Goal: Task Accomplishment & Management: Manage account settings

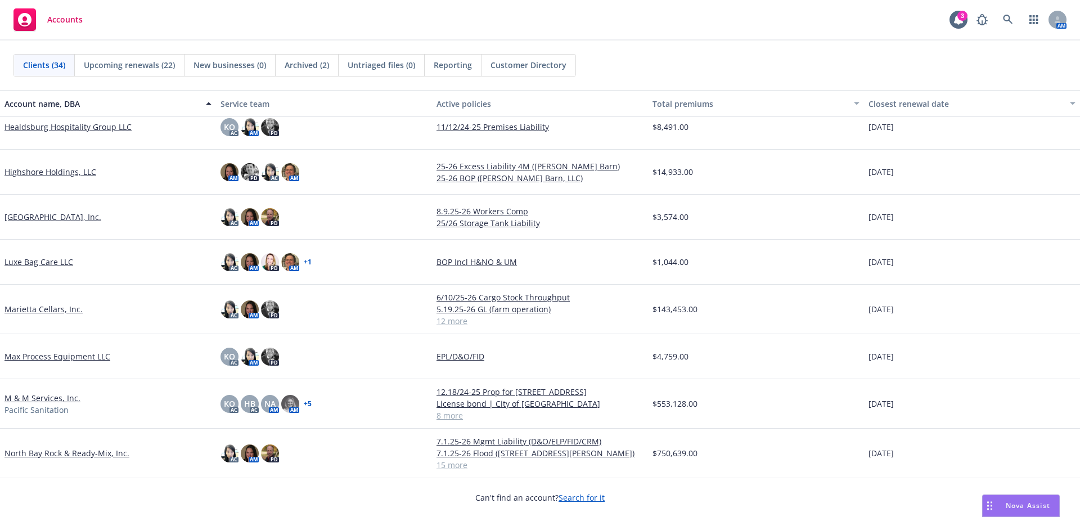
scroll to position [675, 0]
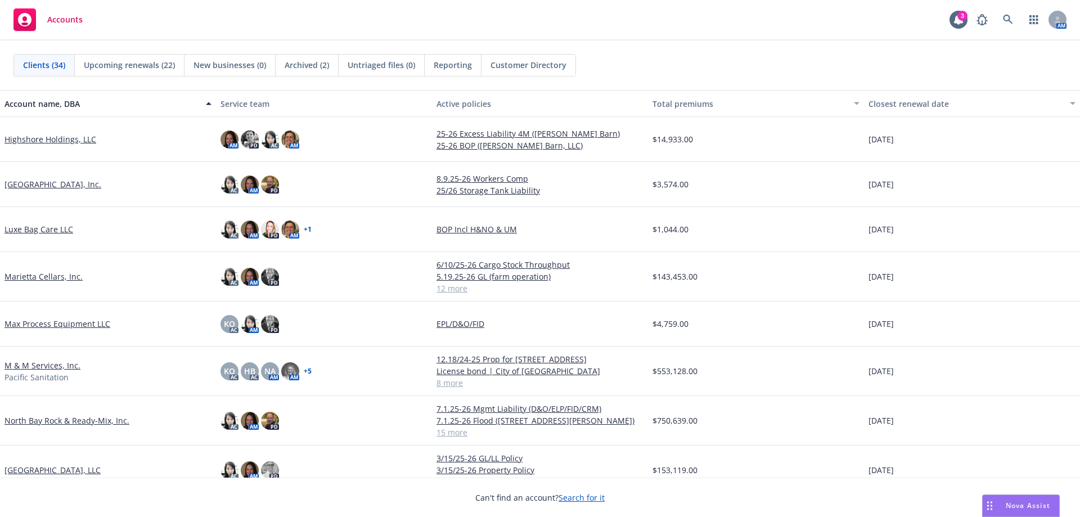
click at [56, 421] on link "North Bay Rock & Ready-Mix, Inc." at bounding box center [66, 421] width 125 height 12
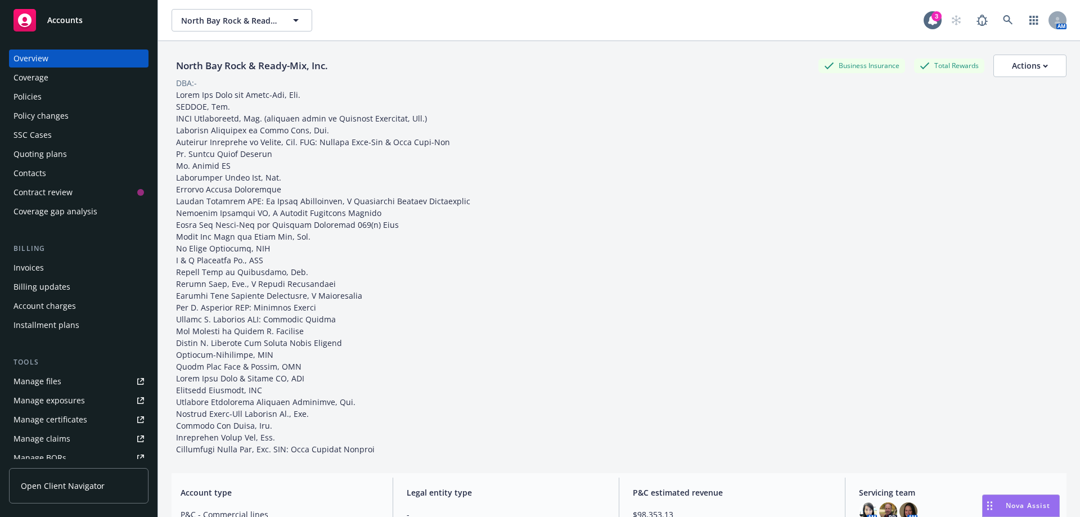
click at [28, 117] on div "Policy changes" at bounding box center [40, 116] width 55 height 18
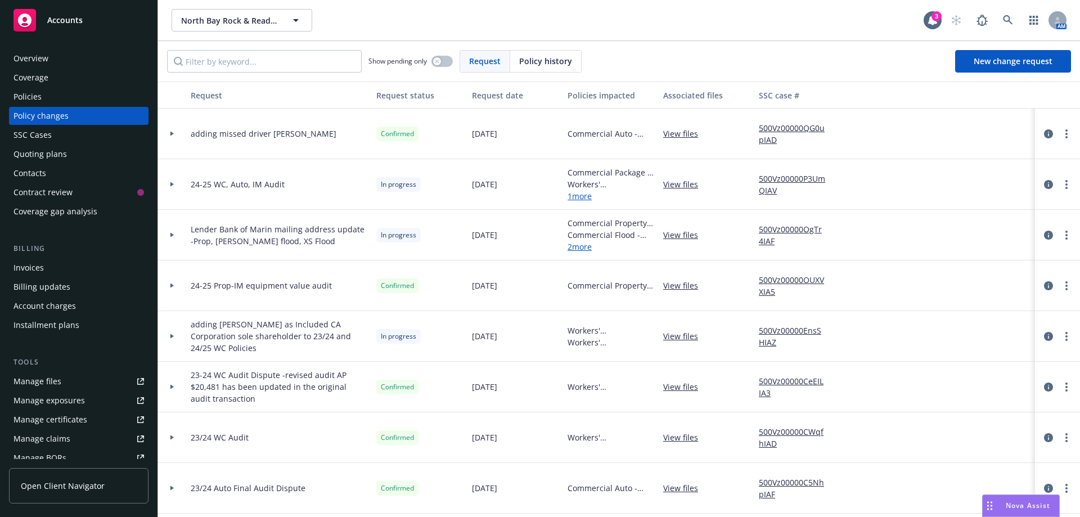
click at [28, 136] on div "SSC Cases" at bounding box center [32, 135] width 38 height 18
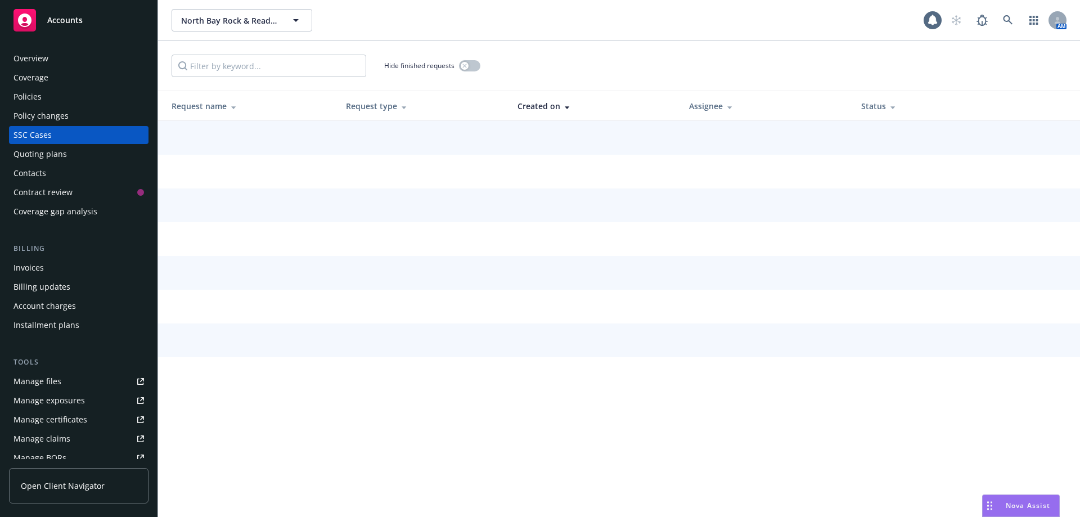
click at [28, 152] on div "Quoting plans" at bounding box center [39, 154] width 53 height 18
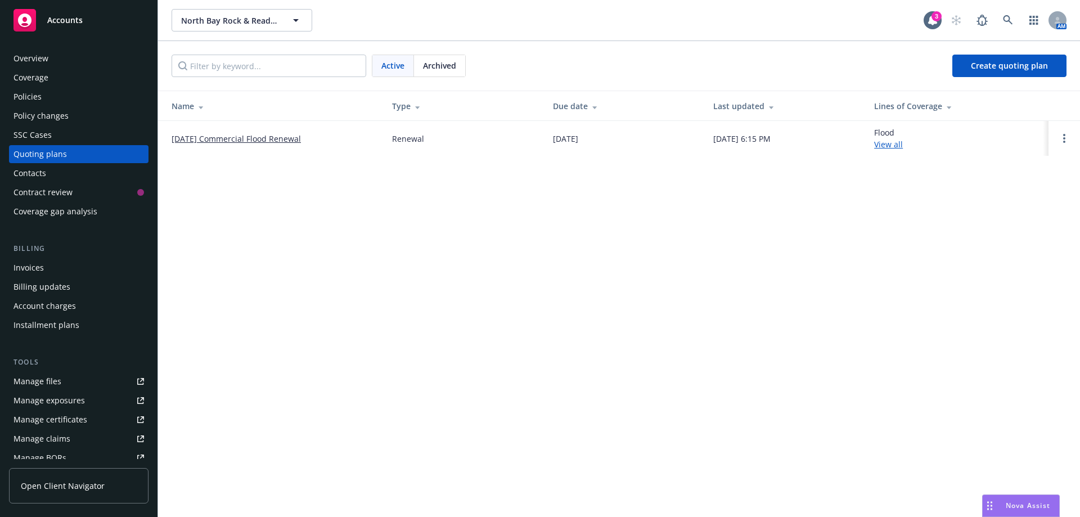
click at [203, 142] on link "10/05/25 Commercial Flood Renewal" at bounding box center [236, 139] width 129 height 12
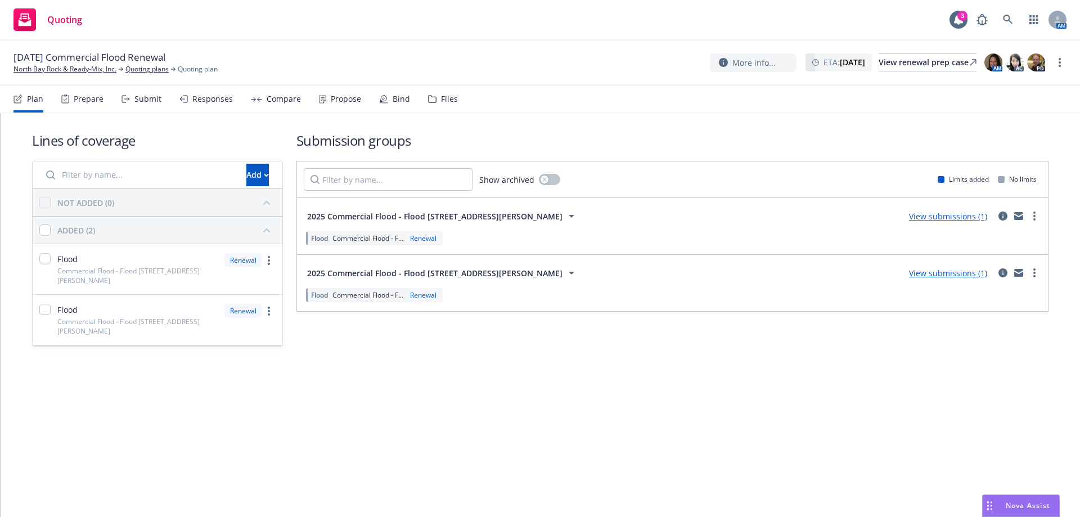
click at [441, 101] on div "Files" at bounding box center [449, 98] width 17 height 9
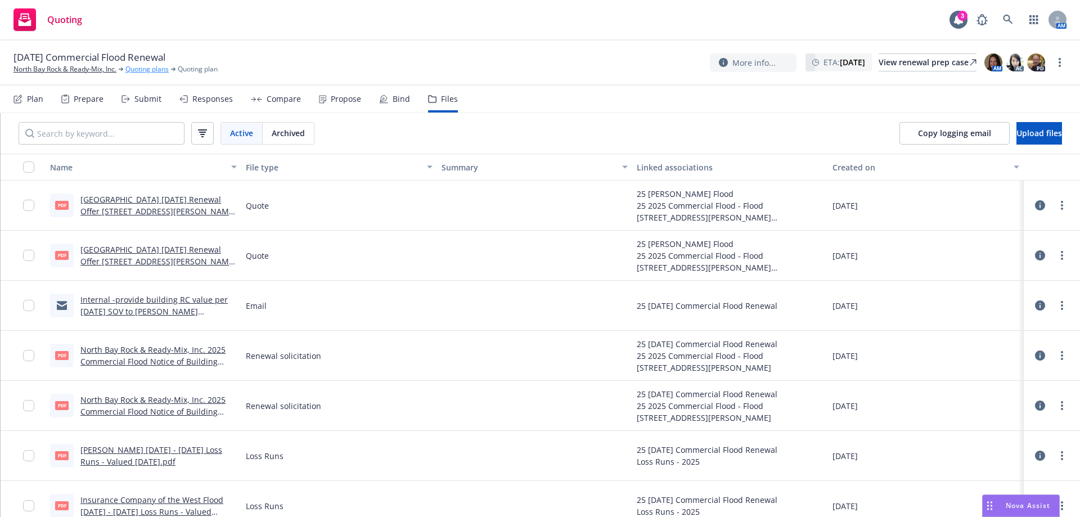
click at [155, 70] on link "Quoting plans" at bounding box center [146, 69] width 43 height 10
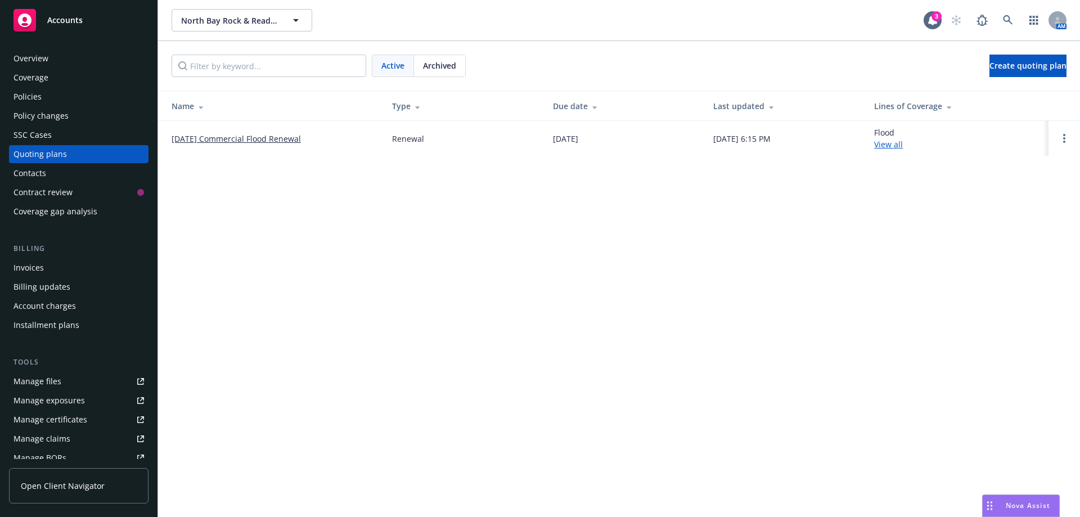
click at [448, 69] on span "Archived" at bounding box center [439, 66] width 33 height 12
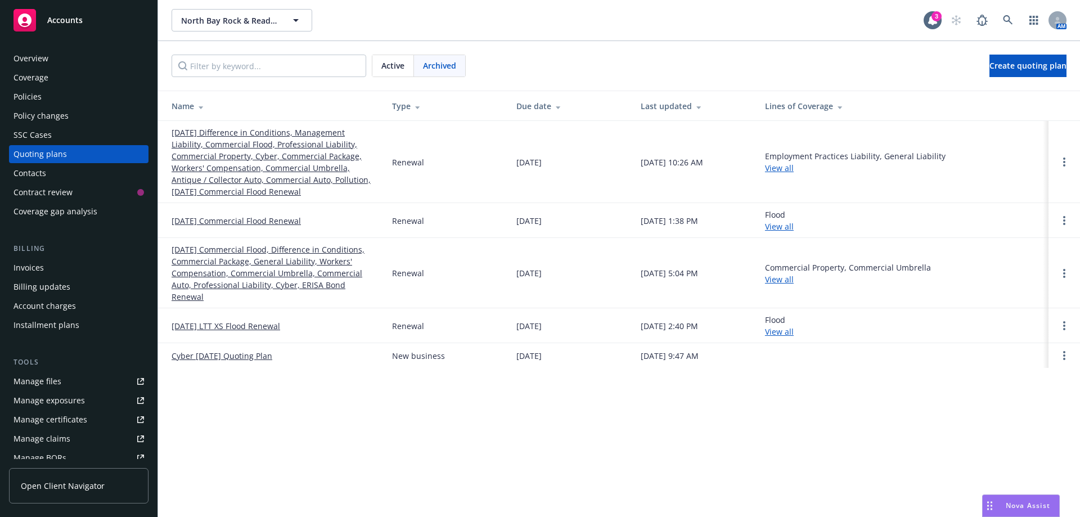
click at [240, 219] on link "10/05/24 Commercial Flood Renewal" at bounding box center [236, 221] width 129 height 12
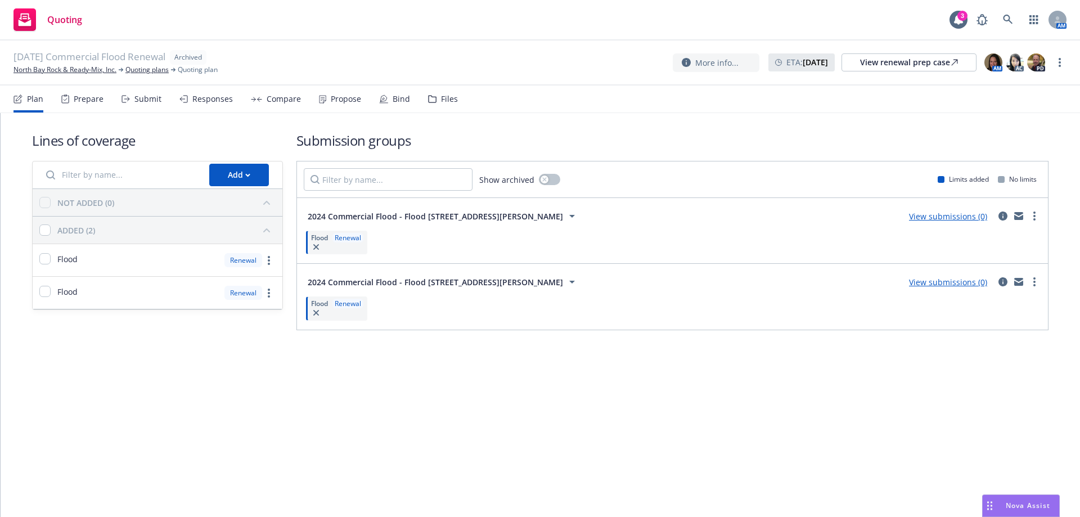
click at [441, 96] on div "Files" at bounding box center [449, 98] width 17 height 9
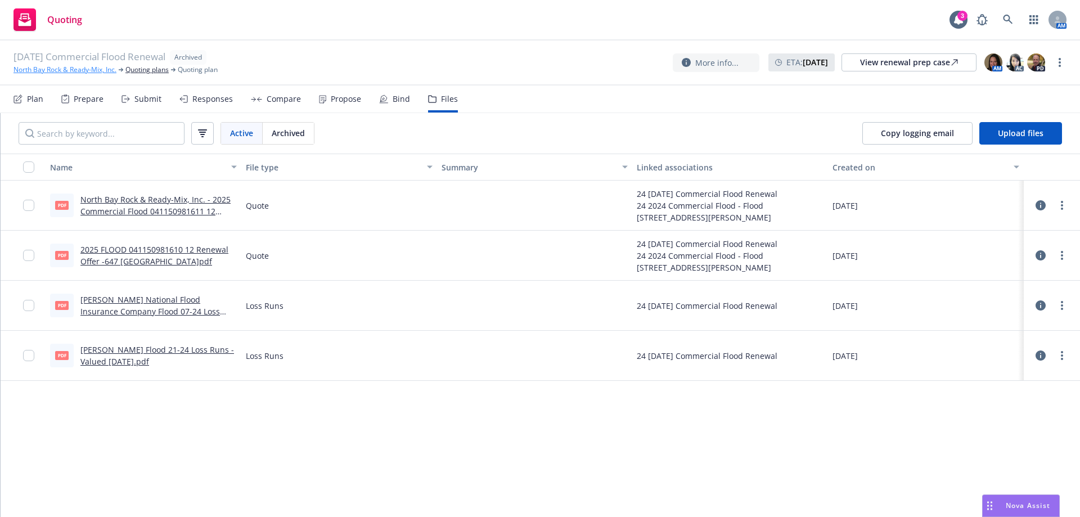
click at [60, 66] on link "North Bay Rock & Ready-Mix, Inc." at bounding box center [64, 70] width 103 height 10
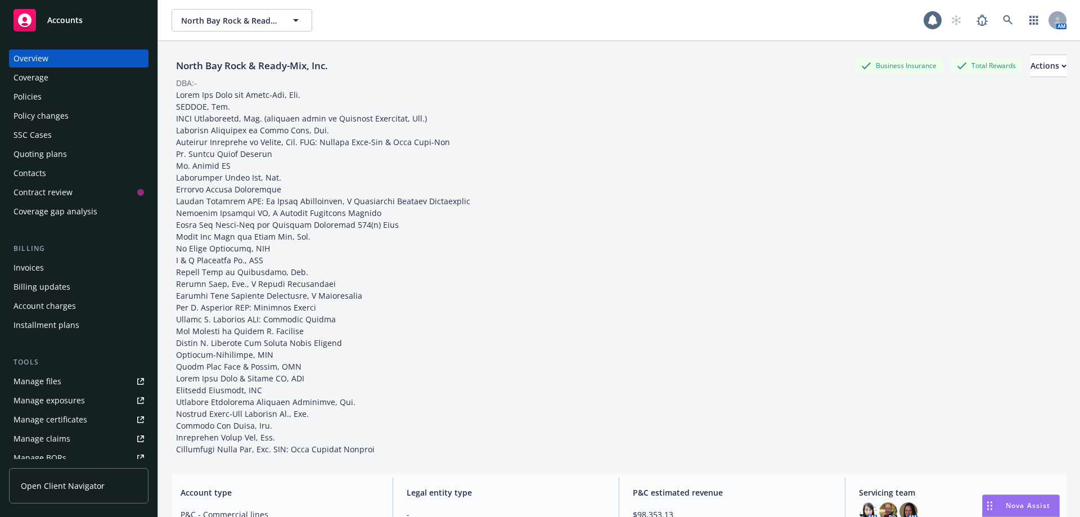
click at [34, 97] on div "Policies" at bounding box center [27, 97] width 28 height 18
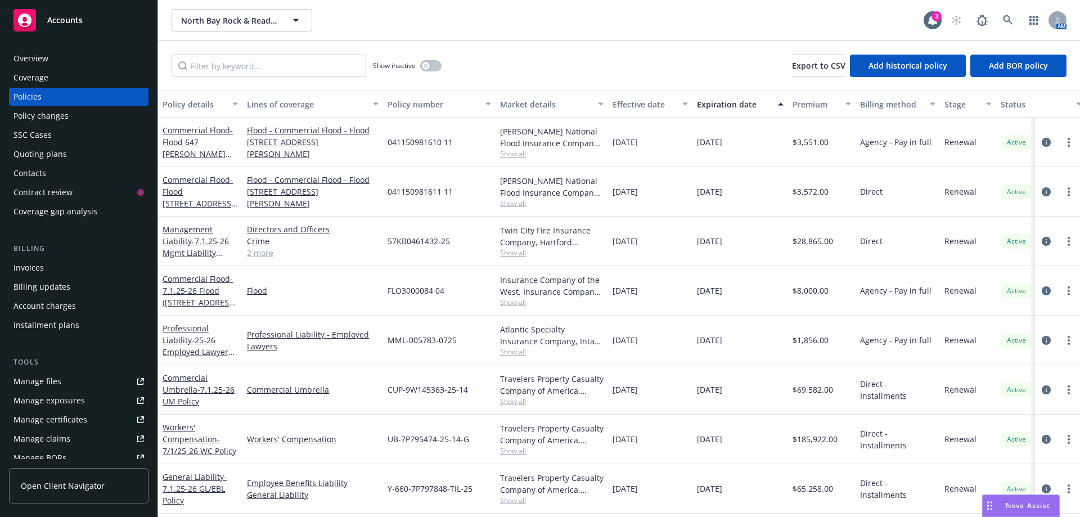
click at [1042, 139] on icon "circleInformation" at bounding box center [1046, 142] width 9 height 9
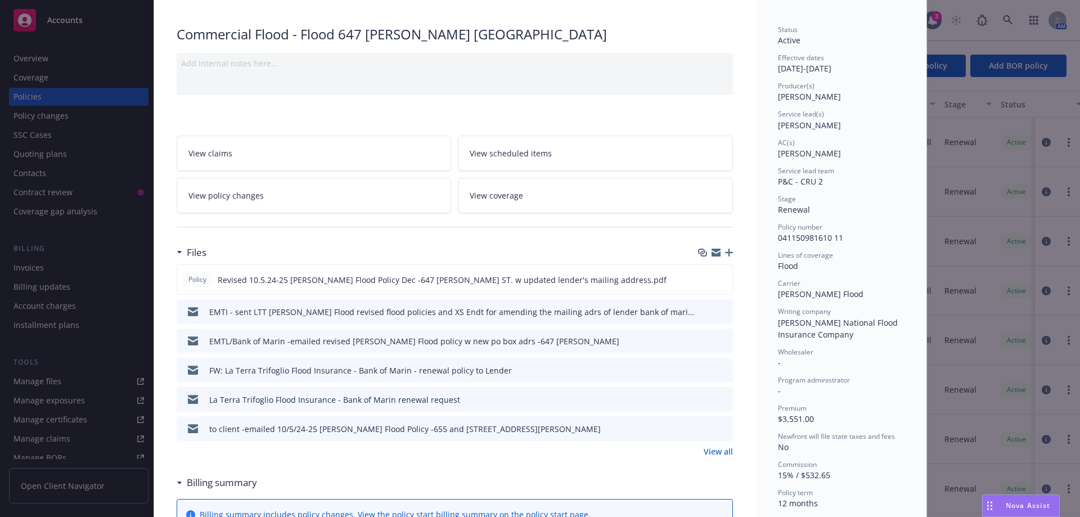
scroll to position [169, 0]
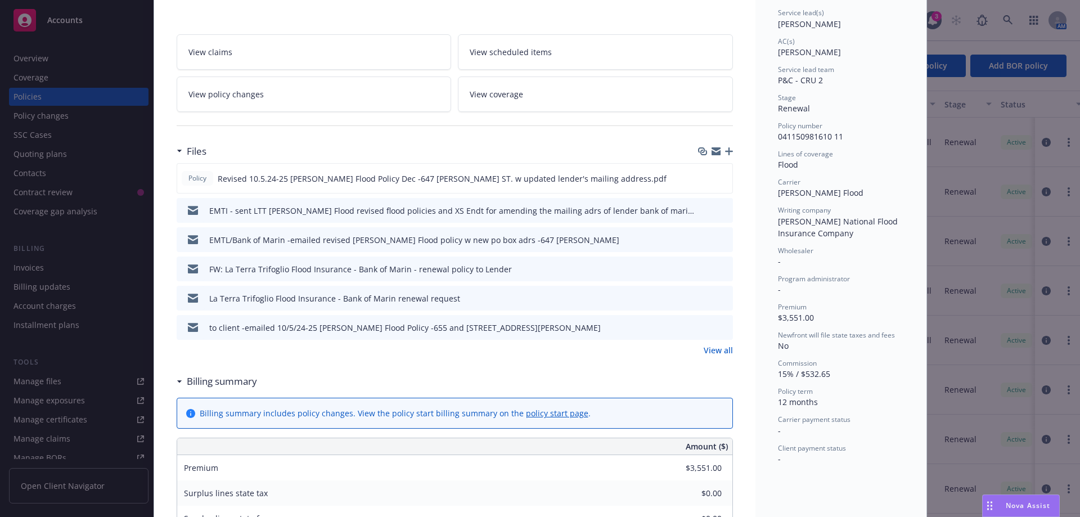
click at [714, 352] on link "View all" at bounding box center [718, 350] width 29 height 12
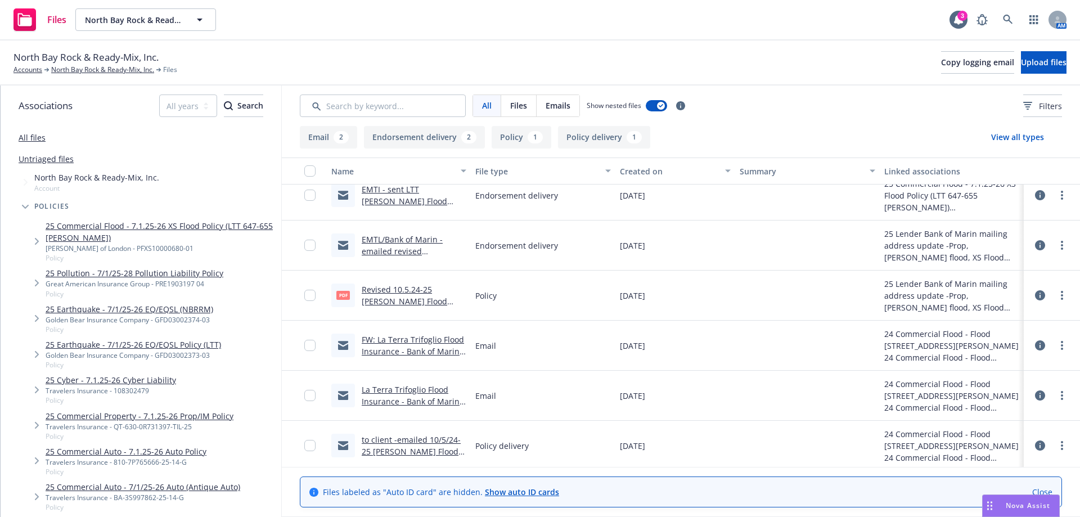
scroll to position [18, 0]
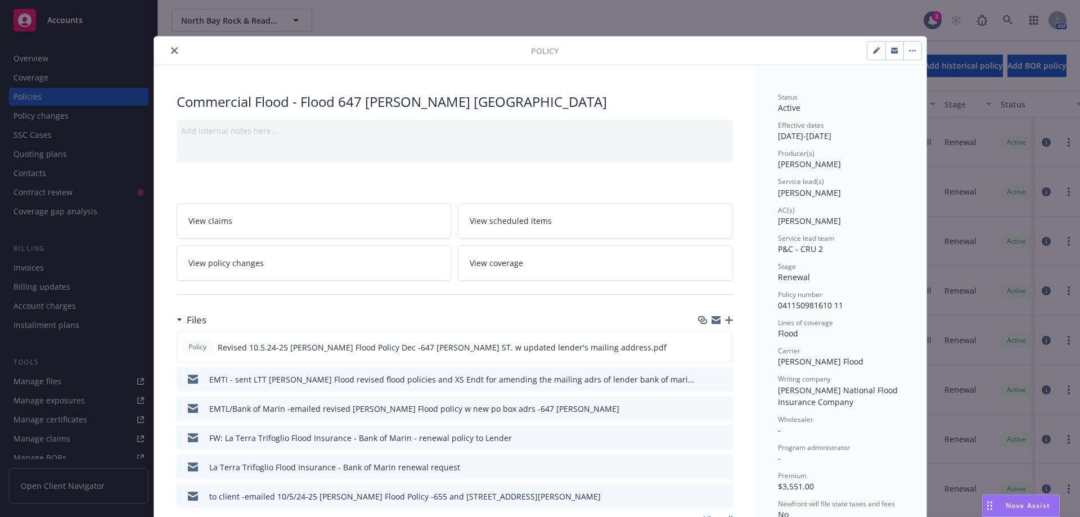
click at [172, 51] on icon "close" at bounding box center [174, 50] width 7 height 7
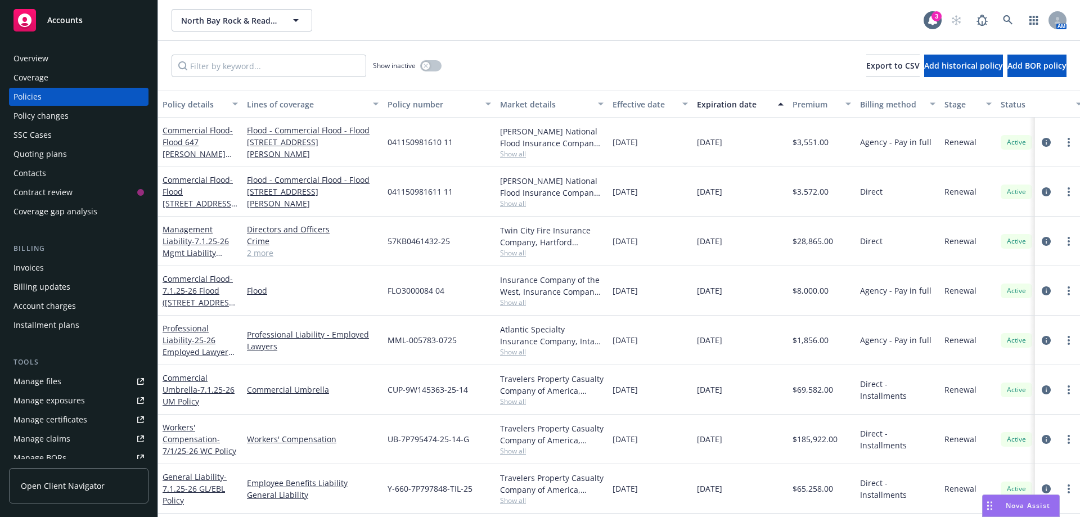
click at [1045, 196] on div at bounding box center [1057, 191] width 36 height 13
click at [1042, 193] on icon "circleInformation" at bounding box center [1046, 191] width 9 height 9
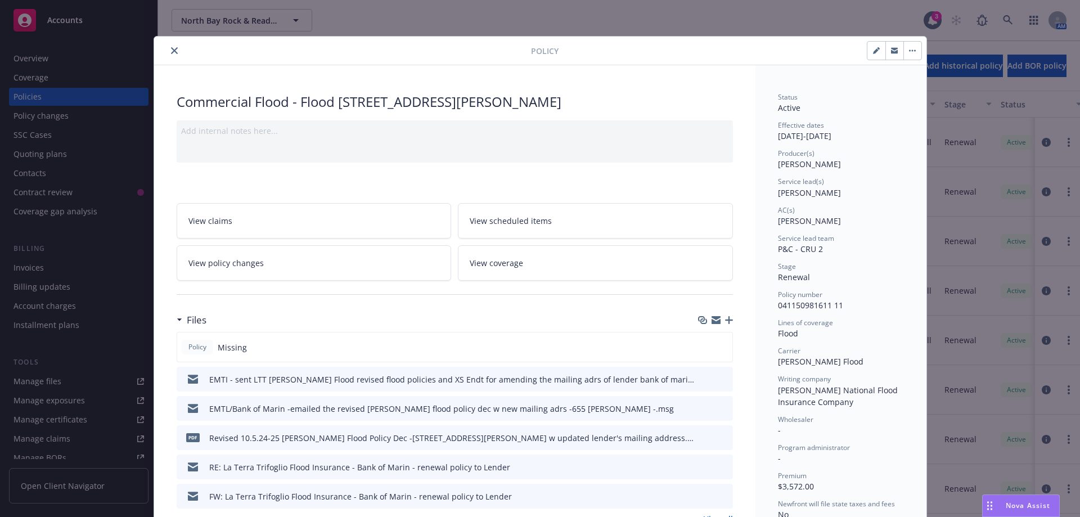
scroll to position [169, 0]
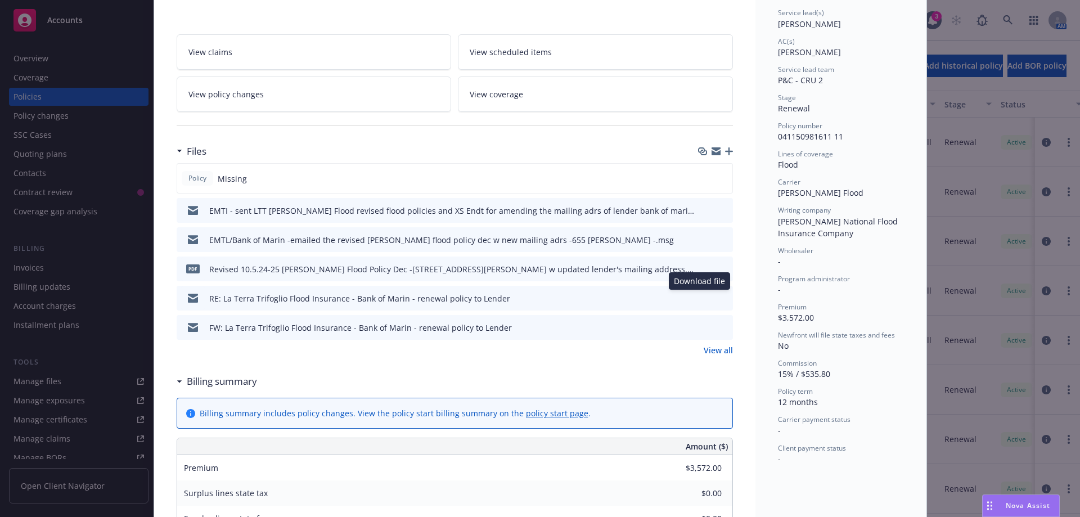
click at [699, 300] on icon "download file" at bounding box center [703, 297] width 9 height 9
click at [711, 353] on link "View all" at bounding box center [718, 350] width 29 height 12
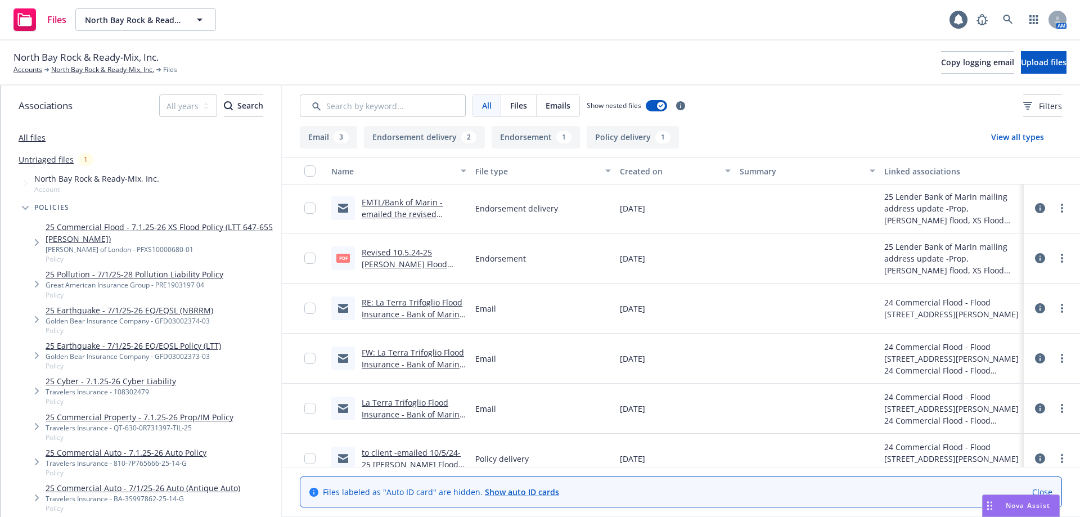
scroll to position [68, 0]
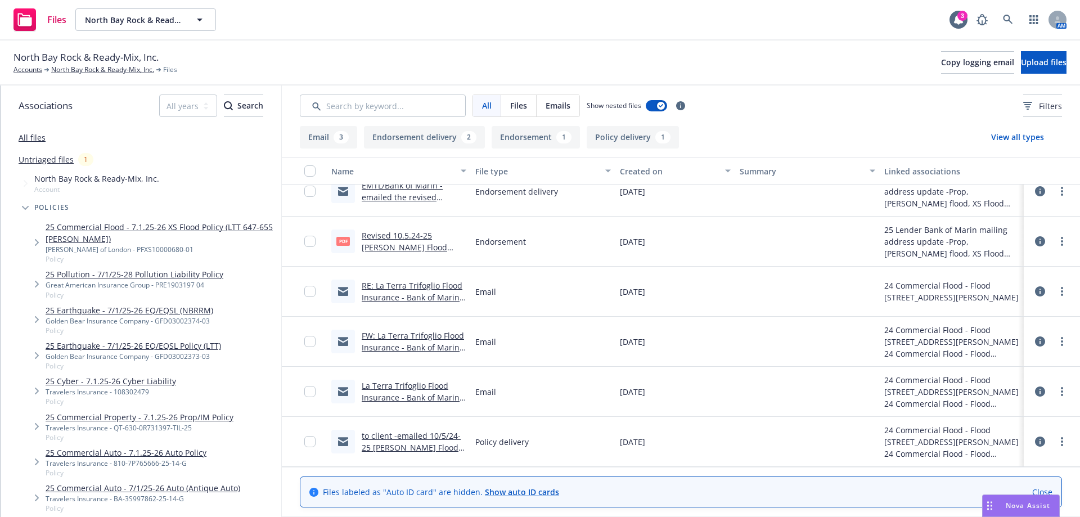
click at [411, 439] on link "to client -emailed 10/5/24-25 [PERSON_NAME] Flood Policy -655 and [STREET_ADDRE…" at bounding box center [411, 459] width 99 height 58
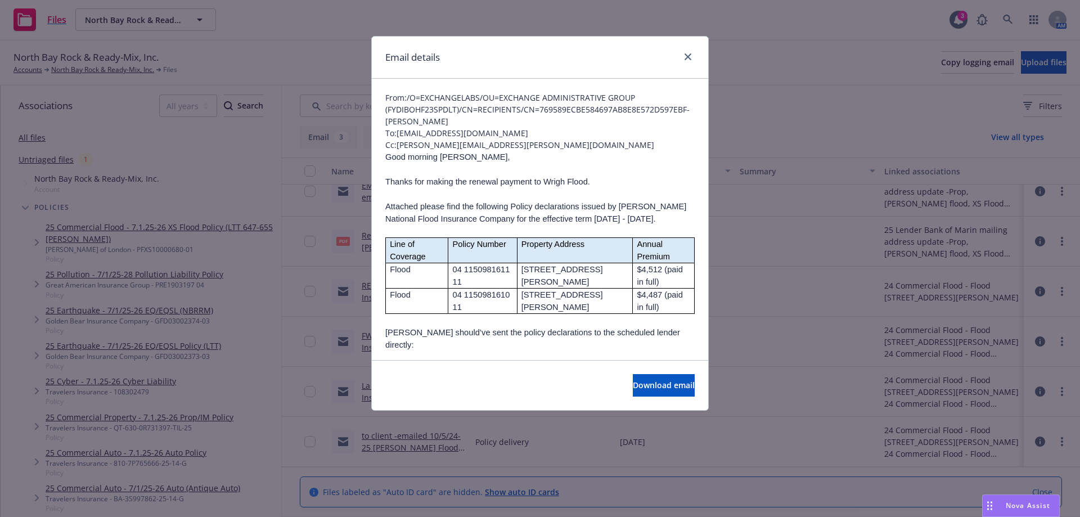
scroll to position [12, 0]
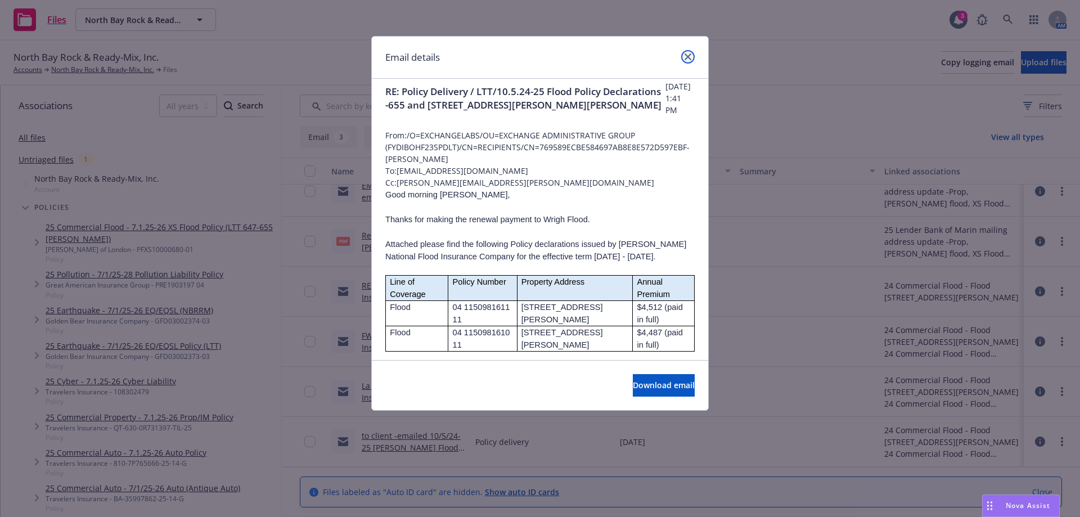
click at [693, 57] on link "close" at bounding box center [687, 56] width 13 height 13
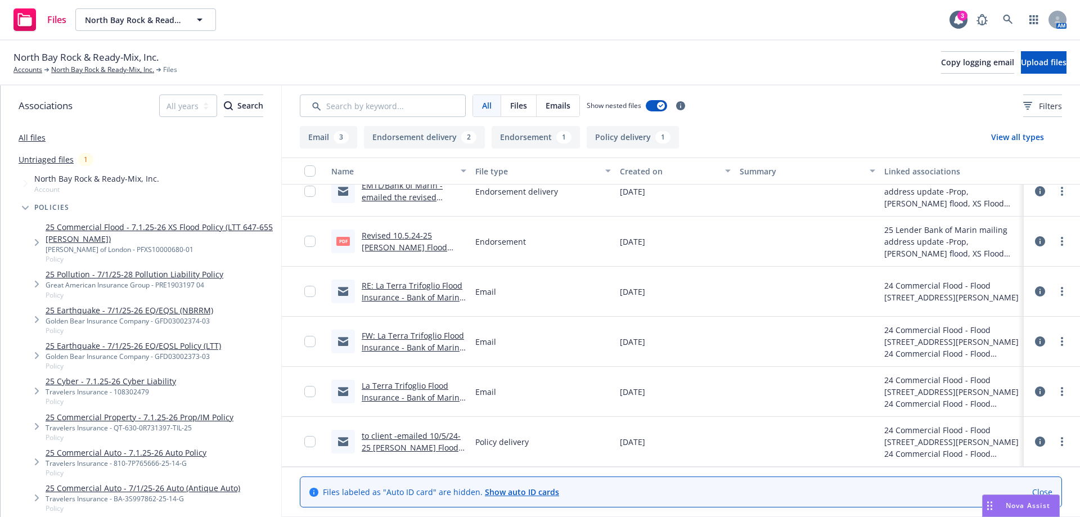
click at [416, 288] on link "RE: La Terra Trifoglio Flood Insurance - Bank of Marin - renewal policy to Lend…" at bounding box center [413, 297] width 103 height 34
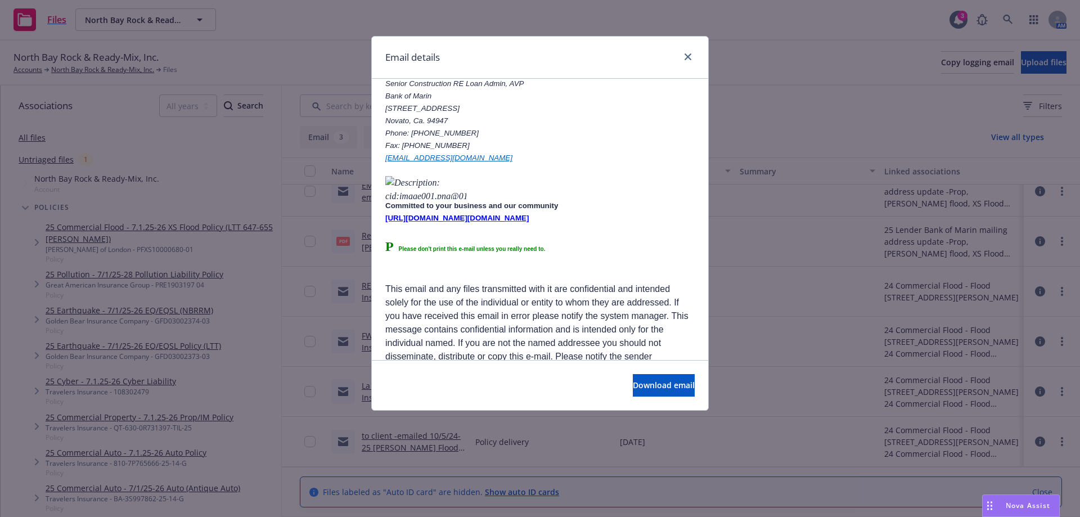
scroll to position [2380, 0]
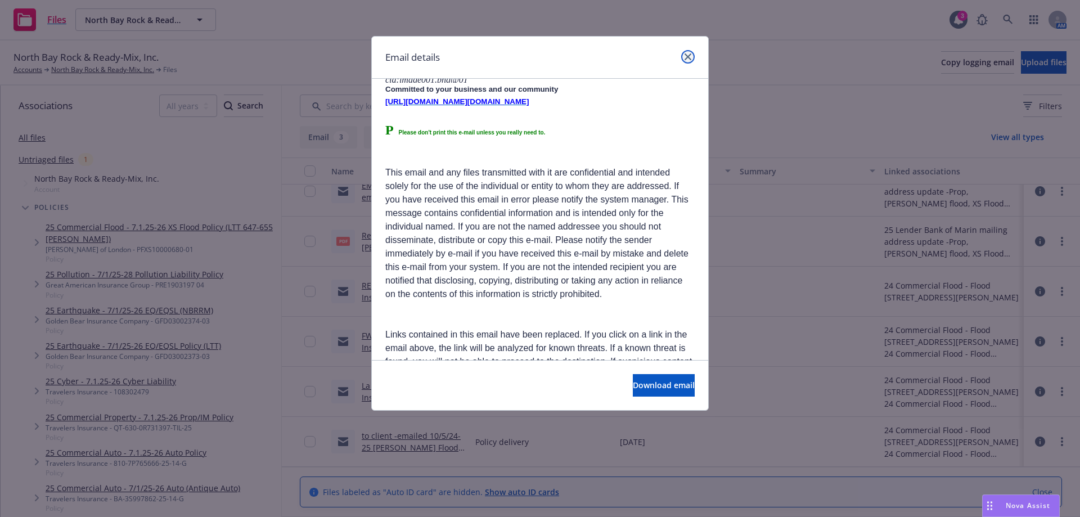
click at [688, 57] on icon "close" at bounding box center [687, 56] width 7 height 7
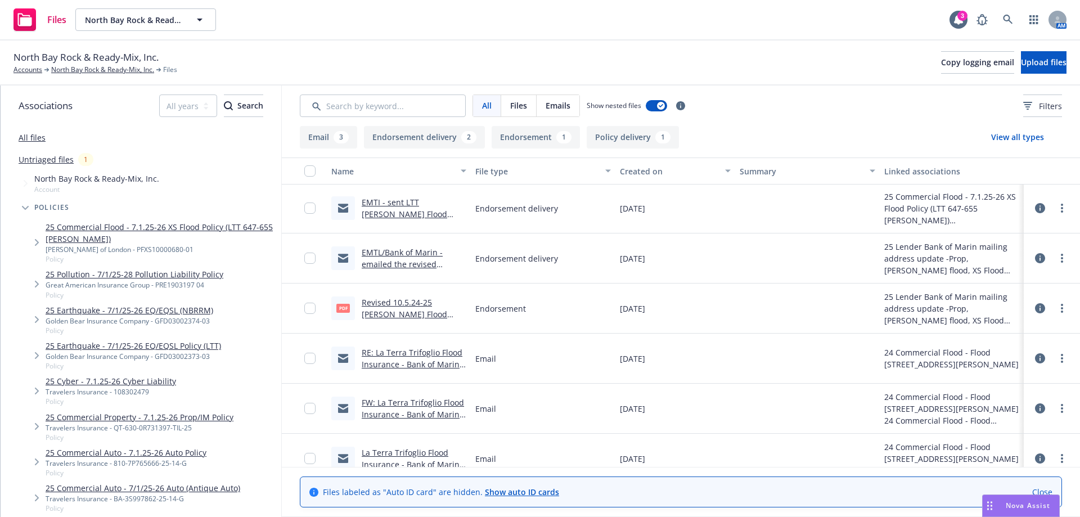
scroll to position [0, 0]
click at [125, 70] on link "North Bay Rock & Ready-Mix, Inc." at bounding box center [102, 70] width 103 height 10
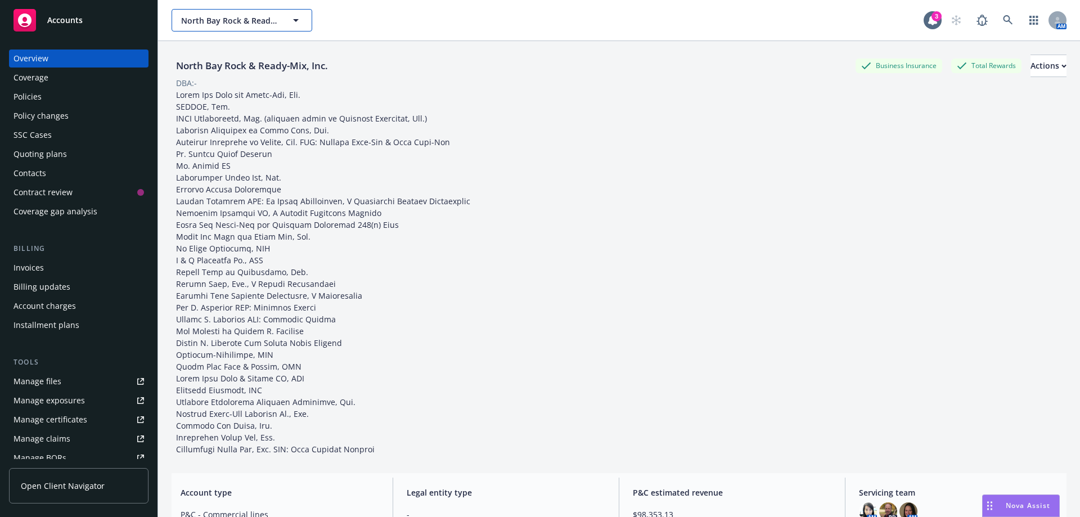
click at [208, 20] on span "North Bay Rock & Ready-Mix, Inc." at bounding box center [229, 21] width 97 height 12
type input "brokers"
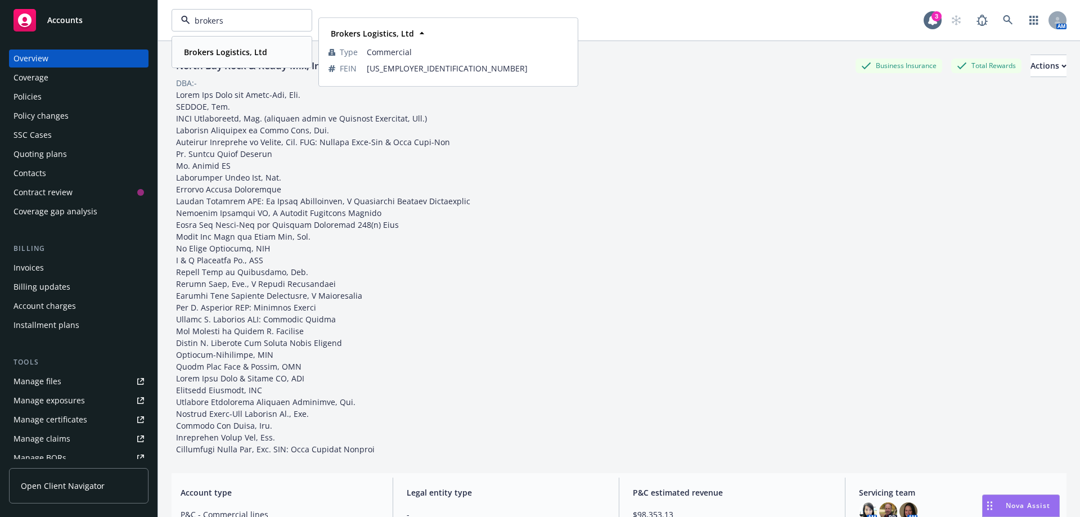
drag, startPoint x: 238, startPoint y: 55, endPoint x: 225, endPoint y: 62, distance: 14.9
click at [236, 55] on strong "Brokers Logistics, Ltd" at bounding box center [225, 52] width 83 height 11
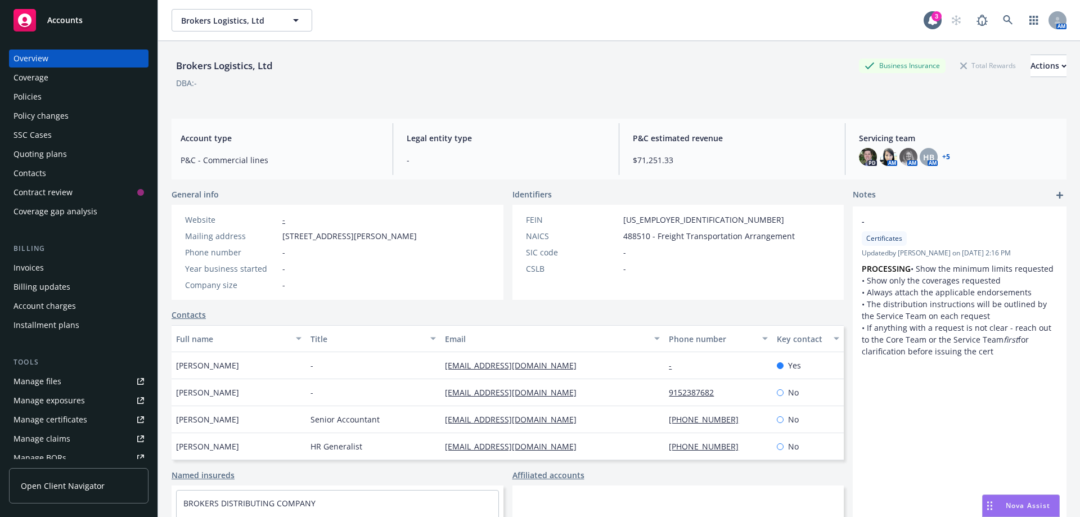
click at [28, 97] on div "Policies" at bounding box center [27, 97] width 28 height 18
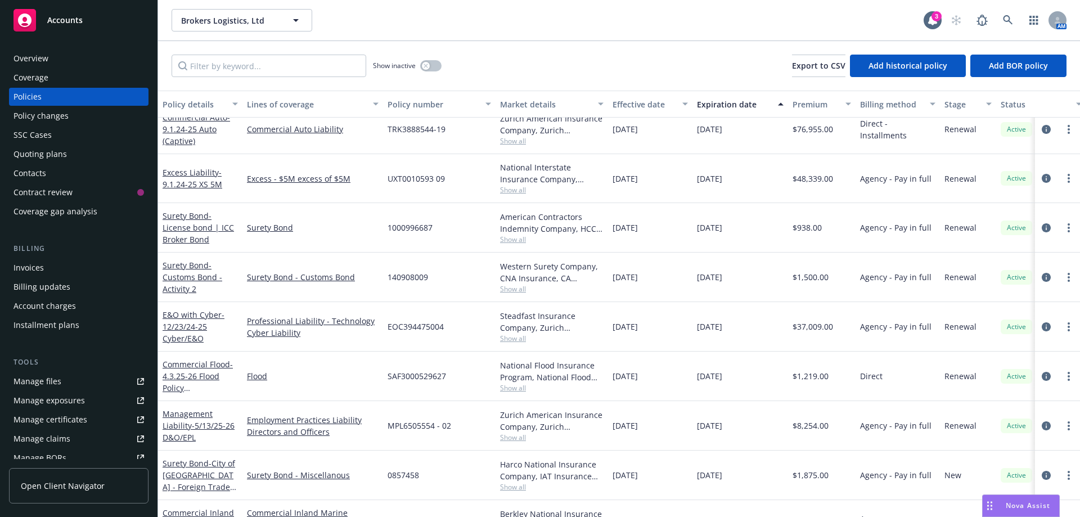
scroll to position [112, 0]
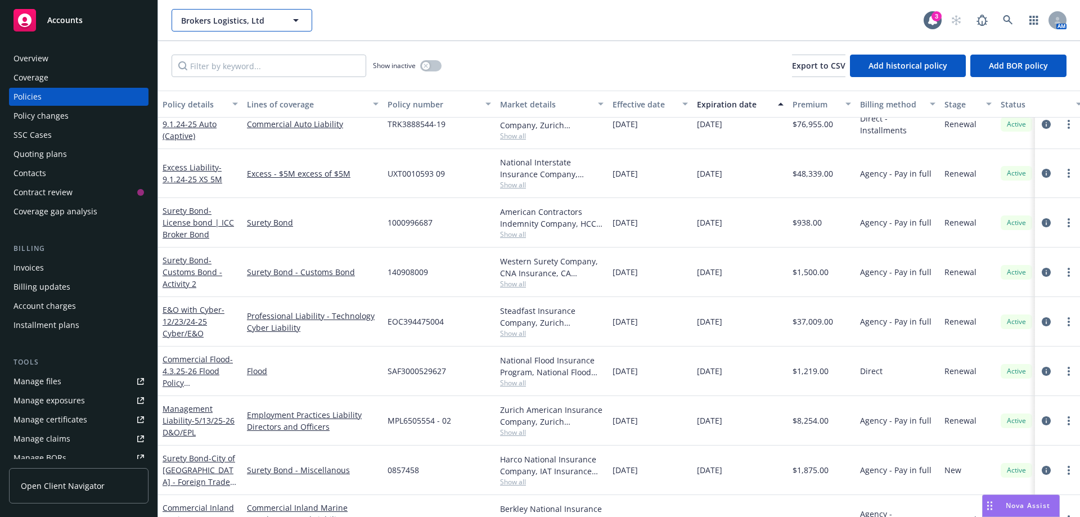
click at [228, 27] on button "Brokers Logistics, Ltd" at bounding box center [242, 20] width 141 height 22
type input "frontier"
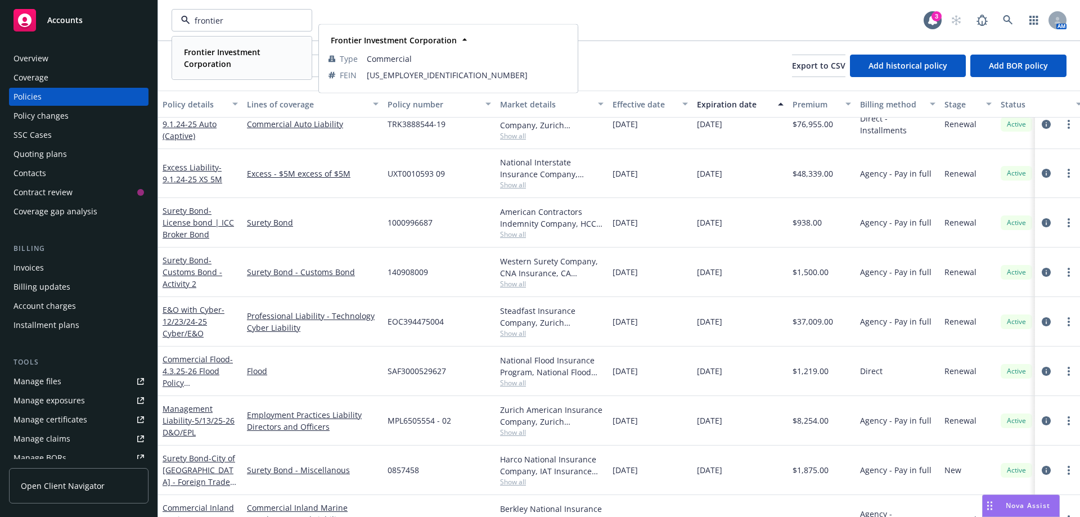
click at [209, 60] on strong "Frontier Investment Corporation" at bounding box center [222, 58] width 76 height 22
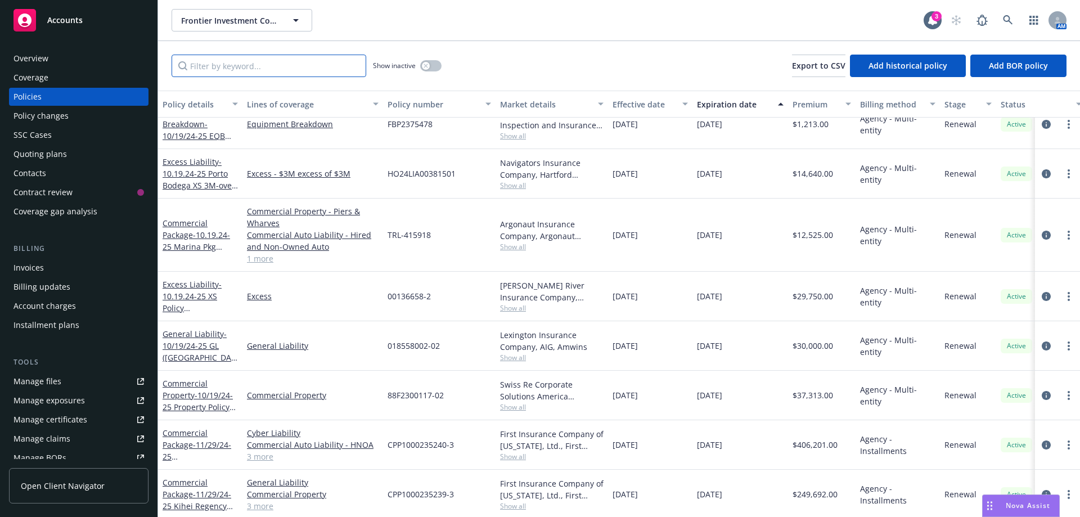
click at [229, 71] on input "Filter by keyword..." at bounding box center [269, 66] width 195 height 22
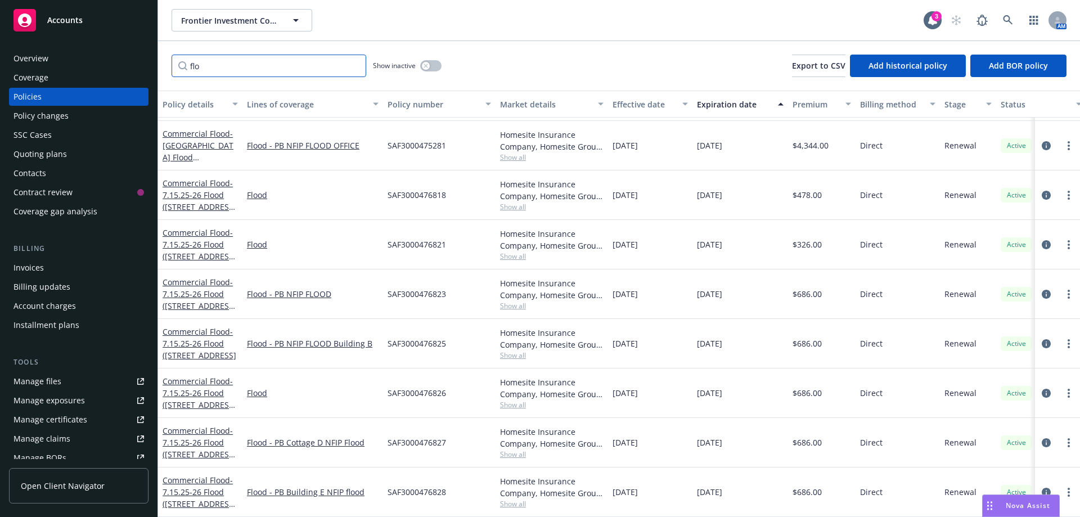
scroll to position [100, 0]
type input "floo"
click at [1042, 191] on icon "circleInformation" at bounding box center [1046, 195] width 9 height 9
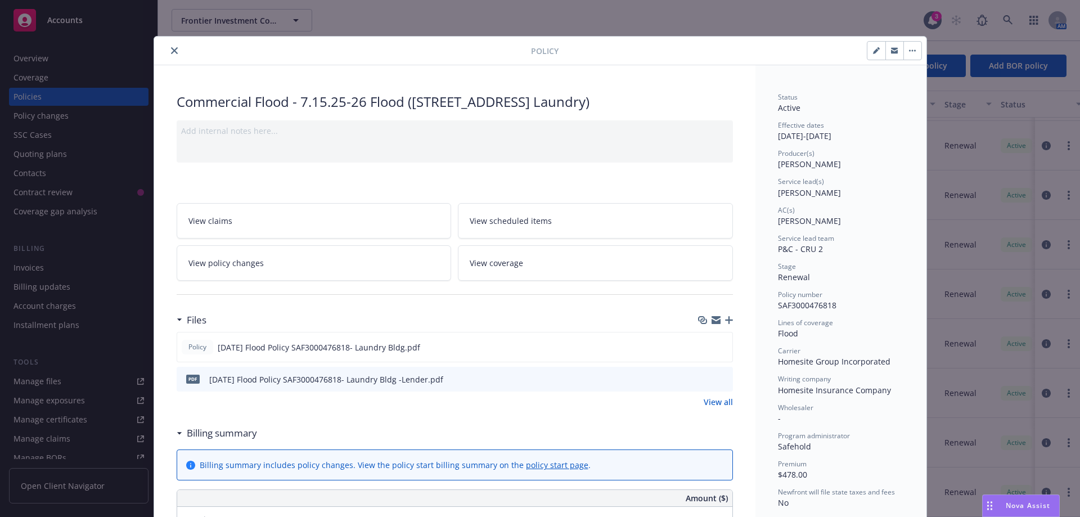
click at [168, 49] on button "close" at bounding box center [174, 50] width 13 height 13
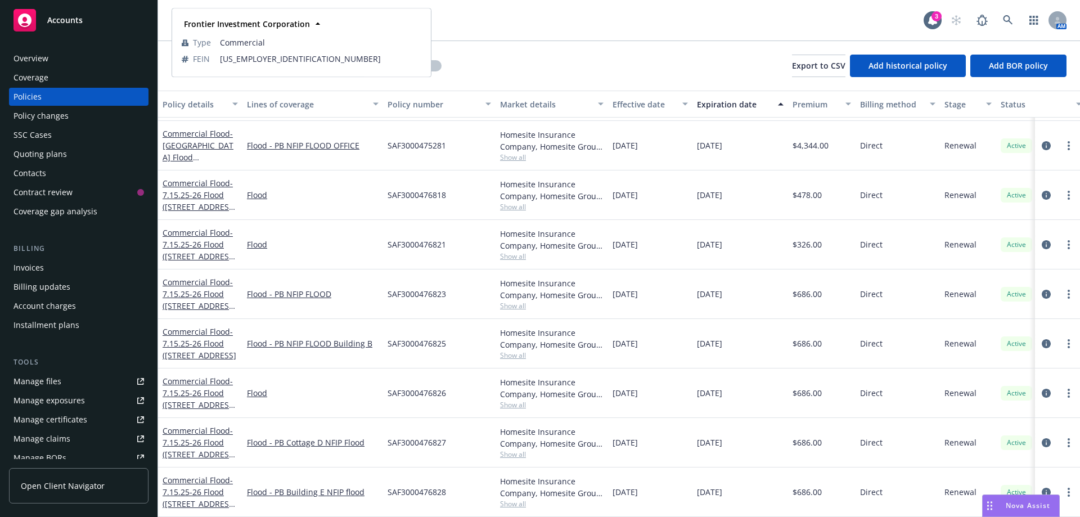
click at [214, 28] on strong "Frontier Investment Corporation" at bounding box center [247, 24] width 126 height 11
drag, startPoint x: 520, startPoint y: 33, endPoint x: 395, endPoint y: 35, distance: 124.9
click at [512, 34] on div "Frontier Investment Corporation Frontier Investment Corporation 3 AM" at bounding box center [619, 20] width 922 height 40
click at [244, 26] on span "Frontier Investment Corporation" at bounding box center [229, 21] width 97 height 12
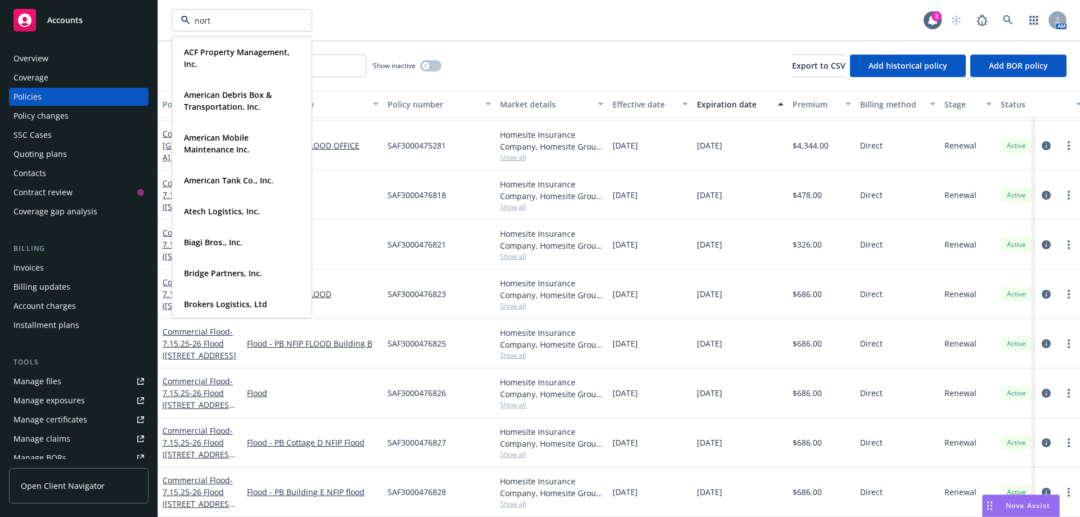
type input "north"
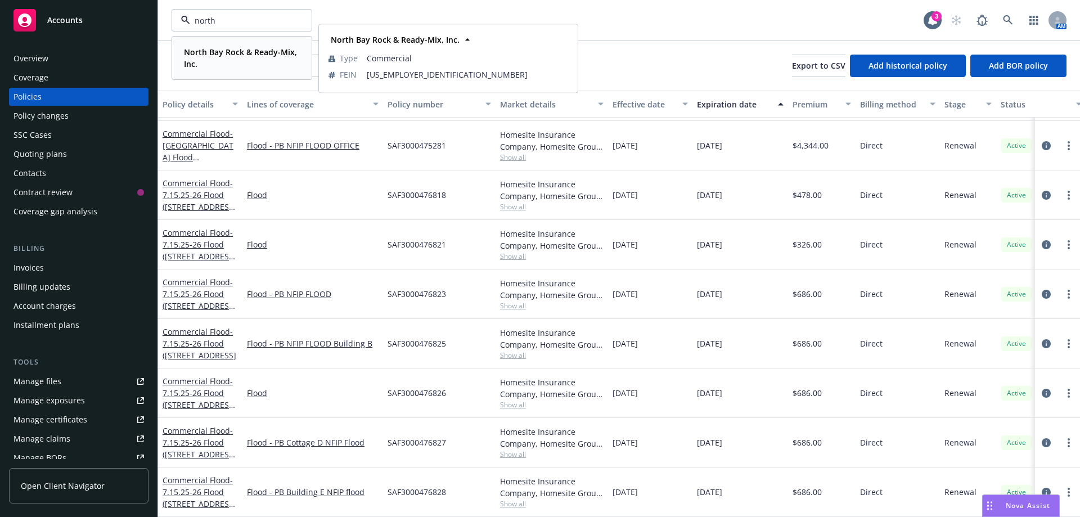
click at [227, 58] on span "North Bay Rock & Ready-Mix, Inc." at bounding box center [241, 58] width 114 height 24
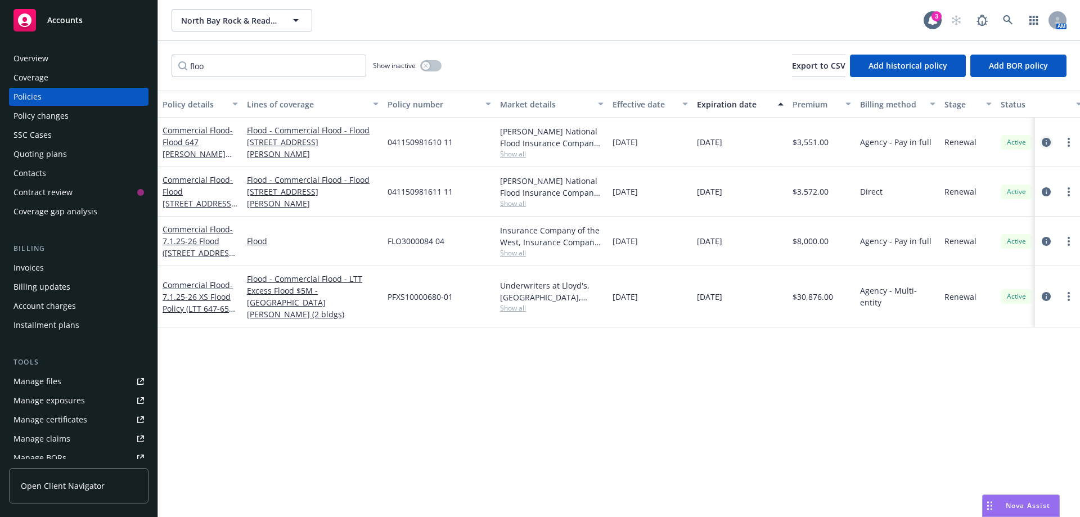
click at [1041, 142] on link "circleInformation" at bounding box center [1045, 142] width 13 height 13
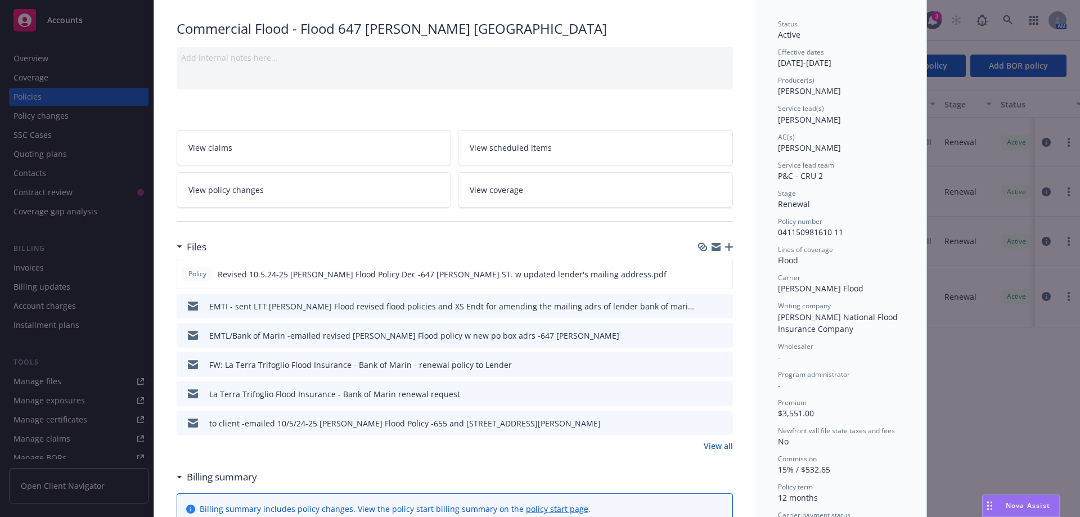
scroll to position [225, 0]
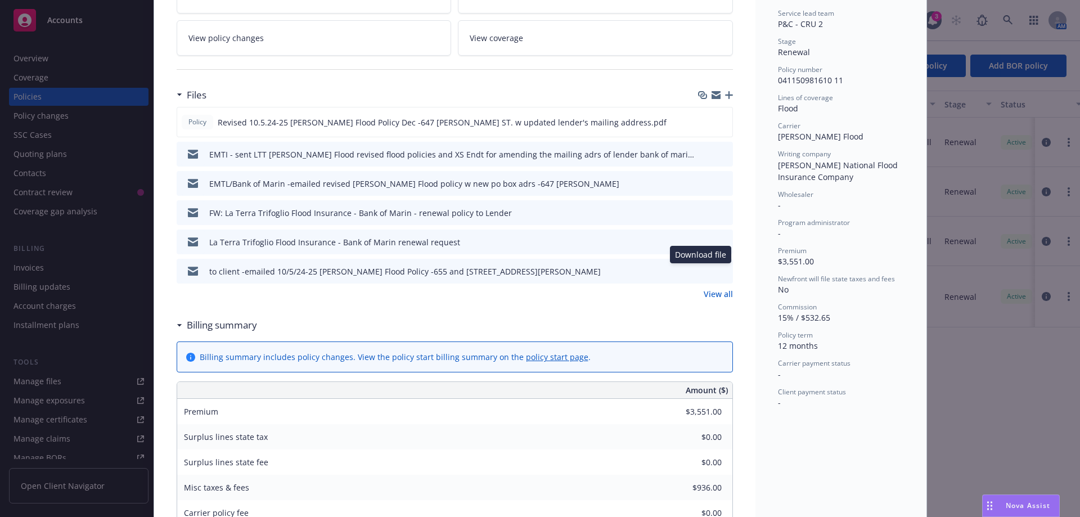
click at [699, 269] on icon "download file" at bounding box center [703, 270] width 9 height 9
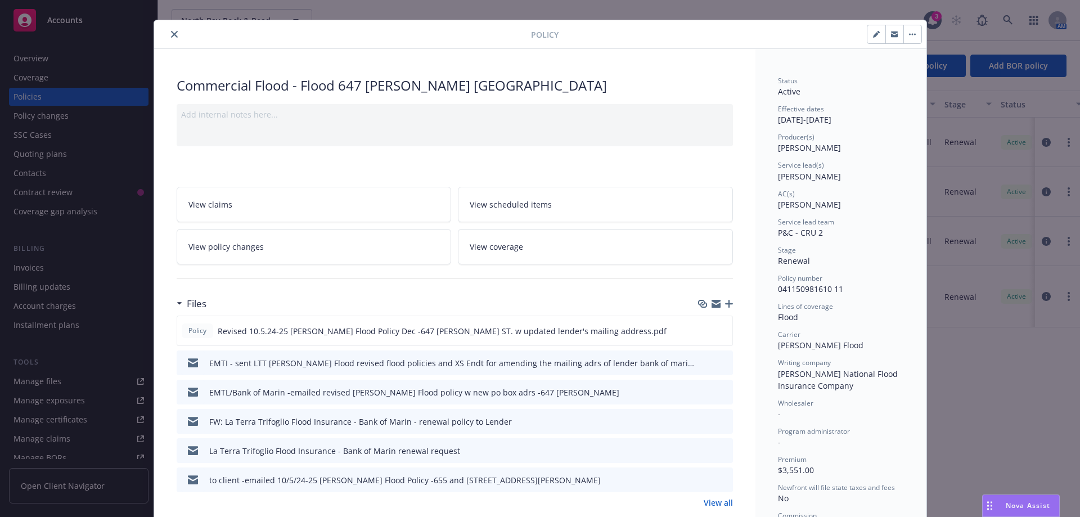
scroll to position [0, 0]
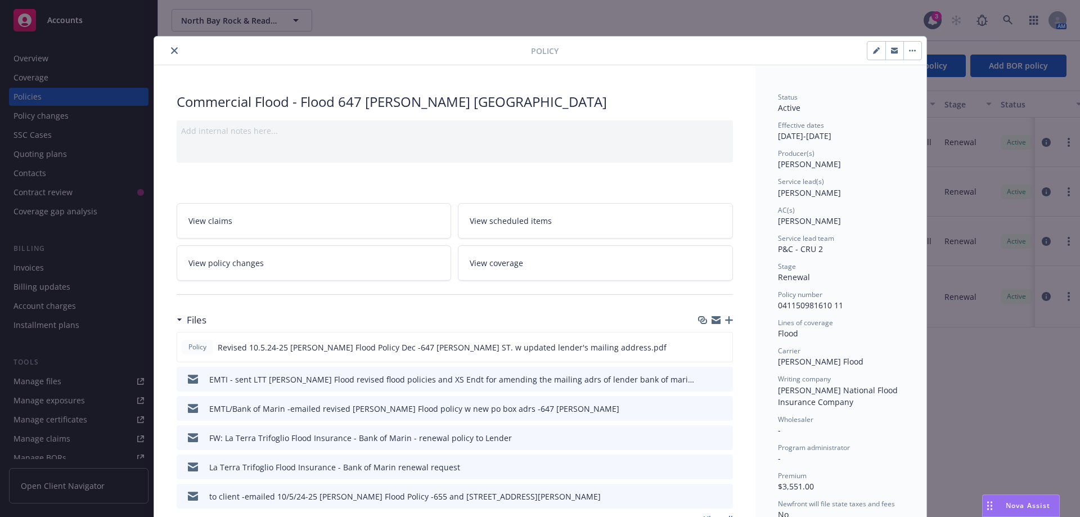
click at [169, 55] on button "close" at bounding box center [174, 50] width 13 height 13
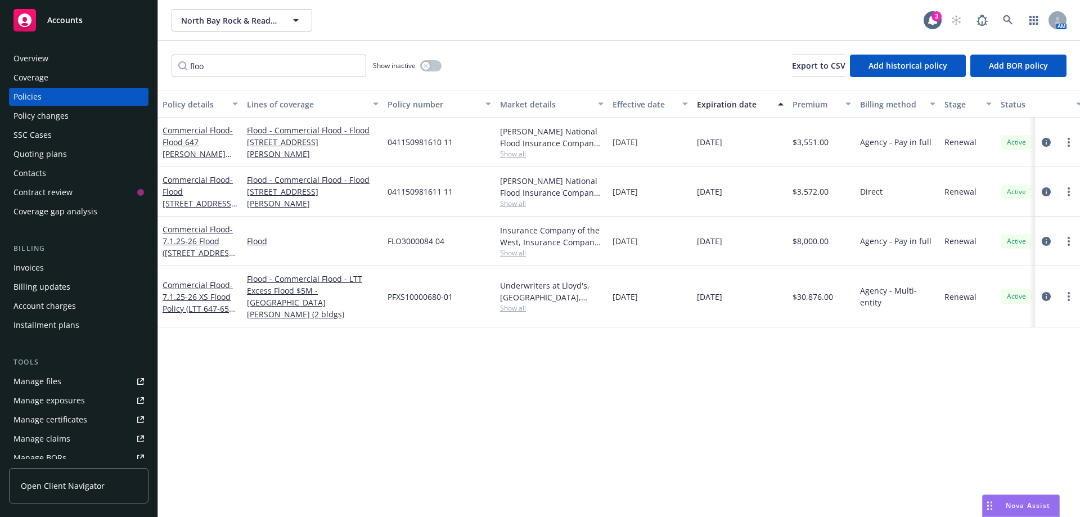
click at [38, 154] on div "Quoting plans" at bounding box center [39, 154] width 53 height 18
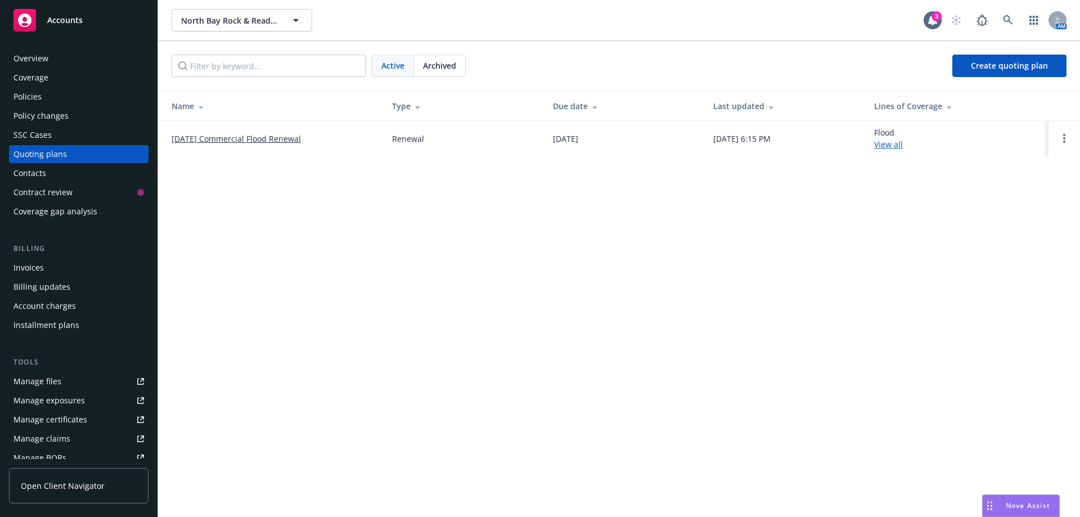
click at [255, 140] on link "[DATE] Commercial Flood Renewal" at bounding box center [236, 139] width 129 height 12
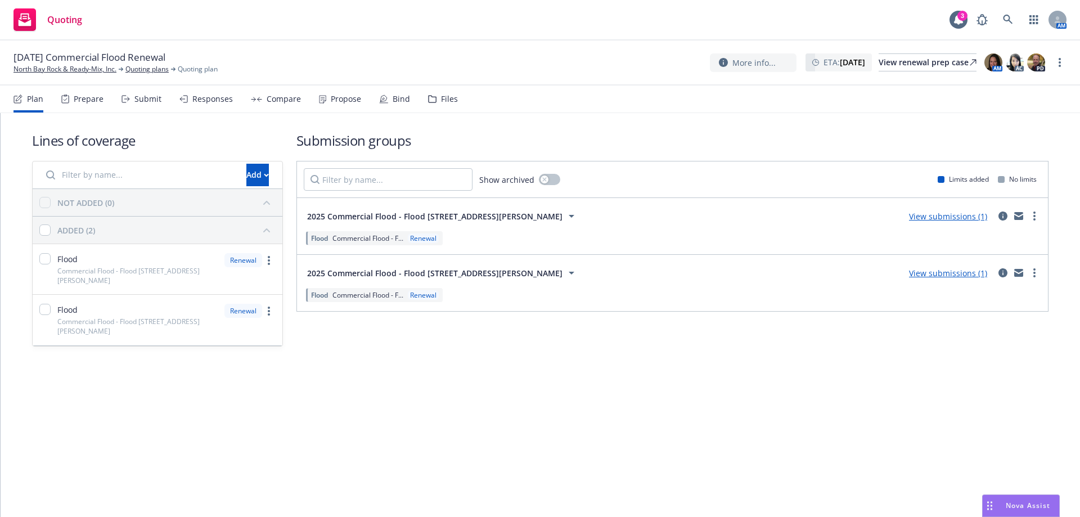
click at [449, 101] on div "Files" at bounding box center [449, 98] width 17 height 9
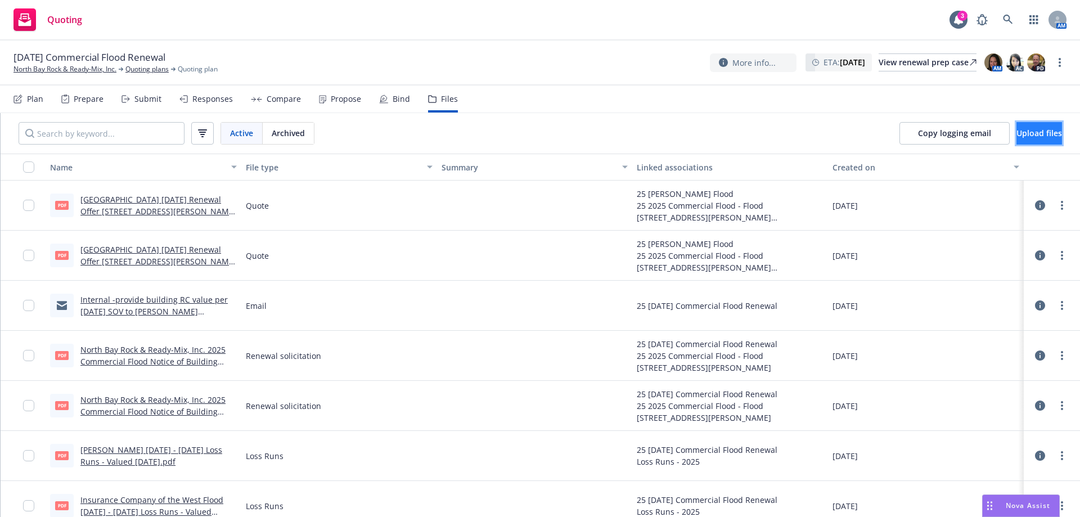
click at [1016, 140] on button "Upload files" at bounding box center [1039, 133] width 46 height 22
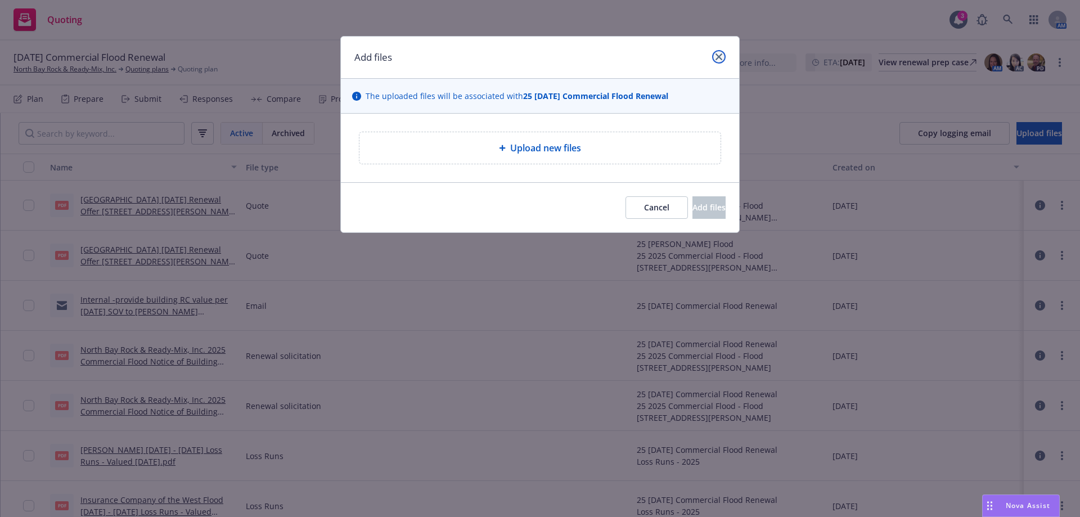
click at [719, 59] on icon "close" at bounding box center [718, 56] width 7 height 7
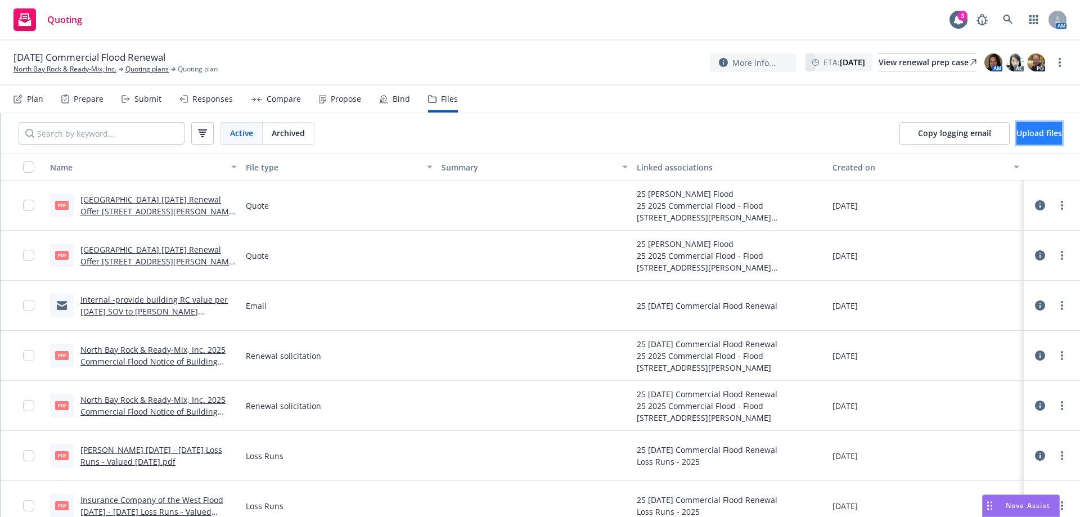
click at [1037, 127] on button "Upload files" at bounding box center [1039, 133] width 46 height 22
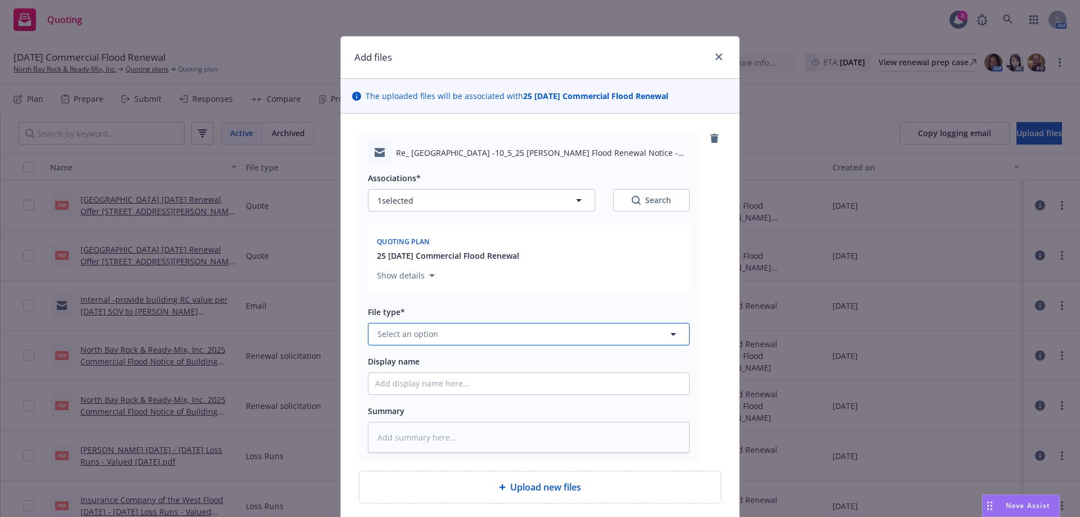
click at [429, 331] on span "Select an option" at bounding box center [407, 334] width 61 height 12
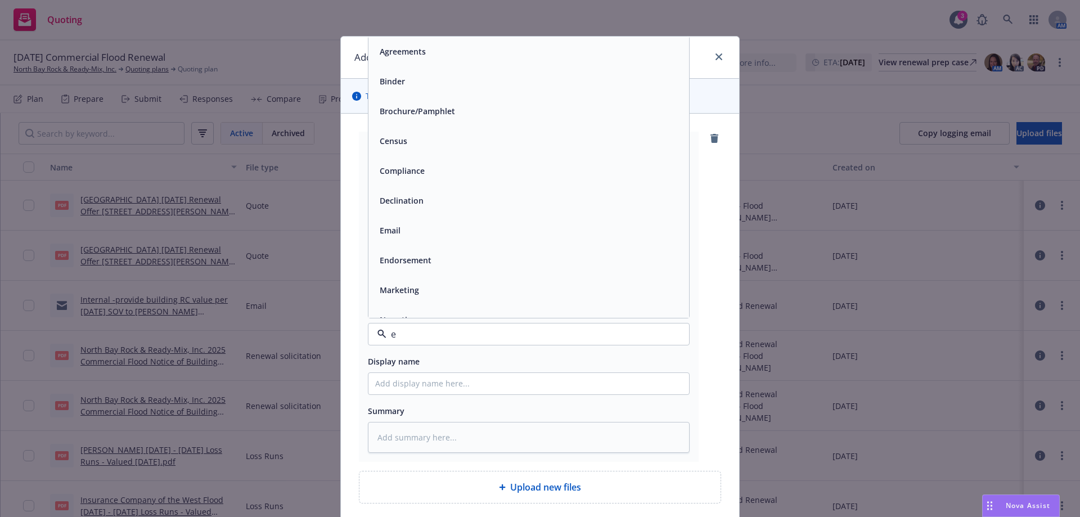
type input "em"
click at [409, 87] on div "Email" at bounding box center [528, 81] width 307 height 16
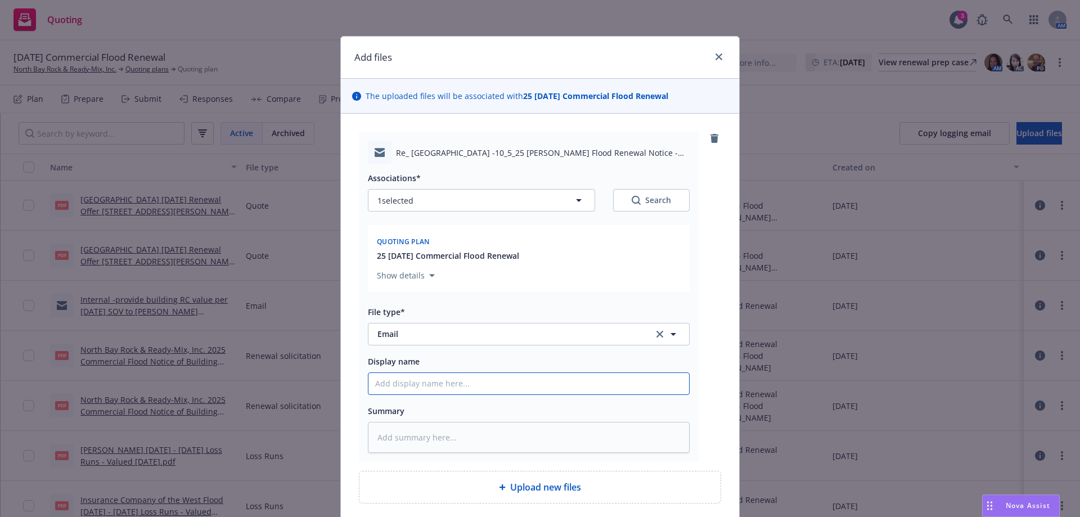
click at [408, 385] on input "Display name" at bounding box center [528, 383] width 321 height 21
type textarea "x"
type input "I"
type textarea "x"
type input "In"
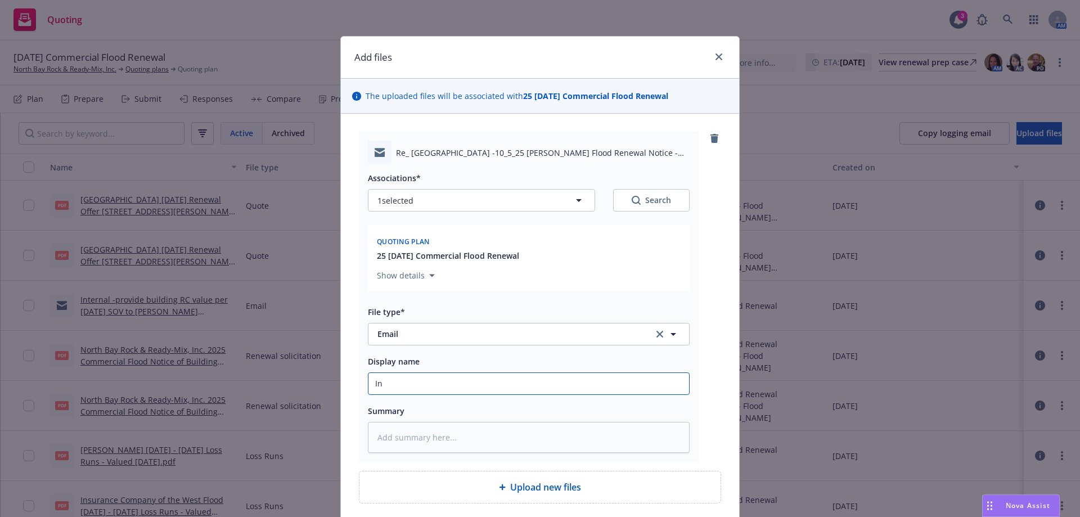
type textarea "x"
type input "Int"
type textarea "x"
type input "Inte"
type textarea "x"
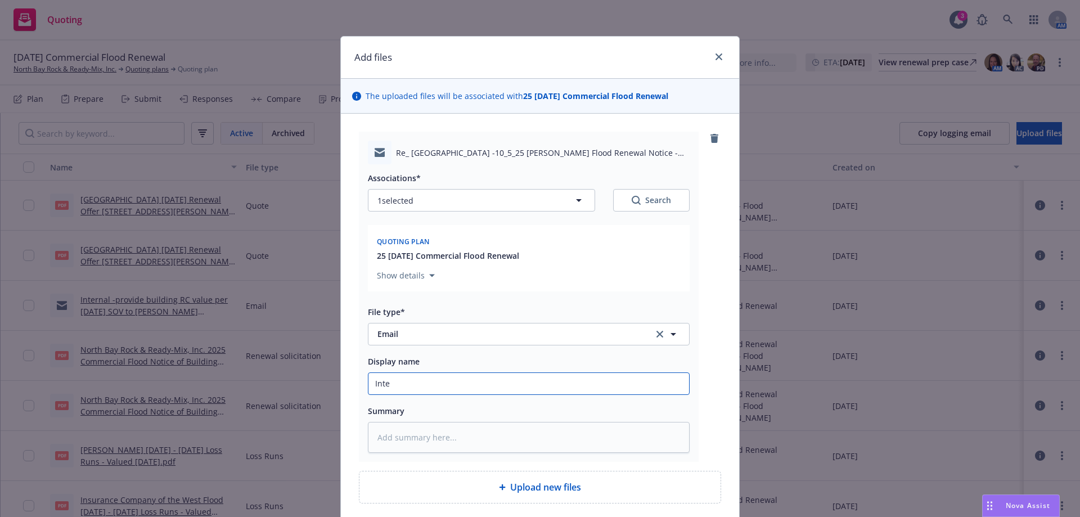
type input "Inter"
type textarea "x"
type input "Intern"
type textarea "x"
type input "Interna"
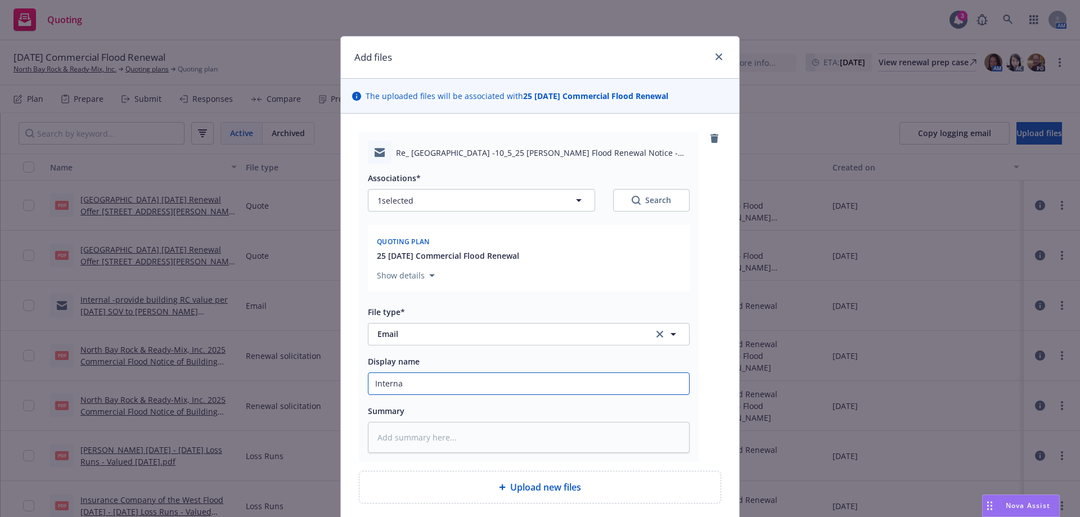
type textarea "x"
type input "Internal"
type textarea "x"
type input "Internal"
type textarea "x"
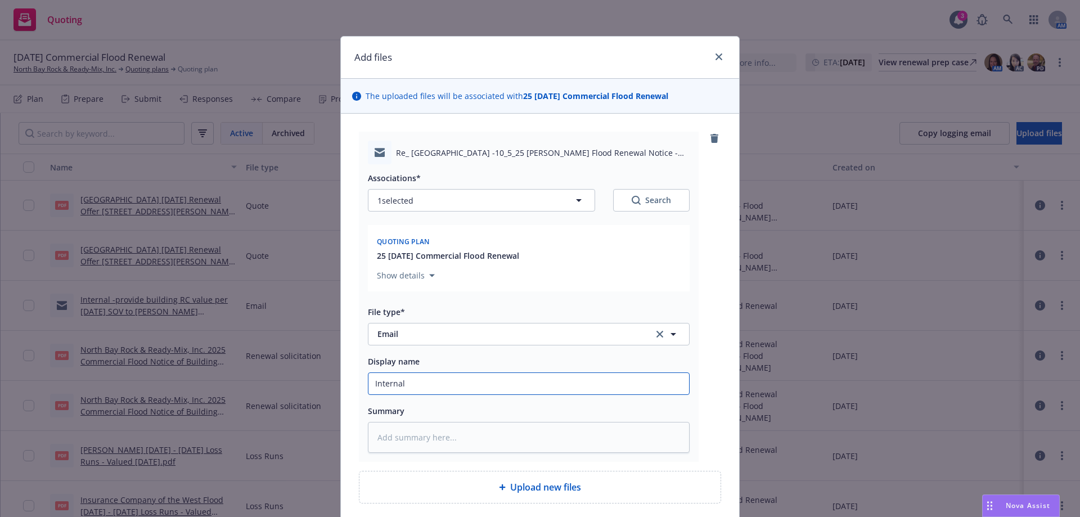
type input "Internal -"
type textarea "x"
type input "Internal -l"
type textarea "x"
type input "Internal -li"
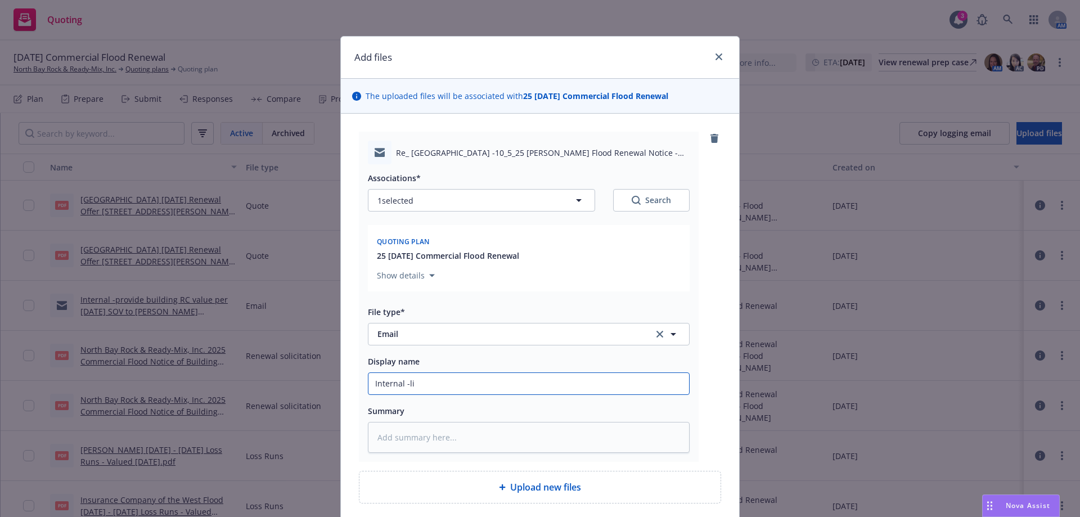
type textarea "x"
type input "Internal -liv"
type textarea "x"
type input "Internal -live"
type textarea "x"
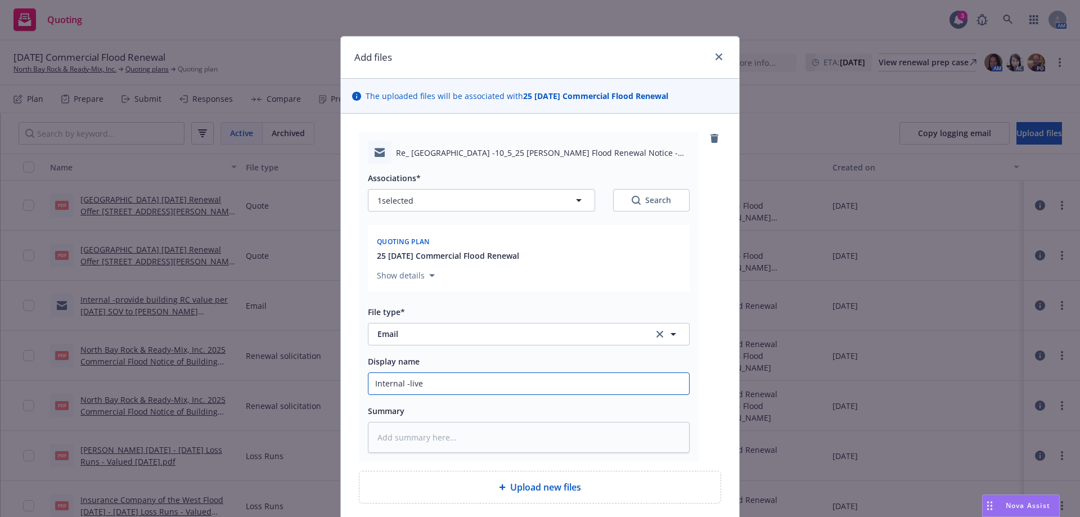
type input "Internal -live"
type textarea "x"
type input "Internal -live c"
type textarea "x"
type input "Internal -live ch"
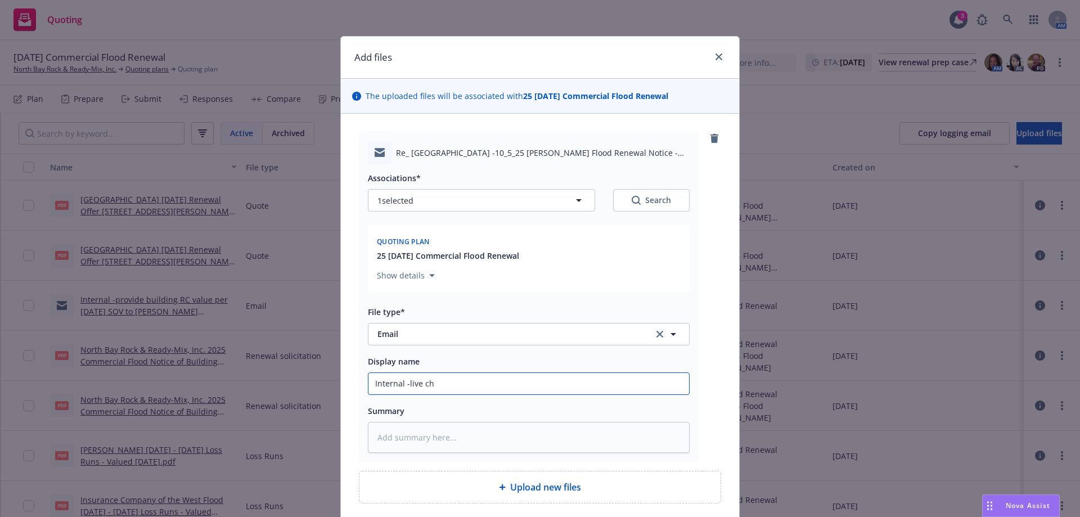
type textarea "x"
type input "Internal -live cha"
type textarea "x"
type input "Internal -live chat"
type textarea "x"
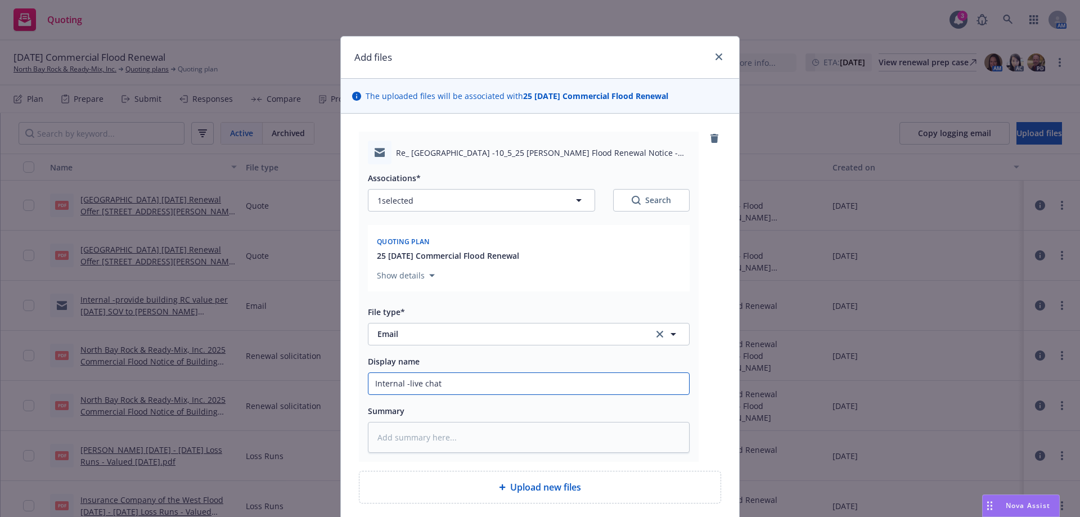
type input "Internal -live chat"
type textarea "x"
type input "Internal -live chat w"
type textarea "x"
type input "Internal -live chat wit"
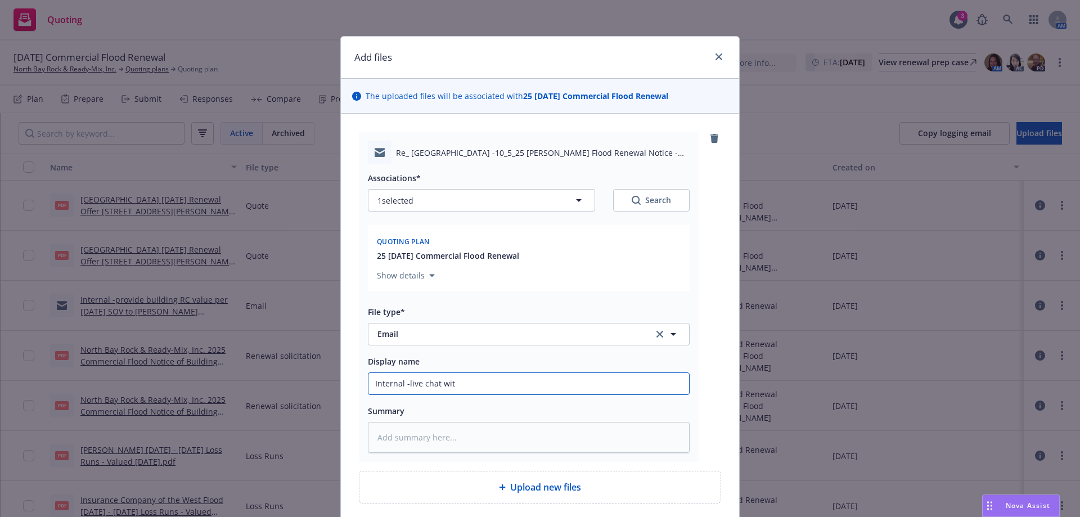
type textarea "x"
type input "Internal -live chat with"
type textarea "x"
type input "Internal -live chat with"
type textarea "x"
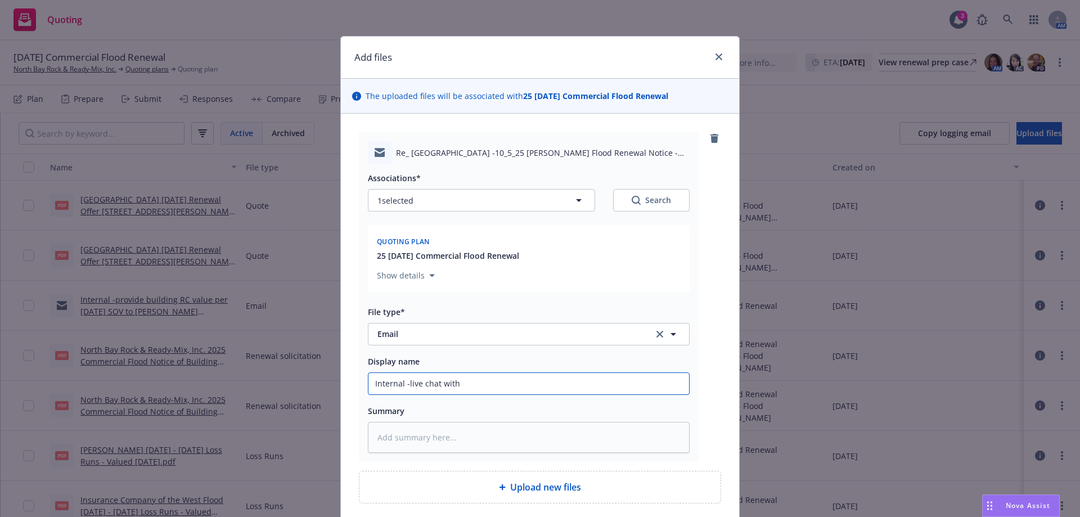
type input "Internal -live chat with w"
type textarea "x"
type input "Internal -live chat with wi"
type textarea "x"
type input "Internal -live chat with wit"
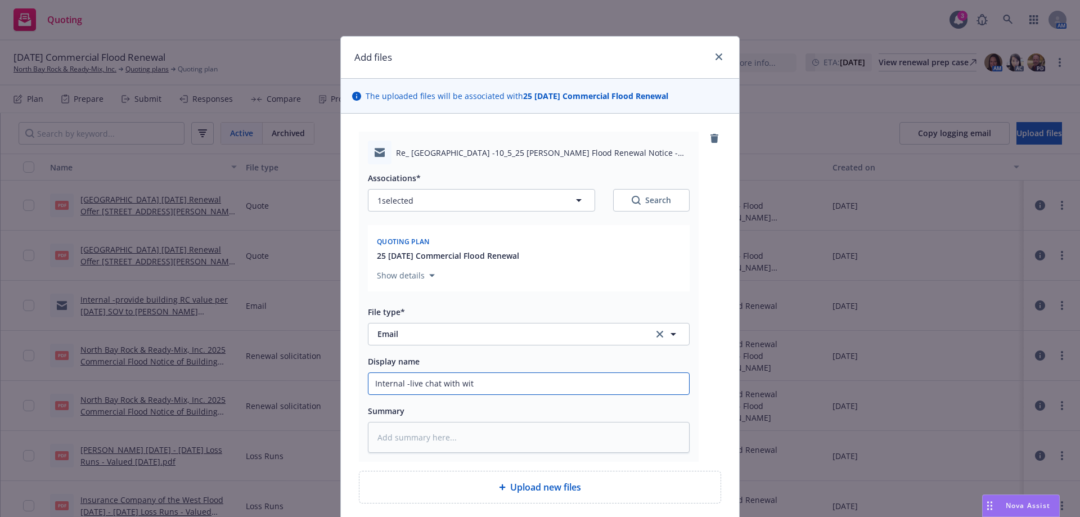
type textarea "x"
type input "Internal -live chat with with"
type textarea "x"
type input "Internal -live chat with with"
type textarea "x"
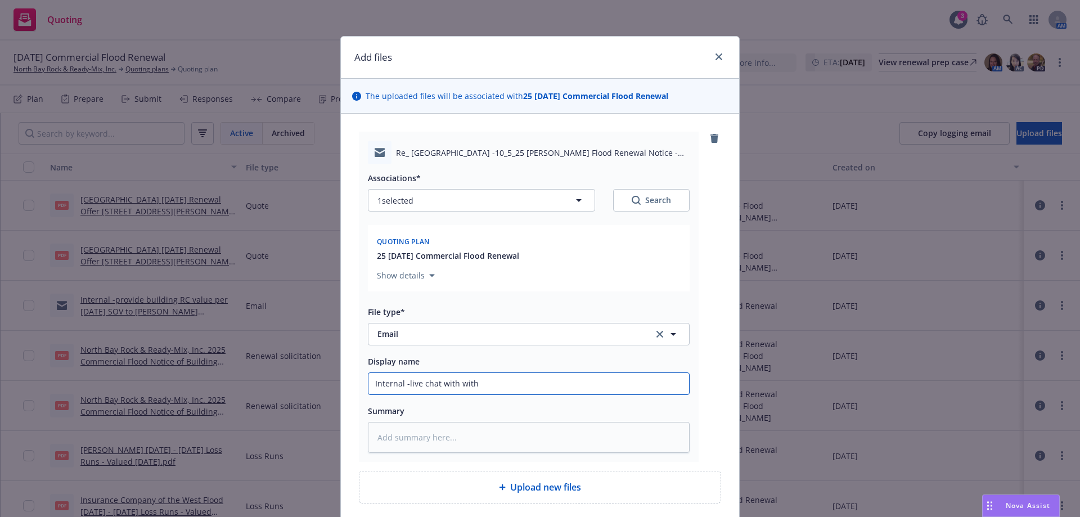
type input "Internal -live chat with with W"
type textarea "x"
type input "Internal -live chat with with Wr"
type textarea "x"
type input "Internal -live chat with with Wri"
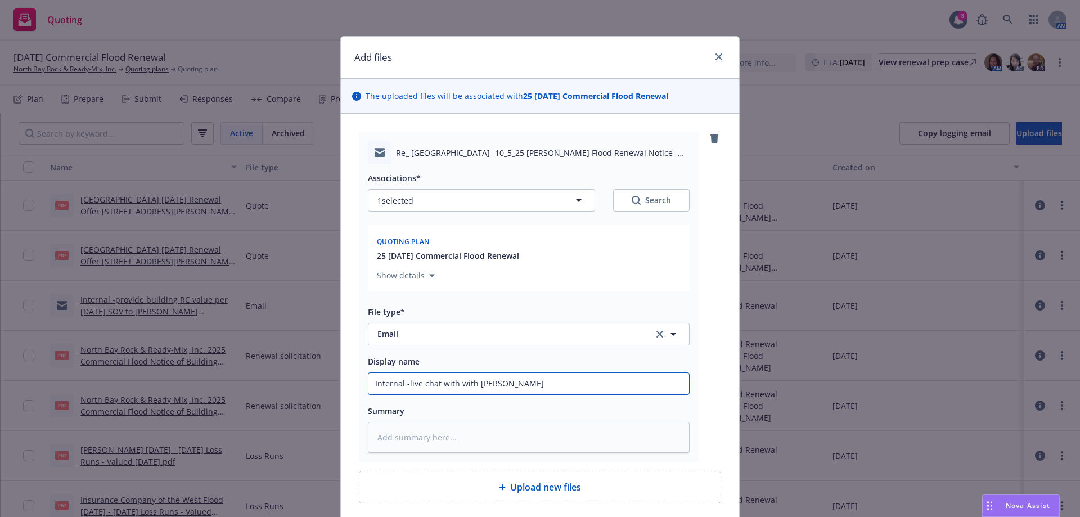
type textarea "x"
type input "Internal -live chat with with Wrig"
type textarea "x"
type input "Internal -live chat with with Wrigh"
type textarea "x"
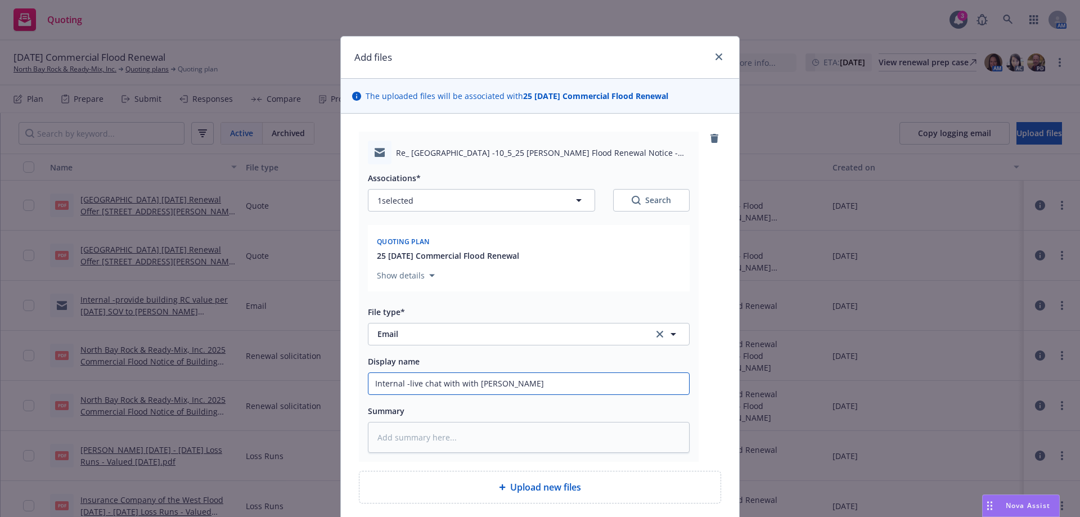
type input "Internal -live chat with with Wright"
type textarea "x"
type input "Internal -live chat with with Wright"
type textarea "x"
type input "Internal -live chat with with Wright F"
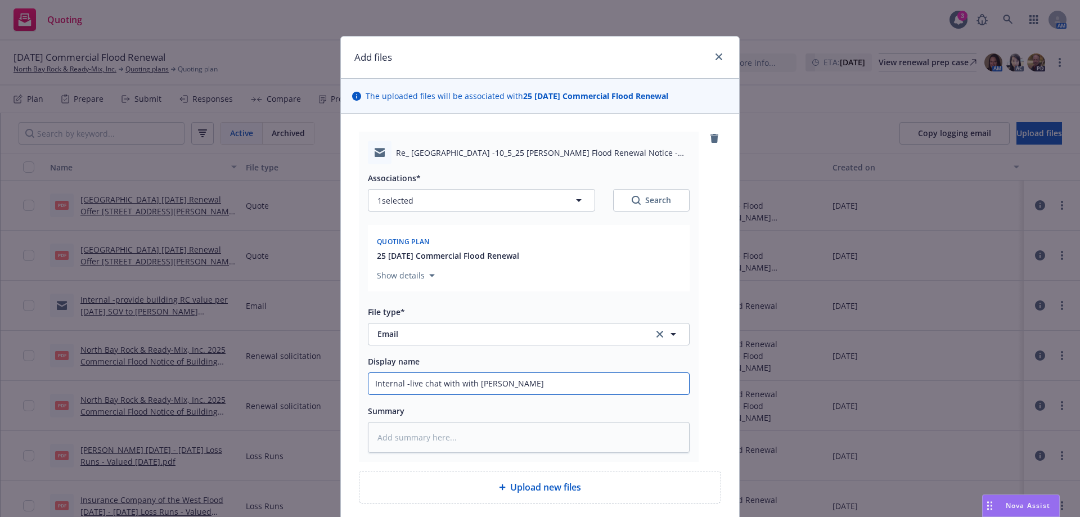
type textarea "x"
type input "Internal -live chat with with Wright Fl"
type textarea "x"
type input "Internal -live chat with with Wright Flo"
type textarea "x"
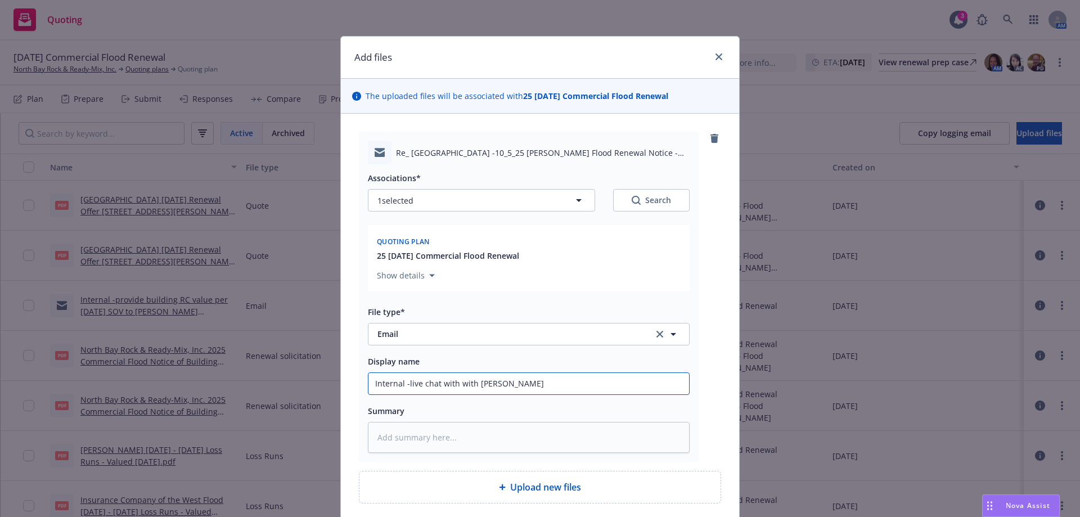
type input "Internal -live chat with with Wright Floo"
type textarea "x"
type input "Internal -live chat with with Wright Flood"
type textarea "x"
type input "Internal -live chat with with Wright Flood"
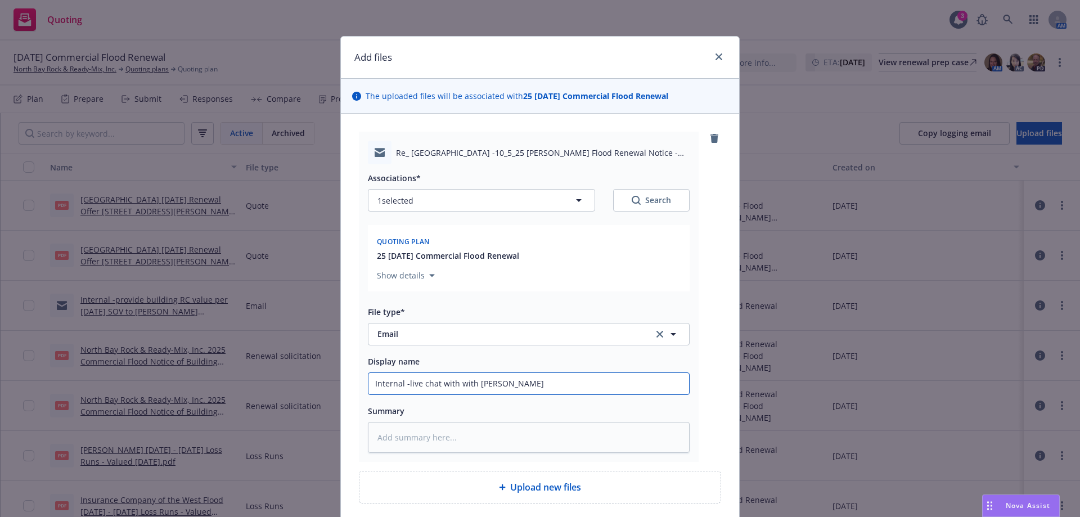
type textarea "x"
type input "Internal -live chat with with Wright Flood a"
type textarea "x"
type input "Internal -live chat with with Wright Flood af"
type textarea "x"
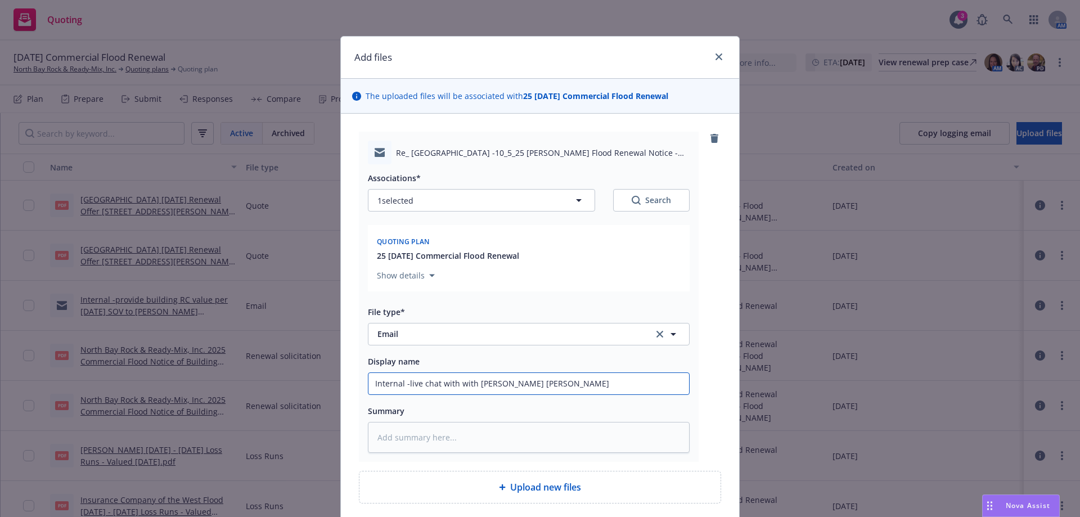
type input "Internal -live chat with with Wright Flood aft"
type textarea "x"
type input "Internal -live chat with with Wright Flood afte"
type textarea "x"
type input "Internal -live chat with with Wright Flood after"
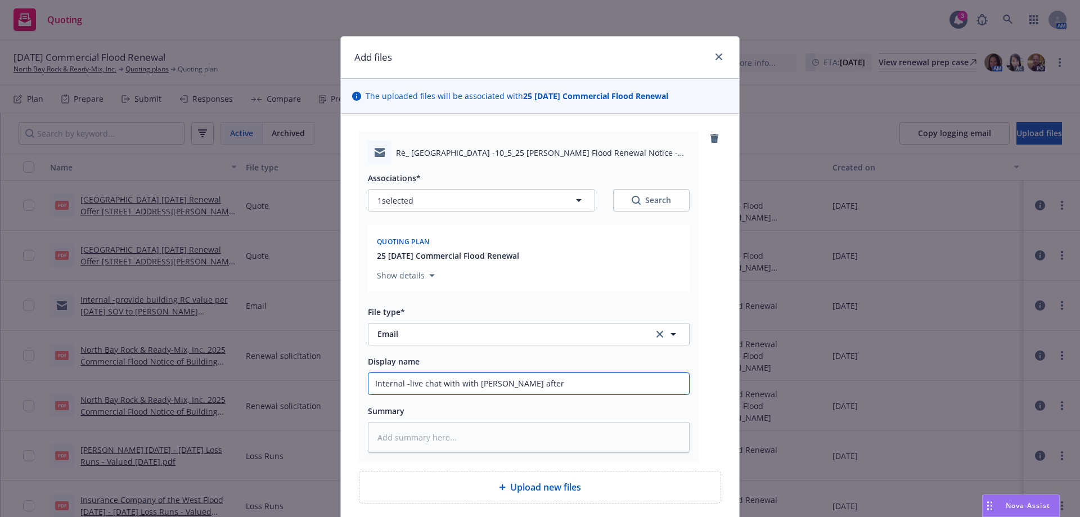
type textarea "x"
type input "Internal -live chat with with Wright Flood after"
type textarea "x"
type input "Internal -live chat with with Wright Flood after t"
type textarea "x"
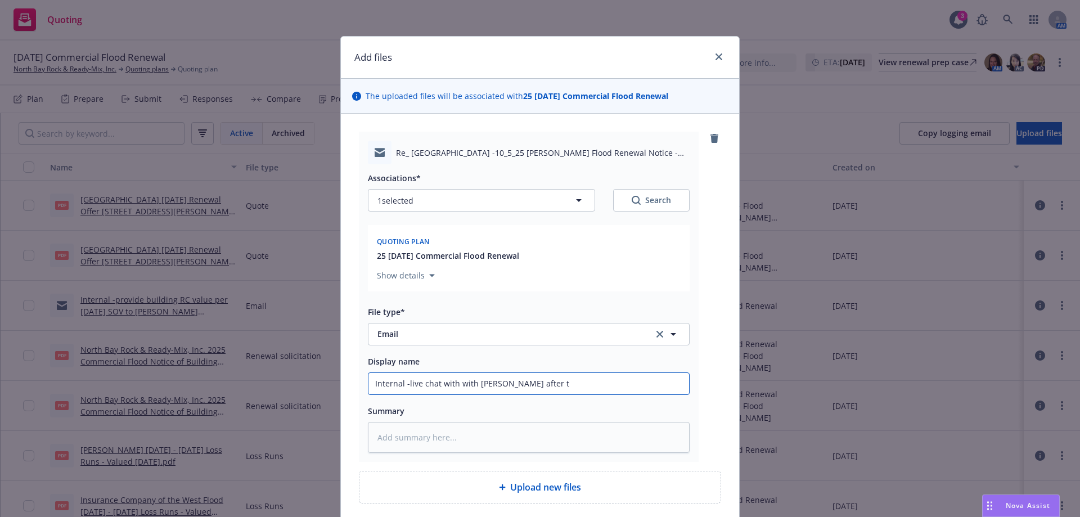
type input "Internal -live chat with with Wright Flood after th"
type textarea "x"
type input "Internal -live chat with with Wright Flood after the"
type textarea "x"
type input "Internal -live chat with with Wright Flood after the"
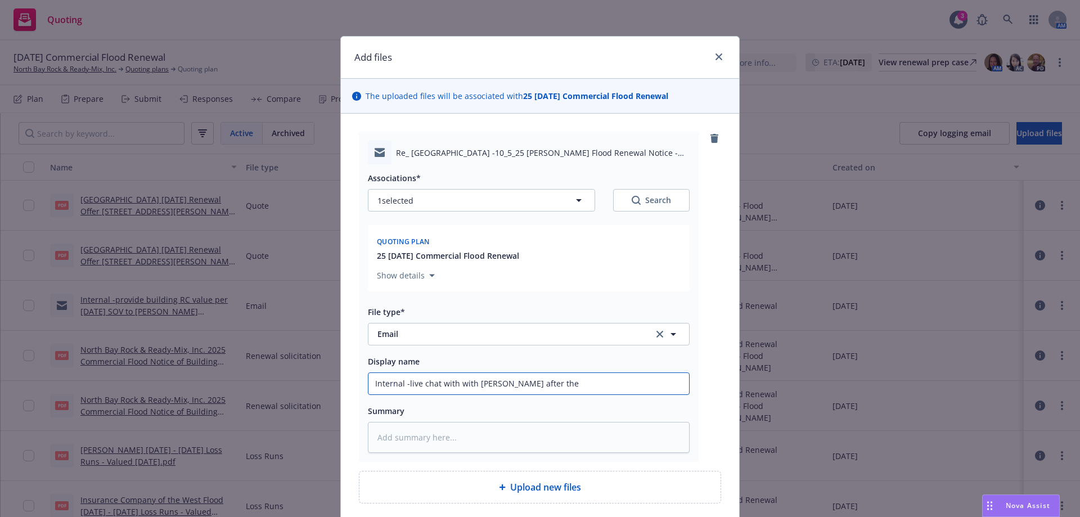
type textarea "x"
type input "Internal -live chat with with Wright Flood after the r"
type textarea "x"
type input "Internal -live chat with with Wright Flood after the re"
type textarea "x"
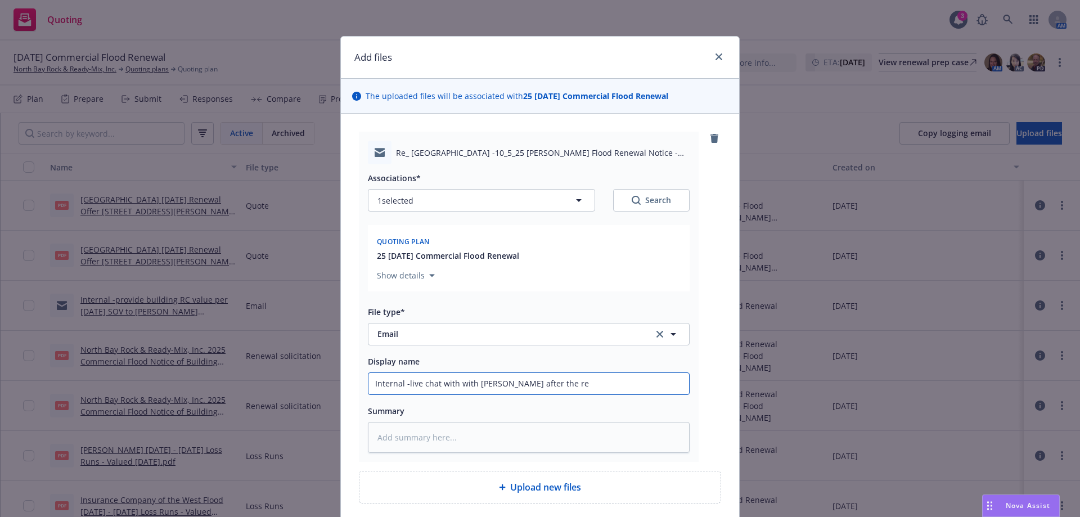
type input "Internal -live chat with with Wright Flood after the ren"
type textarea "x"
type input "Internal -live chat with with Wright Flood after the re"
type textarea "x"
type input "Internal -live chat with with Wright Flood after the r"
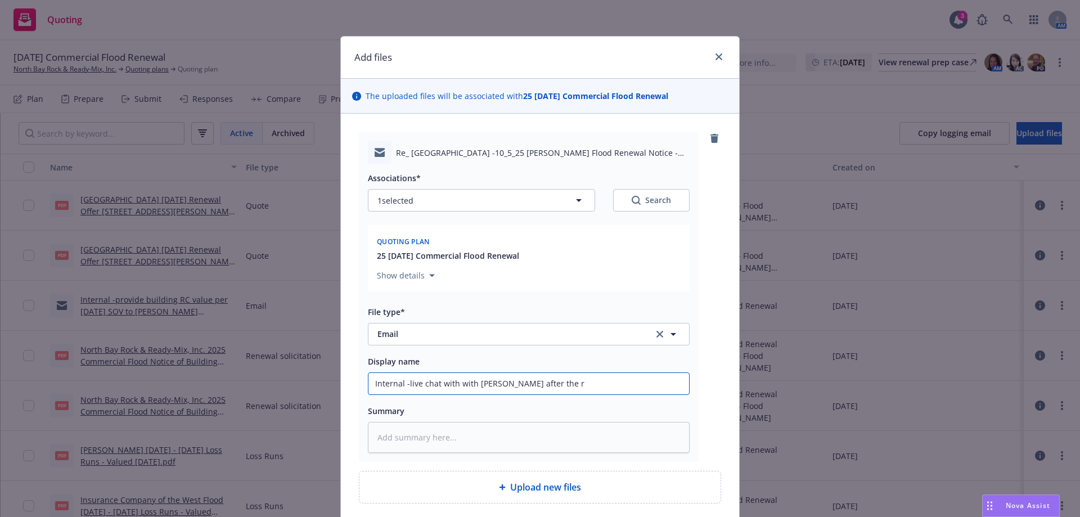
type textarea "x"
type input "Internal -live chat with with Wright Flood after the"
type textarea "x"
type input "Internal -live chat with with Wright Flood after the f"
type textarea "x"
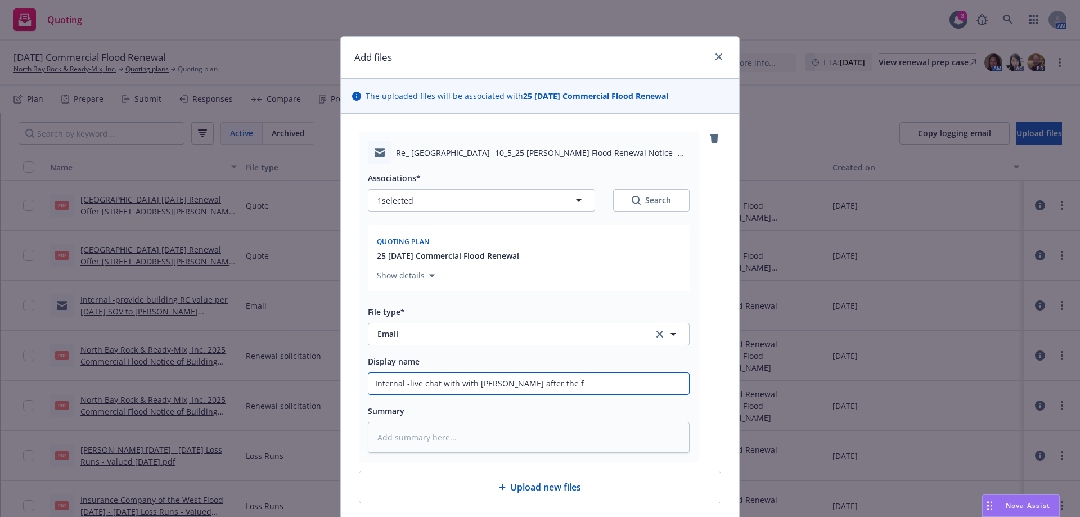
type input "Internal -live chat with with Wright Flood after the fl"
type textarea "x"
type input "Internal -live chat with with Wright Flood after the flo"
type textarea "x"
type input "Internal -live chat with with Wright Flood after the floo"
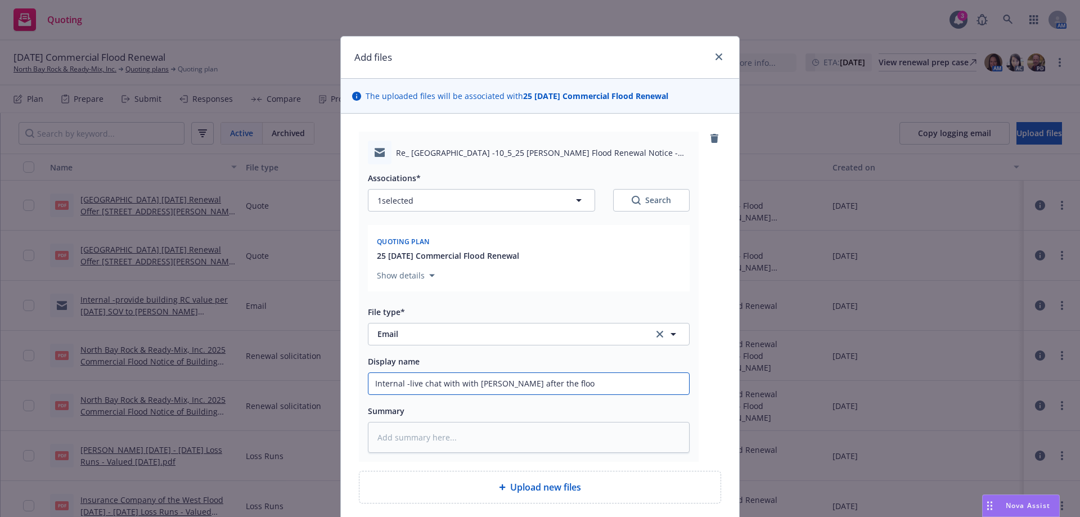
type textarea "x"
type input "Internal -live chat with with Wright Flood after the flood"
type textarea "x"
type input "Internal -live chat with with Wright Flood after the flood"
type textarea "x"
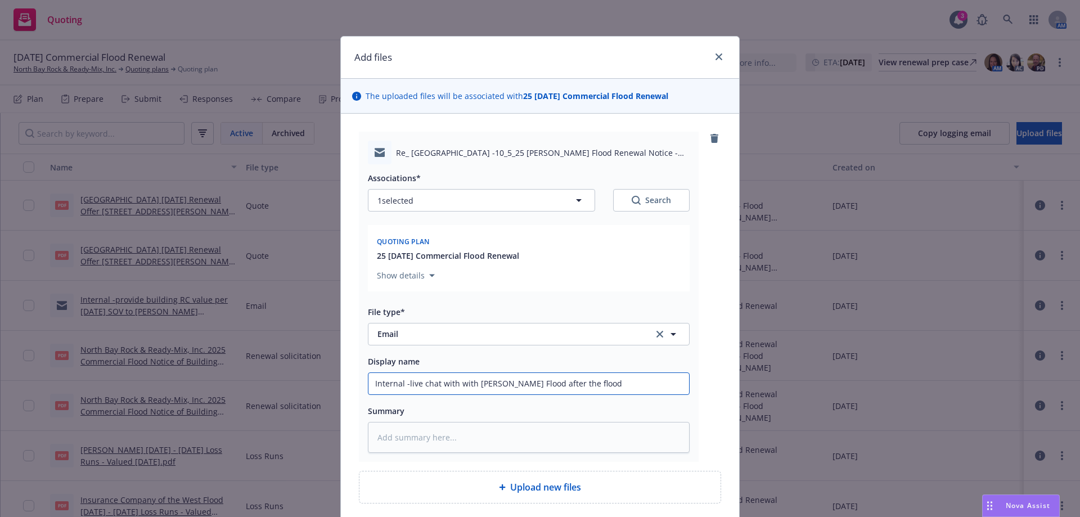
type input "Internal -live chat with with Wright Flood after the floo"
type textarea "x"
type input "Internal -live chat with with Wright Flood after the flo"
type textarea "x"
type input "Internal -live chat with with Wright Flood after the fl"
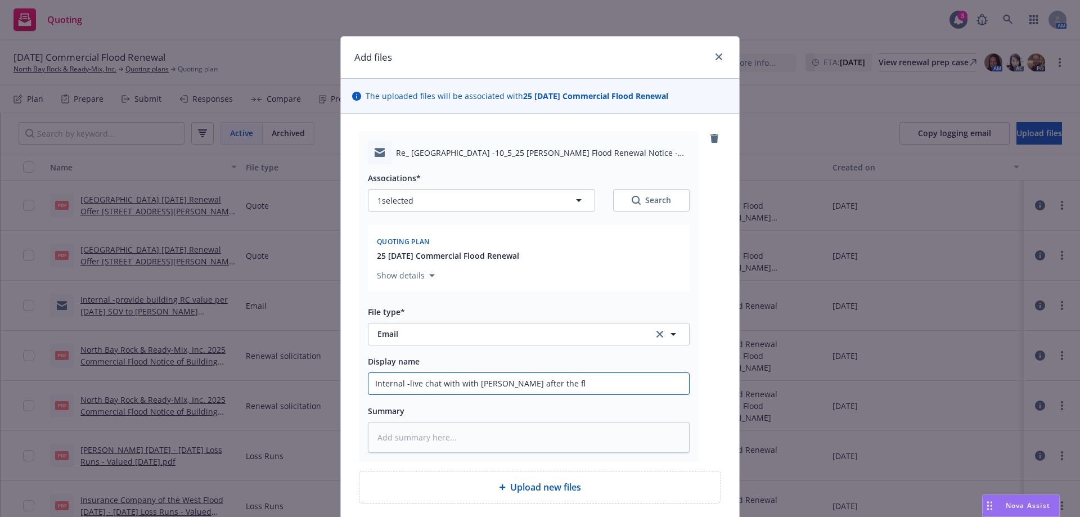
type textarea "x"
type input "Internal -live chat with with Wright Flood after the f"
type textarea "x"
type input "Internal -live chat with with Wright Flood after the"
type textarea "x"
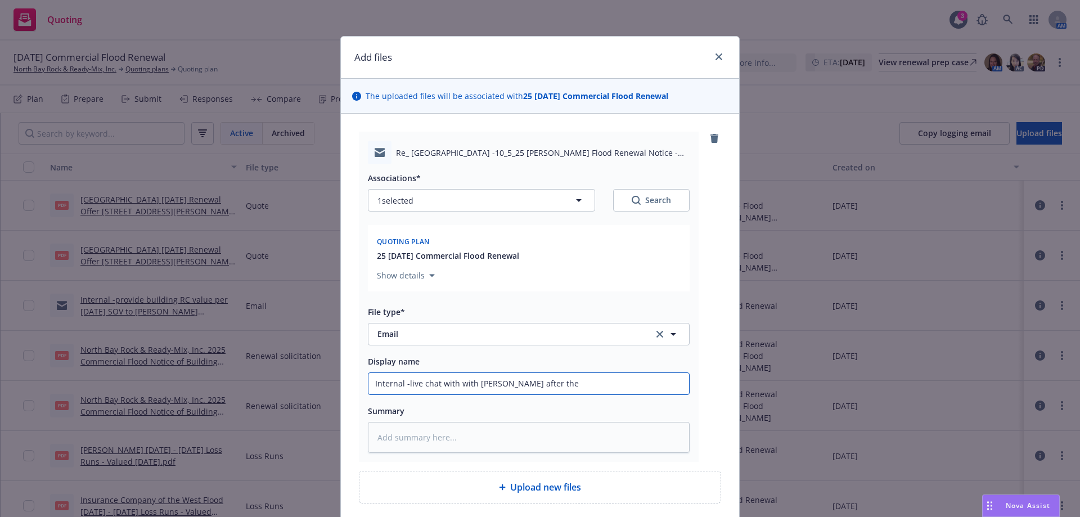
type input "Internal -live chat with with Wright Flood after the r"
type textarea "x"
type input "Internal -live chat with with Wright Flood after the re"
type textarea "x"
type input "Internal -live chat with with Wright Flood after the ren"
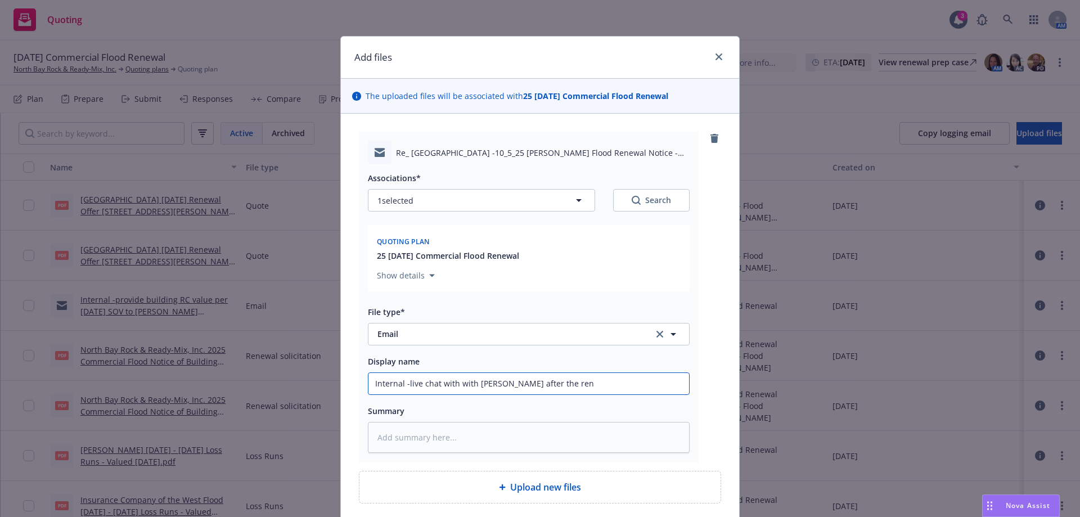
type textarea "x"
type input "Internal -live chat with with Wright Flood after the rene"
type textarea "x"
type input "Internal -live chat with with Wright Flood after the renew"
type textarea "x"
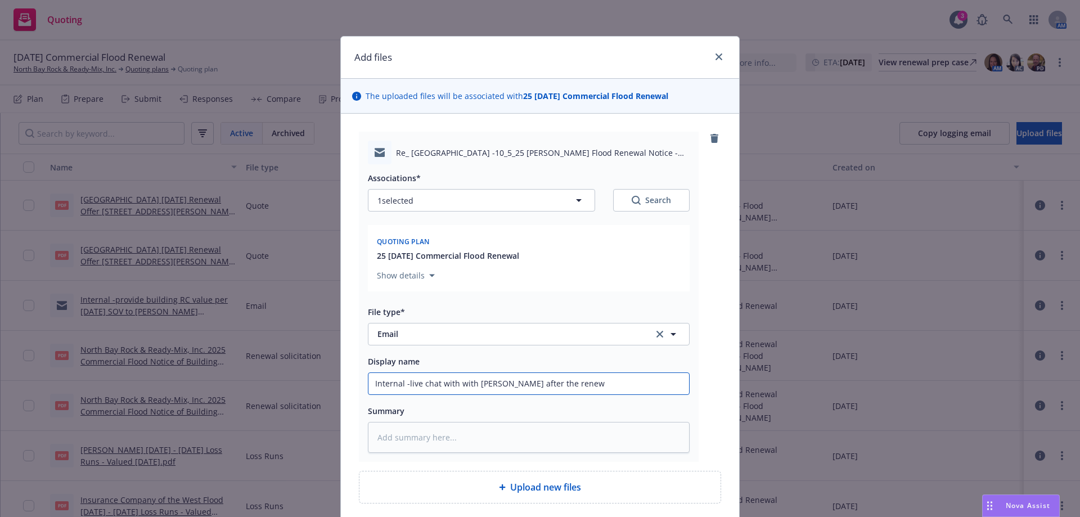
type input "Internal -live chat with with Wright Flood after the renewa"
type textarea "x"
type input "Internal -live chat with with Wright Flood after the renewal"
type textarea "x"
type input "Internal -live chat with with Wright Flood after the renewal"
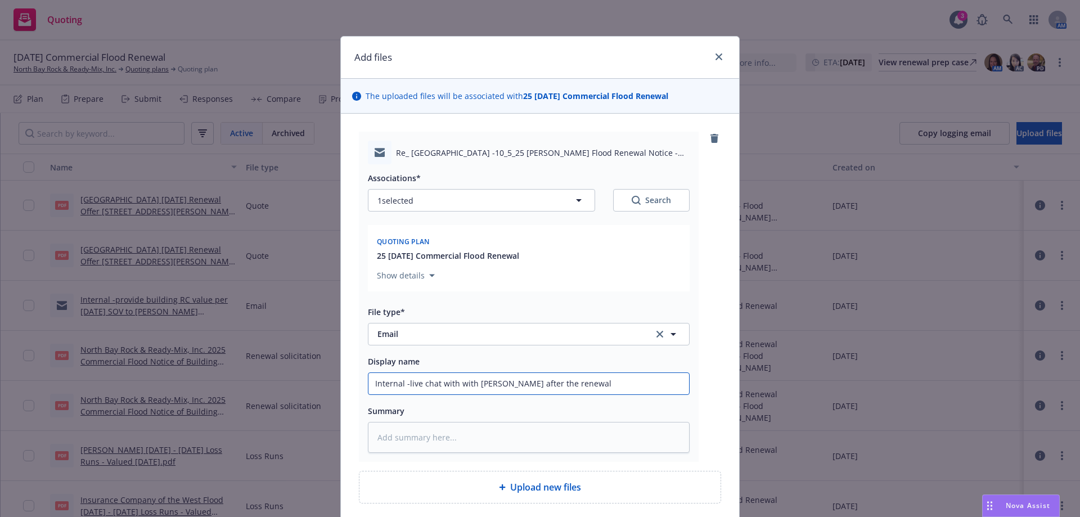
type textarea "x"
type input "Internal -live chat with with Wright Flood after the renewal n"
type textarea "x"
type input "Internal -live chat with with Wright Flood after the renewal no"
type textarea "x"
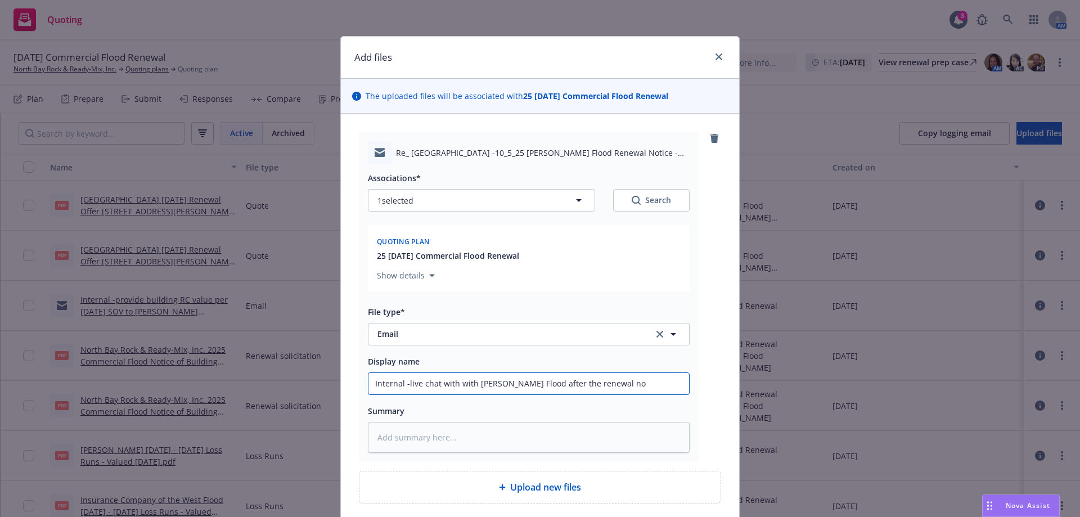
type input "Internal -live chat with with Wright Flood after the renewal not"
type textarea "x"
type input "Internal -live chat with with Wright Flood after the renewal noti"
type textarea "x"
type input "Internal -live chat with with Wright Flood after the renewal notic"
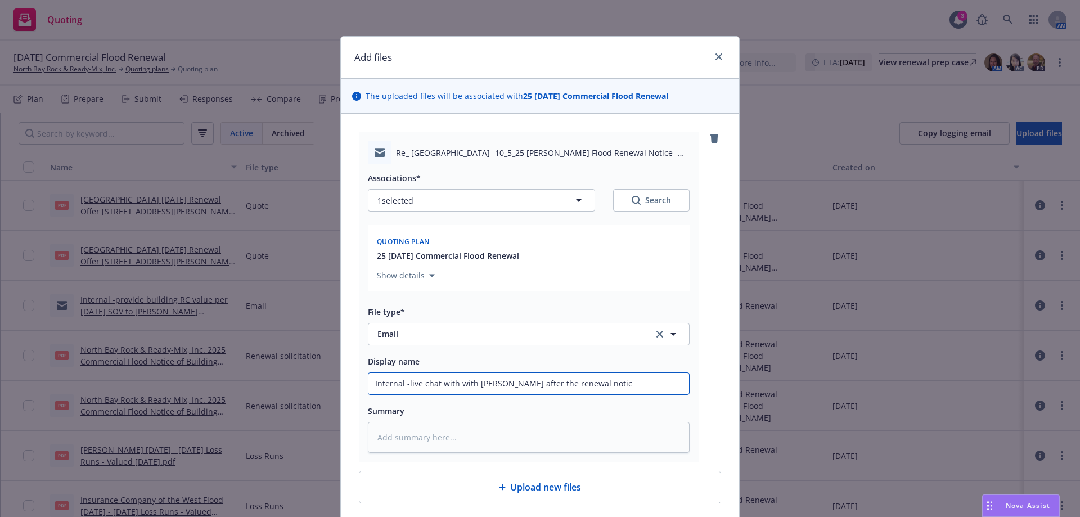
type textarea "x"
type input "Internal -live chat with with Wright Flood after the renewal notice"
type textarea "x"
type input "Internal -live chat with with Wright Flood after the renewal notic"
type textarea "x"
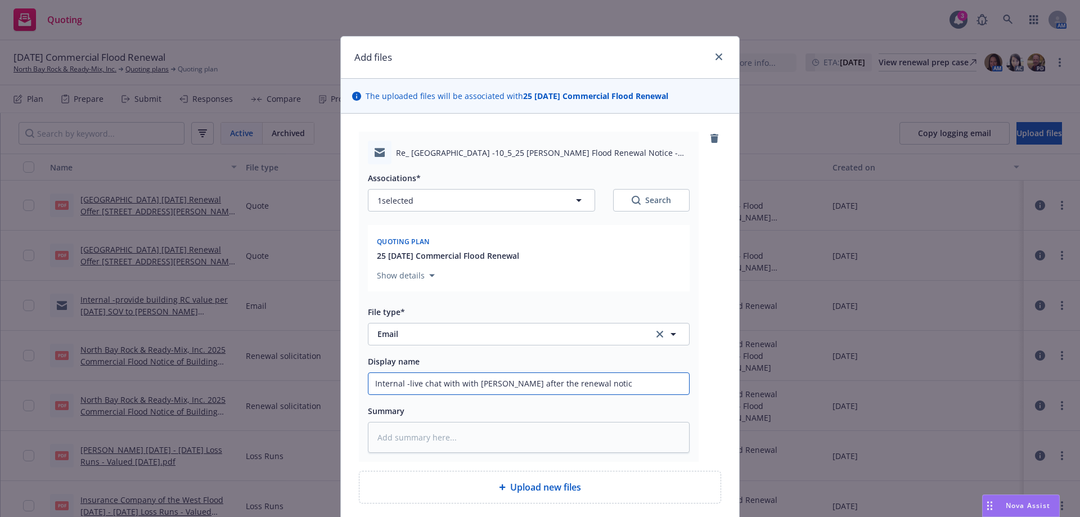
type input "Internal -live chat with with Wright Flood after the renewal noti"
type textarea "x"
type input "Internal -live chat with with Wright Flood after the renewal not"
type textarea "x"
type input "Internal -live chat with with Wright Flood after the renewal no"
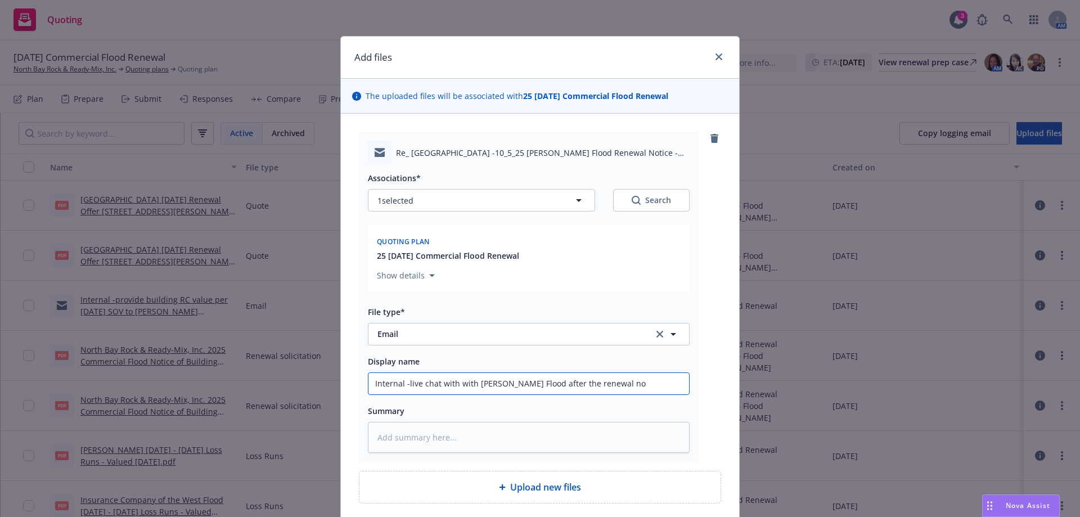
type textarea "x"
type input "Internal -live chat with with Wright Flood after the renewal n"
type textarea "x"
type input "Internal -live chat with with Wright Flood after the renewal"
type textarea "x"
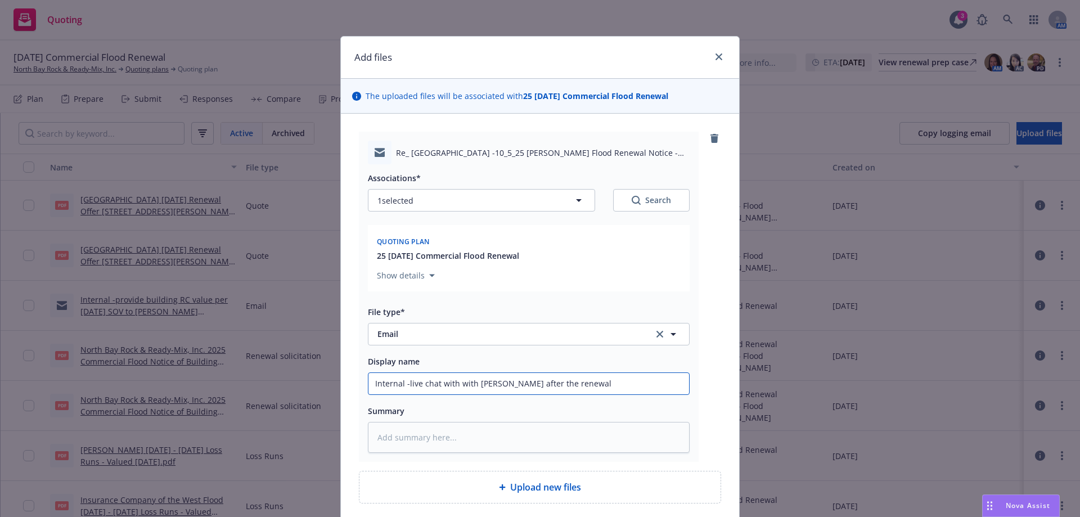
type input "Internal -live chat with with Wright Flood after the renewal o"
type textarea "x"
type input "Internal -live chat with with Wright Flood after the renewal of"
type textarea "x"
type input "Internal -live chat with with Wright Flood after the renewal off"
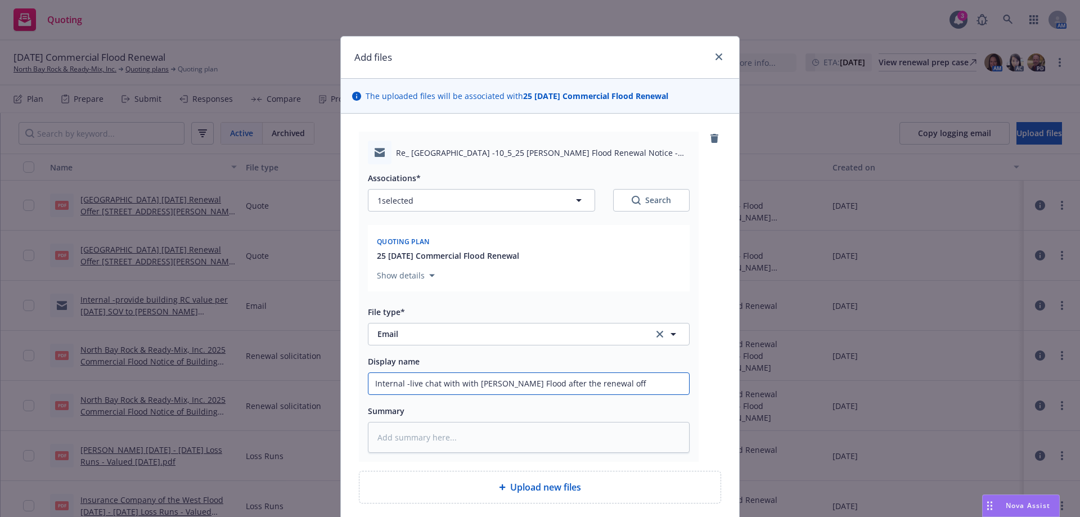
type textarea "x"
type input "Internal -live chat with with Wright Flood after the renewal offe"
type textarea "x"
type input "Internal -live chat with with Wright Flood after the renewal offer"
type textarea "x"
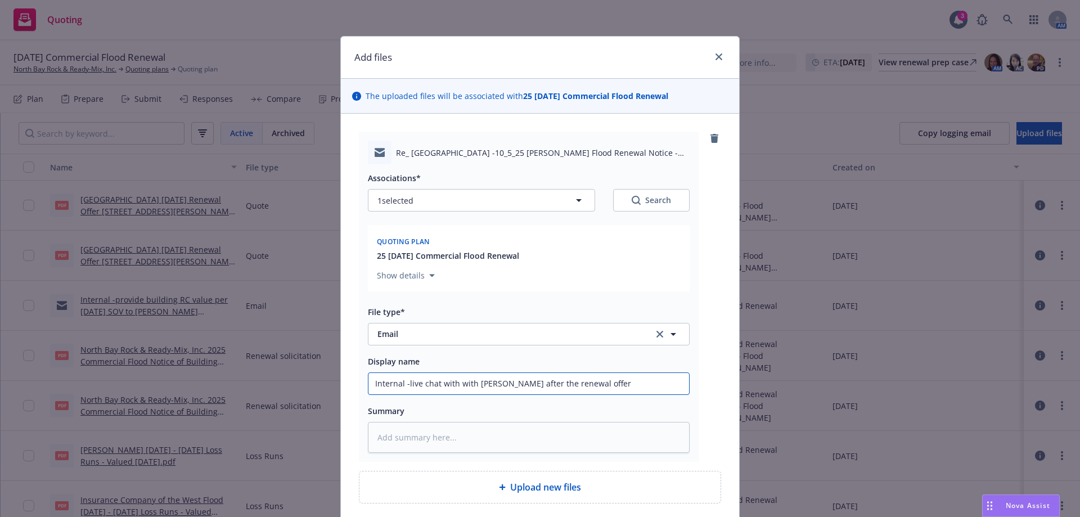
type input "Internal -live chat with with Wright Flood after the renewal offer"
type textarea "x"
type input "Internal -live chat with with Wright Flood after the renewal offer i"
type textarea "x"
type input "Internal -live chat with with Wright Flood after the renewal offer is"
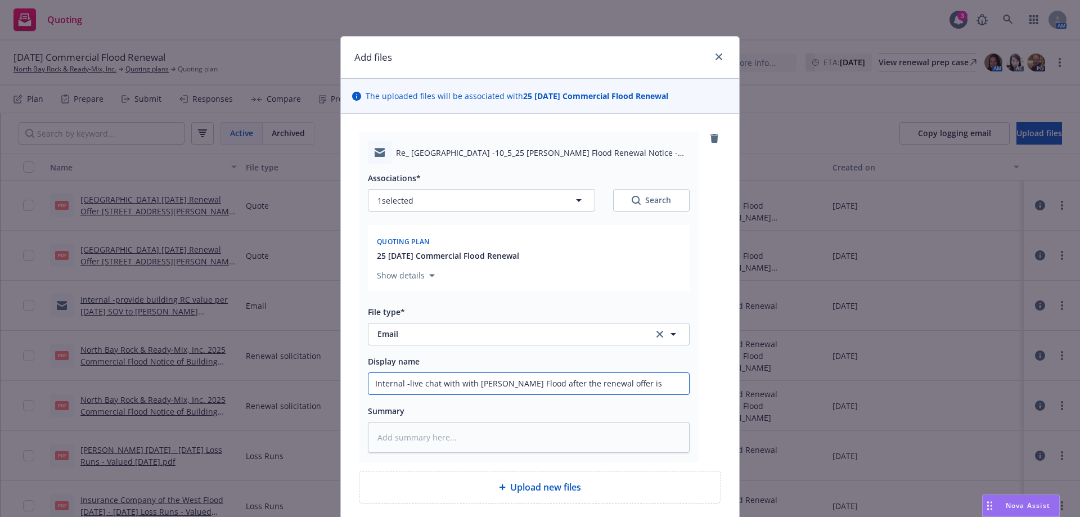
type textarea "x"
type input "Internal -live chat with with Wright Flood after the renewal offer iss"
type textarea "x"
type input "Internal -live chat with with Wright Flood after the renewal offer issu"
type textarea "x"
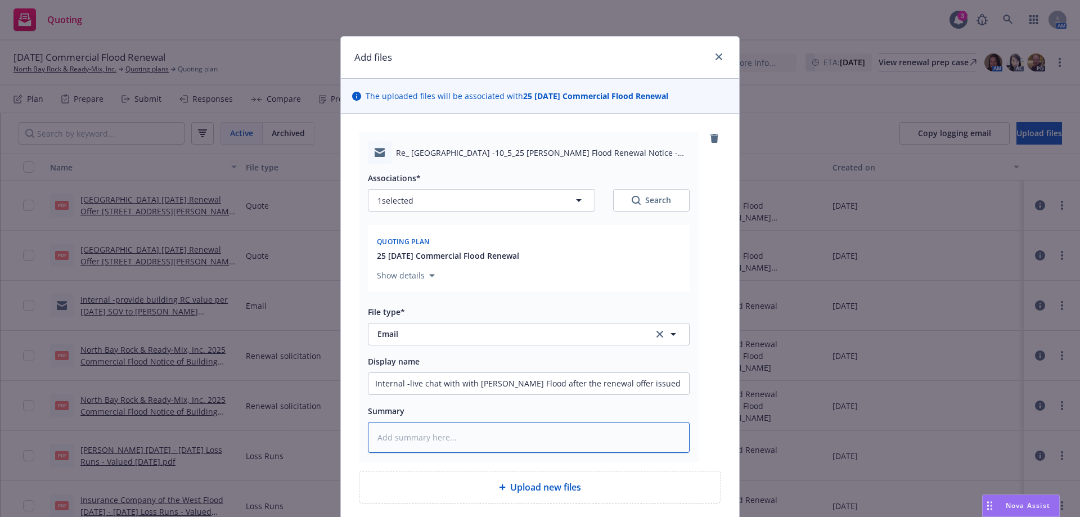
click at [414, 435] on textarea at bounding box center [529, 437] width 322 height 31
click at [637, 381] on input "Internal -live chat with with Wright Flood after the renewal offer issued" at bounding box center [528, 383] width 321 height 21
click at [427, 434] on textarea at bounding box center [529, 437] width 322 height 31
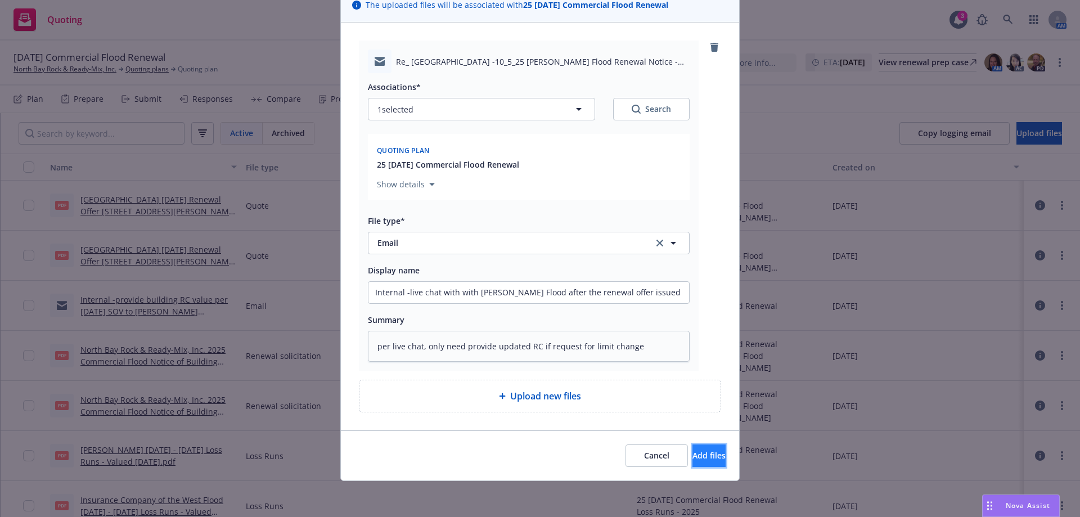
click at [692, 457] on span "Add files" at bounding box center [708, 455] width 33 height 11
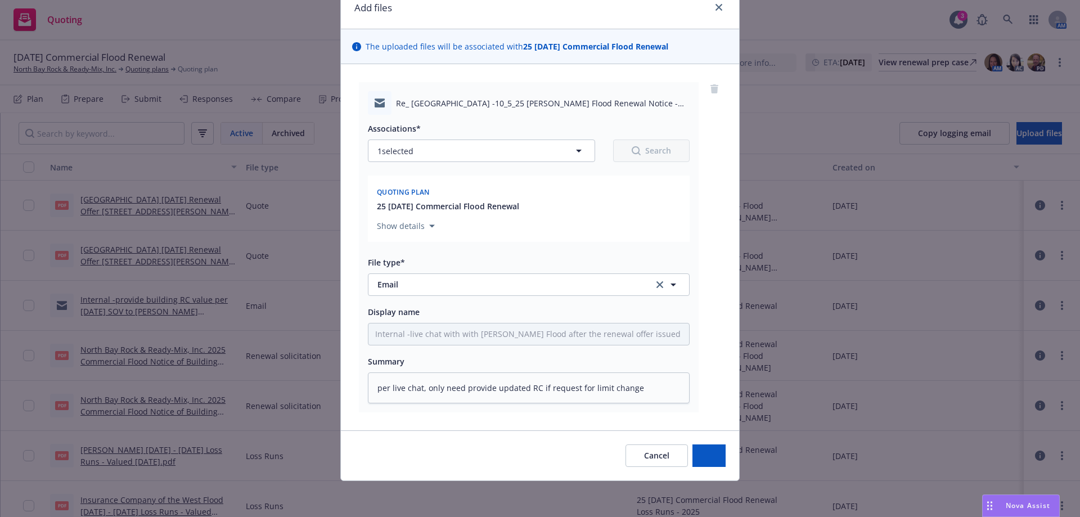
scroll to position [49, 0]
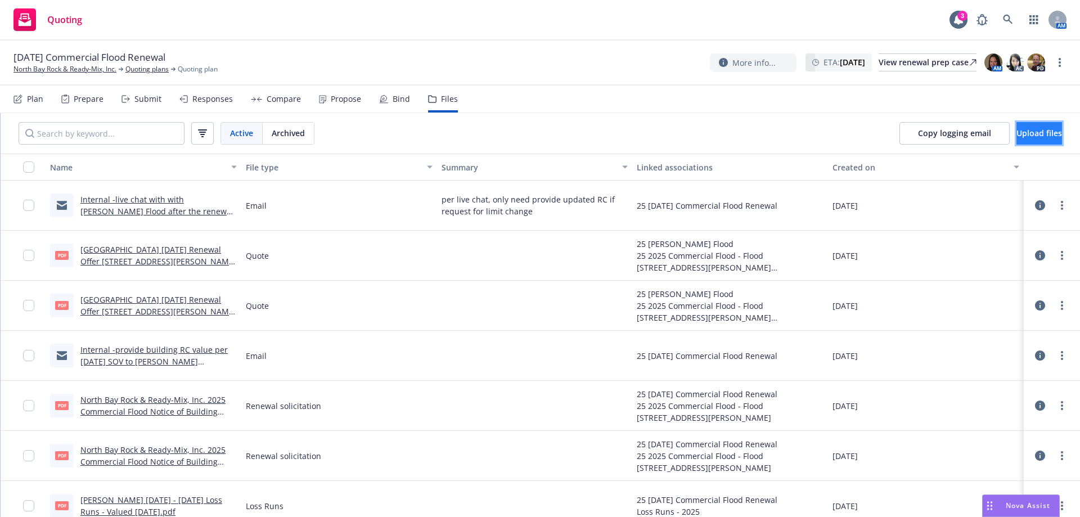
click at [1016, 133] on span "Upload files" at bounding box center [1039, 133] width 46 height 11
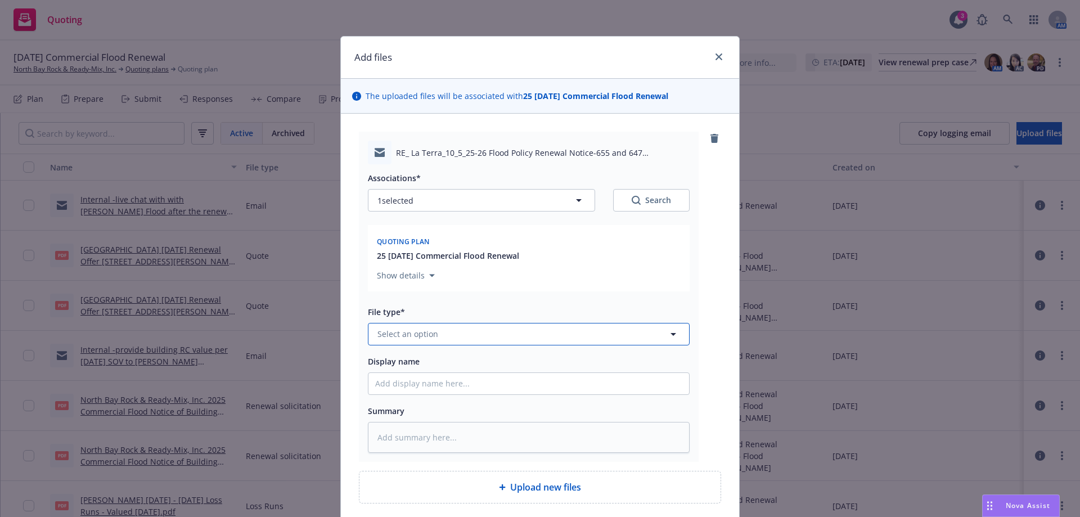
click at [428, 334] on span "Select an option" at bounding box center [407, 334] width 61 height 12
click at [442, 308] on div "Email" at bounding box center [528, 303] width 307 height 16
click at [425, 393] on input "Display name" at bounding box center [528, 383] width 321 height 21
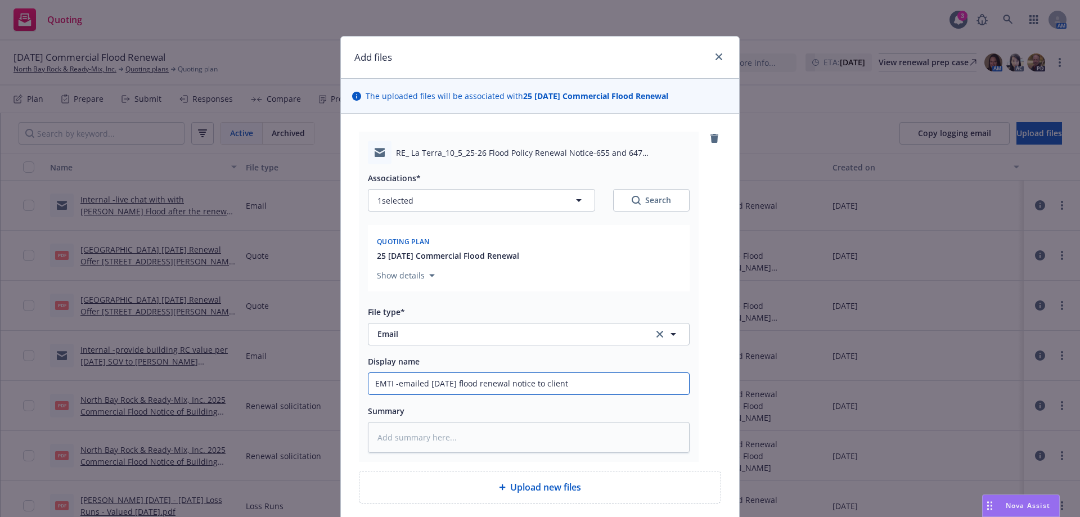
click at [458, 383] on input "EMTI -emailed 10/5/25 flood renewal notice to client" at bounding box center [528, 383] width 321 height 21
drag, startPoint x: 455, startPoint y: 383, endPoint x: 464, endPoint y: 383, distance: 9.0
click at [455, 384] on input "EMTI -emailed 10/5/25 flood renewal notice to client" at bounding box center [528, 383] width 321 height 21
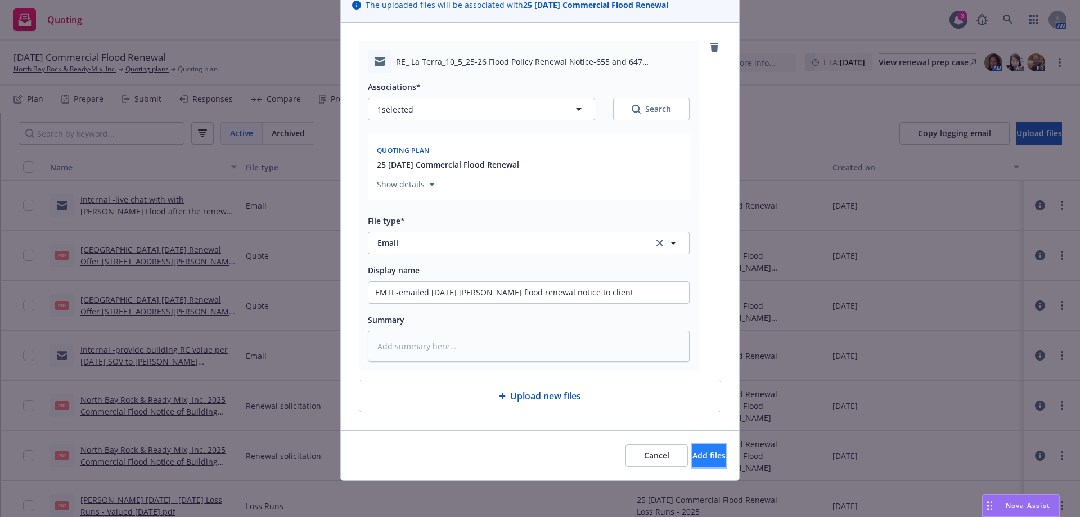
click at [696, 454] on span "Add files" at bounding box center [708, 455] width 33 height 11
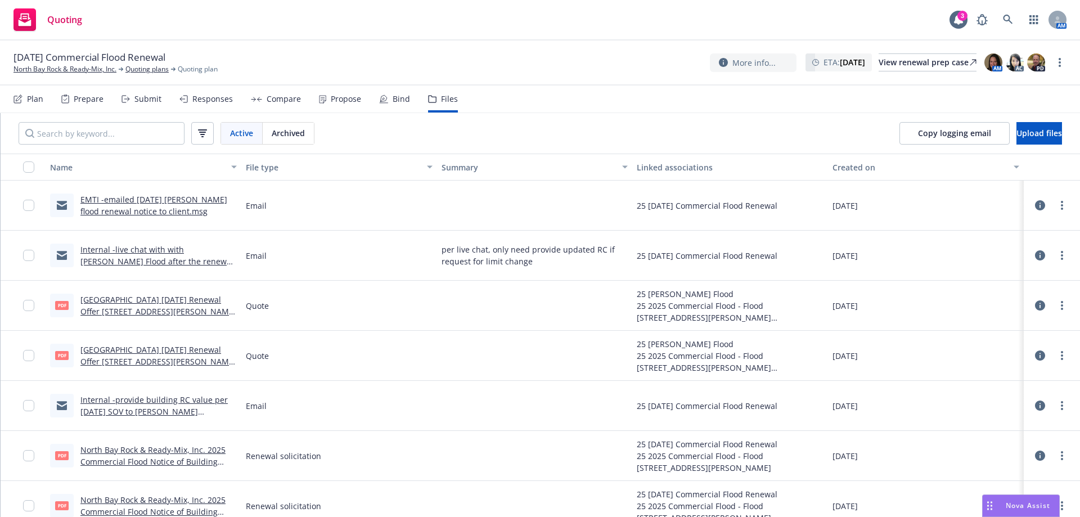
click at [1035, 256] on icon at bounding box center [1040, 255] width 10 height 10
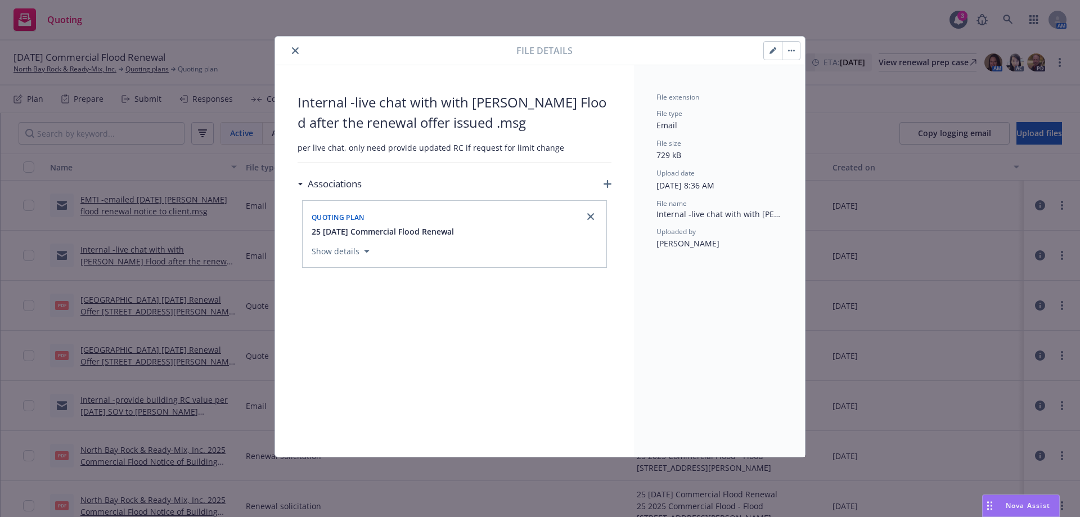
click at [777, 52] on button "button" at bounding box center [773, 51] width 18 height 18
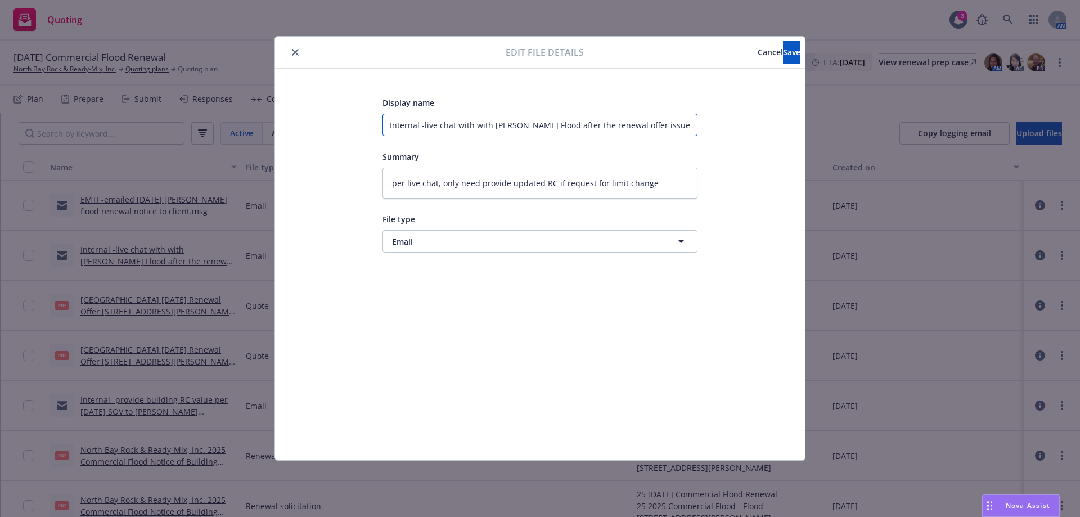
drag, startPoint x: 490, startPoint y: 130, endPoint x: 472, endPoint y: 134, distance: 18.0
click at [472, 134] on input "Internal -live chat with with Wright Flood after the renewal offer issued" at bounding box center [539, 125] width 315 height 22
drag, startPoint x: 762, startPoint y: 52, endPoint x: 654, endPoint y: 41, distance: 109.1
click at [783, 52] on button "Save" at bounding box center [791, 52] width 17 height 22
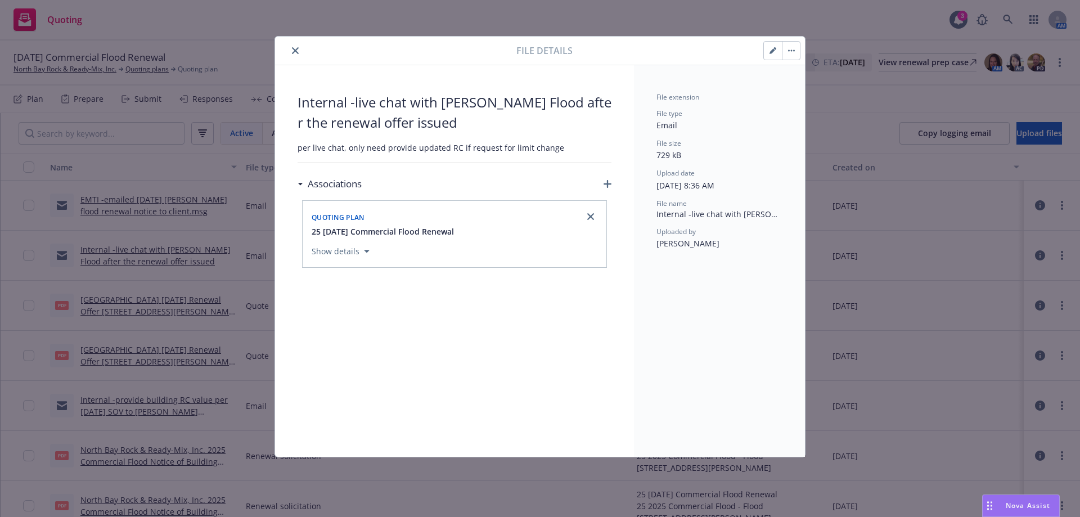
click at [296, 53] on button "close" at bounding box center [295, 50] width 13 height 13
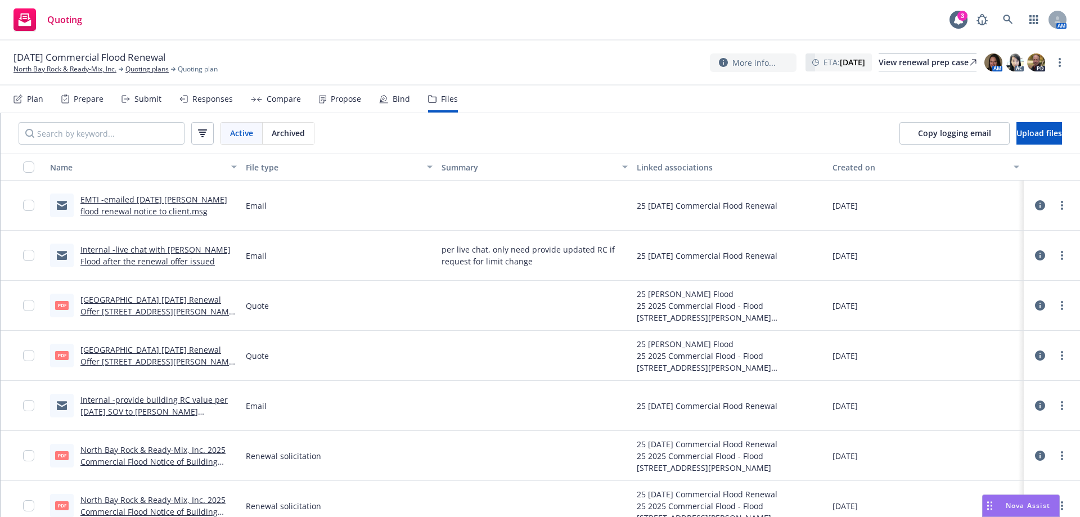
click at [69, 23] on span "Quoting" at bounding box center [64, 19] width 35 height 9
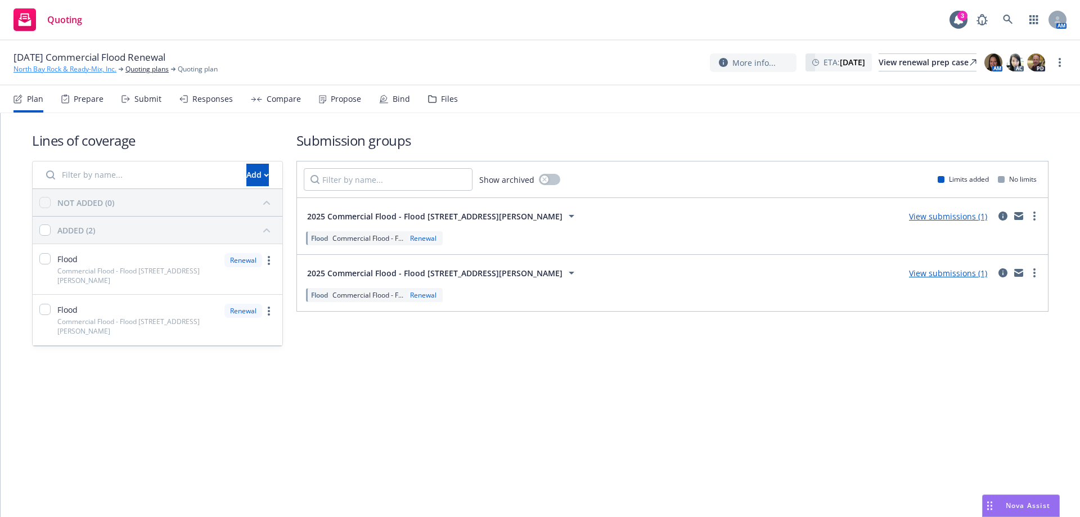
click at [69, 68] on link "North Bay Rock & Ready-Mix, Inc." at bounding box center [64, 69] width 103 height 10
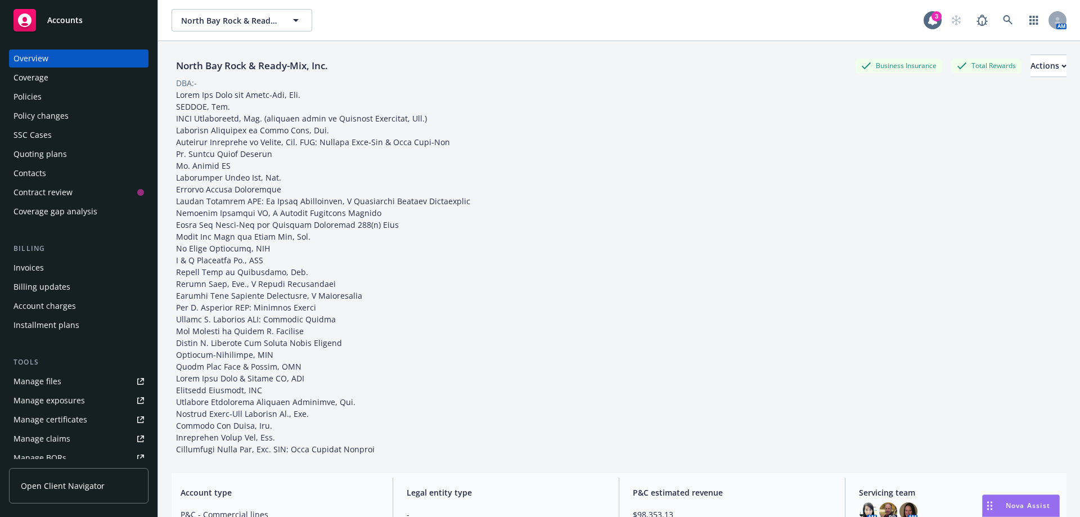
click at [60, 22] on span "Accounts" at bounding box center [64, 20] width 35 height 9
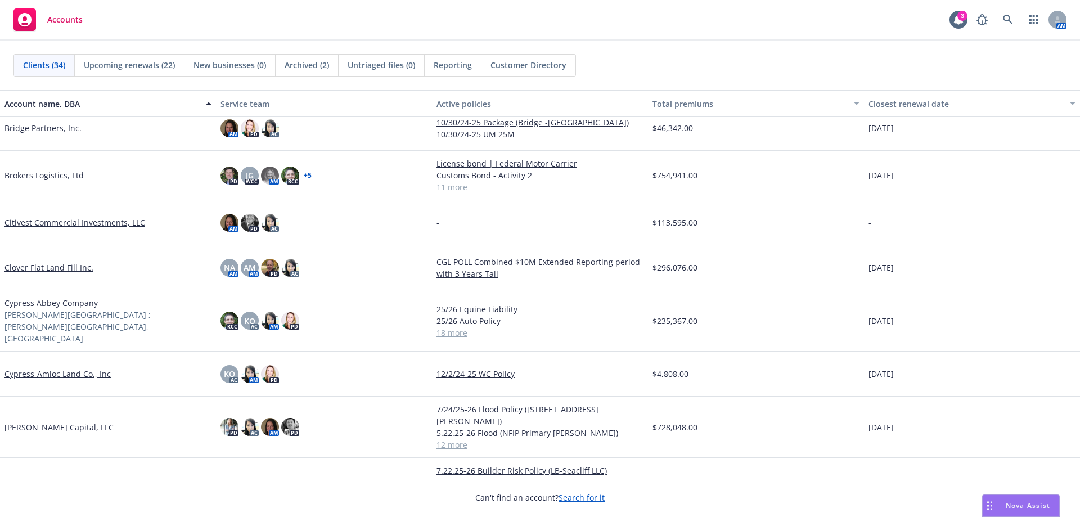
scroll to position [394, 0]
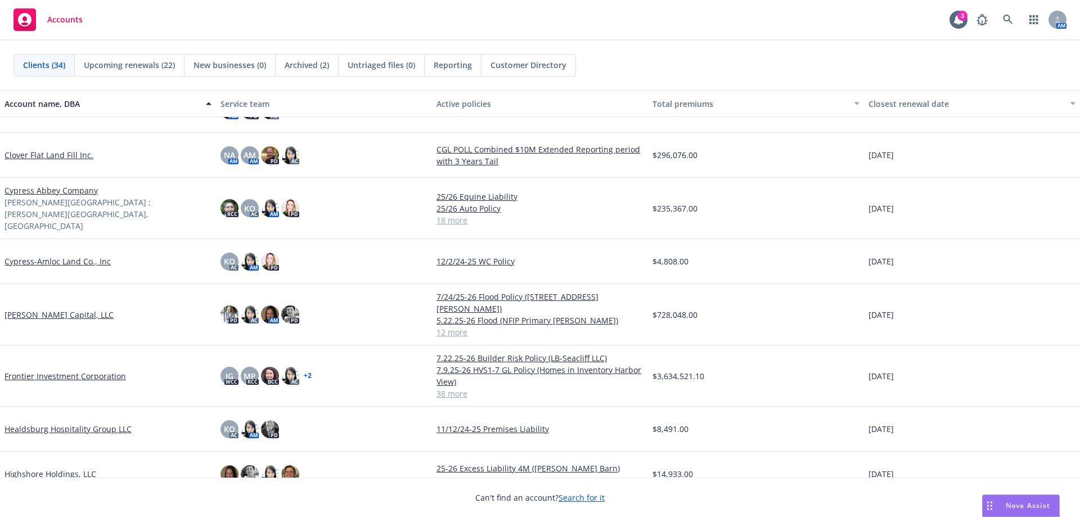
click at [107, 370] on link "Frontier Investment Corporation" at bounding box center [64, 376] width 121 height 12
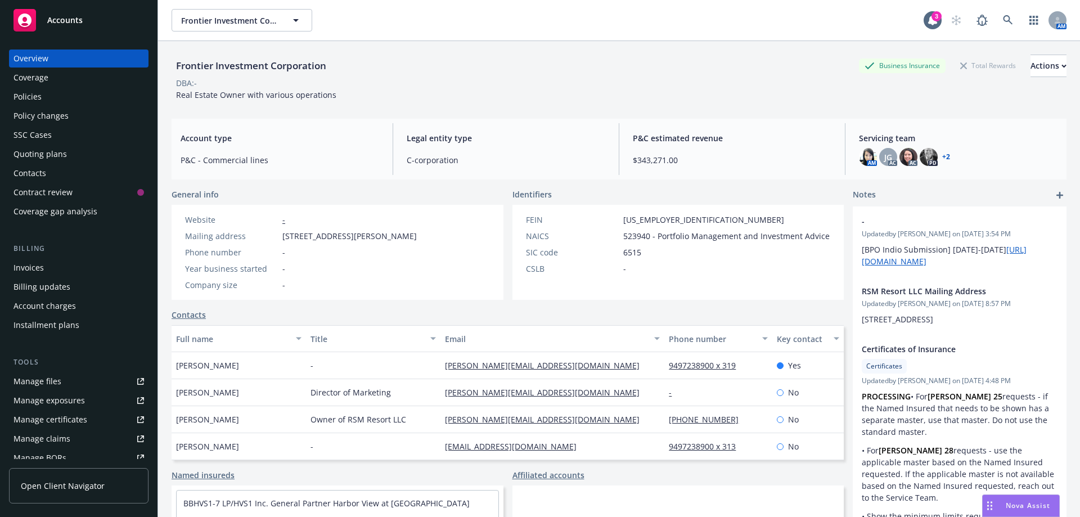
click at [46, 121] on div "Policy changes" at bounding box center [40, 116] width 55 height 18
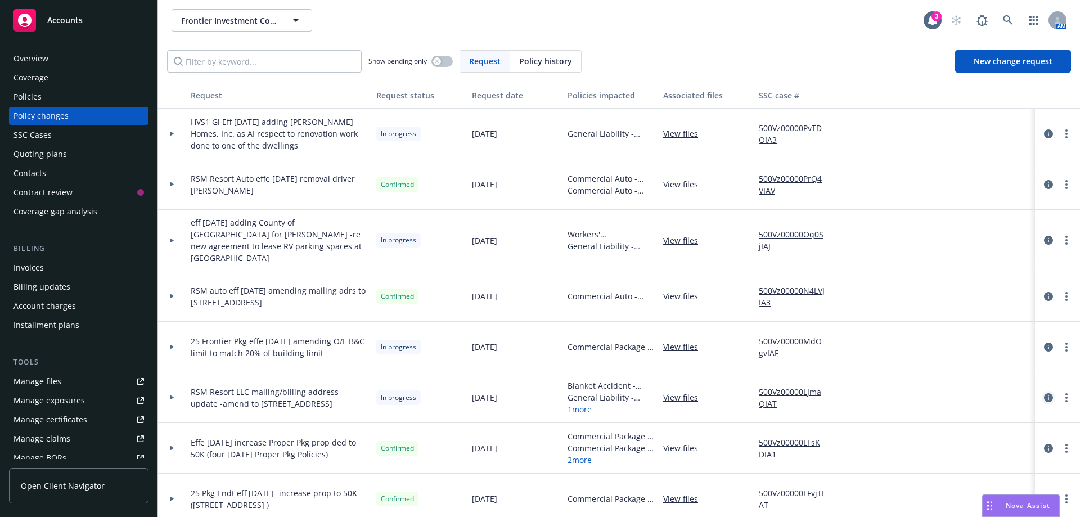
click at [1044, 393] on icon "circleInformation" at bounding box center [1048, 397] width 9 height 9
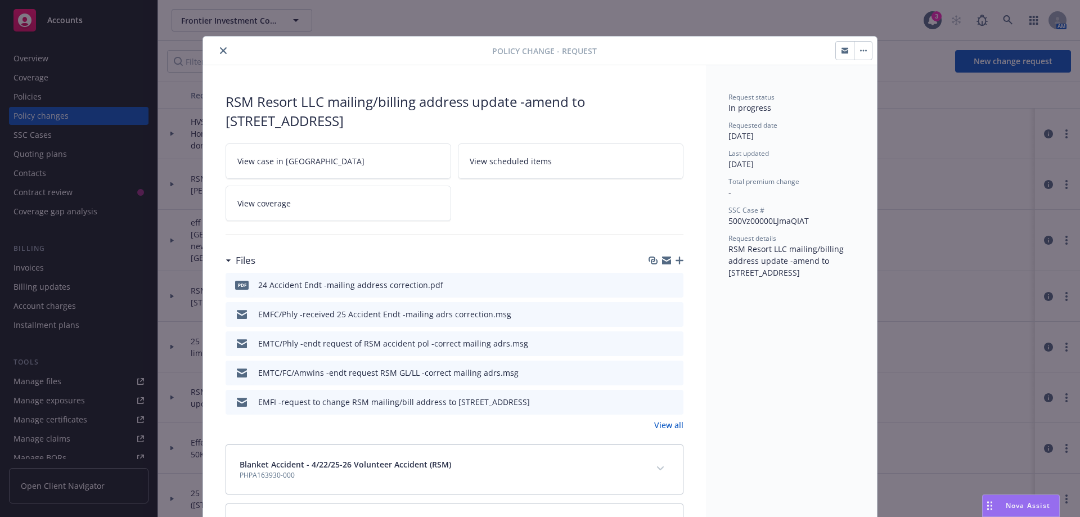
click at [220, 52] on icon "close" at bounding box center [223, 50] width 7 height 7
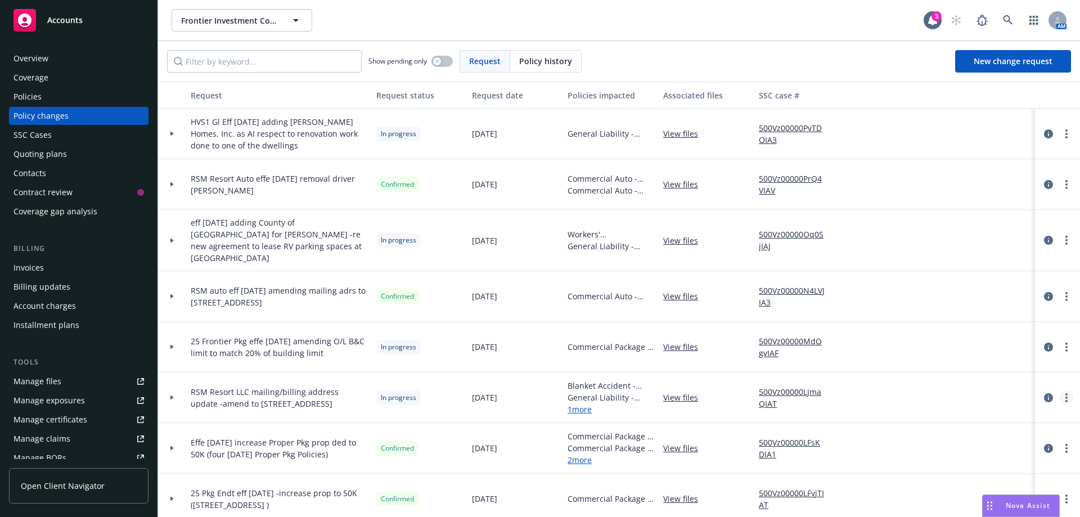
click at [1060, 391] on link "more" at bounding box center [1066, 397] width 13 height 13
click at [916, 480] on link "Resume workflow" at bounding box center [967, 477] width 193 height 22
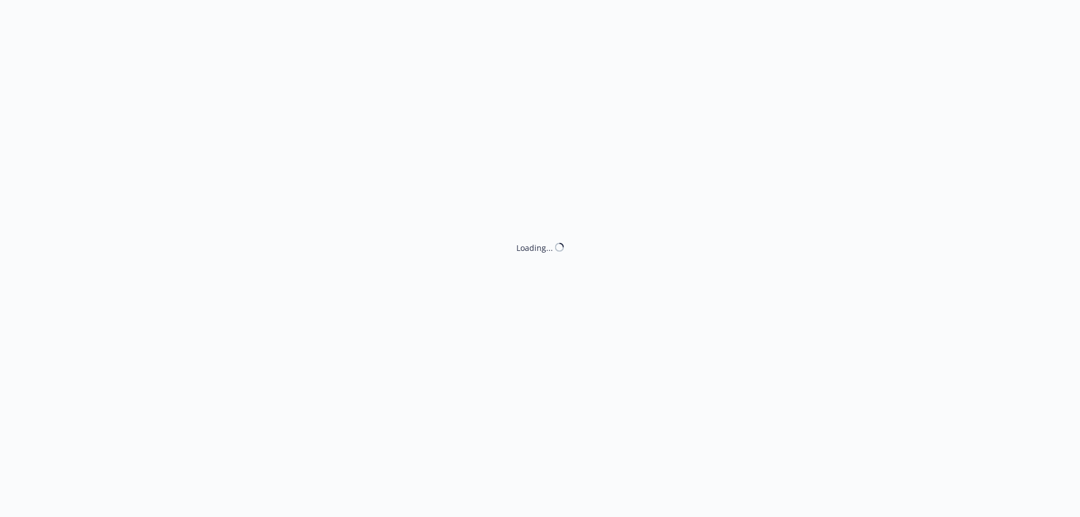
select select "ACCEPTED"
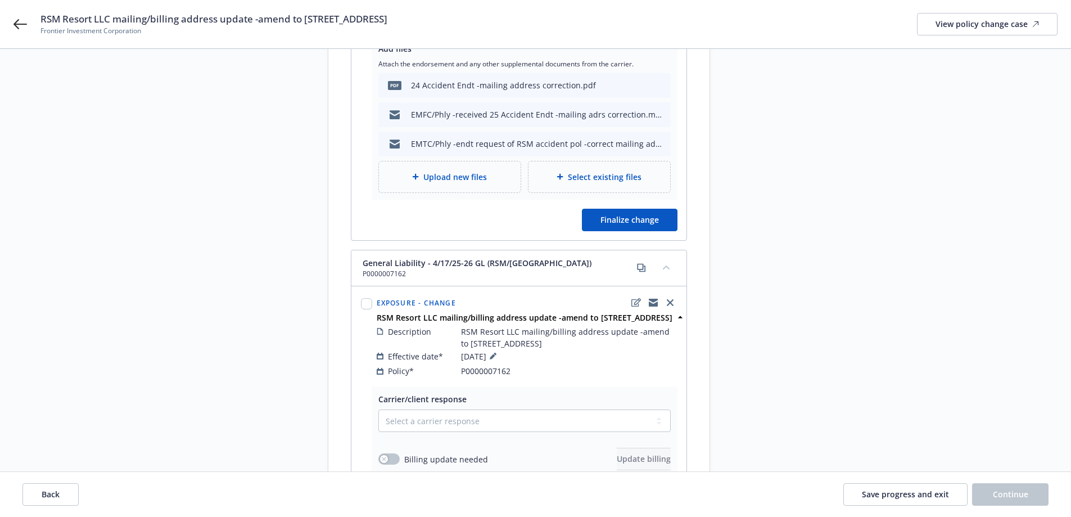
scroll to position [450, 0]
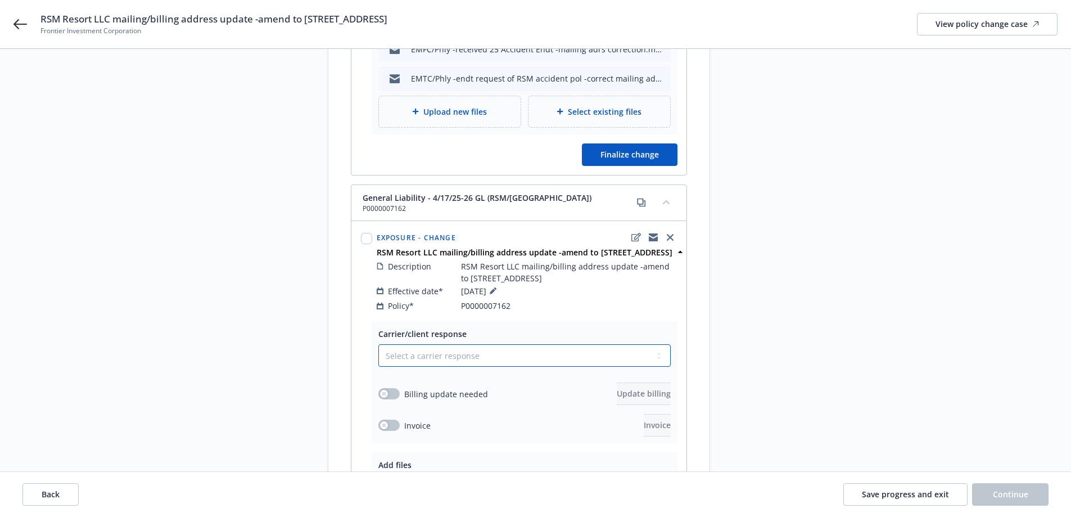
click at [461, 367] on select "Select a carrier response Accepted Accepted with revision No endorsement needed…" at bounding box center [525, 355] width 292 height 22
select select "ACCEPTED"
click at [379, 356] on select "Select a carrier response Accepted Accepted with revision No endorsement needed…" at bounding box center [525, 355] width 292 height 22
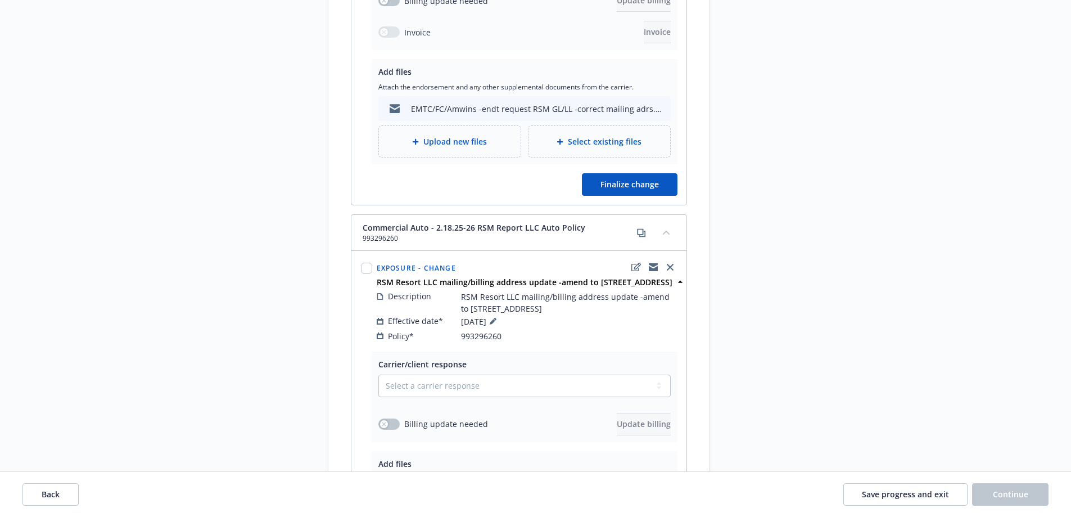
scroll to position [844, 0]
click at [411, 397] on select "Select a carrier response Accepted Accepted with revision No endorsement needed…" at bounding box center [525, 385] width 292 height 22
select select "ACCEPTED"
click at [379, 397] on select "Select a carrier response Accepted Accepted with revision No endorsement needed…" at bounding box center [525, 385] width 292 height 22
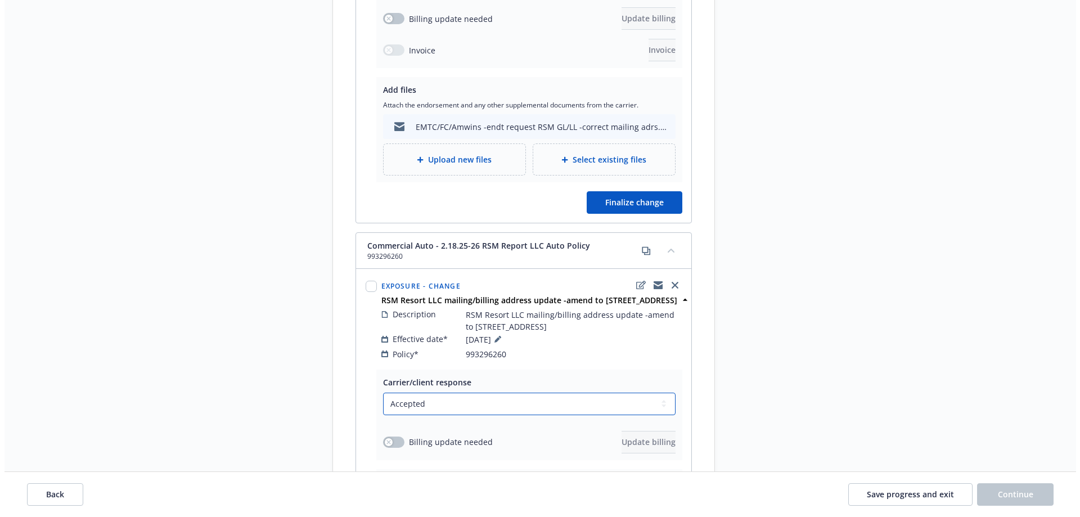
scroll to position [731, 0]
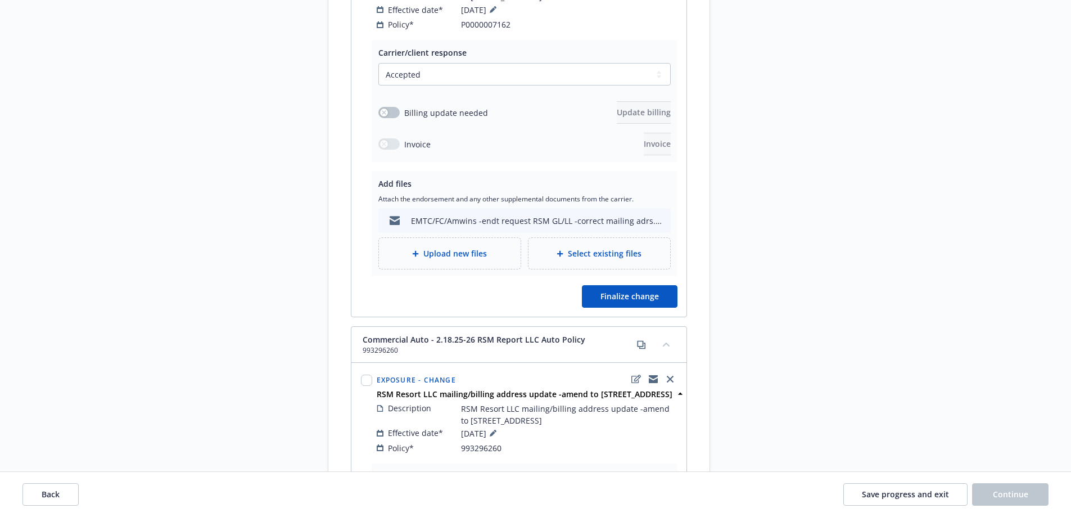
click at [458, 269] on div "Upload new files" at bounding box center [450, 253] width 142 height 31
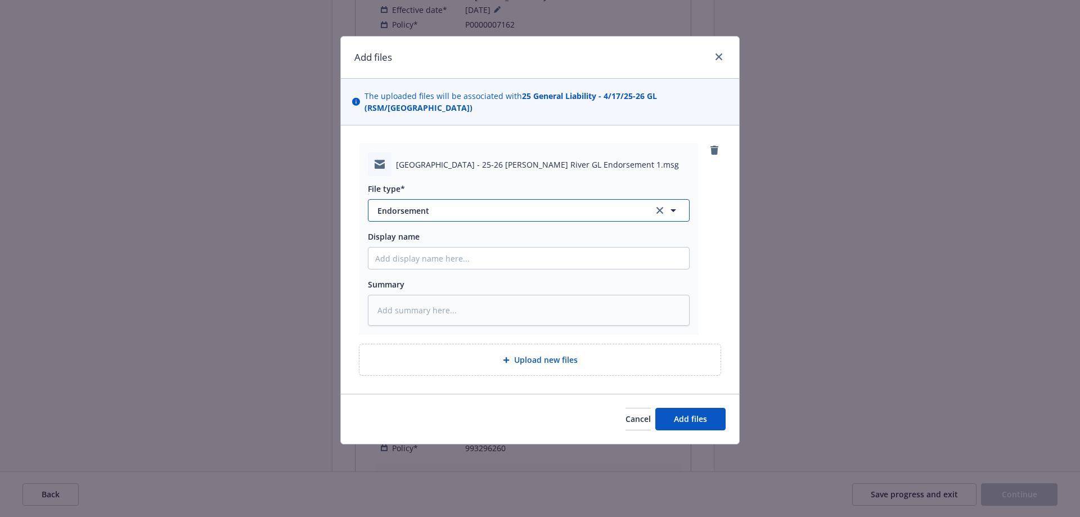
click at [424, 216] on span "Endorsement" at bounding box center [507, 211] width 260 height 12
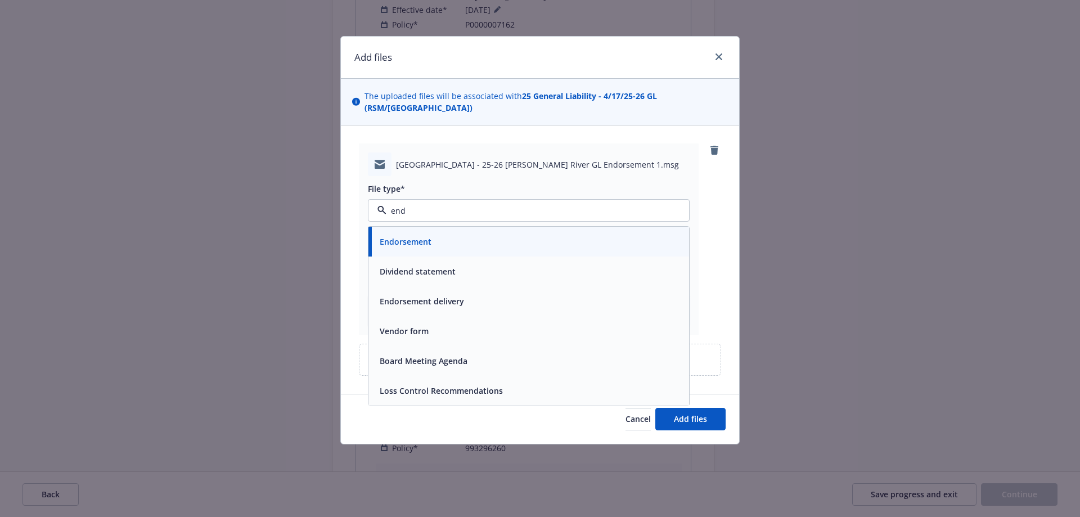
type input "endo"
click at [442, 266] on span "Endorsement delivery" at bounding box center [422, 271] width 84 height 12
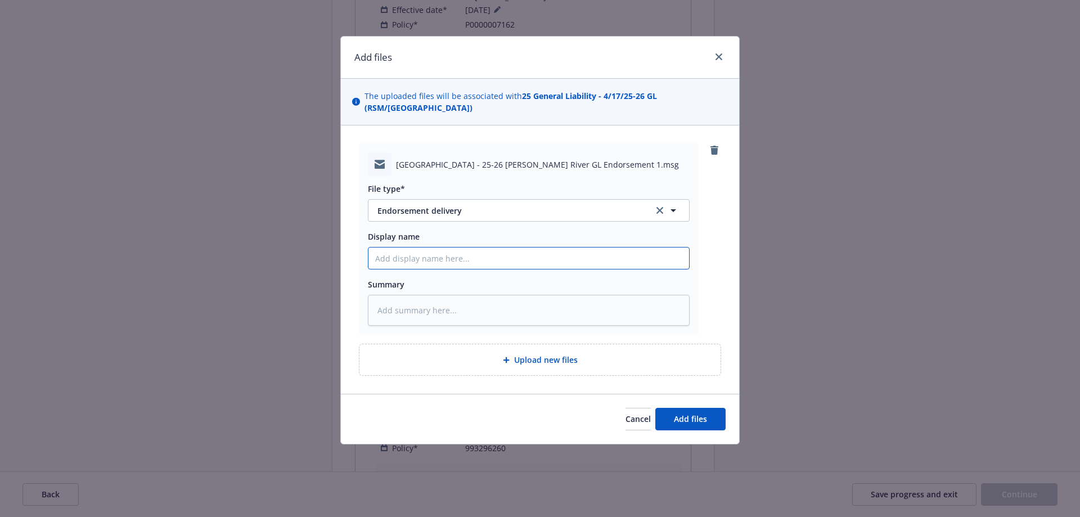
click at [424, 262] on input "Display name" at bounding box center [528, 257] width 321 height 21
type textarea "x"
type input "E"
type textarea "x"
type input "EM"
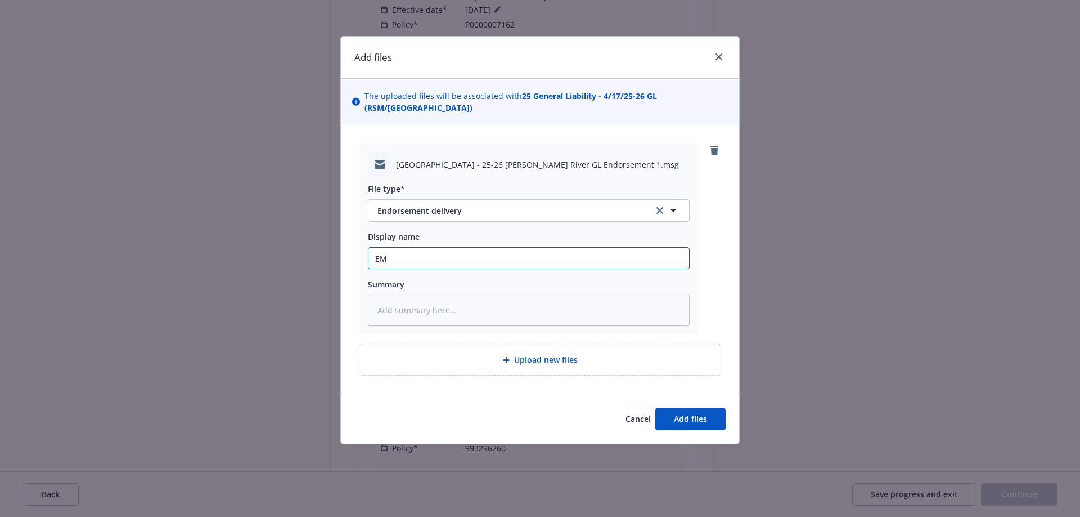
type textarea "x"
type input "EMF"
type textarea "x"
type input "EMFC"
click at [427, 267] on input "EMFC" at bounding box center [528, 257] width 321 height 21
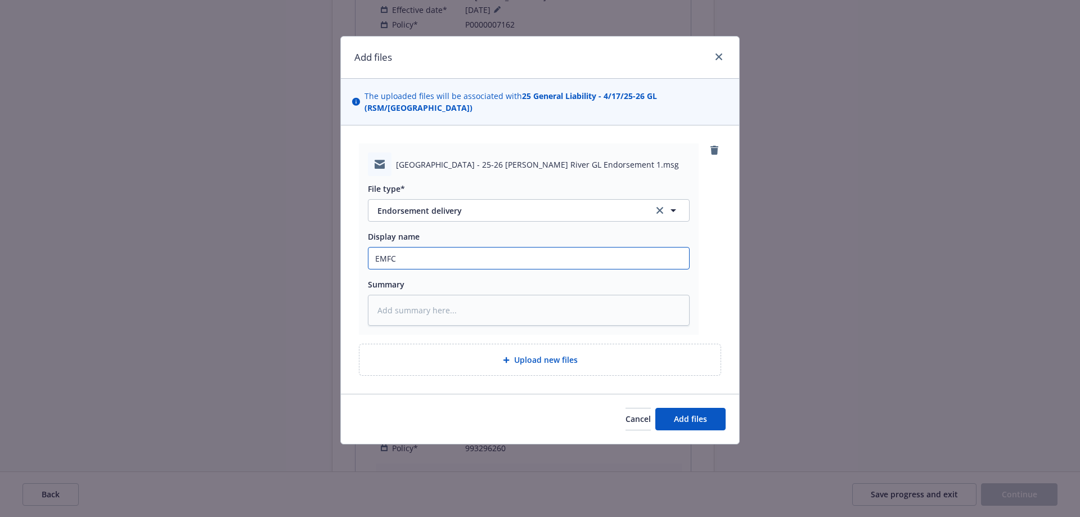
type textarea "x"
type input "EMFC/A"
type textarea "x"
type input "EMFC/Am"
type textarea "x"
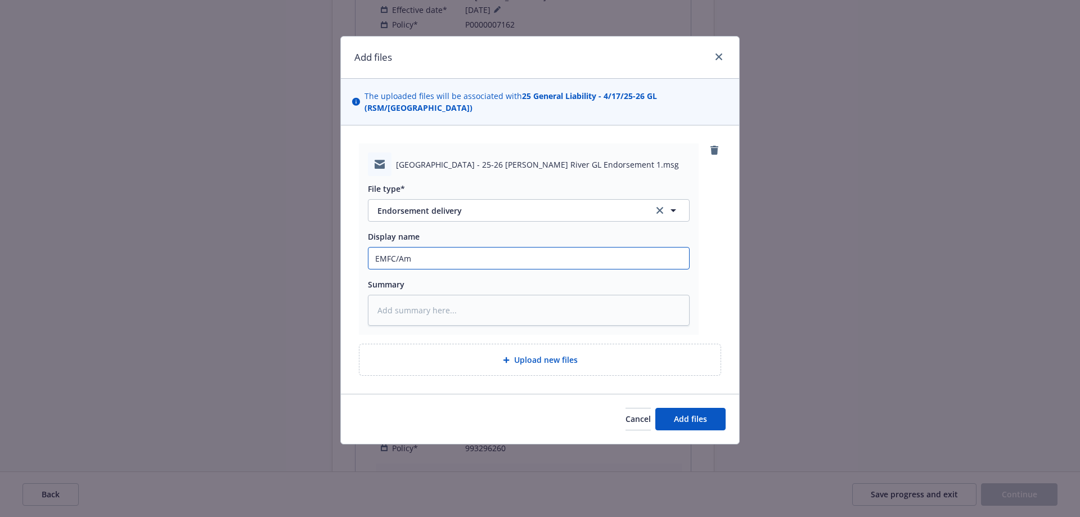
type input "EMFC/Amw"
type textarea "x"
type input "EMFC/Amwi"
type textarea "x"
type input "EMFC/Amwin"
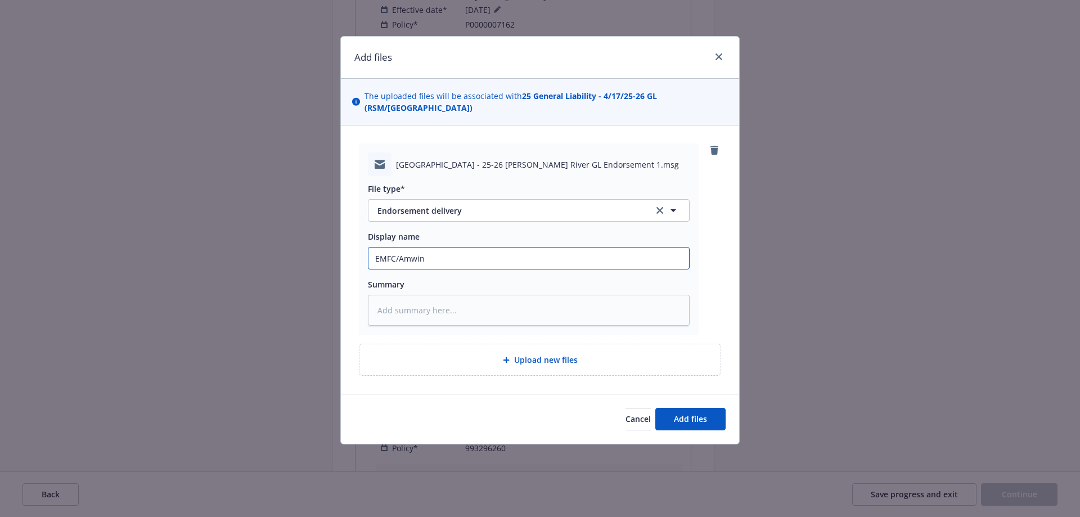
type textarea "x"
type input "EMFC/Amwins"
type textarea "x"
type input "EMFC/Amwins"
type textarea "x"
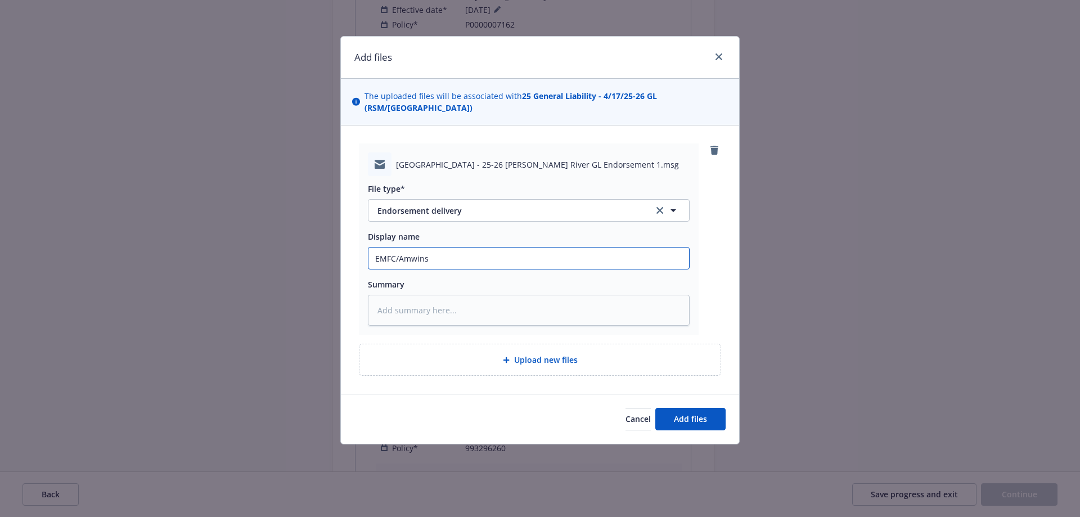
type input "EMFC/Amwins -"
type textarea "x"
type input "EMFC/Amwins -r"
type textarea "x"
type input "EMFC/Amwins -re"
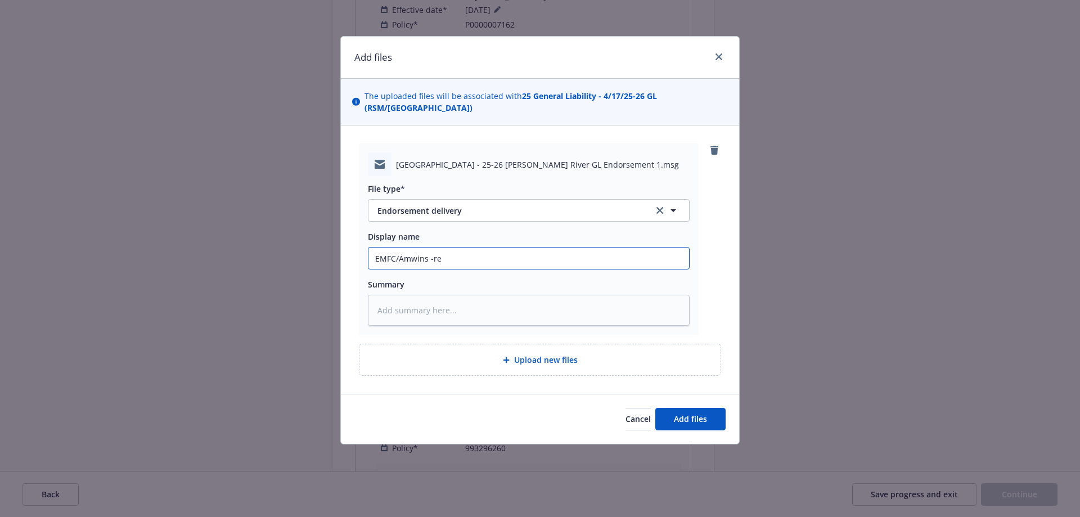
type textarea "x"
type input "EMFC/Amwins -rec"
type textarea "x"
type input "EMFC/Amwins -rece"
type textarea "x"
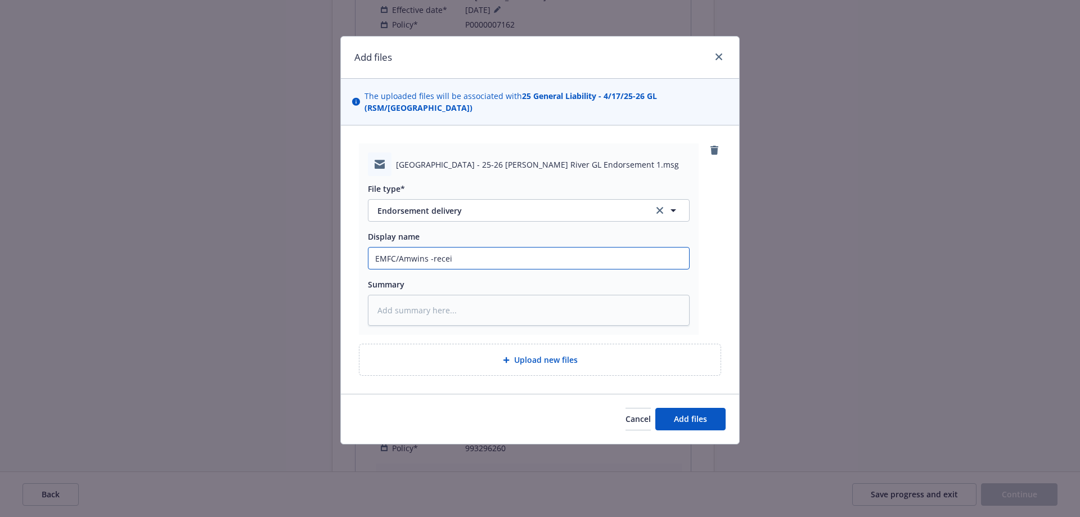
type input "EMFC/Amwins -receiv"
type textarea "x"
type input "EMFC/Amwins -receive"
type textarea "x"
type input "EMFC/Amwins -received"
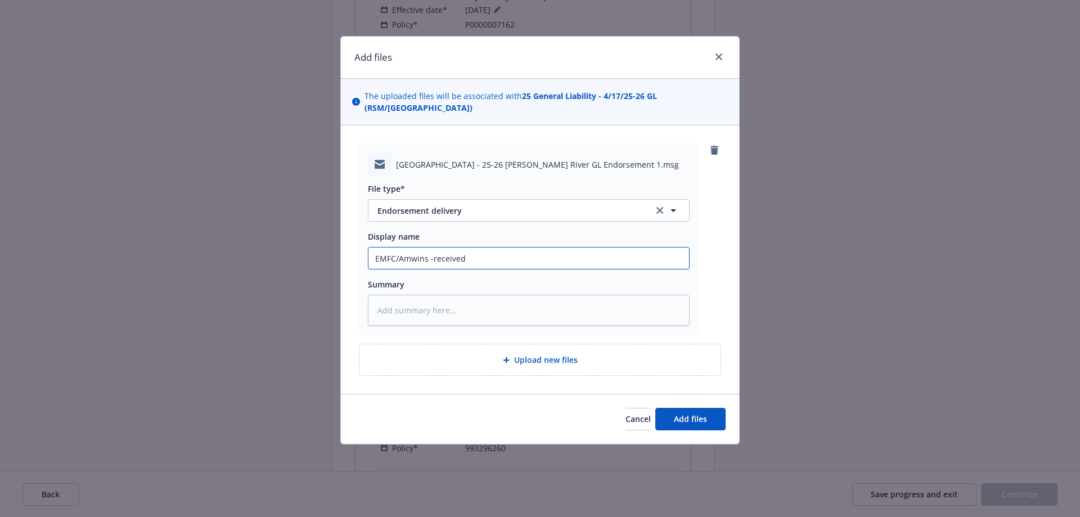
type textarea "x"
type input "EMFC/Amwins -received"
type textarea "x"
type input "EMFC/Amwins -received G"
type textarea "x"
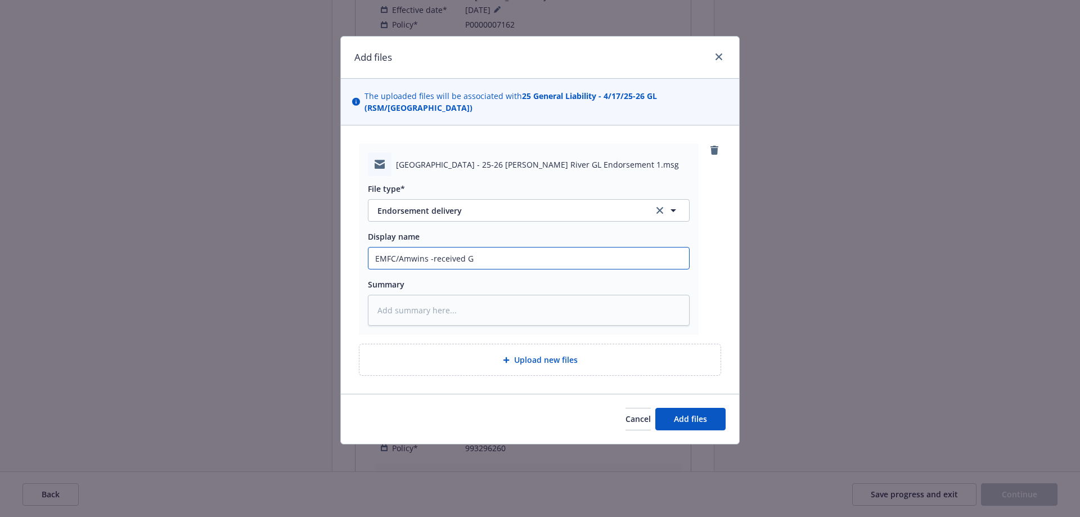
type input "EMFC/Amwins -received GL"
type textarea "x"
type input "EMFC/Amwins -received GL"
type textarea "x"
type input "EMFC/Amwins -received GL E"
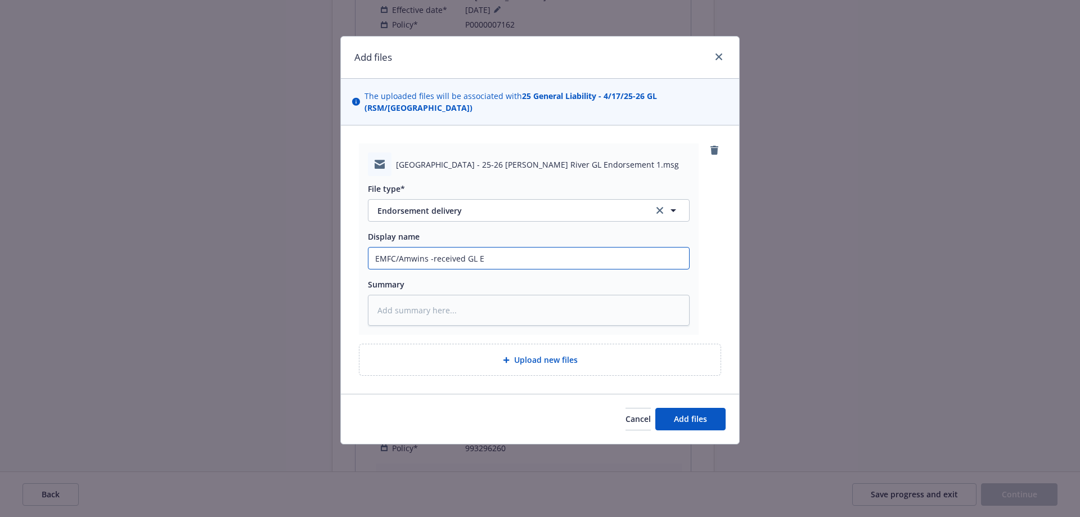
type textarea "x"
type input "EMFC/Amwins -received GL En"
type textarea "x"
type input "EMFC/Amwins -received GL End"
type textarea "x"
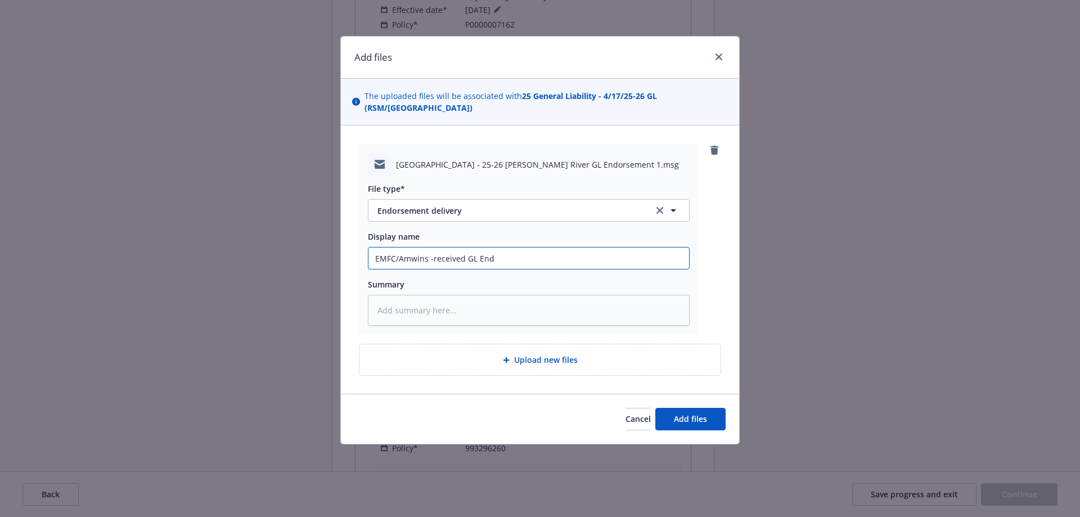
type input "EMFC/Amwins -received GL Endt"
type textarea "x"
type input "EMFC/Amwins -received GL Endt"
type textarea "x"
type input "EMFC/Amwins -received GL Endt w"
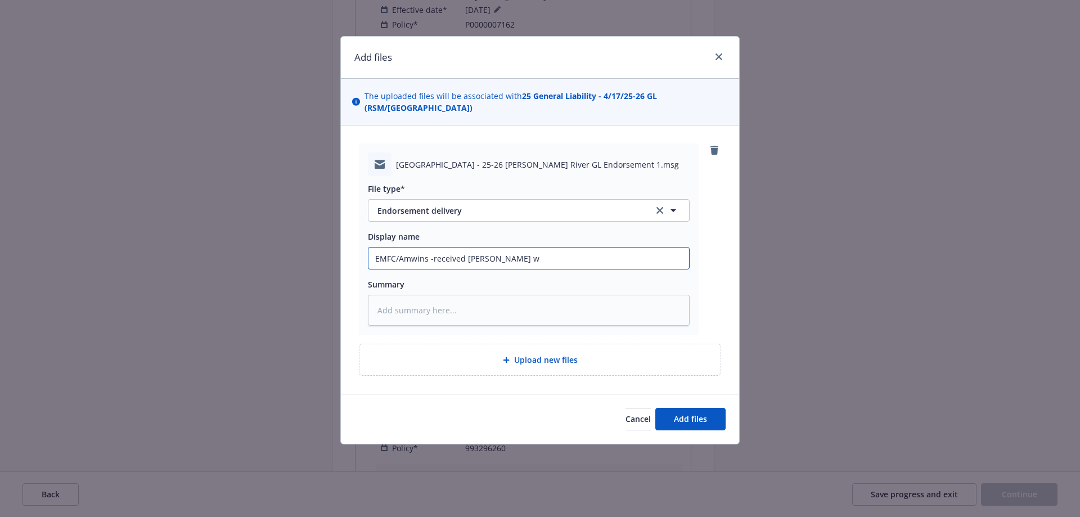
type textarea "x"
type input "EMFC/Amwins -received GL Endt"
type textarea "x"
type input "EMFC/Amwins -received GL Endt -"
type textarea "x"
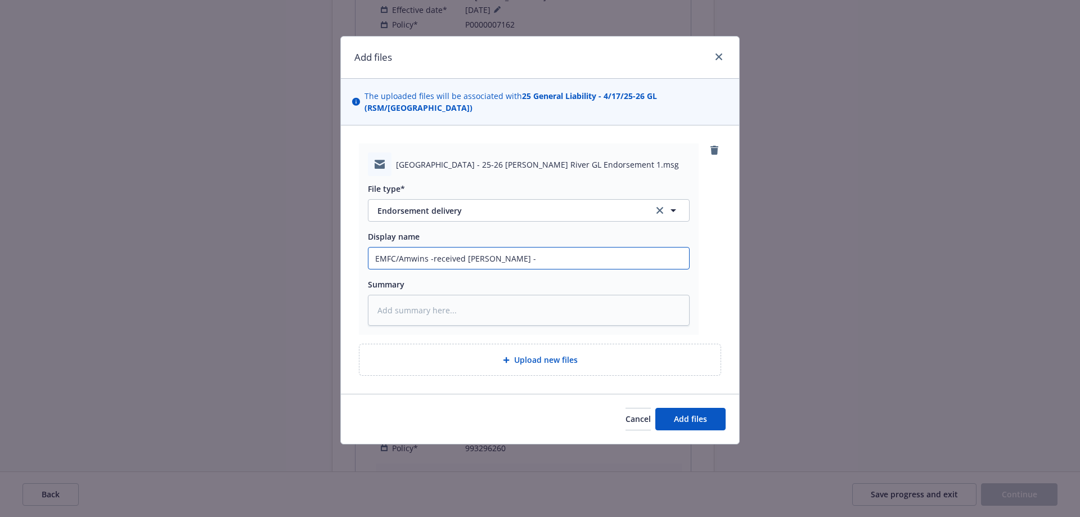
type input "EMFC/Amwins -received GL Endt -,"
type textarea "x"
type input "EMFC/Amwins -received GL Endt -,a"
type textarea "x"
type input "EMFC/Amwins -received GL Endt -,ao"
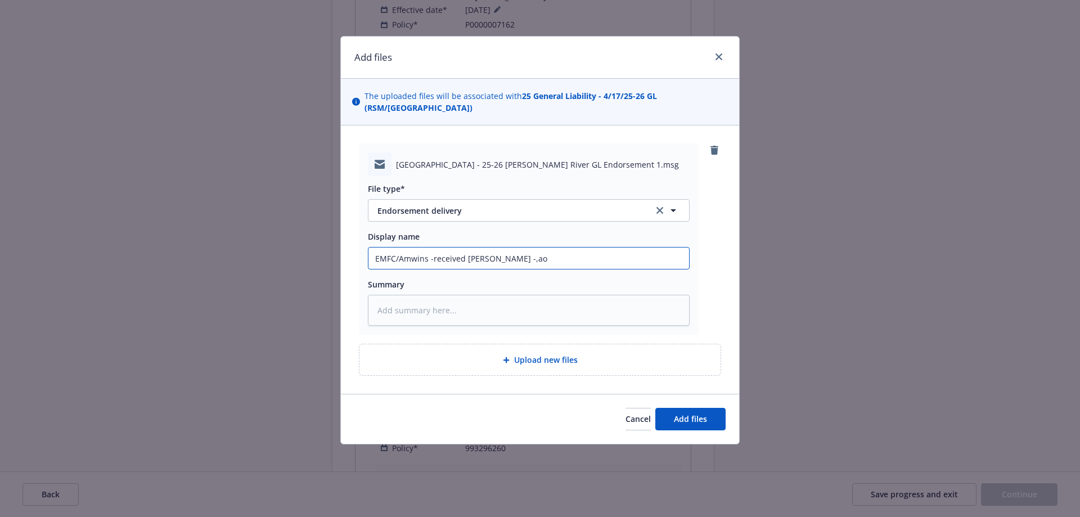
type textarea "x"
type input "EMFC/Amwins -received GL Endt -,a"
type textarea "x"
type input "EMFC/Amwins -received GL Endt -,"
type textarea "x"
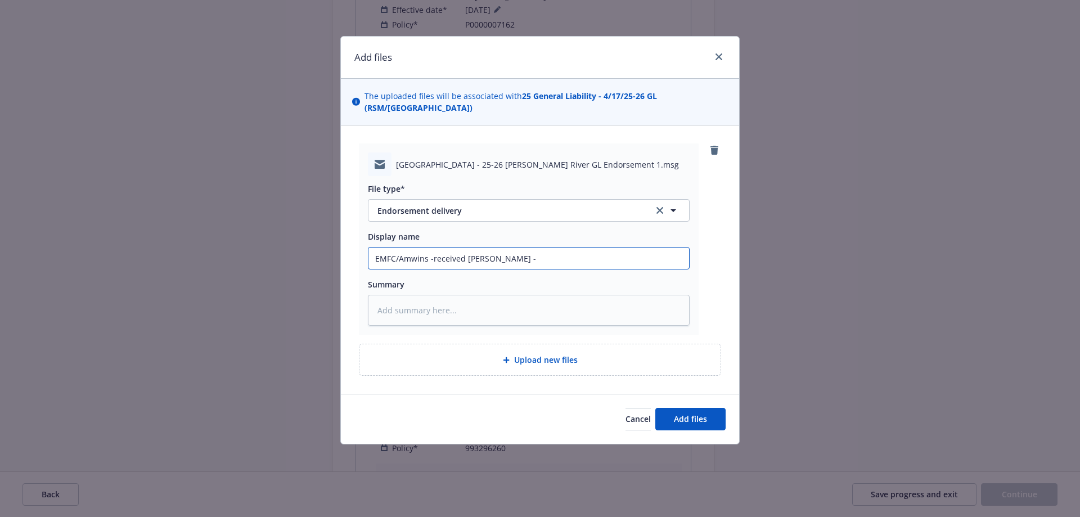
type input "EMFC/Amwins -received GL Endt -"
click at [516, 257] on input "EMFC/Amwins -received GL Endt -" at bounding box center [528, 257] width 321 height 21
type textarea "x"
type input "EMFC/Amwins -received GL Endt -n"
type textarea "x"
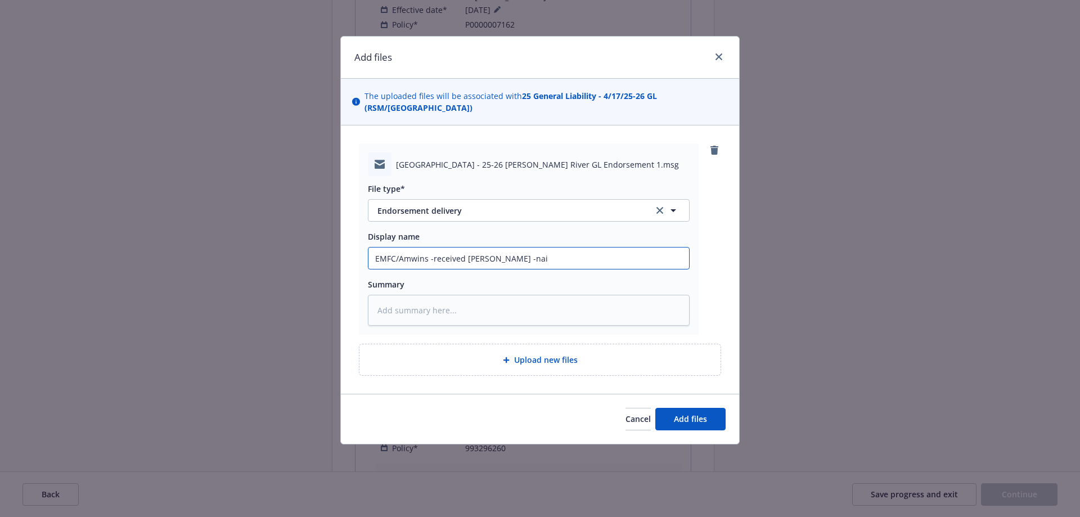
type input "EMFC/Amwins -received GL Endt -naiu"
type textarea "x"
type input "EMFC/Amwins -received GL Endt -naiul"
type textarea "x"
type input "EMFC/Amwins -received GL Endt -naiu"
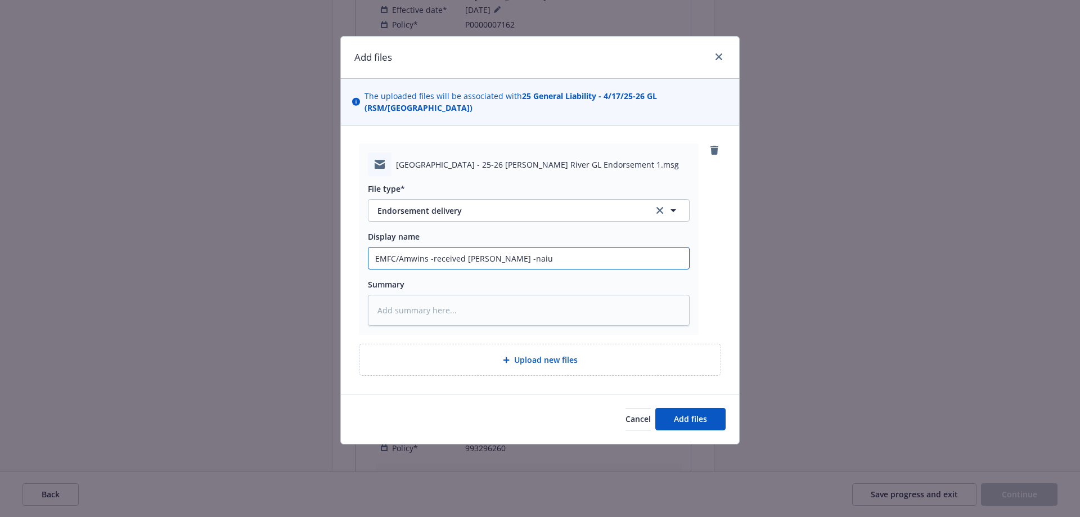
type textarea "x"
type input "EMFC/Amwins -received GL Endt -nai"
type textarea "x"
type input "EMFC/Amwins -received GL Endt -na"
type textarea "x"
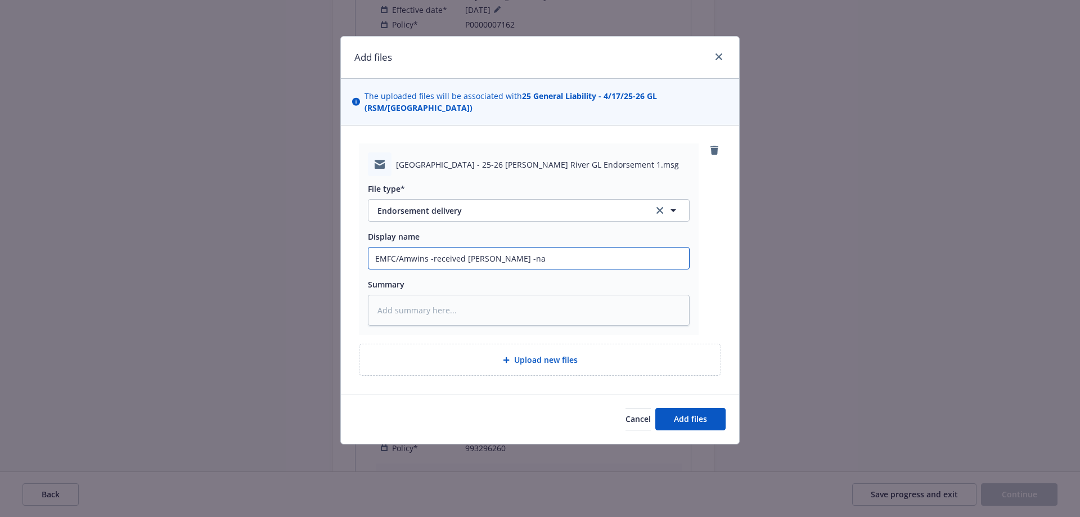
type input "EMFC/Amwins -received GL Endt -n"
type textarea "x"
type input "EMFC/Amwins -received GL Endt -nm"
type textarea "x"
type input "EMFC/Amwins -received GL Endt -n"
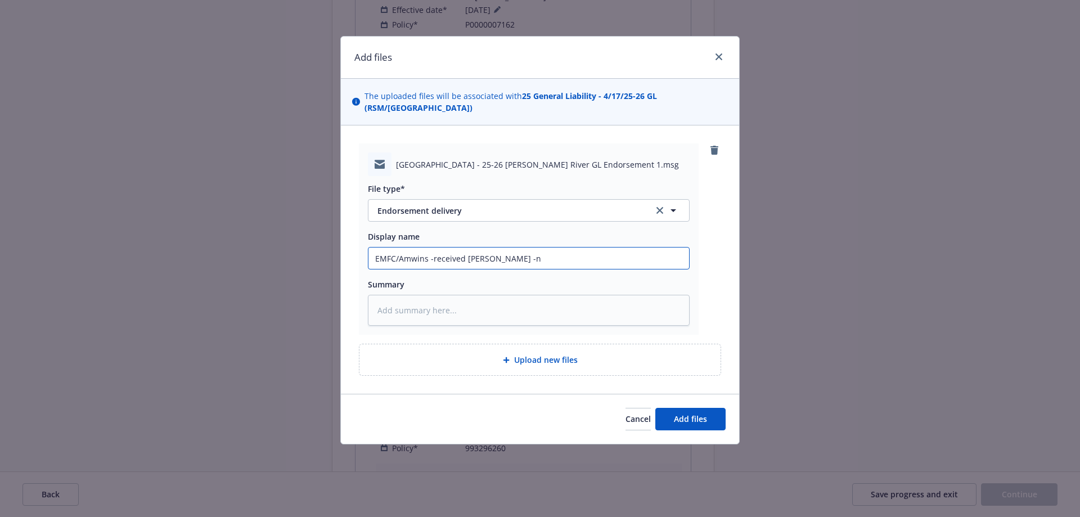
type textarea "x"
type input "EMFC/Amwins -received GL Endt -"
type textarea "x"
type input "EMFC/Amwins -received GL Endt -m"
type textarea "x"
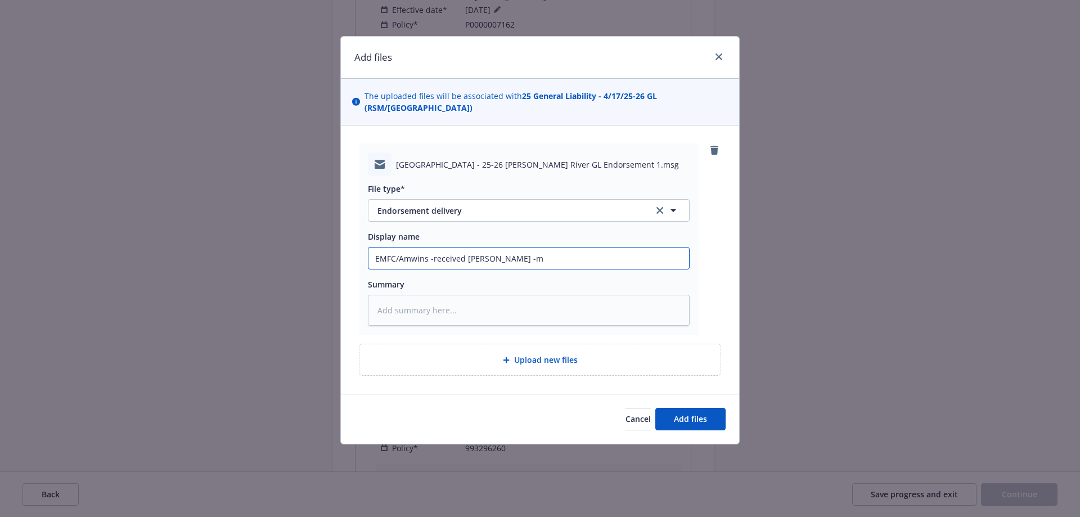
type input "EMFC/Amwins -received GL Endt -ma"
type textarea "x"
type input "EMFC/Amwins -received GL Endt -mai"
type textarea "x"
type input "EMFC/Amwins -received GL Endt -main"
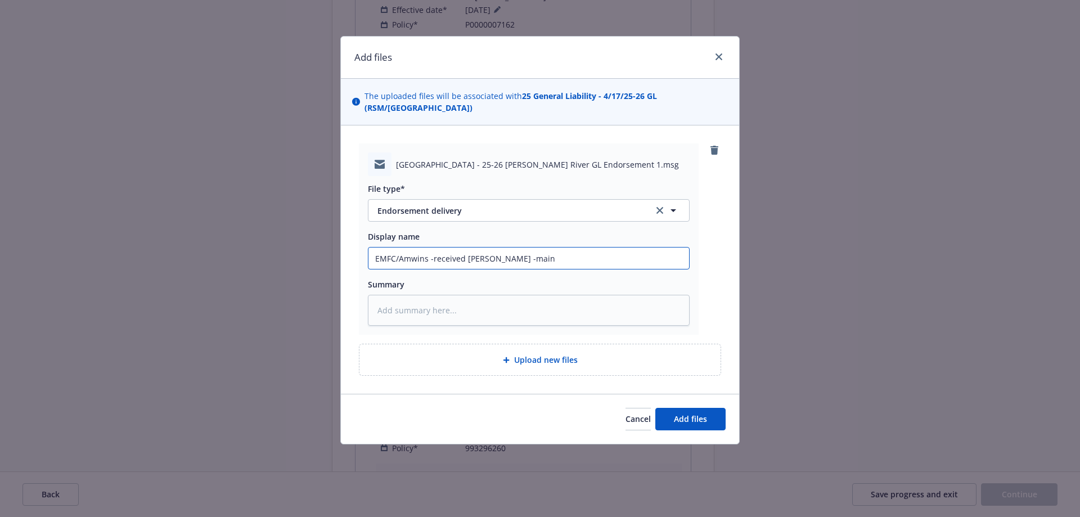
type textarea "x"
type input "EMFC/Amwins -received GL Endt -maing"
type textarea "x"
type input "EMFC/Amwins -received GL Endt -maing"
type textarea "x"
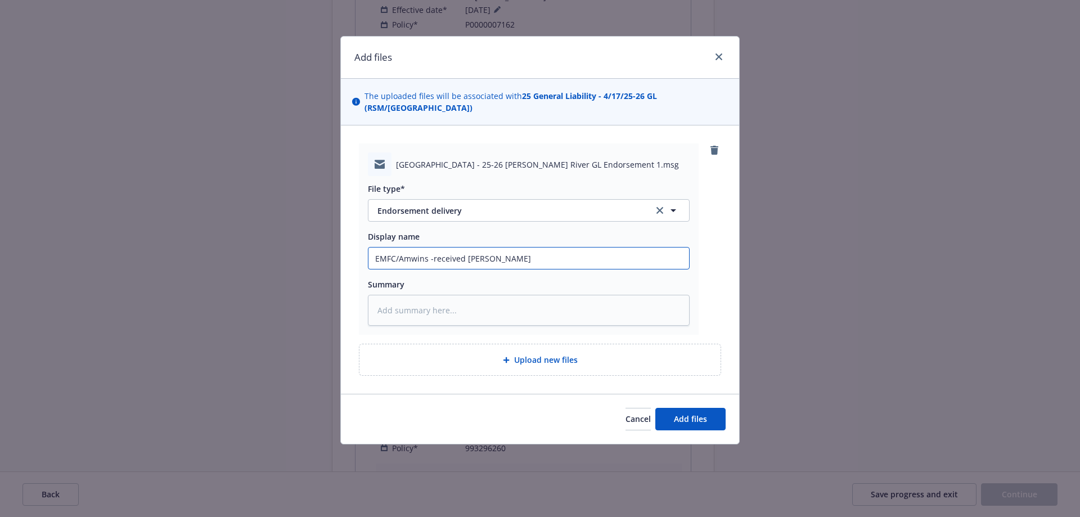
type input "EMFC/Amwins -received GL Endt -maing a"
type textarea "x"
type input "EMFC/Amwins -received GL Endt -maing ad"
type textarea "x"
type input "EMFC/Amwins -received GL Endt -maing add"
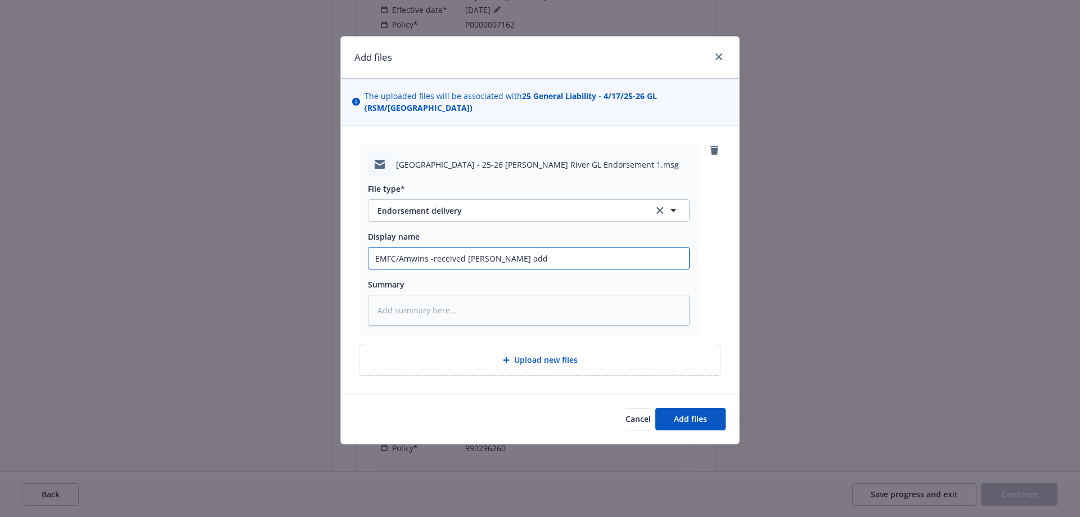
type textarea "x"
type input "EMFC/Amwins -received GL Endt -maing ad"
type textarea "x"
type input "EMFC/Amwins -received GL Endt -maing a"
type textarea "x"
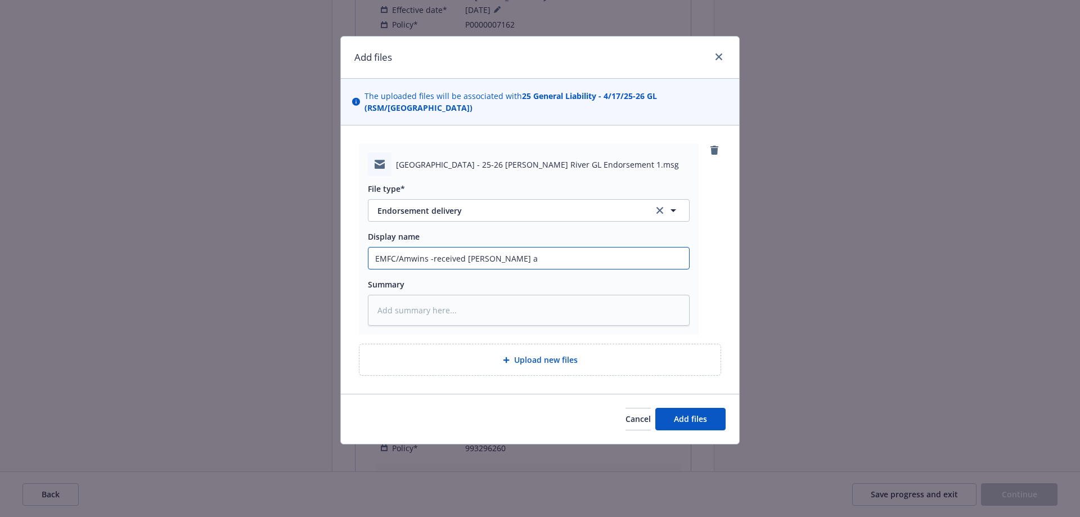
type input "EMFC/Amwins -received GL Endt -maing"
type textarea "x"
type input "EMFC/Amwins -received GL Endt -maing"
type textarea "x"
type input "EMFC/Amwins -received GL Endt -main"
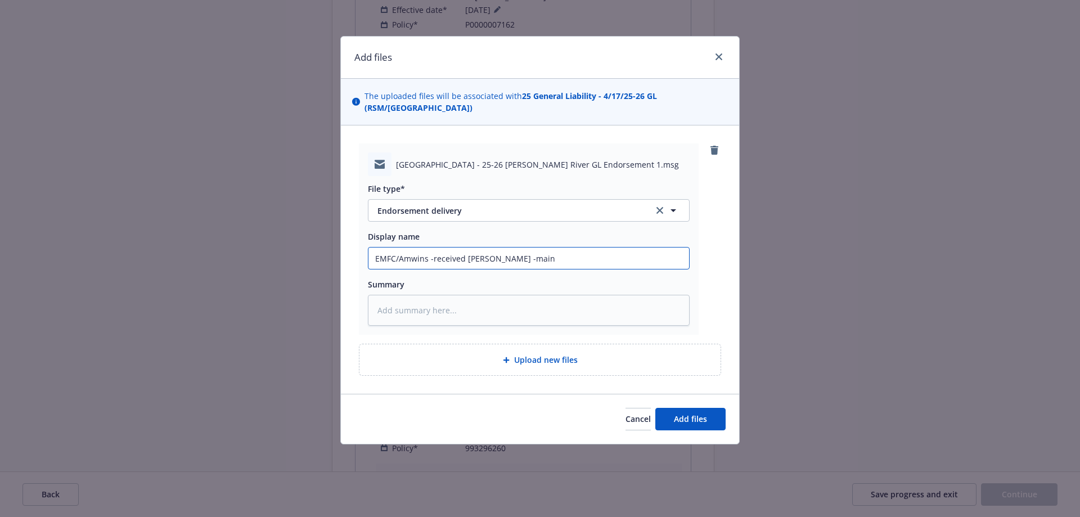
type textarea "x"
type input "EMFC/Amwins -received GL Endt -mainl"
type textarea "x"
type input "EMFC/Amwins -received GL Endt -main"
type textarea "x"
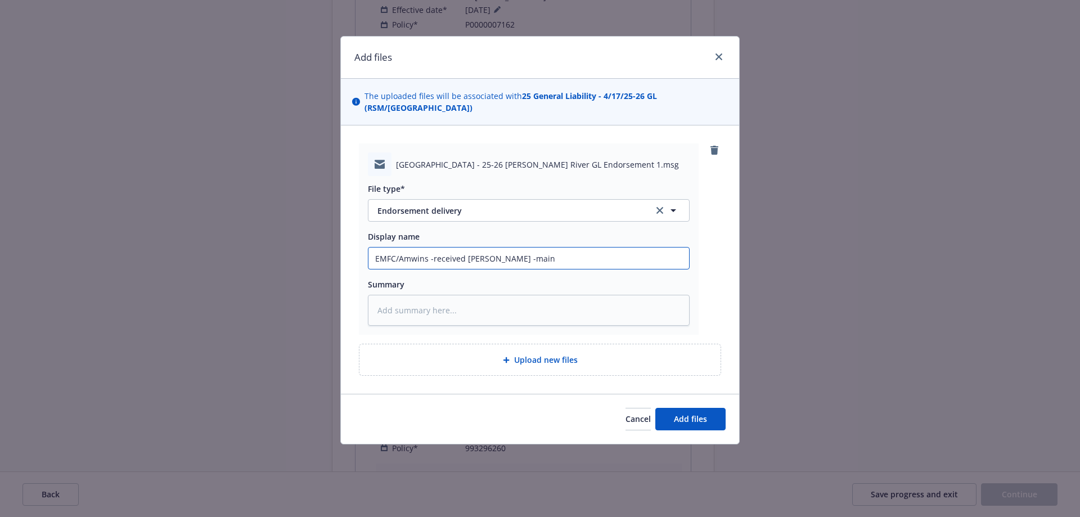
type input "EMFC/Amwins -received GL Endt -mai"
type textarea "x"
type input "EMFC/Amwins -received GL Endt -ma"
type textarea "x"
type input "EMFC/Amwins -received GL Endt -m"
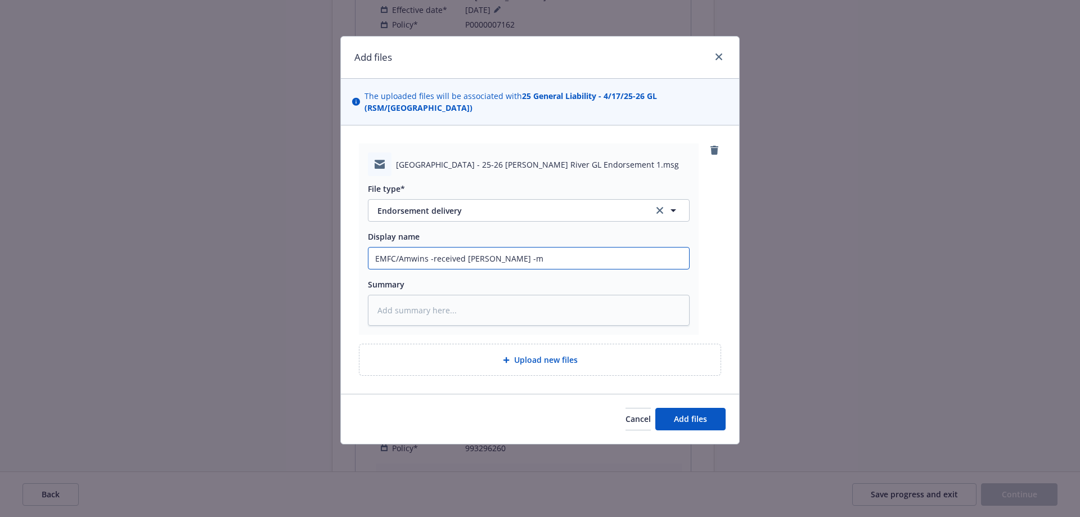
type textarea "x"
type input "EMFC/Amwins -received GL Endt -"
type textarea "x"
type input "EMFC/Amwins -received GL Endt -i"
type textarea "x"
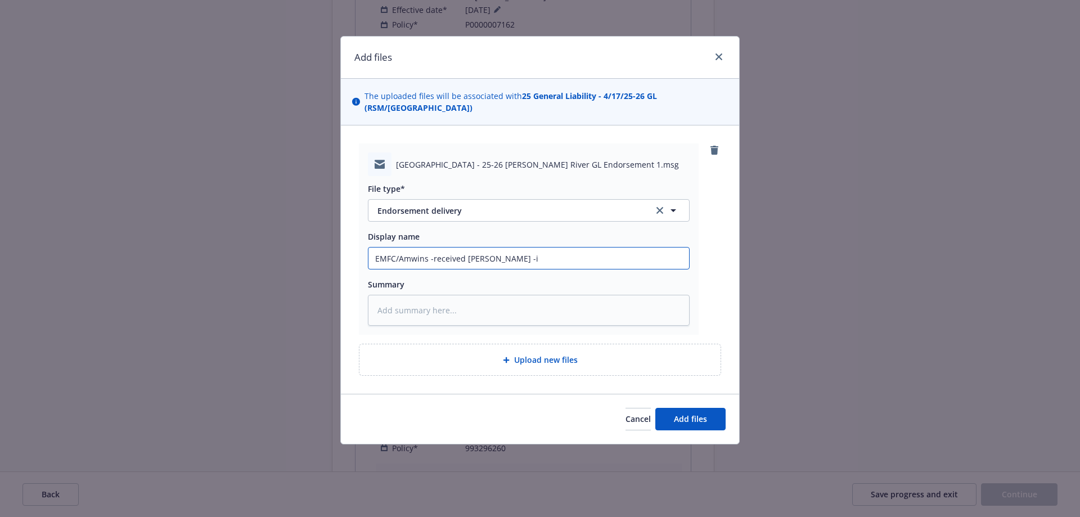
type input "EMFC/Amwins -received GL Endt -in"
type textarea "x"
type input "EMFC/Amwins -received GL Endt -ins"
type textarea "x"
type input "EMFC/Amwins -received GL Endt -insu"
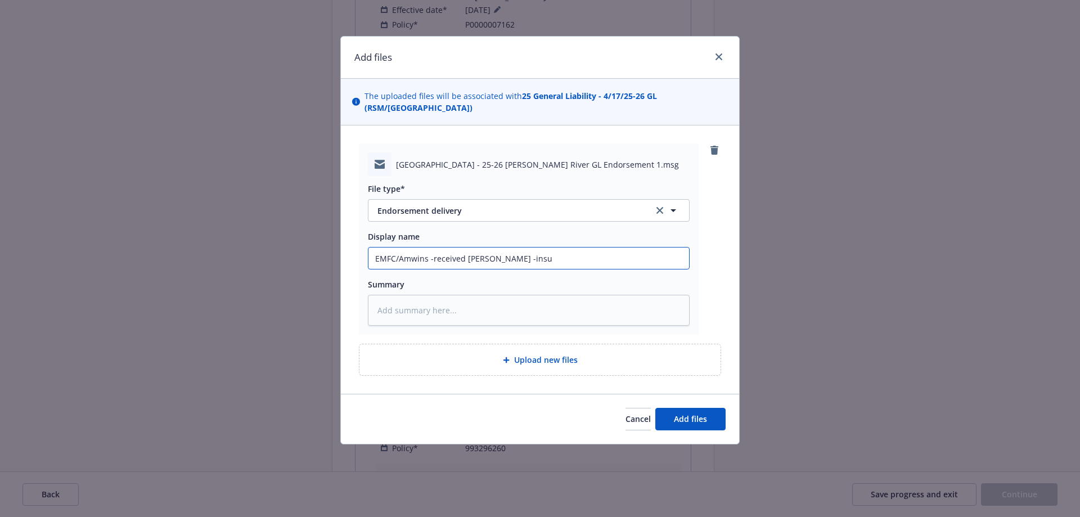
type textarea "x"
type input "EMFC/Amwins -received GL Endt -insur"
type textarea "x"
type input "EMFC/Amwins -received GL Endt -insure"
type textarea "x"
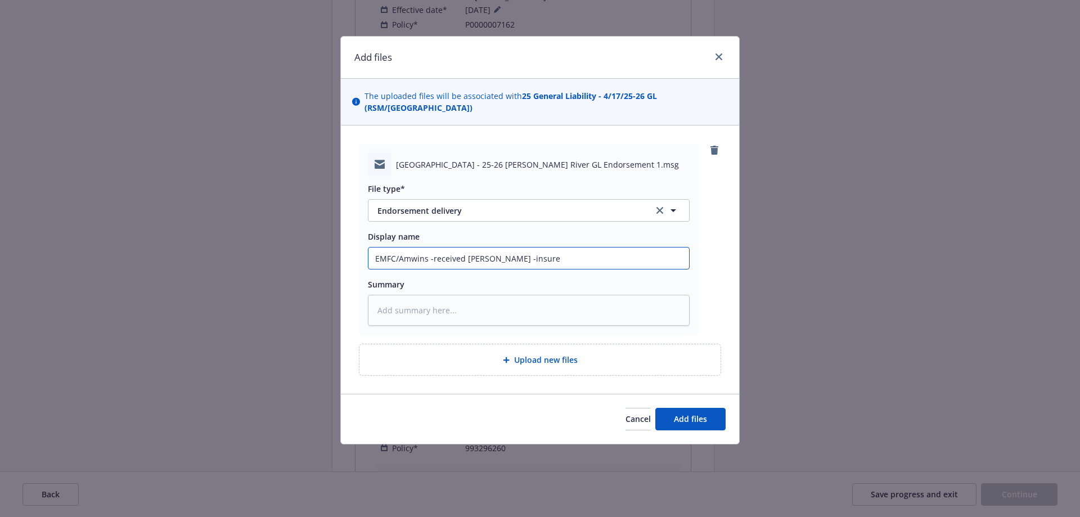
type input "EMFC/Amwins -received GL Endt -insured"
type textarea "x"
type input "EMFC/Amwins -received GL Endt -insured'"
type textarea "x"
type input "EMFC/Amwins -received GL Endt -insured's"
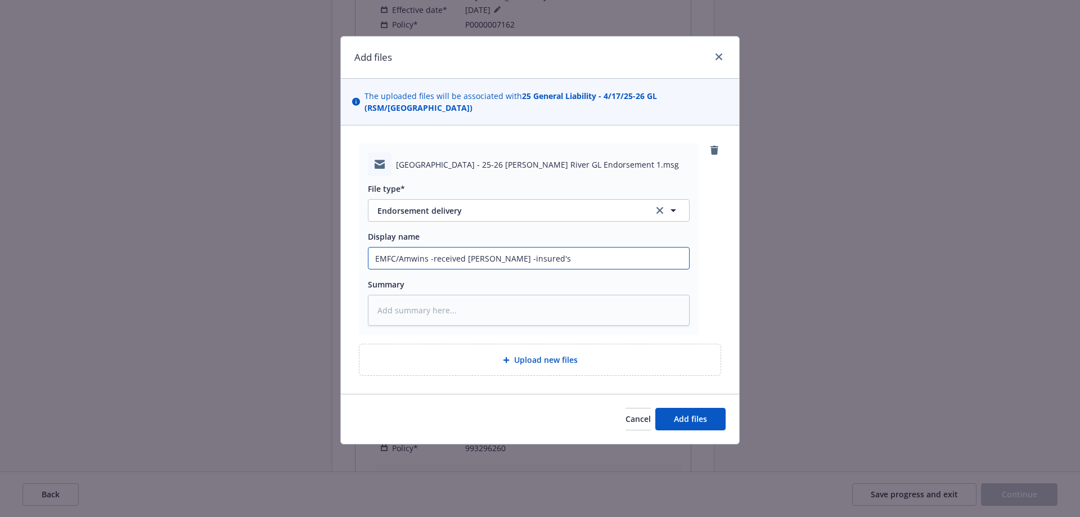
type textarea "x"
type input "EMFC/Amwins -received GL Endt -insured's"
type textarea "x"
type input "EMFC/Amwins -received GL Endt -insured's m"
type textarea "x"
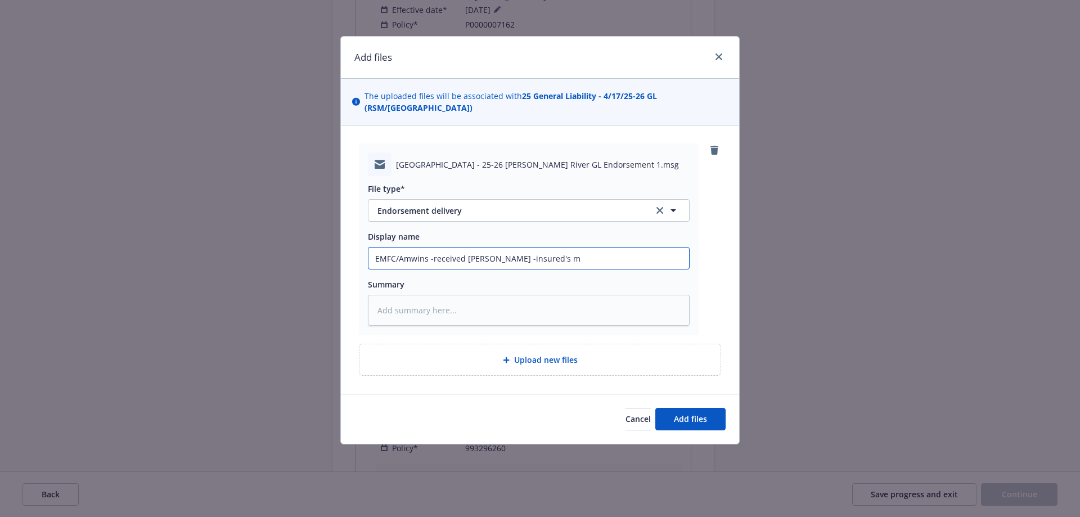
type input "EMFC/Amwins -received GL Endt -insured's ma"
type textarea "x"
type input "EMFC/Amwins -received GL Endt -insured's mai"
type textarea "x"
type input "EMFC/Amwins -received GL Endt -insured's mail"
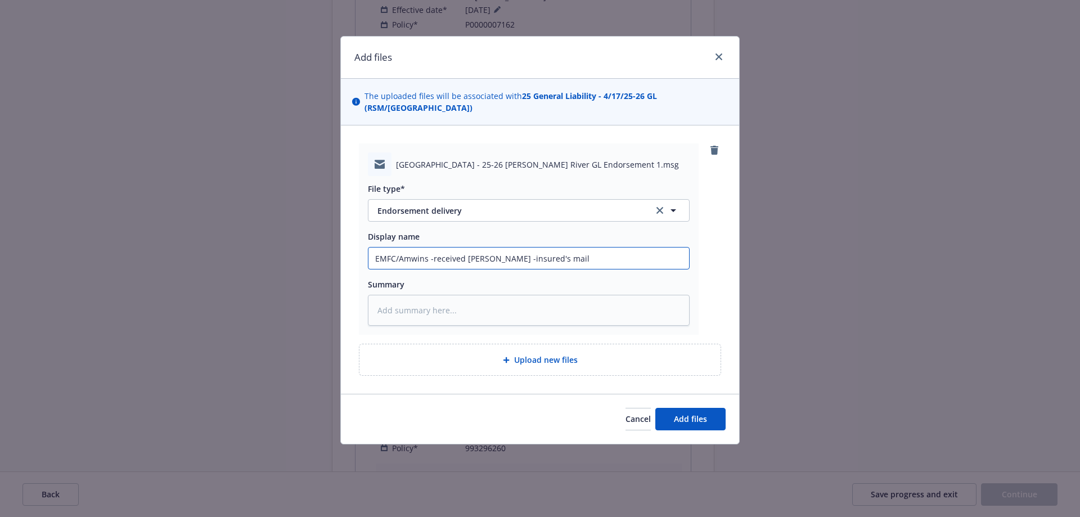
type textarea "x"
type input "EMFC/Amwins -received GL Endt -insured's maili"
type textarea "x"
type input "EMFC/Amwins -received GL Endt -insured's mailin"
type textarea "x"
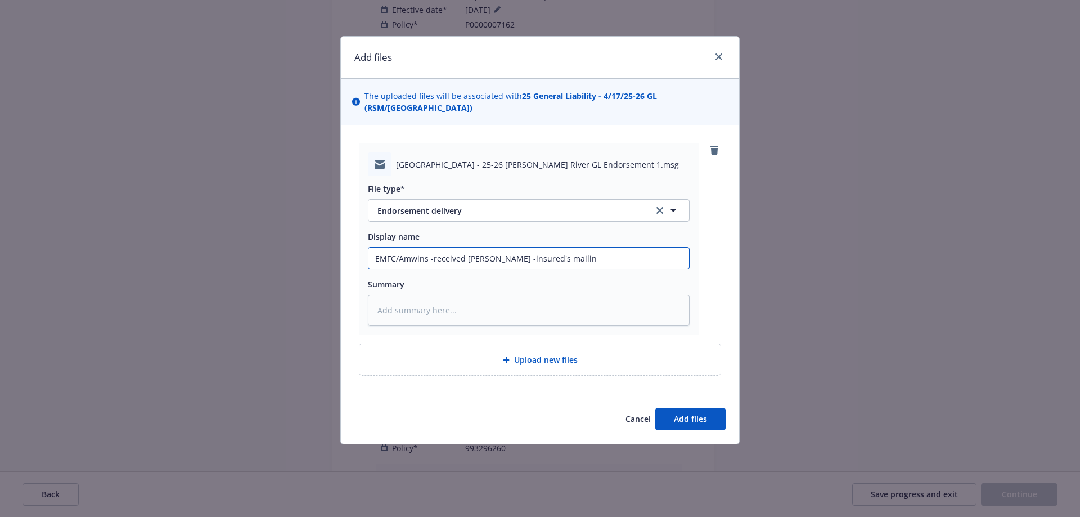
type input "EMFC/Amwins -received GL Endt -insured's mailing"
type textarea "x"
type input "EMFC/Amwins -received GL Endt -insured's mailing"
type textarea "x"
type input "EMFC/Amwins -received GL Endt -insured's mailing a"
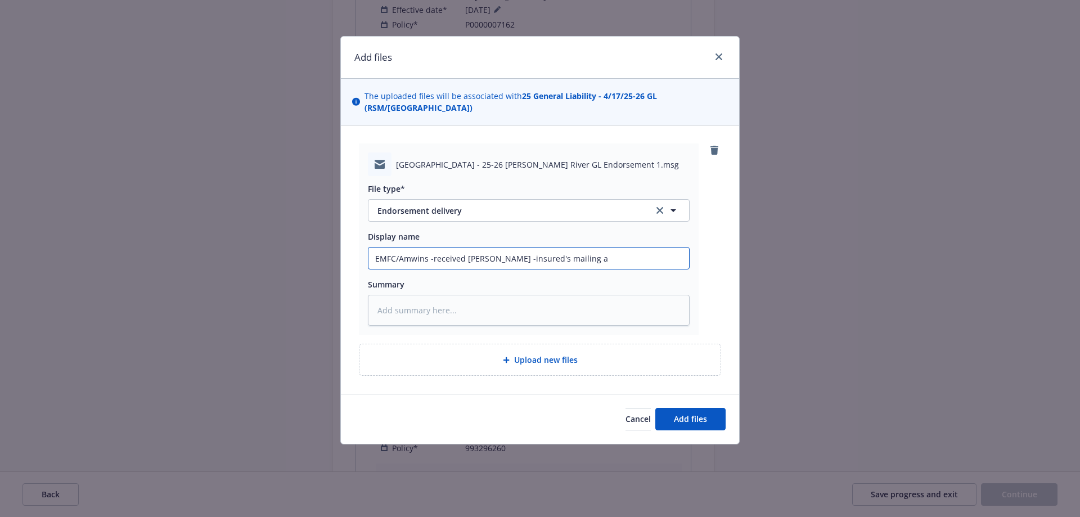
type textarea "x"
type input "EMFC/Amwins -received GL Endt -insured's mailing ad"
type textarea "x"
type input "EMFC/Amwins -received GL Endt -insured's mailing add"
type textarea "x"
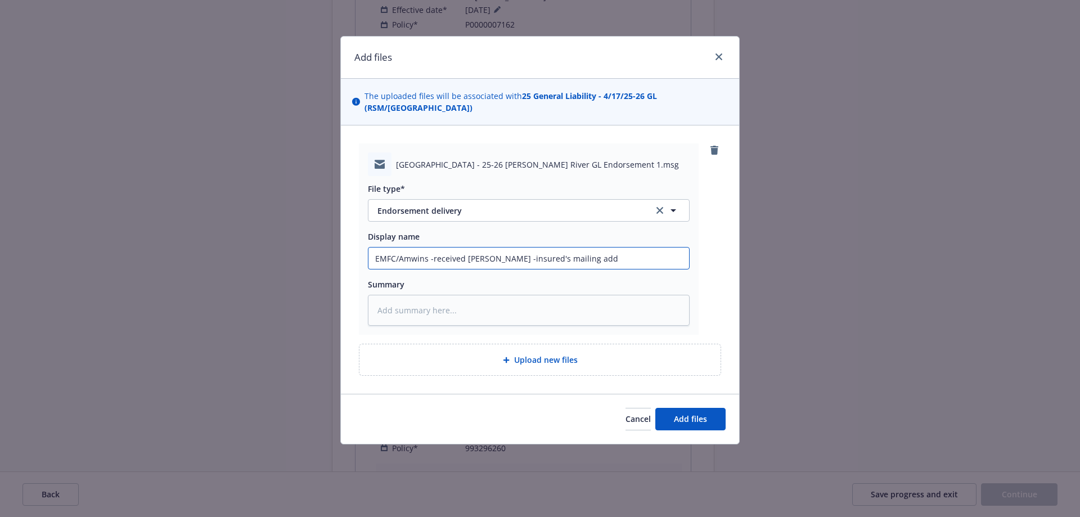
type input "EMFC/Amwins -received GL Endt -insured's mailing ad"
type textarea "x"
type input "EMFC/Amwins -received GL Endt -insured's mailing adr"
type textarea "x"
type input "EMFC/Amwins -received GL Endt -insured's mailing adrs"
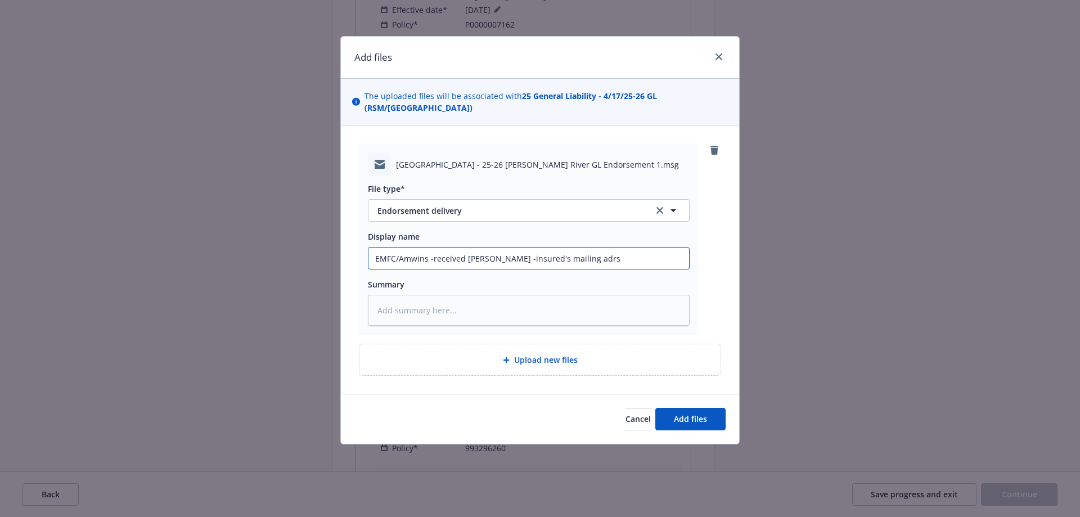
type textarea "x"
type input "EMFC/Amwins -received GL Endt -insured's mailing adrs"
type textarea "x"
type input "EMFC/Amwins -received GL Endt -insured's mailing adrs c"
type textarea "x"
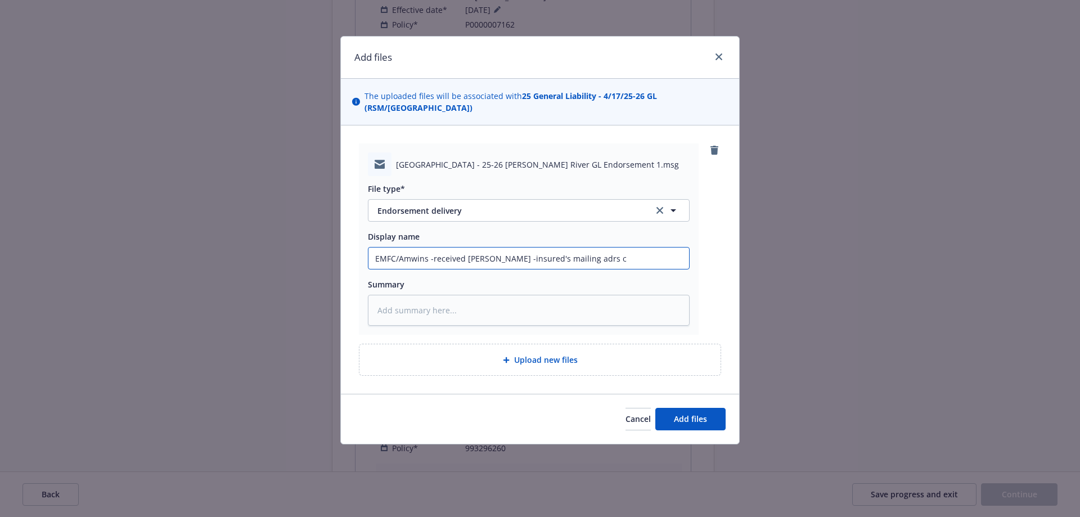
type input "EMFC/Amwins -received GL Endt -insured's mailing adrs co"
type textarea "x"
type input "EMFC/Amwins -received GL Endt -insured's mailing adrs cor"
type textarea "x"
type input "EMFC/Amwins -received GL Endt -insured's mailing adrs corr"
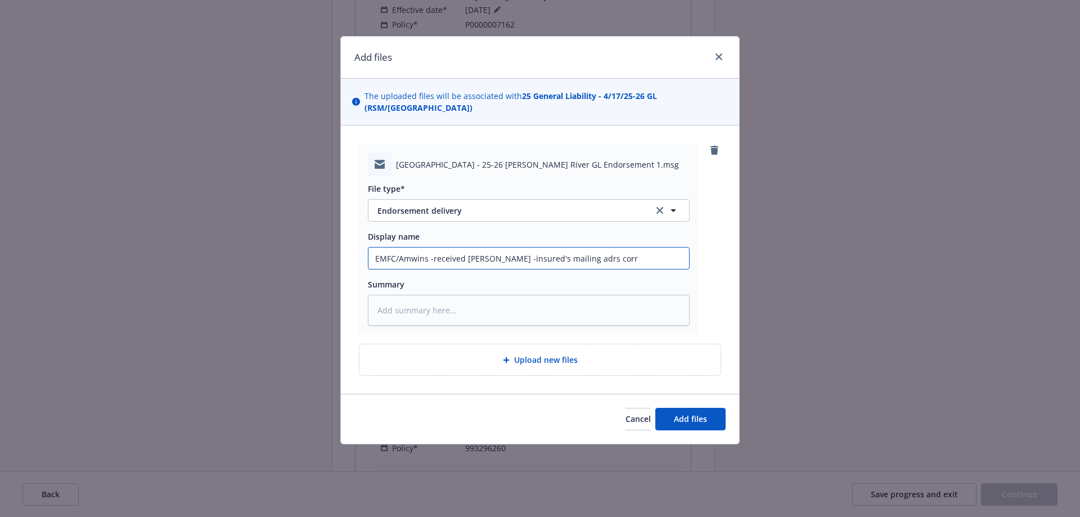
type textarea "x"
type input "EMFC/Amwins -received GL Endt -insured's mailing adrs corre"
type textarea "x"
type input "EMFC/Amwins -received GL Endt -insured's mailing adrs correc"
paste input "Rancho San Marco"
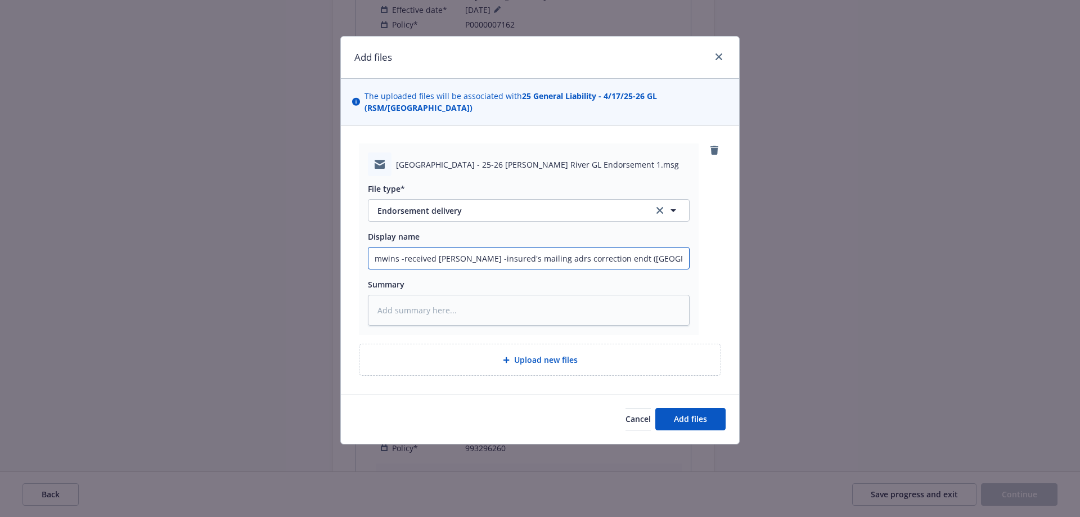
scroll to position [0, 30]
drag, startPoint x: 438, startPoint y: 257, endPoint x: 694, endPoint y: 262, distance: 256.0
click at [694, 262] on div "Rancho San Marcos - 25-26 James River GL Endorsement 1.msg File type* Endorseme…" at bounding box center [529, 238] width 340 height 191
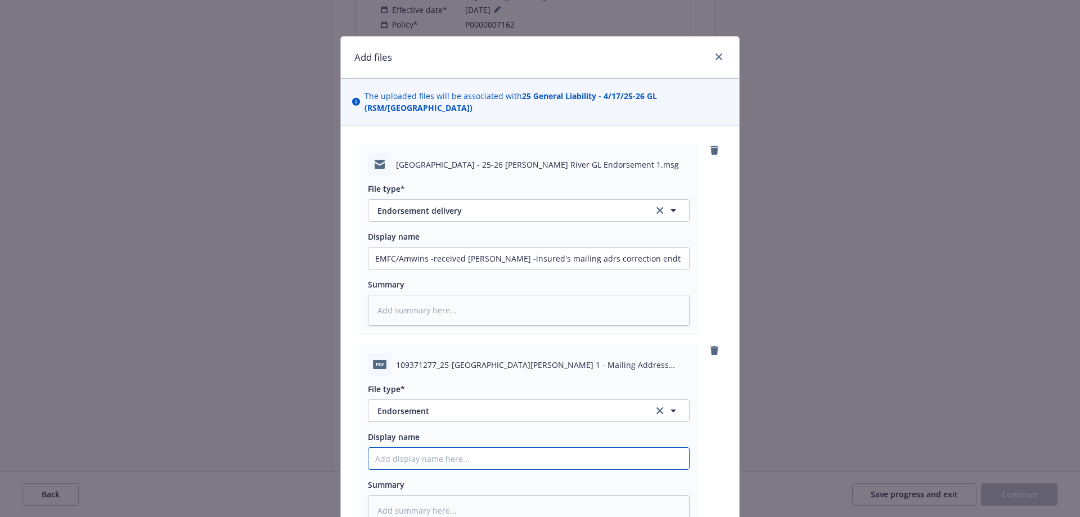
click at [439, 269] on input "Display name" at bounding box center [528, 257] width 321 height 21
paste input "GL Endt -insured's mailing adrs correction endt (Rancho San Marco)"
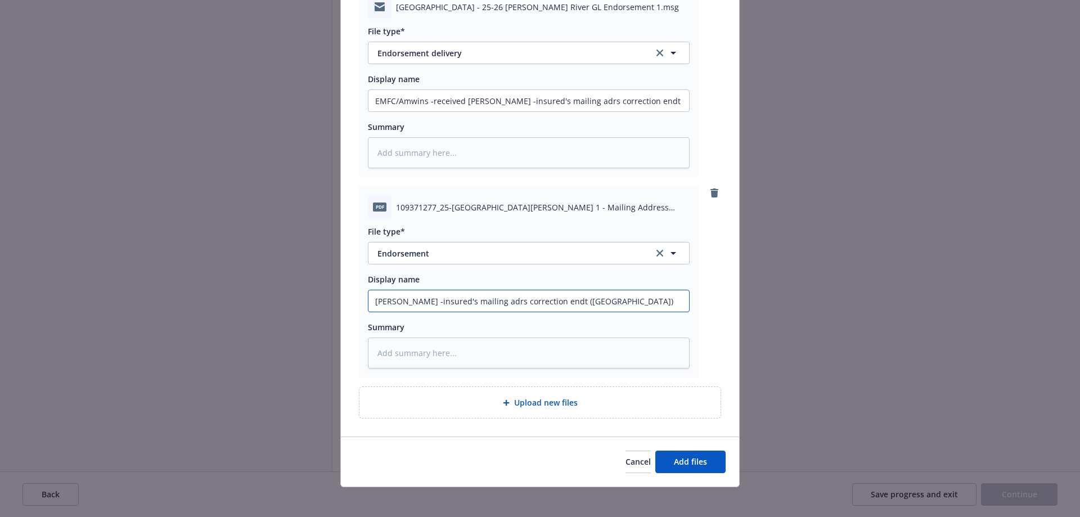
scroll to position [164, 0]
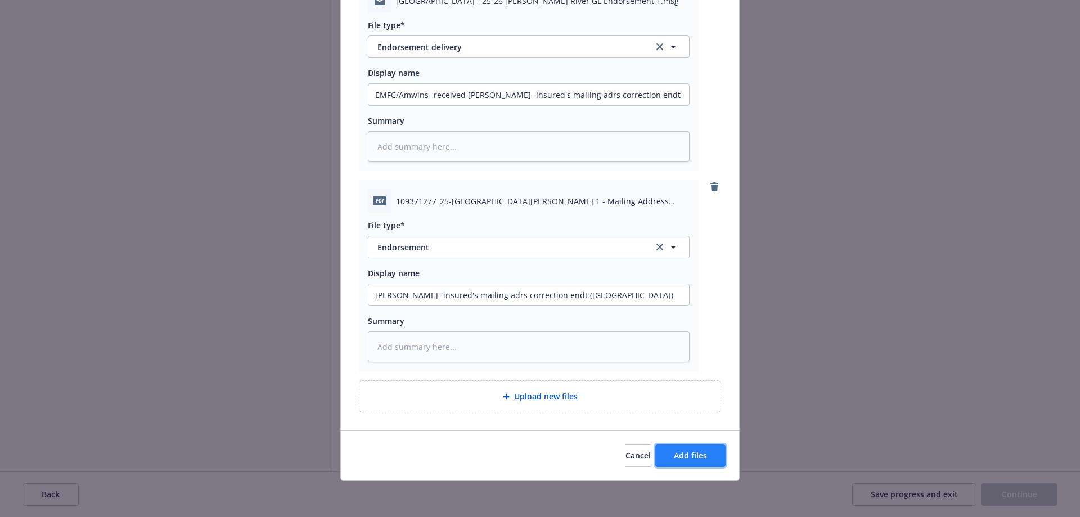
click at [704, 457] on button "Add files" at bounding box center [690, 455] width 70 height 22
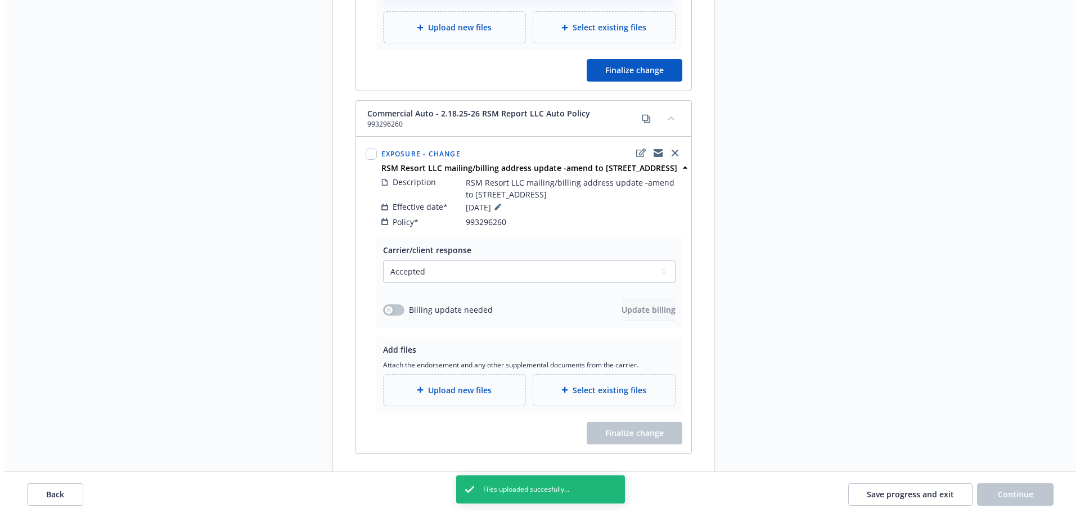
scroll to position [1095, 0]
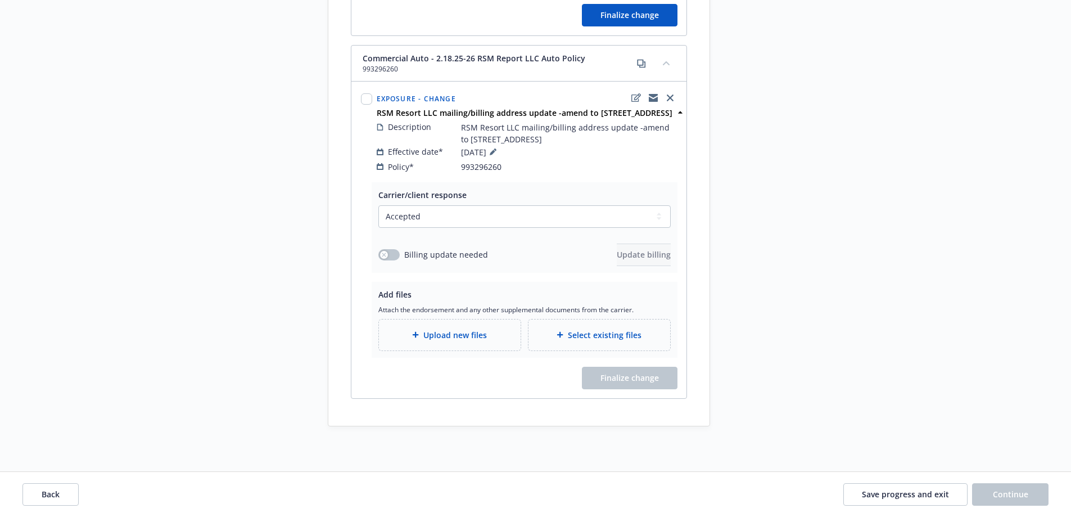
click at [590, 340] on span "Select existing files" at bounding box center [605, 335] width 74 height 12
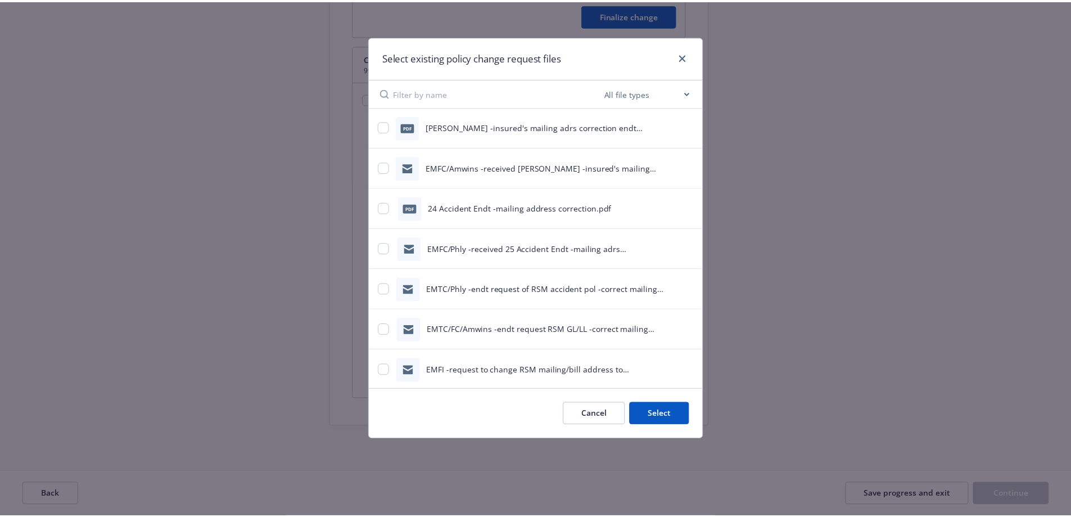
scroll to position [0, 0]
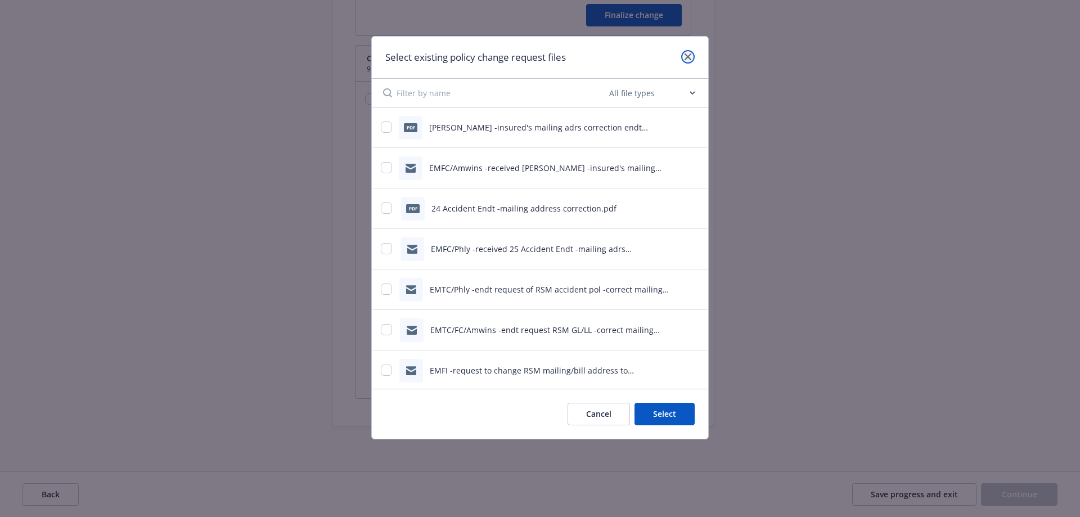
click at [687, 56] on icon "close" at bounding box center [687, 56] width 7 height 7
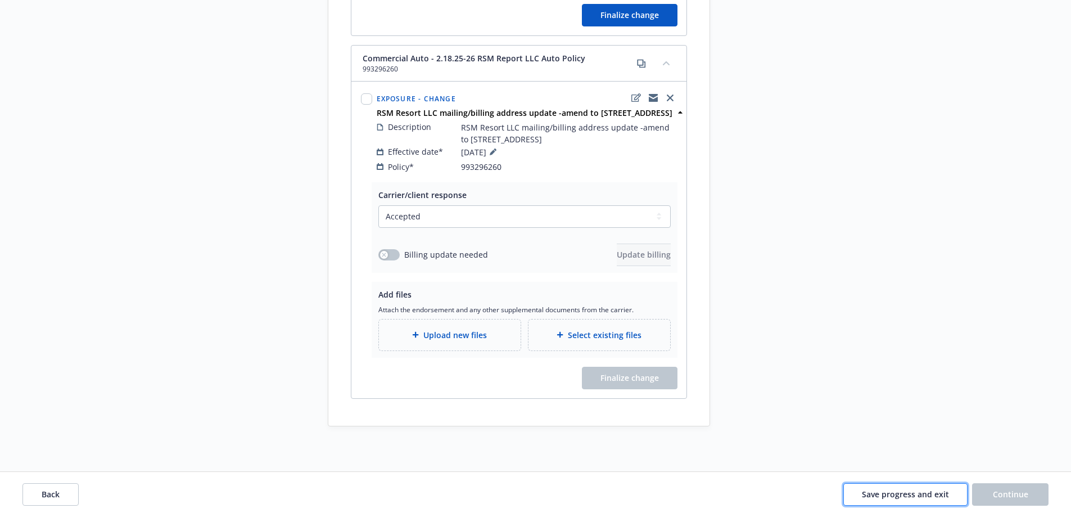
click at [904, 493] on span "Save progress and exit" at bounding box center [905, 494] width 87 height 11
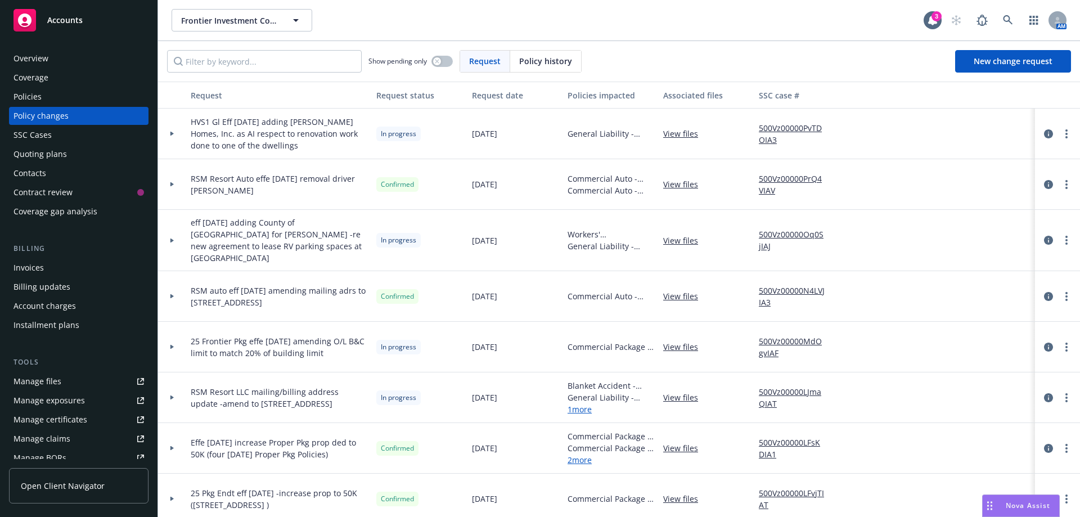
click at [40, 98] on div "Policies" at bounding box center [27, 97] width 28 height 18
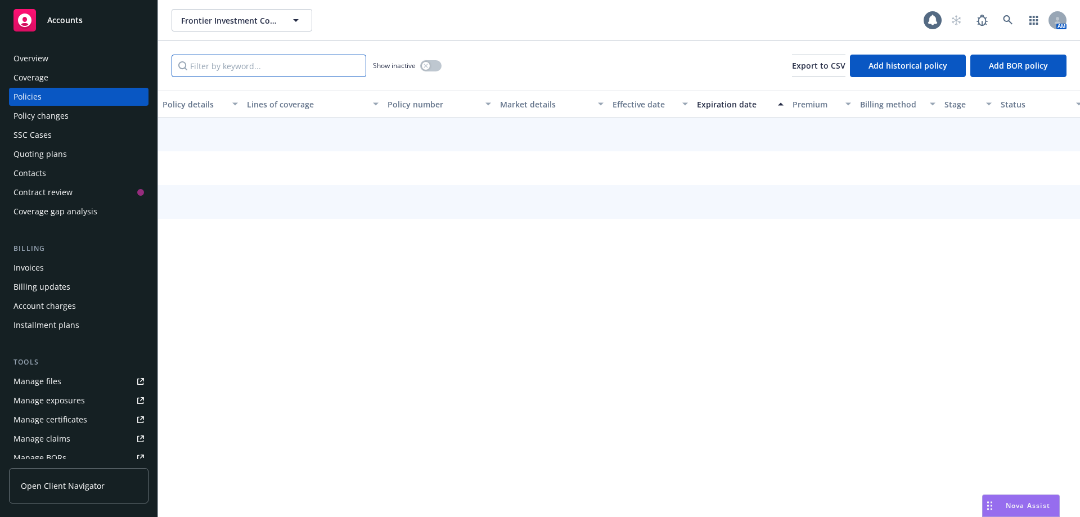
click at [206, 73] on input "Filter by keyword..." at bounding box center [269, 66] width 195 height 22
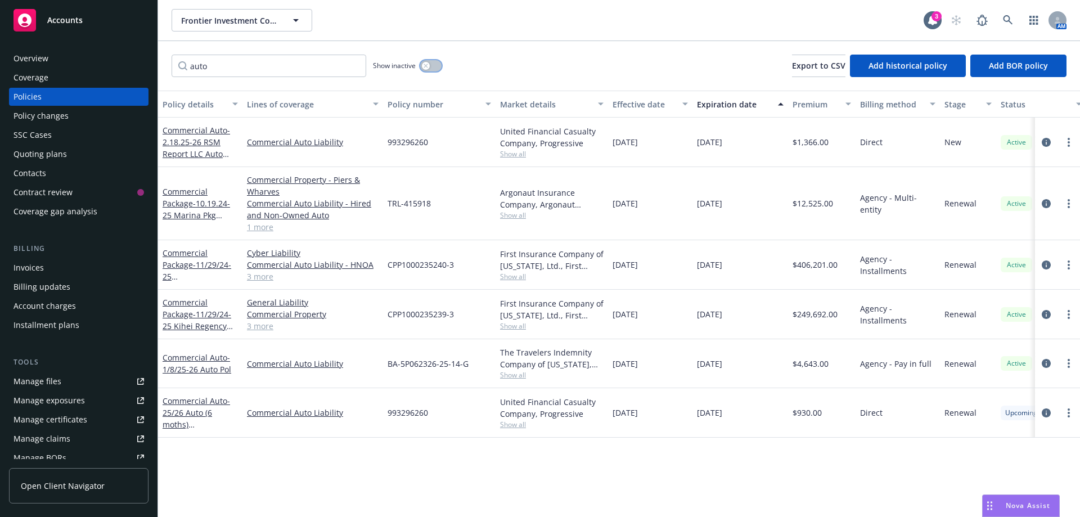
click at [435, 67] on button "button" at bounding box center [430, 65] width 21 height 11
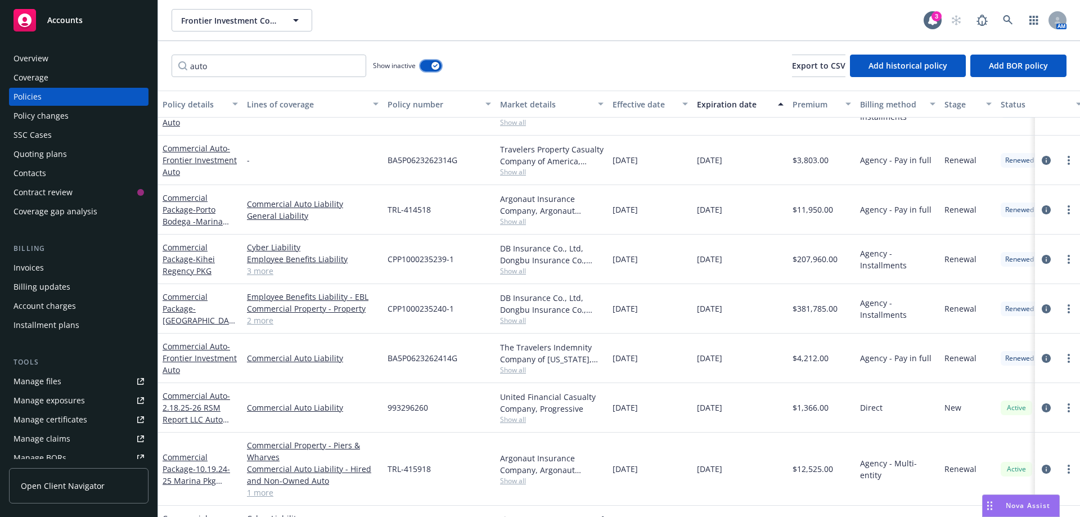
scroll to position [225, 0]
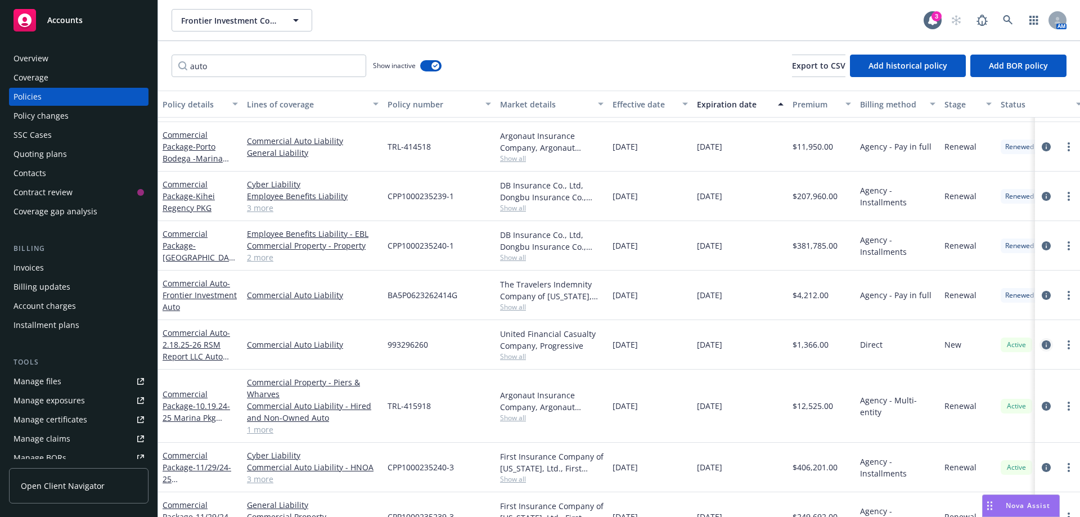
click at [1042, 346] on icon "circleInformation" at bounding box center [1046, 344] width 9 height 9
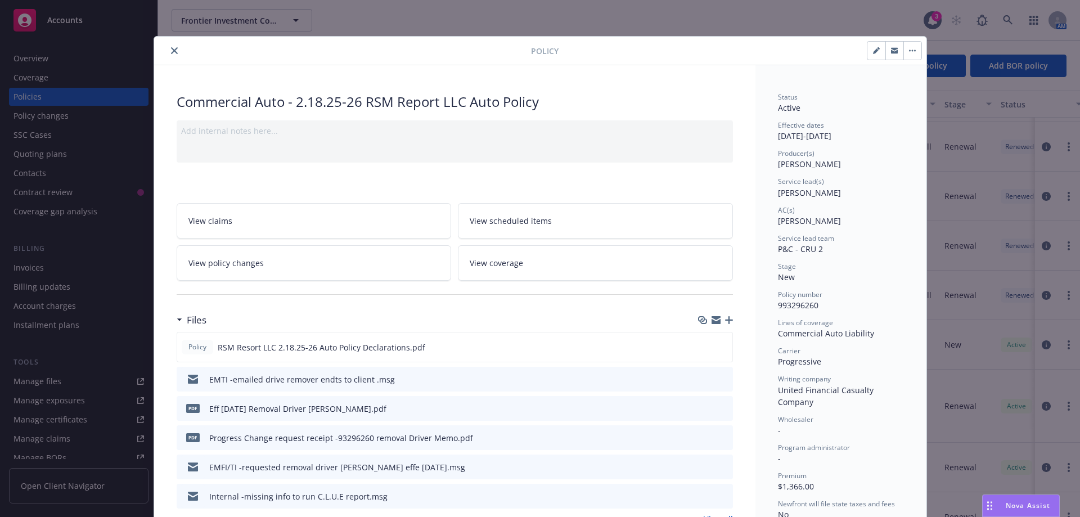
scroll to position [34, 0]
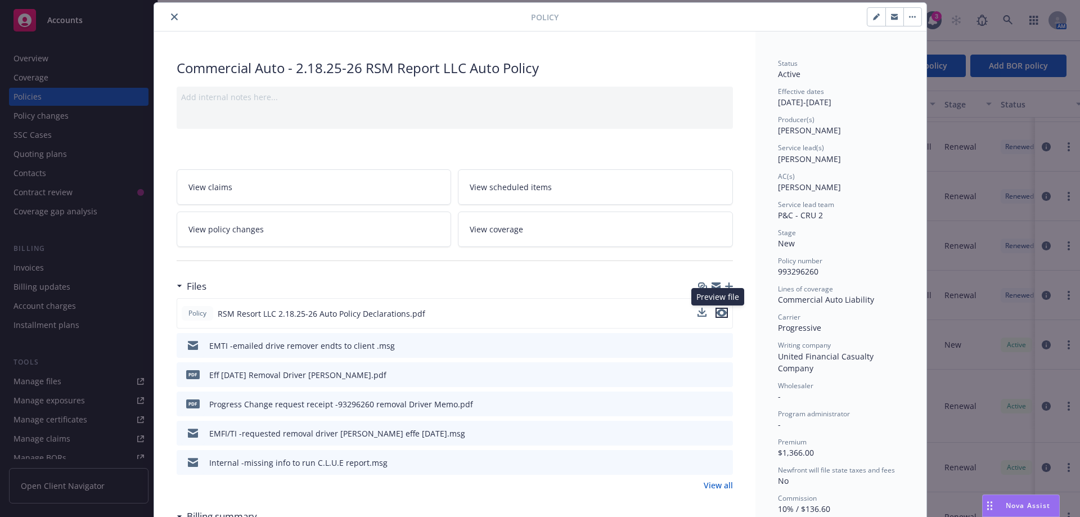
click at [718, 314] on icon "preview file" at bounding box center [722, 313] width 10 height 8
click at [171, 19] on icon "close" at bounding box center [174, 16] width 7 height 7
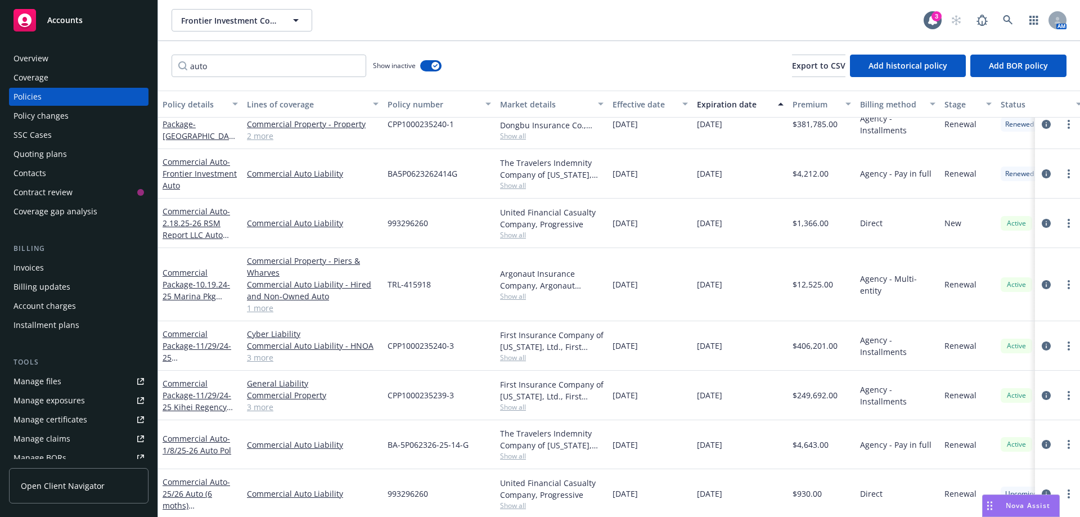
scroll to position [348, 0]
click at [1042, 438] on icon "circleInformation" at bounding box center [1046, 442] width 9 height 9
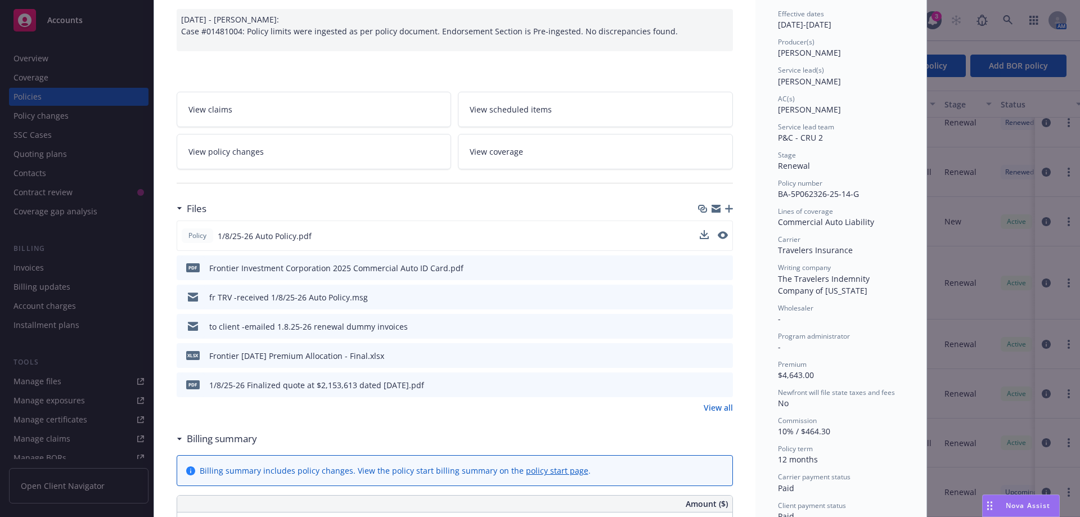
scroll to position [112, 0]
click at [718, 238] on button at bounding box center [723, 235] width 10 height 12
click at [717, 235] on icon "preview file" at bounding box center [722, 234] width 10 height 8
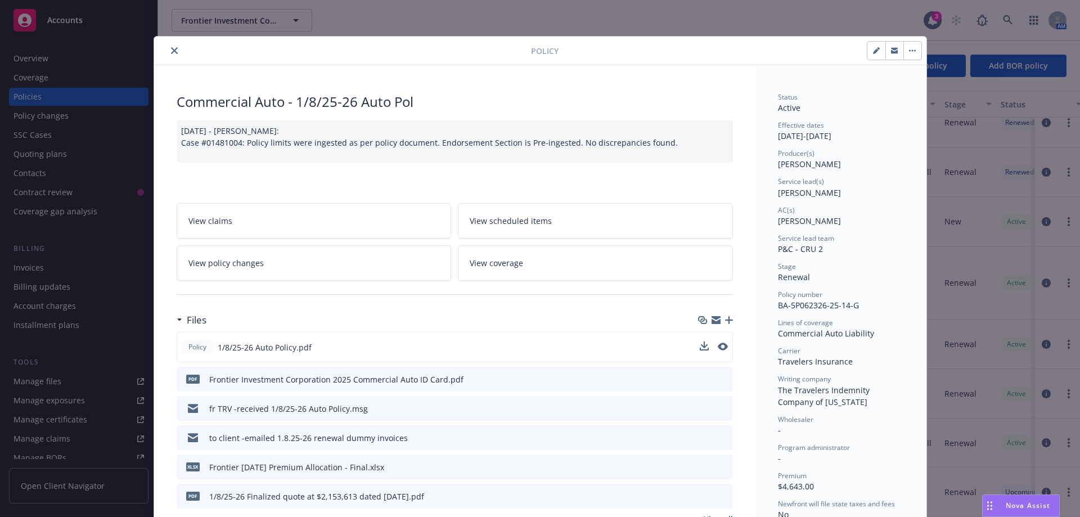
click at [168, 53] on button "close" at bounding box center [174, 50] width 13 height 13
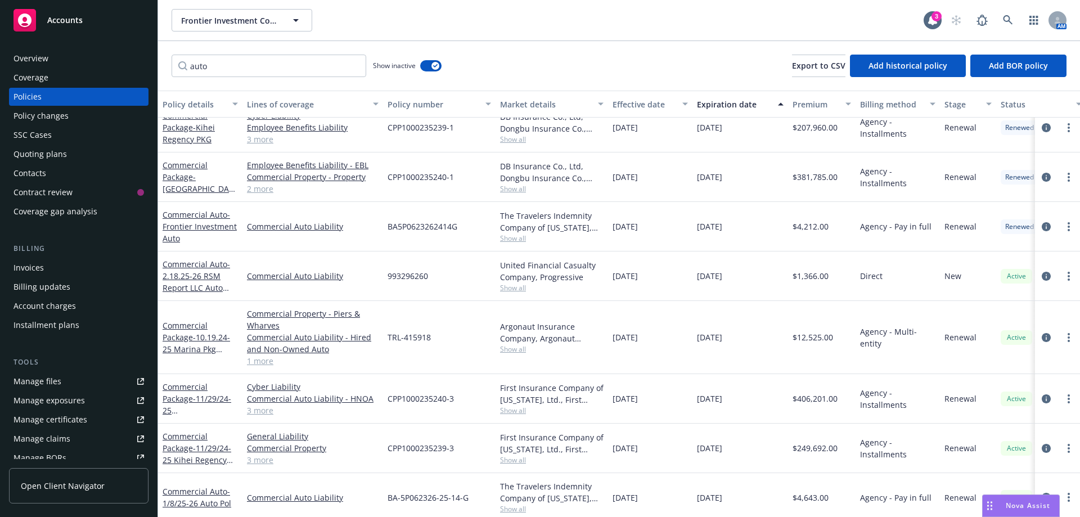
scroll to position [235, 0]
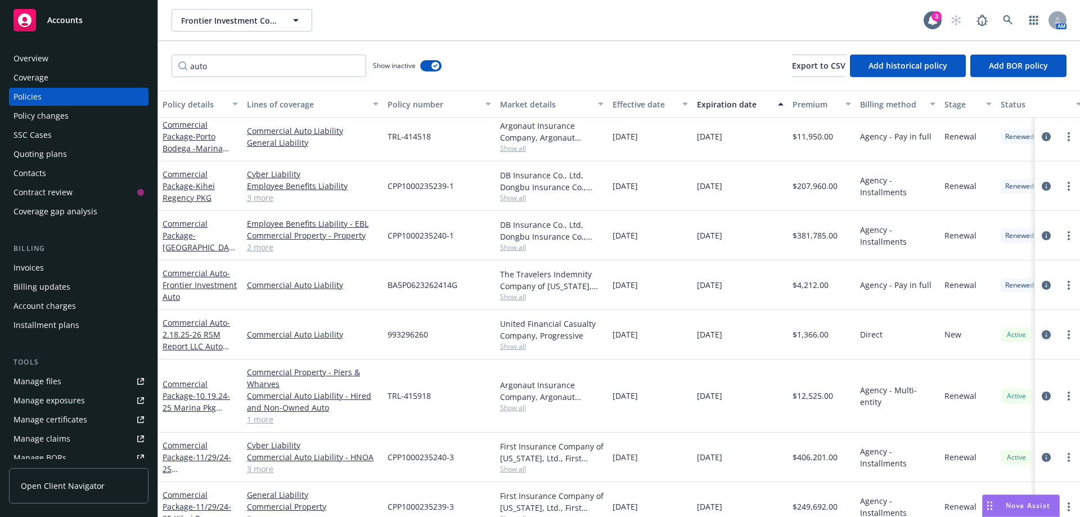
click at [1042, 334] on icon "circleInformation" at bounding box center [1046, 334] width 9 height 9
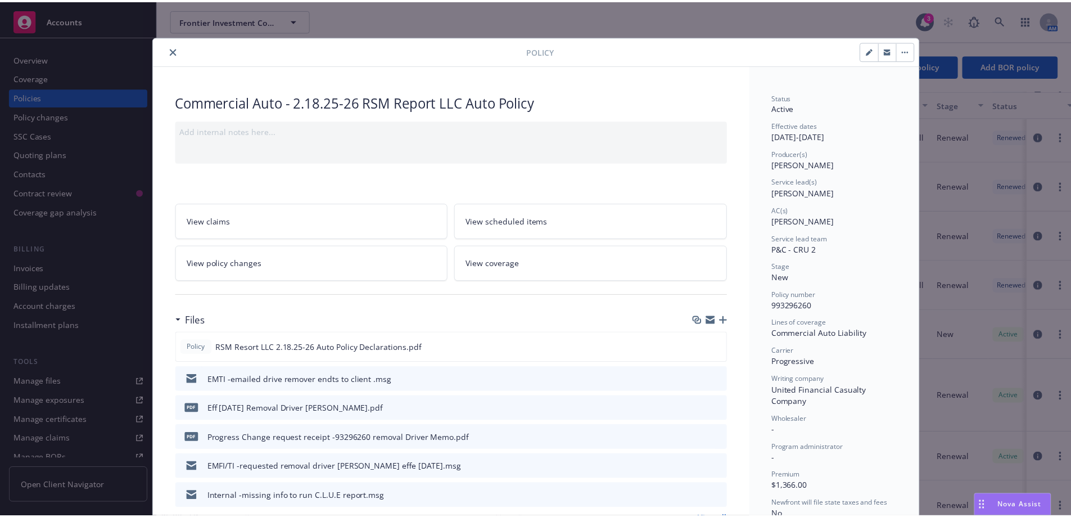
scroll to position [34, 0]
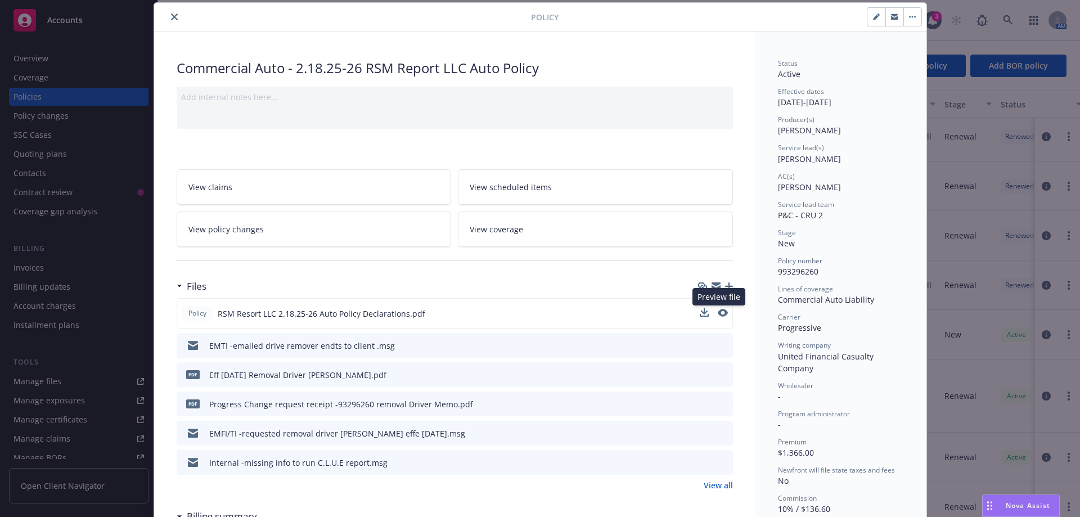
click at [718, 317] on button at bounding box center [723, 314] width 10 height 12
click at [718, 313] on icon "preview file" at bounding box center [722, 313] width 10 height 8
drag, startPoint x: 822, startPoint y: 274, endPoint x: 768, endPoint y: 277, distance: 54.1
copy span "993296260"
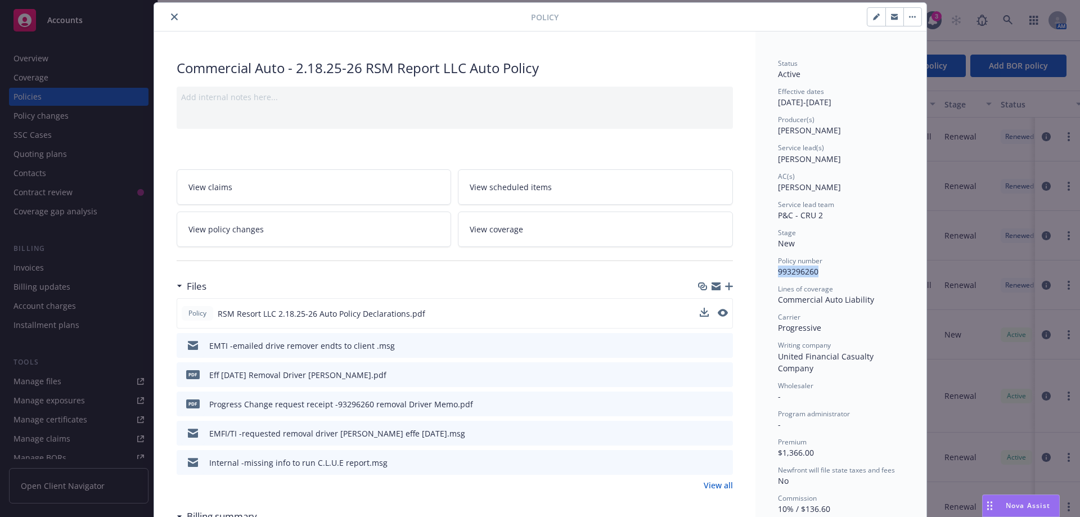
click at [168, 17] on button "close" at bounding box center [174, 16] width 13 height 13
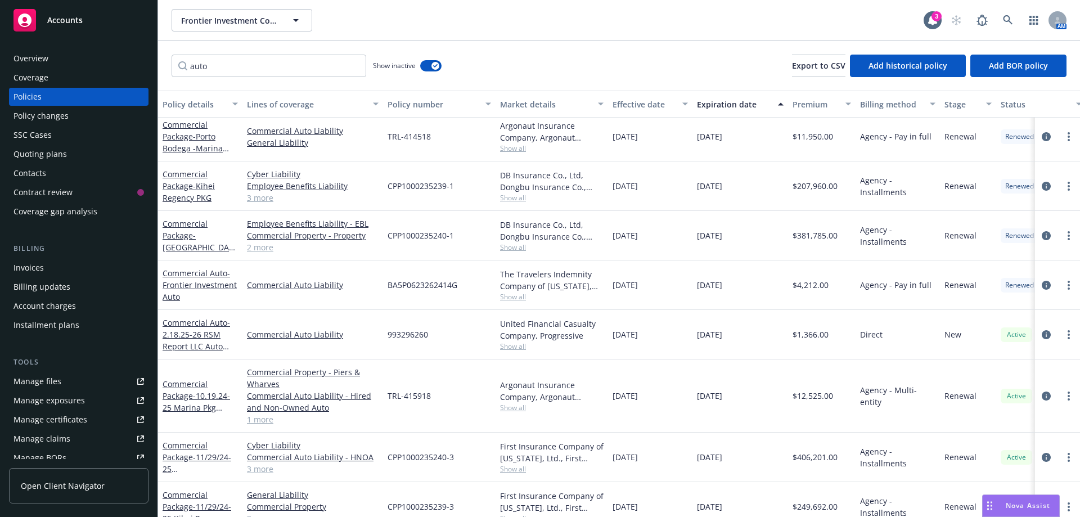
click at [35, 120] on div "Policy changes" at bounding box center [40, 116] width 55 height 18
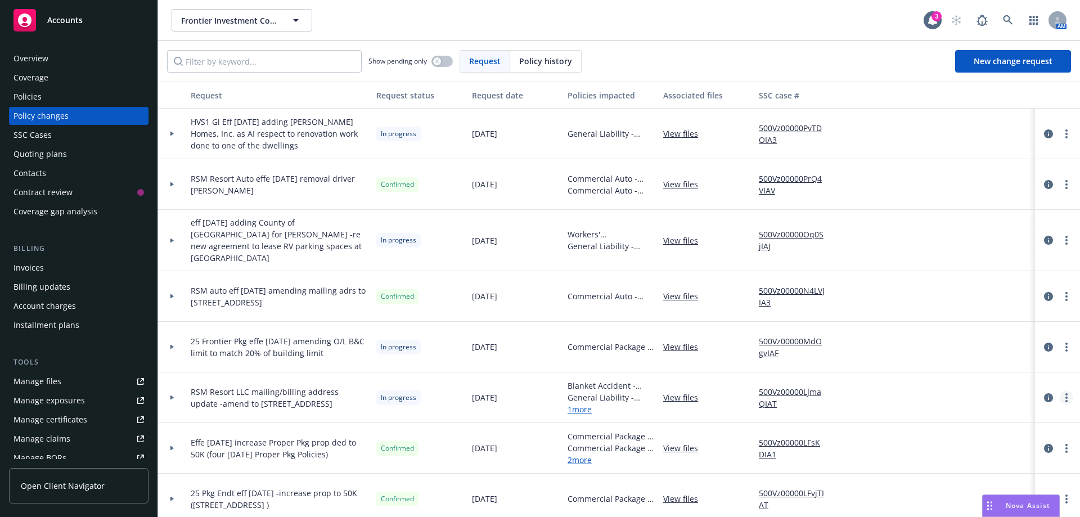
click at [1060, 391] on link "more" at bounding box center [1066, 397] width 13 height 13
click at [920, 472] on link "Resume workflow" at bounding box center [967, 477] width 193 height 22
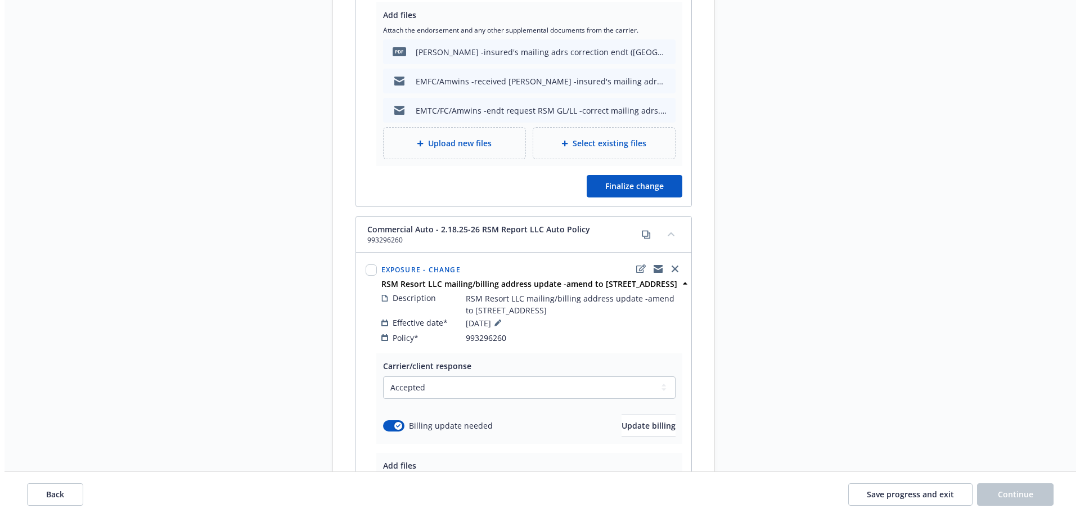
scroll to position [1069, 0]
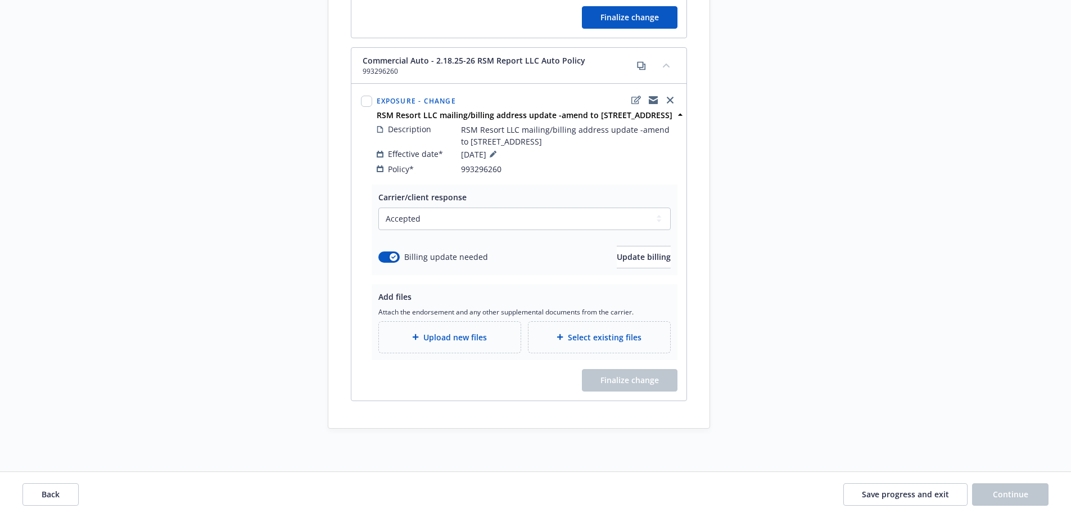
click at [448, 343] on span "Upload new files" at bounding box center [456, 337] width 64 height 12
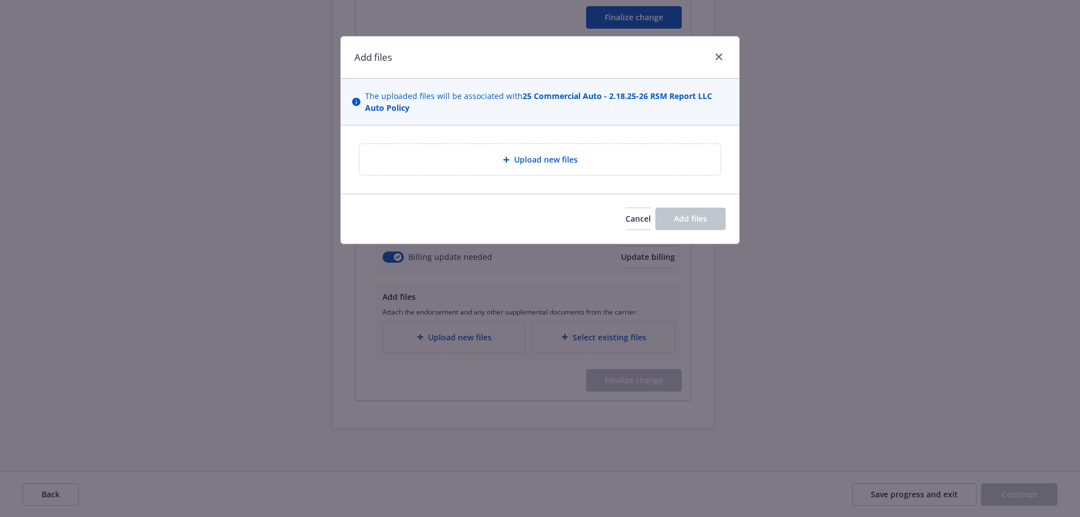
click at [514, 154] on div "Upload new files" at bounding box center [539, 159] width 343 height 13
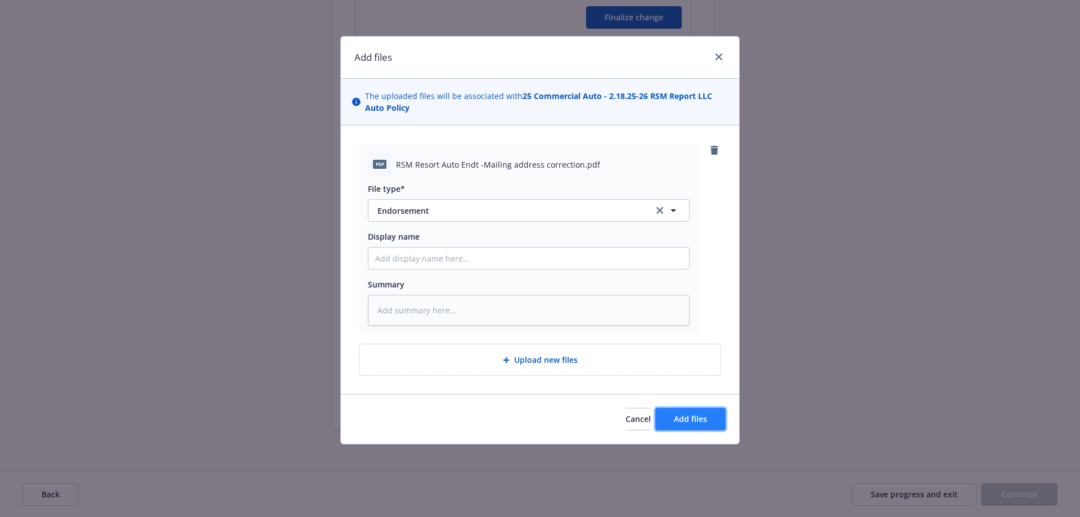
click at [683, 421] on span "Add files" at bounding box center [690, 418] width 33 height 11
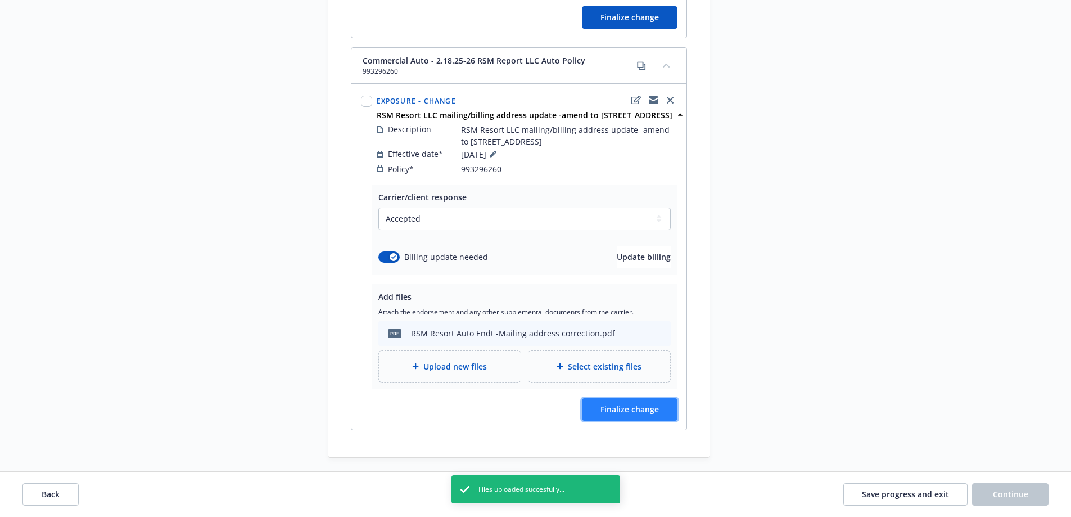
click at [621, 415] on span "Finalize change" at bounding box center [630, 409] width 58 height 11
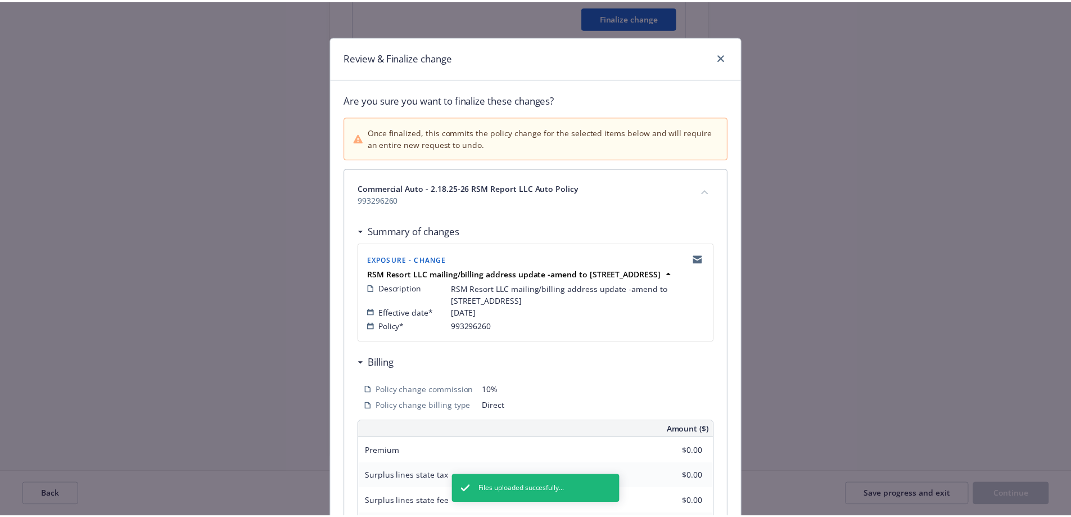
scroll to position [267, 0]
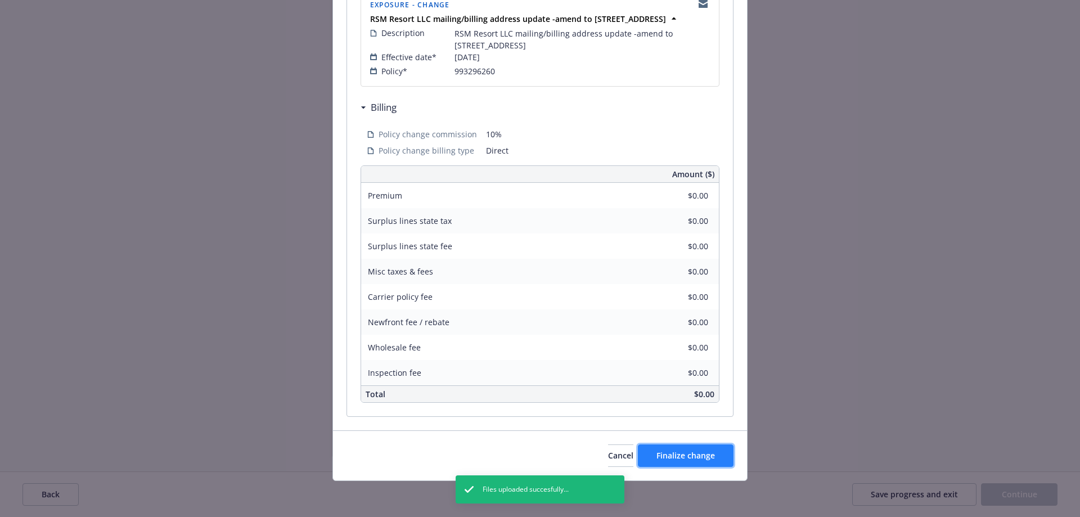
click at [678, 452] on span "Finalize change" at bounding box center [685, 455] width 58 height 11
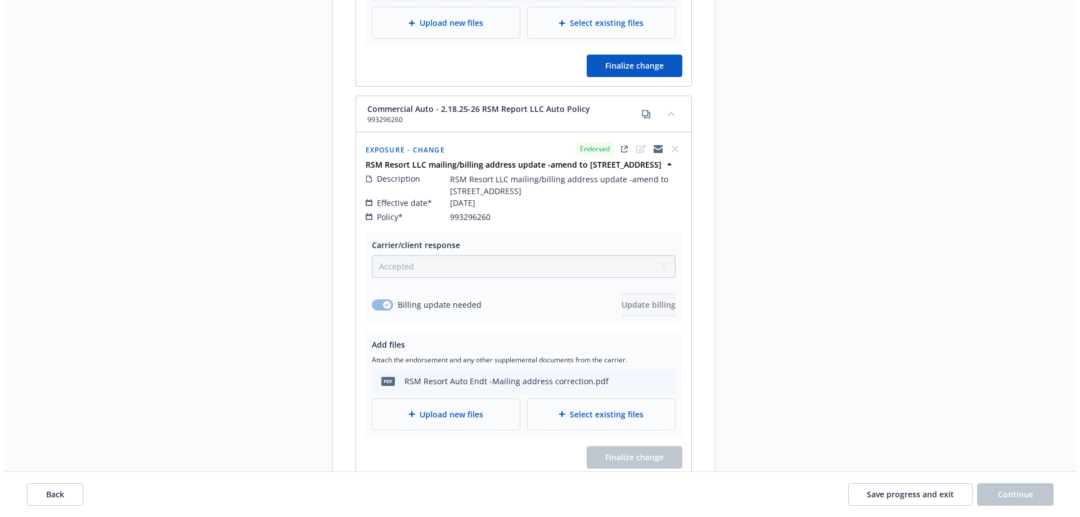
scroll to position [956, 0]
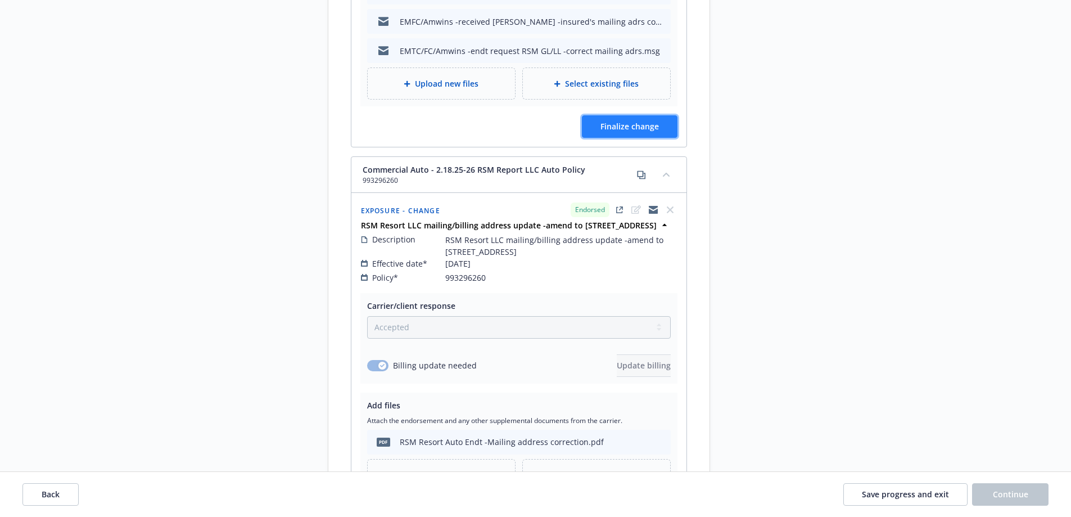
click at [625, 132] on span "Finalize change" at bounding box center [630, 126] width 58 height 11
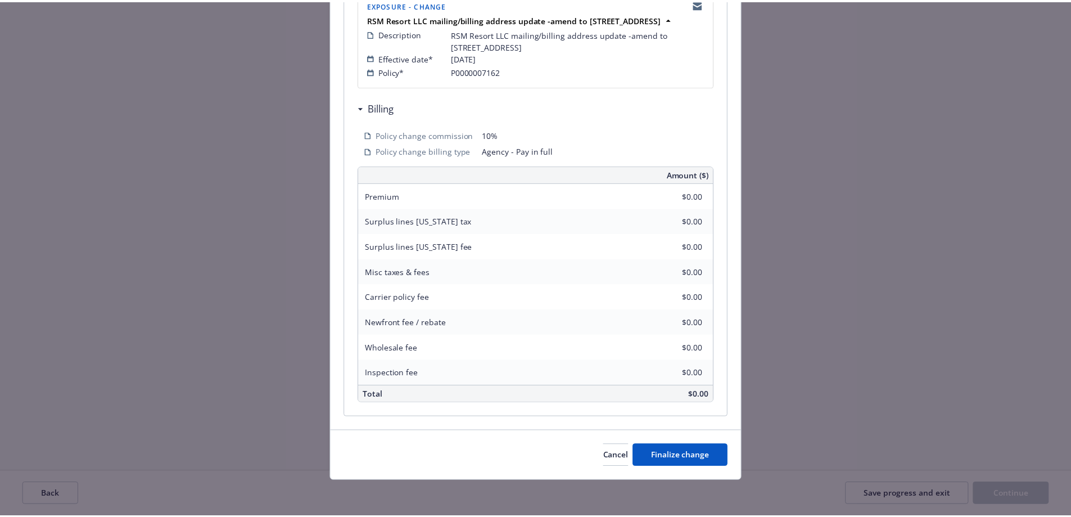
scroll to position [267, 0]
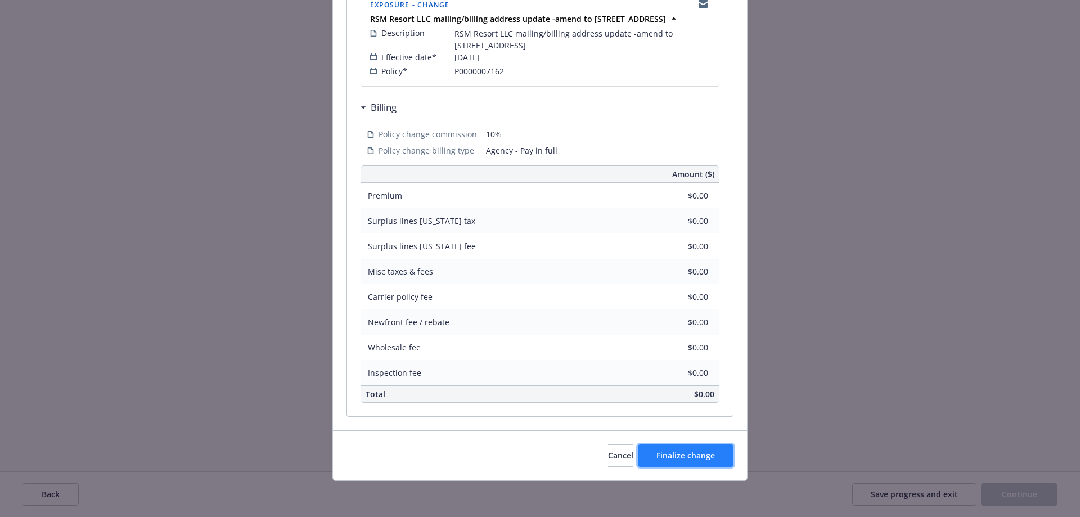
click at [677, 460] on span "Finalize change" at bounding box center [685, 455] width 58 height 11
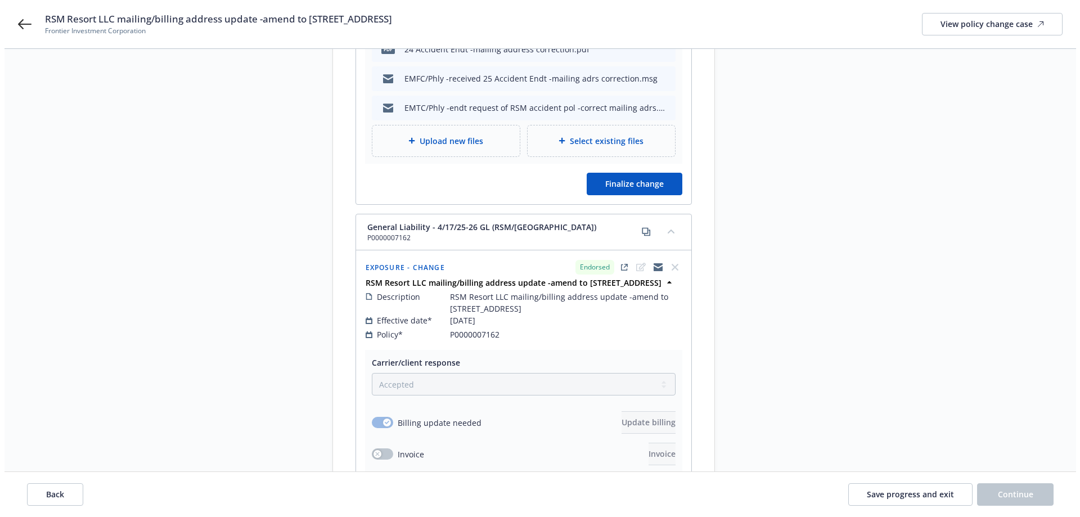
scroll to position [394, 0]
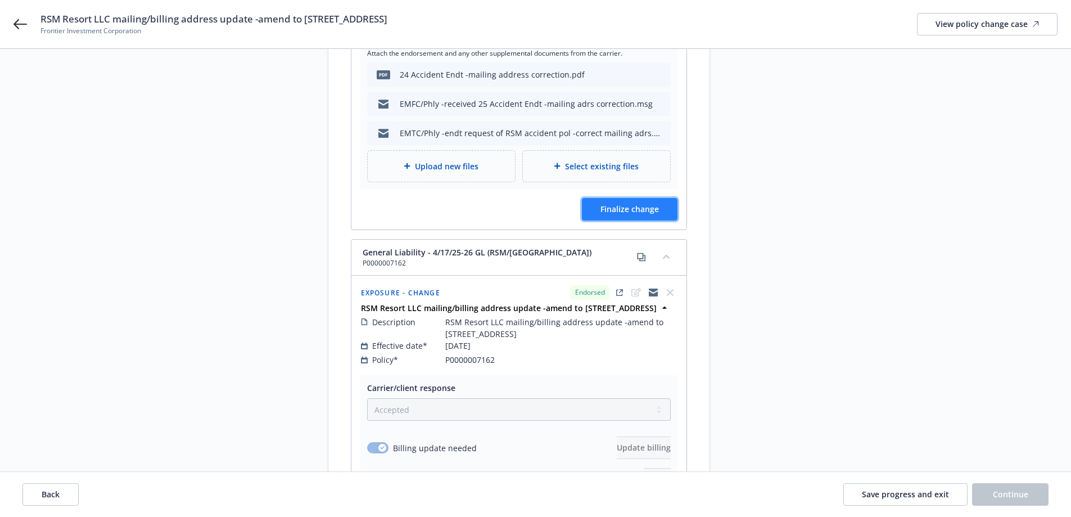
click at [601, 213] on span "Finalize change" at bounding box center [630, 209] width 58 height 11
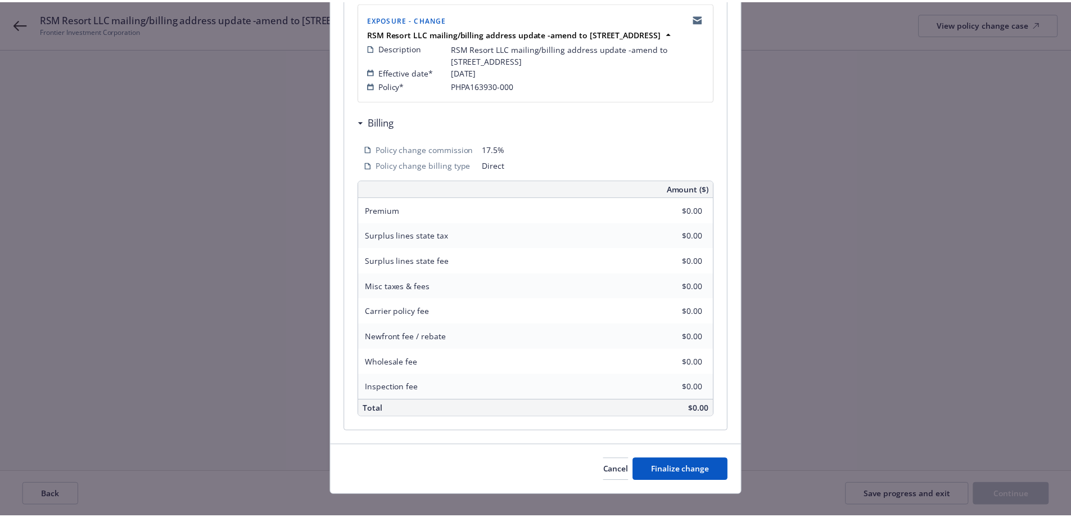
scroll to position [267, 0]
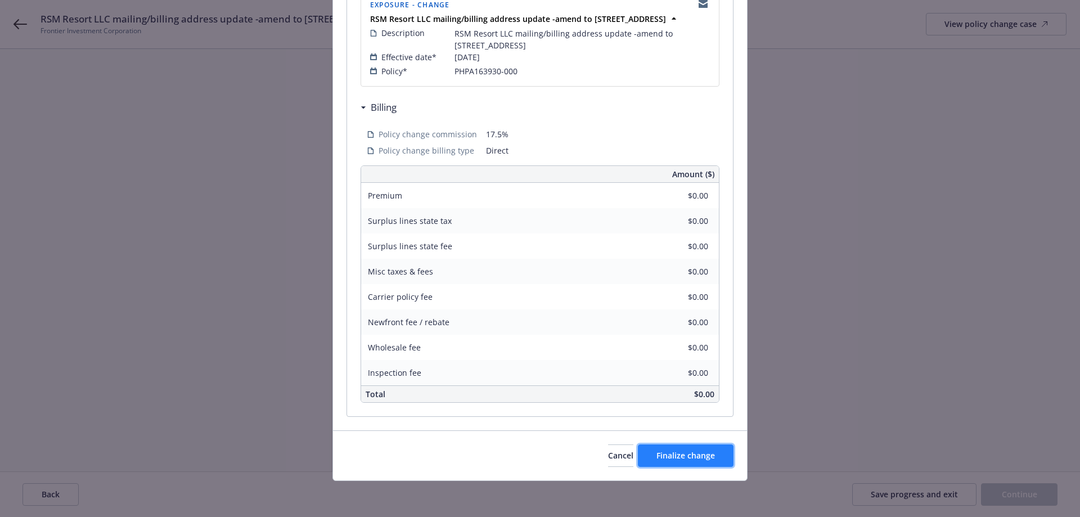
click at [673, 453] on span "Finalize change" at bounding box center [685, 455] width 58 height 11
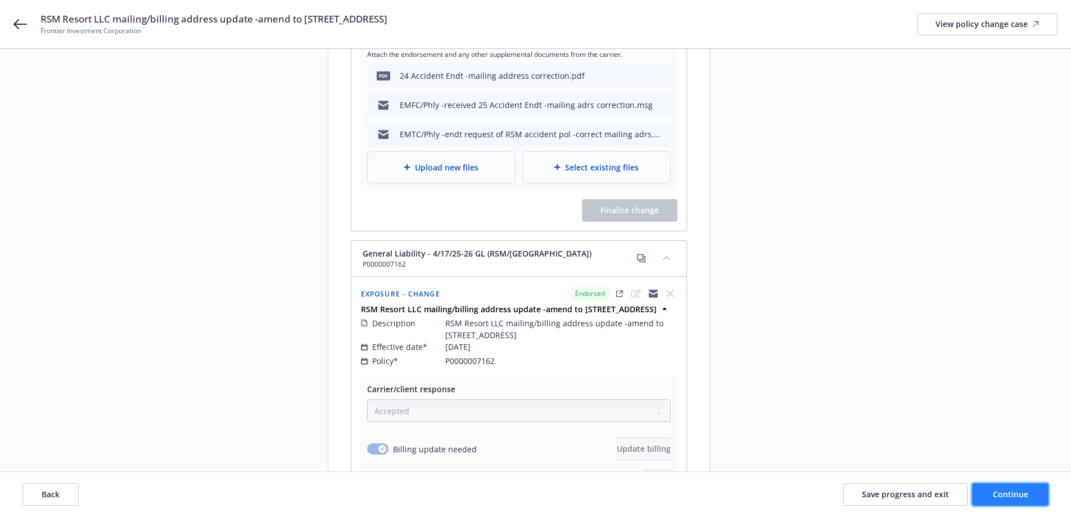
click at [1020, 493] on span "Continue" at bounding box center [1010, 494] width 35 height 11
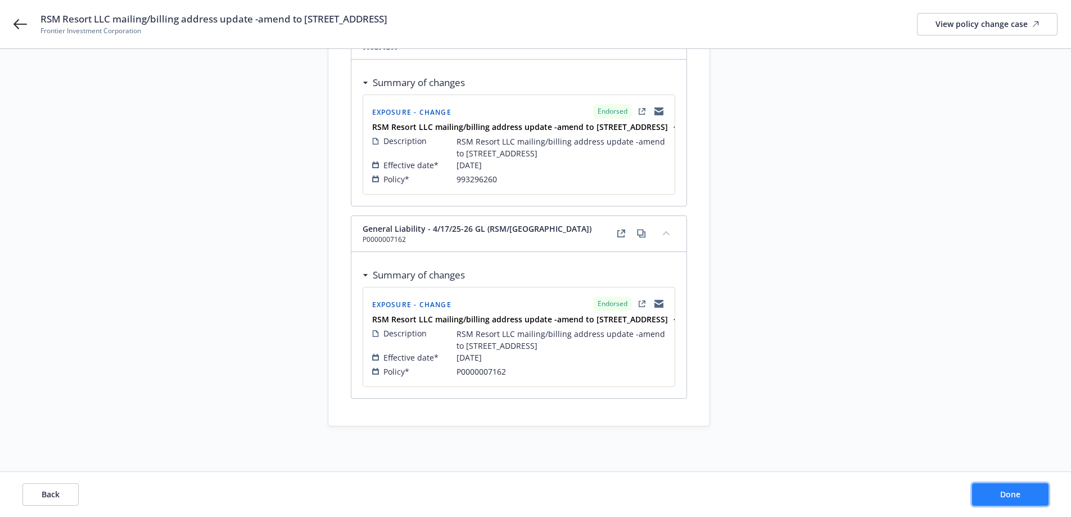
click at [1020, 493] on span "Done" at bounding box center [1011, 494] width 20 height 11
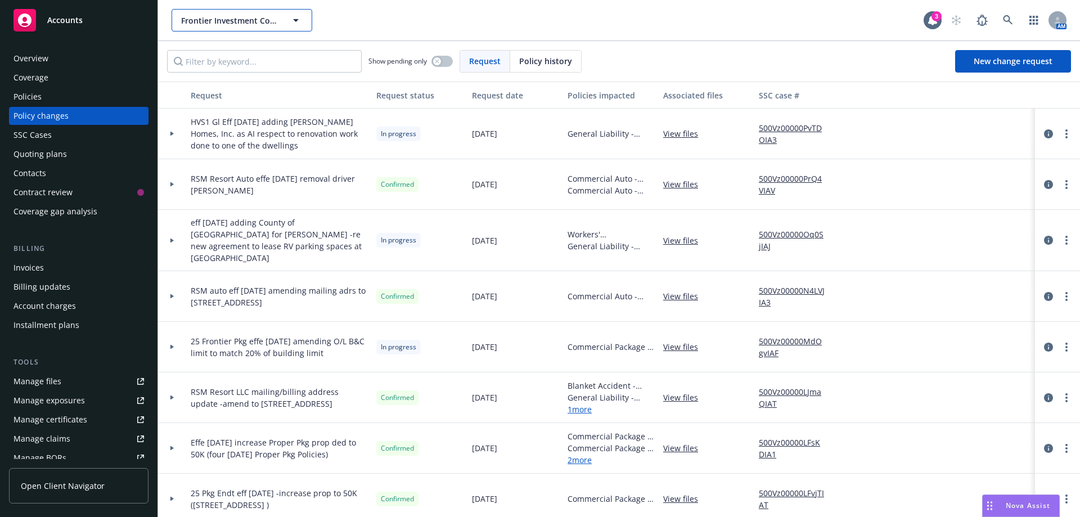
click at [249, 21] on span "Frontier Investment Corporation" at bounding box center [229, 21] width 97 height 12
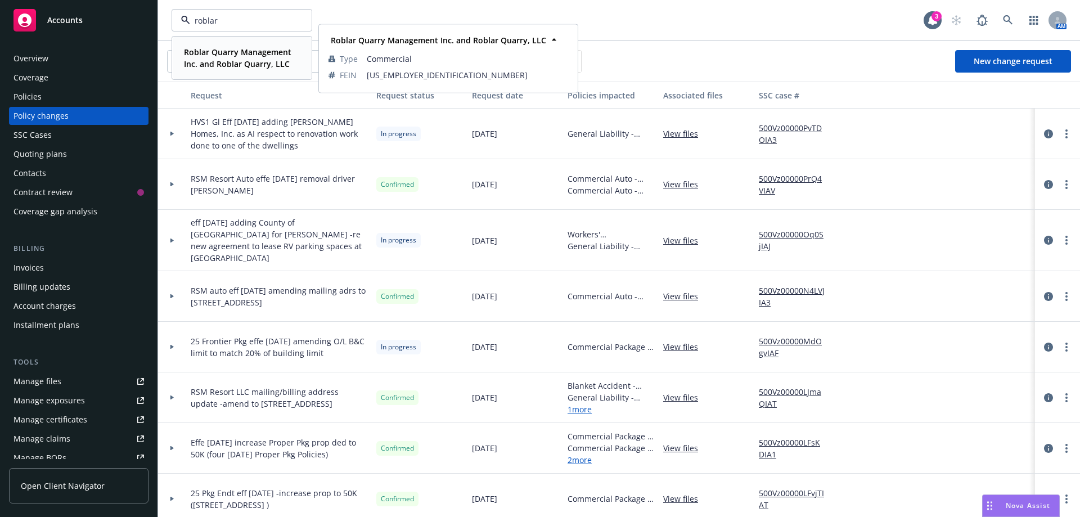
click at [256, 57] on span "Roblar Quarry Management Inc. and Roblar Quarry, LLC" at bounding box center [241, 58] width 114 height 24
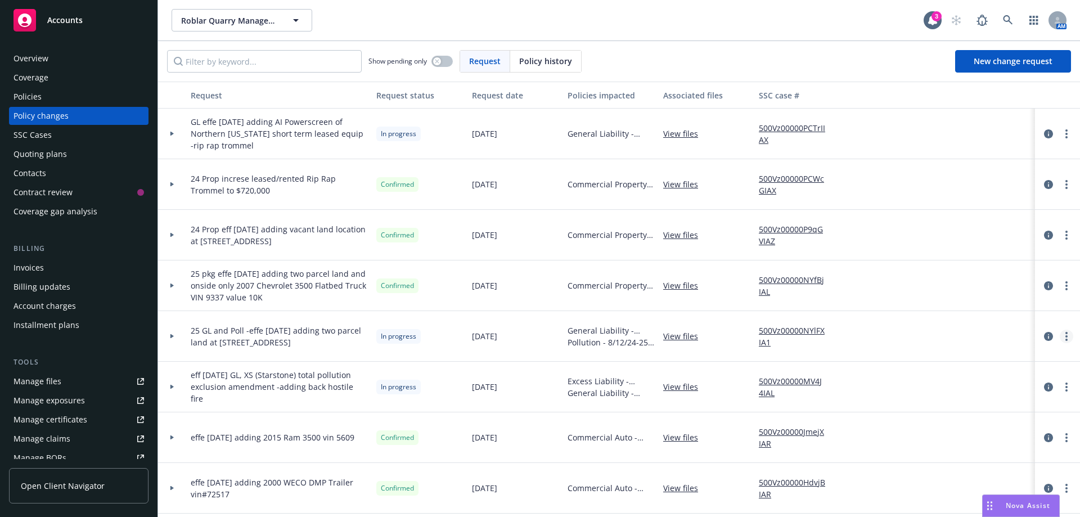
click at [1065, 340] on circle "more" at bounding box center [1066, 340] width 2 height 2
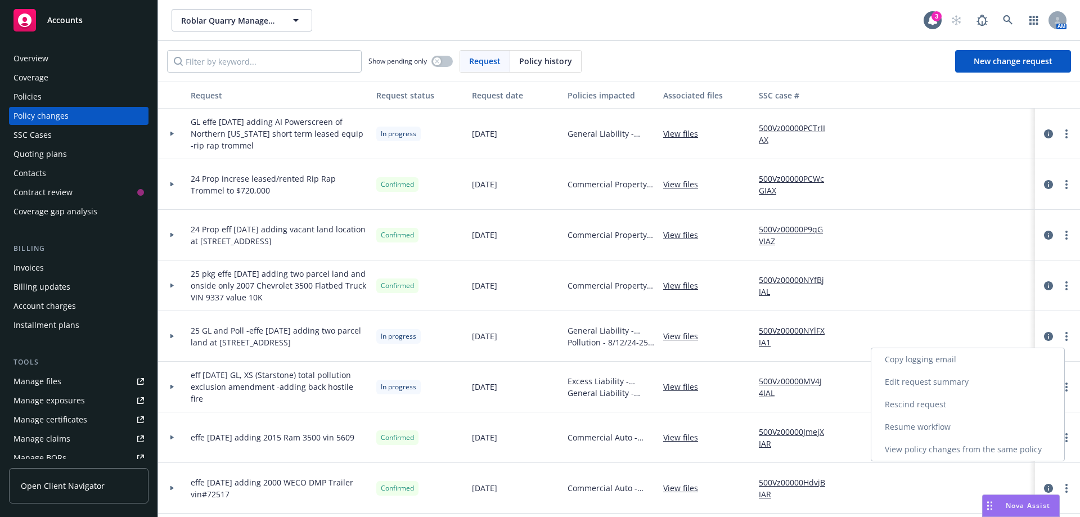
click at [963, 423] on link "Resume workflow" at bounding box center [967, 427] width 193 height 22
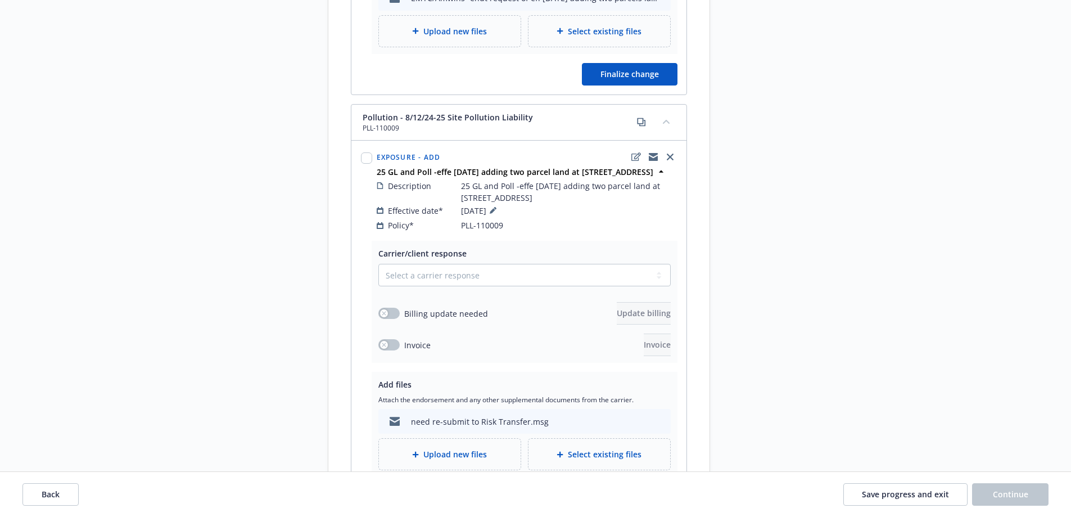
scroll to position [562, 0]
click at [497, 286] on select "Select a carrier response Accepted Accepted with revision No endorsement needed…" at bounding box center [525, 274] width 292 height 22
click at [772, 323] on div "Request details Updated by Diane Song on 07/16/2025, 10:02 AM 25 GL and Poll -e…" at bounding box center [811, 38] width 157 height 1014
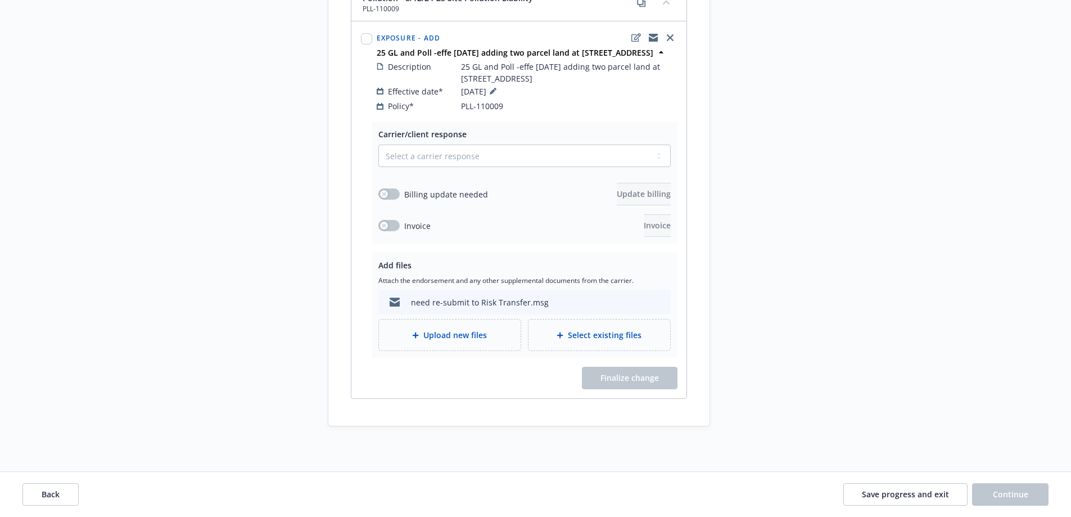
scroll to position [693, 0]
click at [404, 304] on div at bounding box center [395, 302] width 24 height 24
click at [434, 305] on div "need re-submit to Risk Transfer.msg" at bounding box center [480, 302] width 138 height 12
drag, startPoint x: 879, startPoint y: 496, endPoint x: 873, endPoint y: 493, distance: 6.3
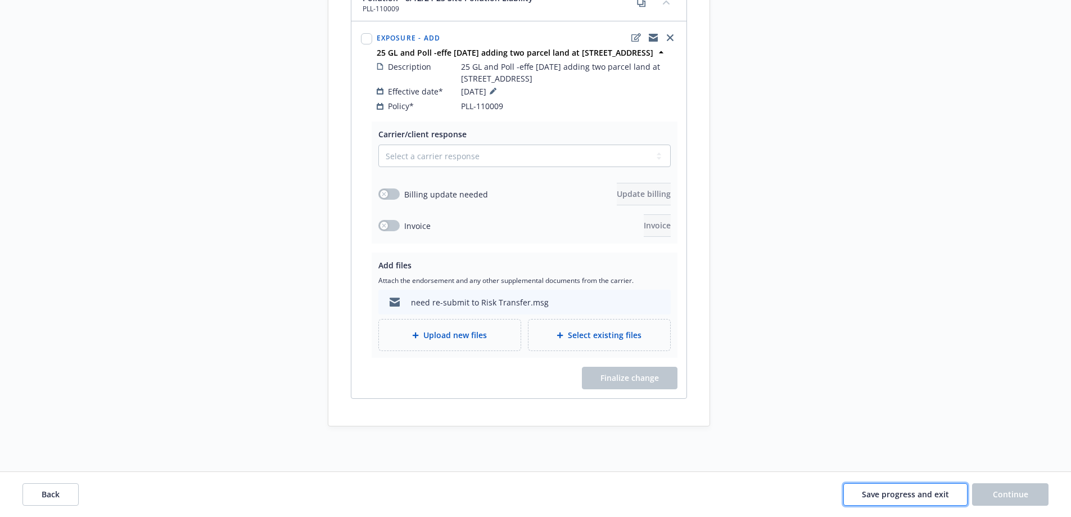
click at [876, 494] on span "Save progress and exit" at bounding box center [905, 494] width 87 height 11
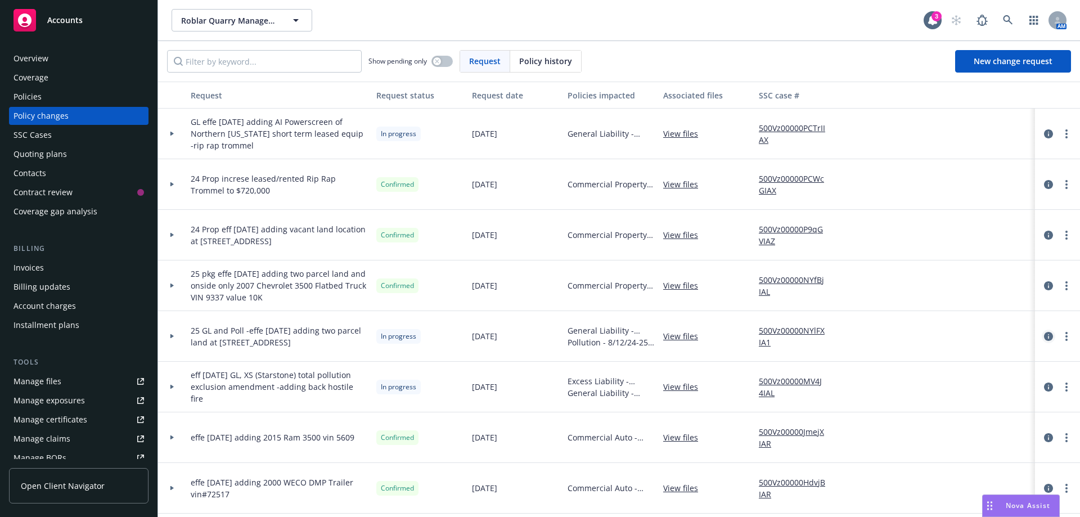
click at [1044, 340] on icon "circleInformation" at bounding box center [1048, 336] width 9 height 9
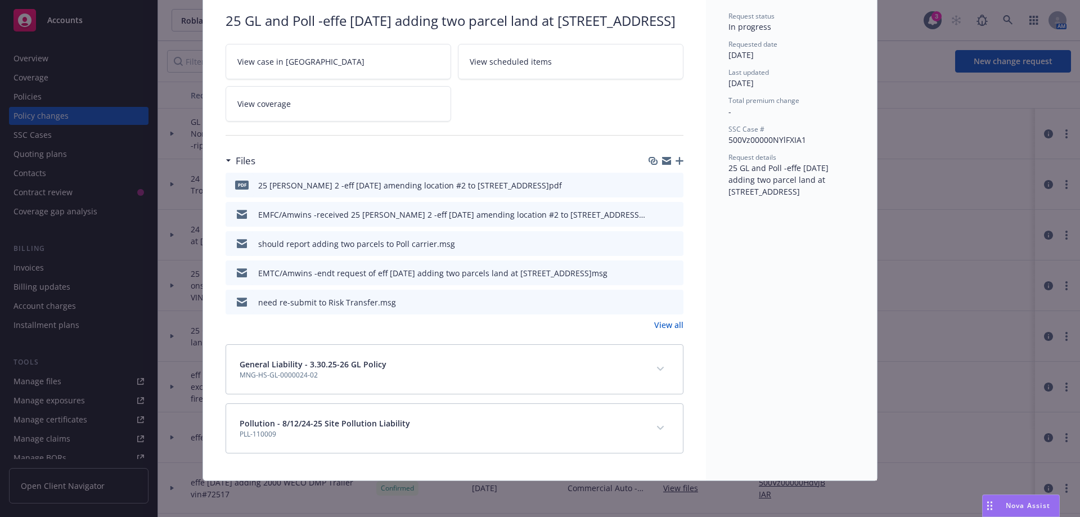
scroll to position [100, 0]
click at [665, 326] on link "View all" at bounding box center [668, 325] width 29 height 12
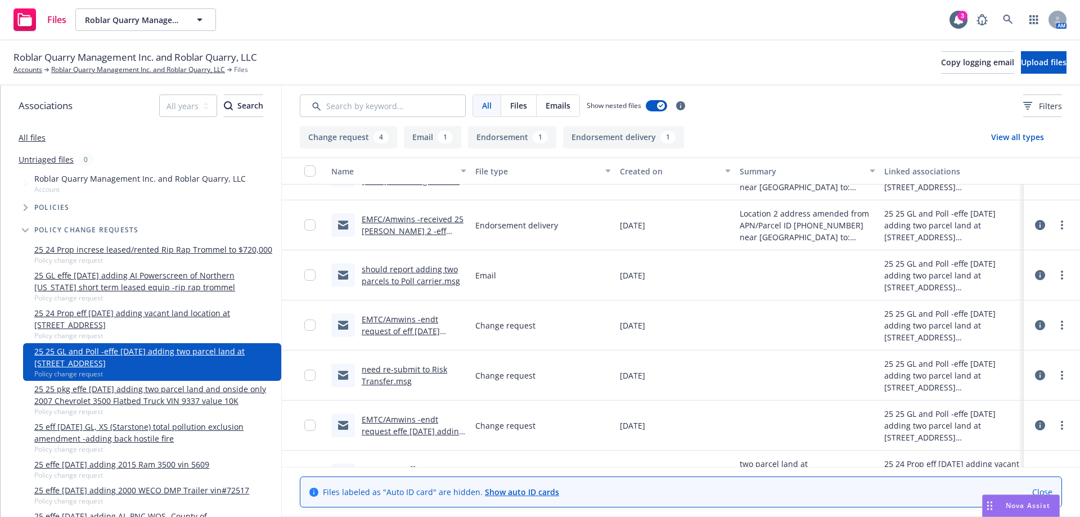
scroll to position [68, 0]
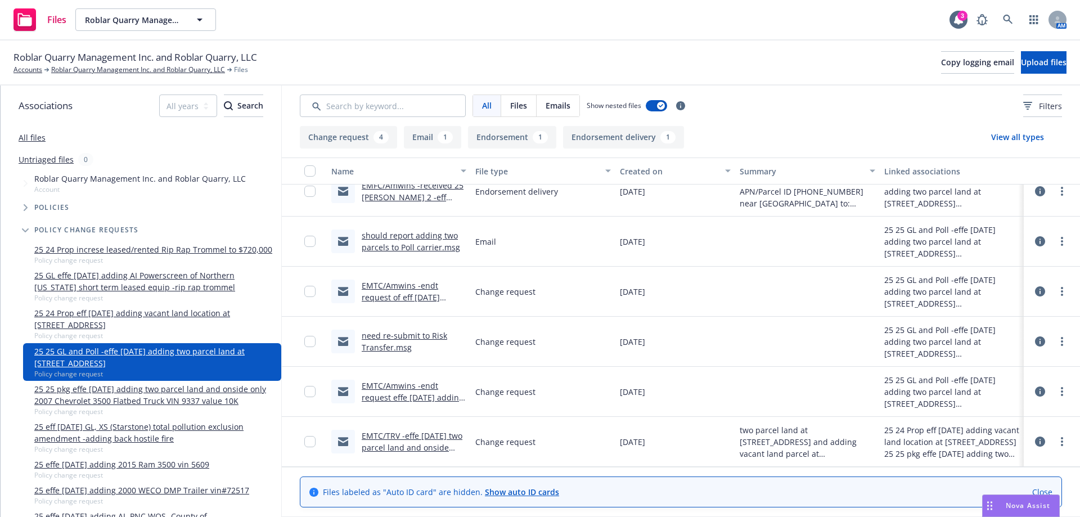
click at [386, 242] on link "should report adding two parcels to Poll carrier.msg" at bounding box center [411, 241] width 98 height 22
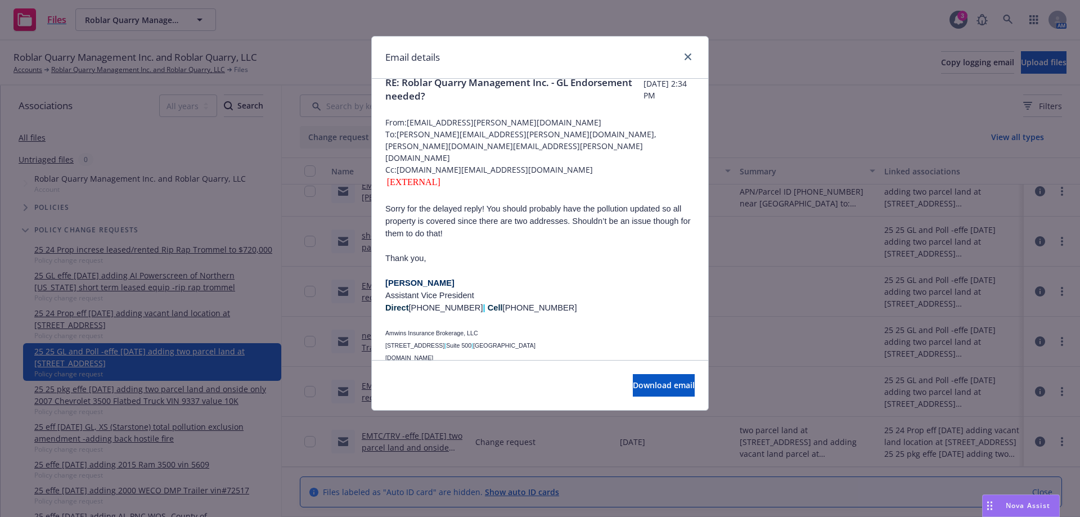
scroll to position [0, 0]
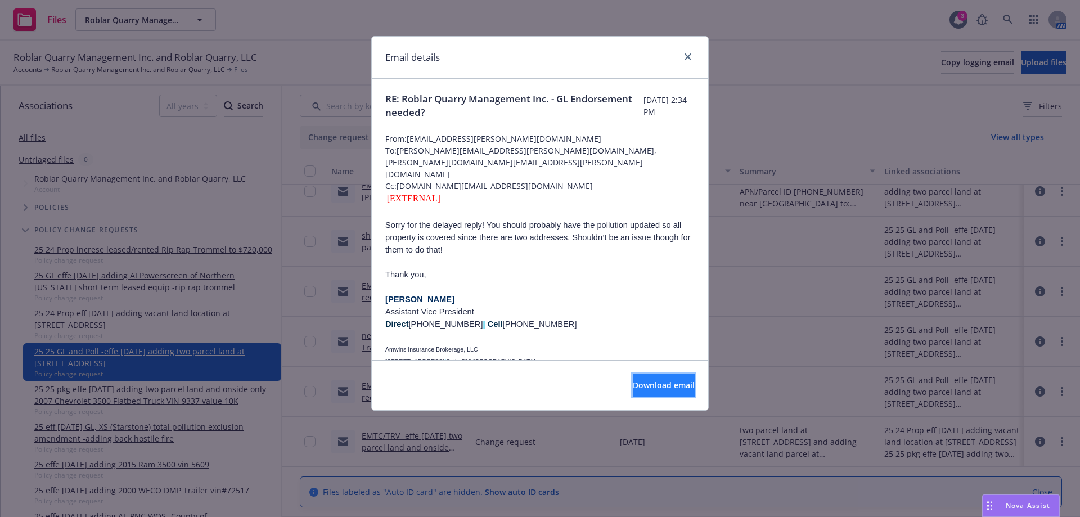
click at [643, 388] on span "Download email" at bounding box center [664, 385] width 62 height 11
click at [692, 56] on link "close" at bounding box center [687, 56] width 13 height 13
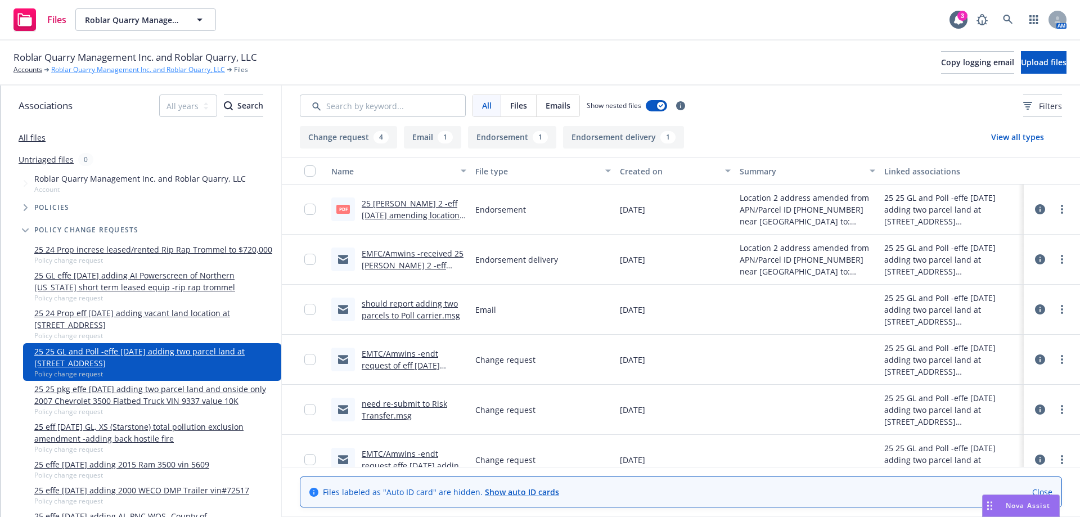
click at [78, 68] on link "Roblar Quarry Management Inc. and Roblar Quarry, LLC" at bounding box center [138, 70] width 174 height 10
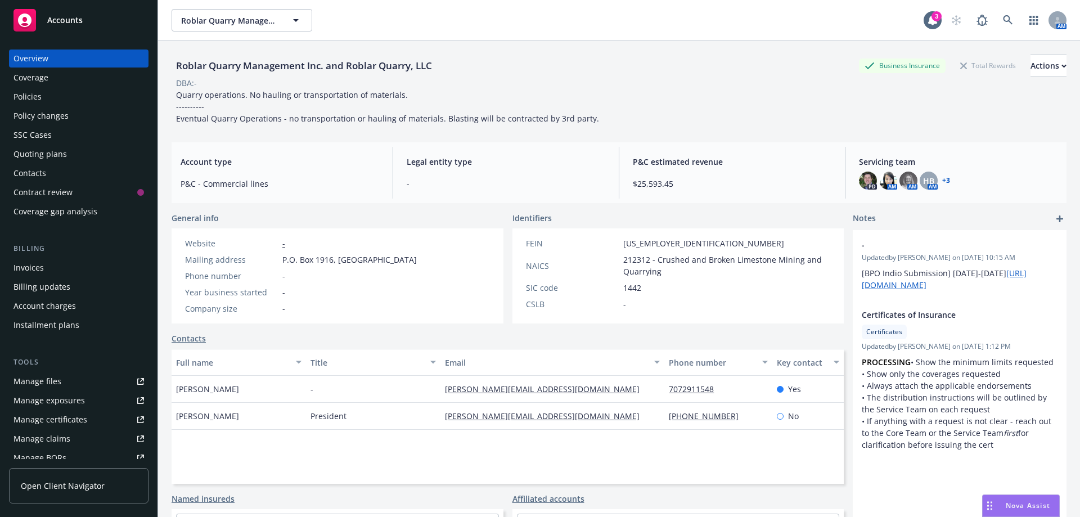
click at [34, 92] on div "Policies" at bounding box center [27, 97] width 28 height 18
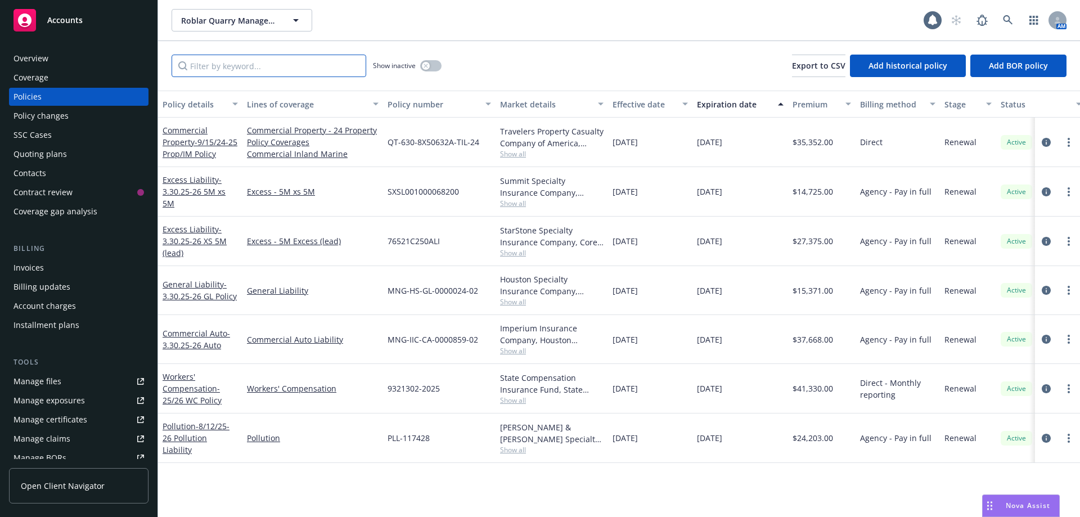
click at [262, 71] on input "Filter by keyword..." at bounding box center [269, 66] width 195 height 22
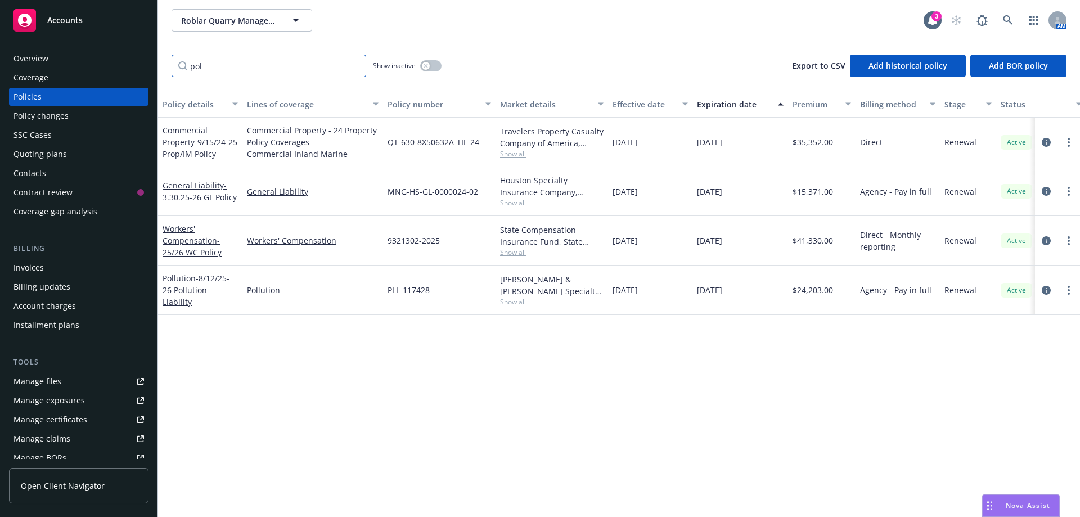
type input "pol"
click at [433, 66] on button "button" at bounding box center [430, 65] width 21 height 11
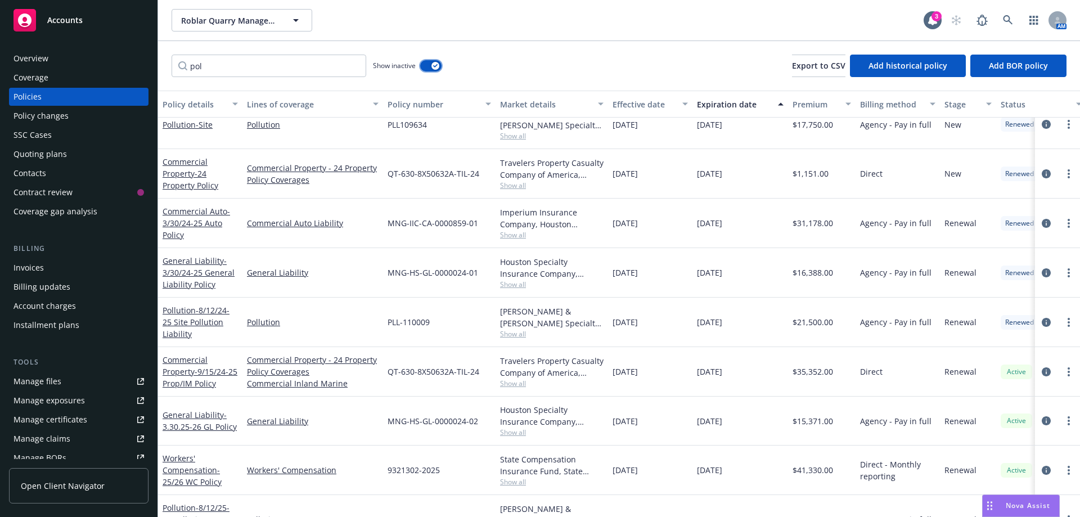
scroll to position [98, 0]
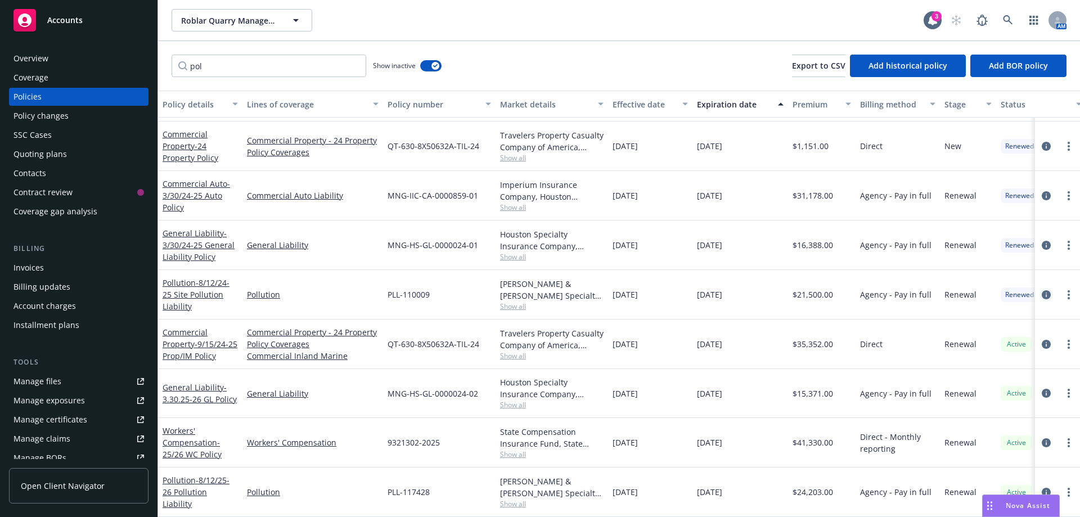
click at [1042, 290] on icon "circleInformation" at bounding box center [1046, 294] width 9 height 9
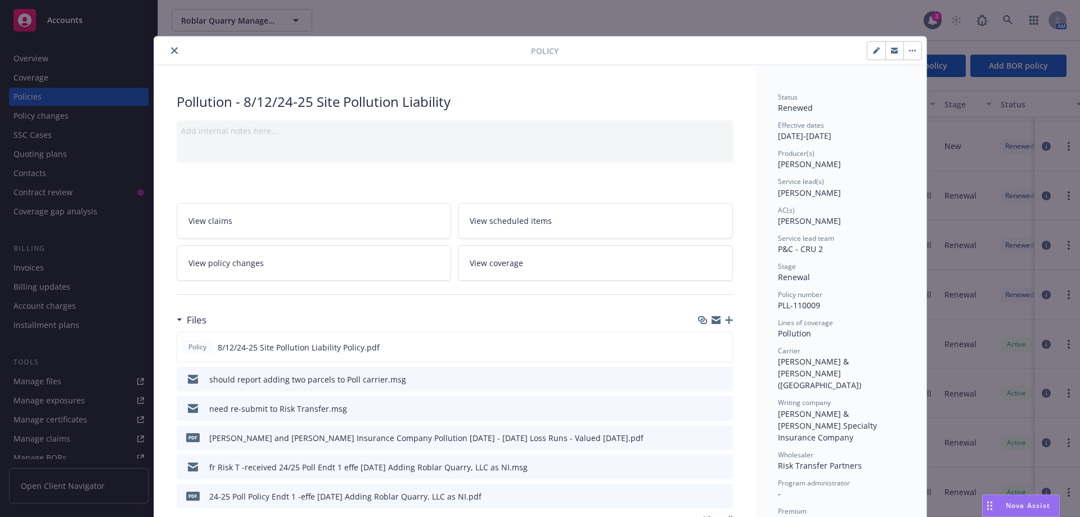
click at [172, 53] on icon "close" at bounding box center [174, 50] width 7 height 7
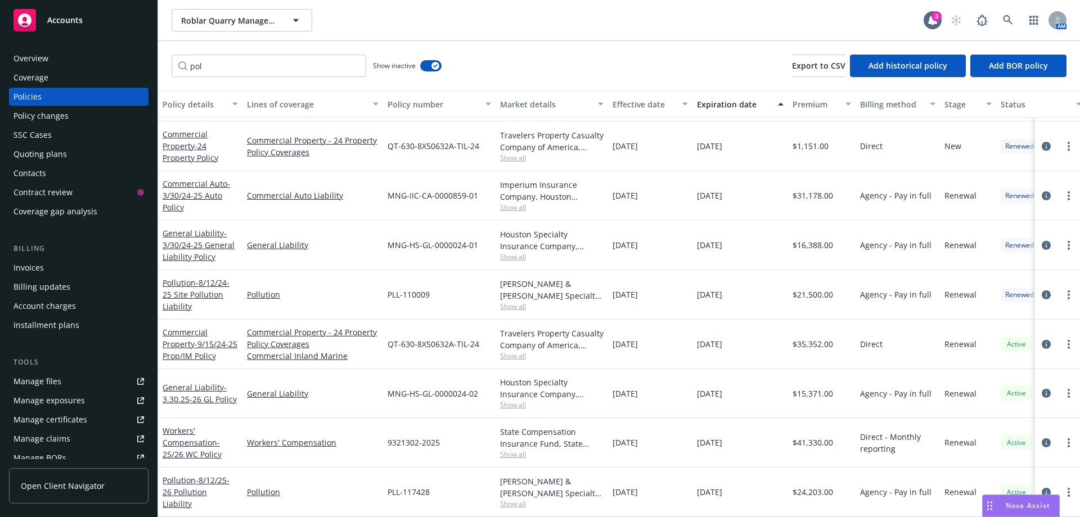
click at [46, 117] on div "Policy changes" at bounding box center [40, 116] width 55 height 18
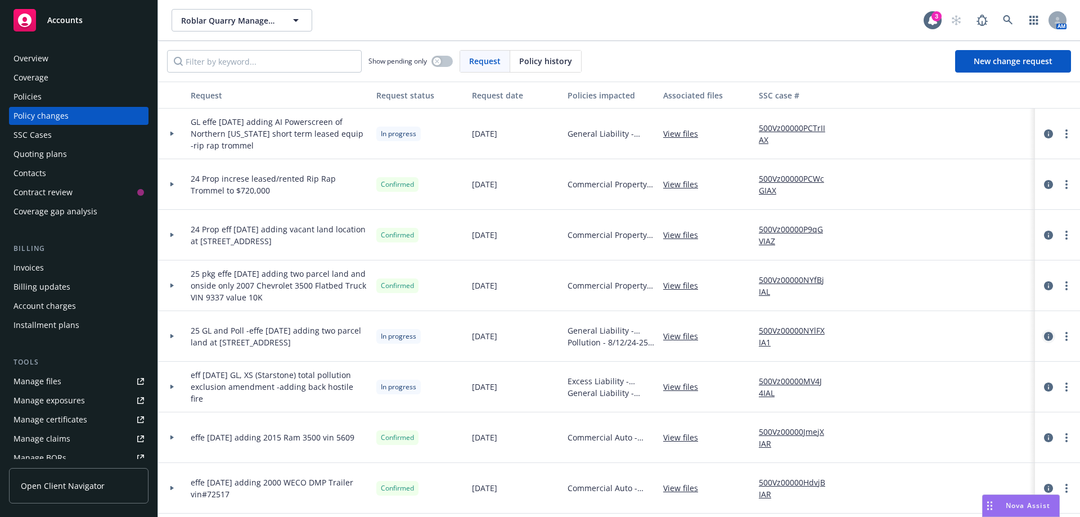
click at [1044, 339] on icon "circleInformation" at bounding box center [1048, 336] width 9 height 9
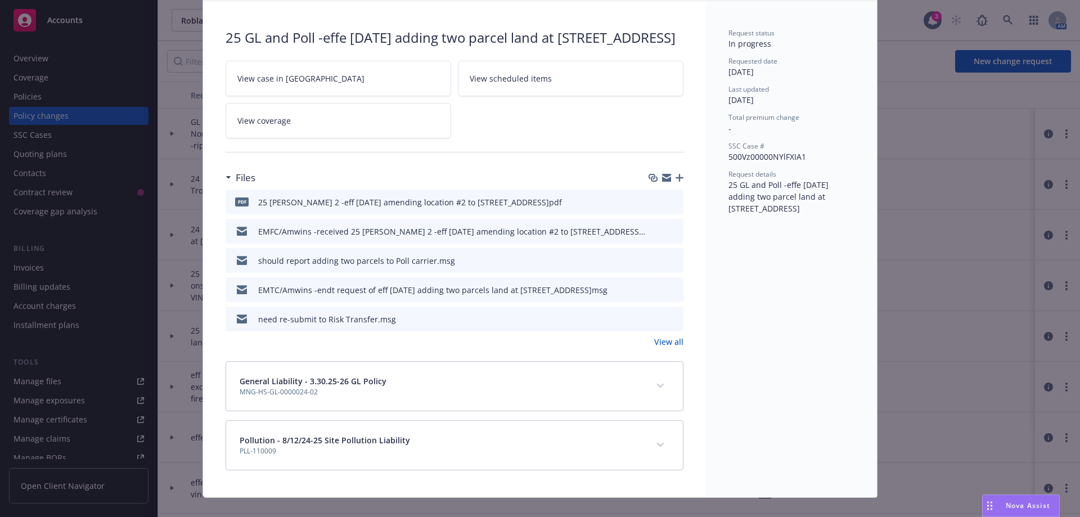
scroll to position [100, 0]
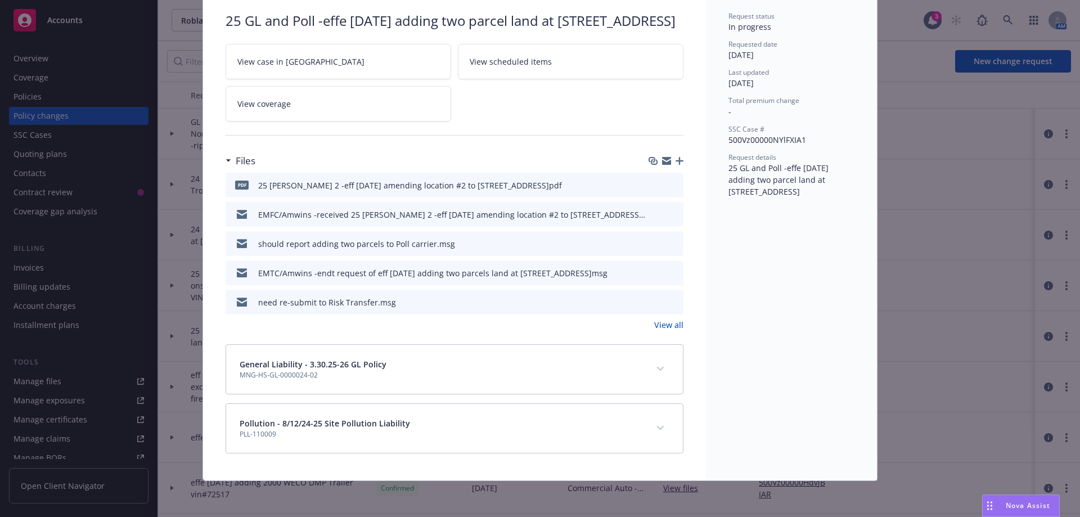
click at [672, 299] on icon "preview file" at bounding box center [673, 302] width 10 height 8
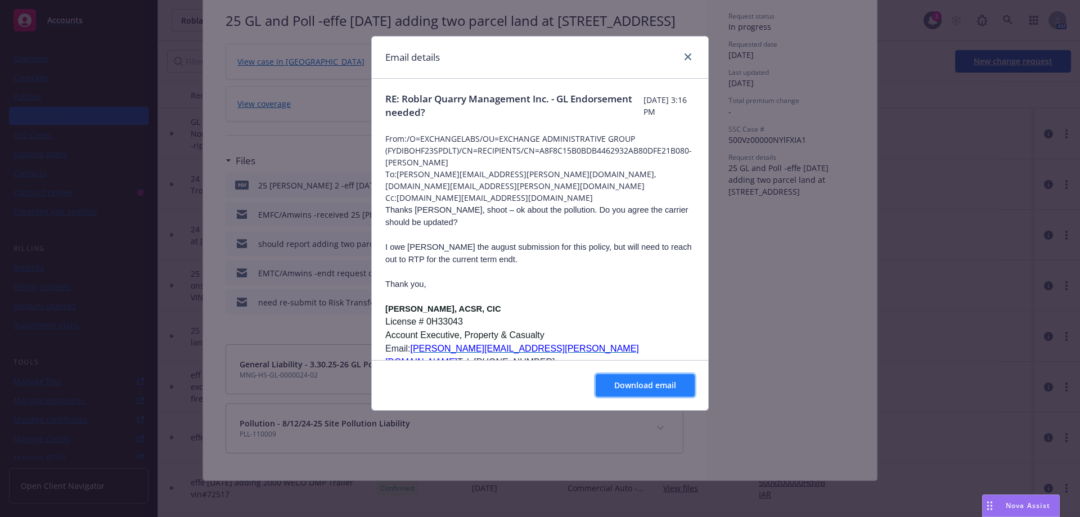
click at [627, 391] on button "Download email" at bounding box center [645, 385] width 99 height 22
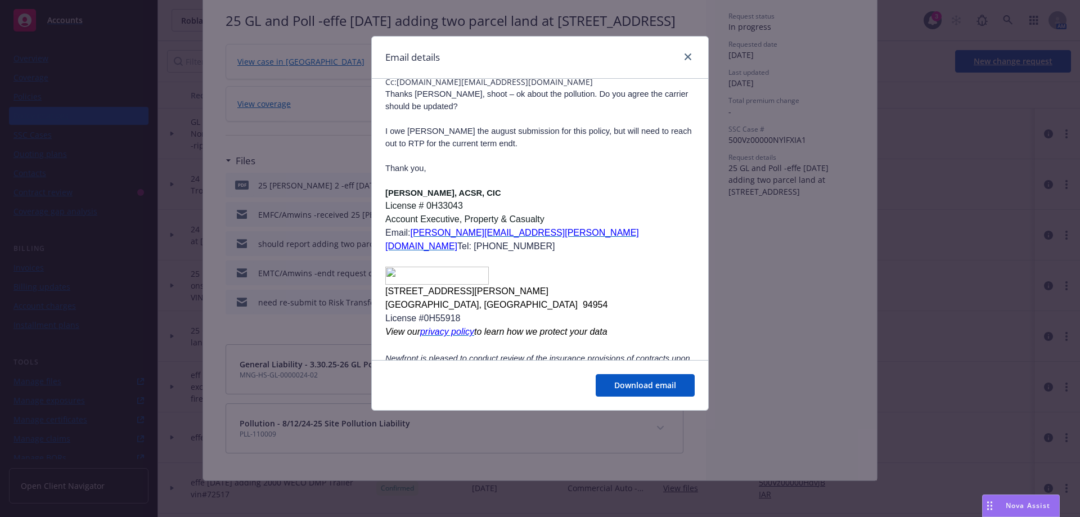
scroll to position [0, 0]
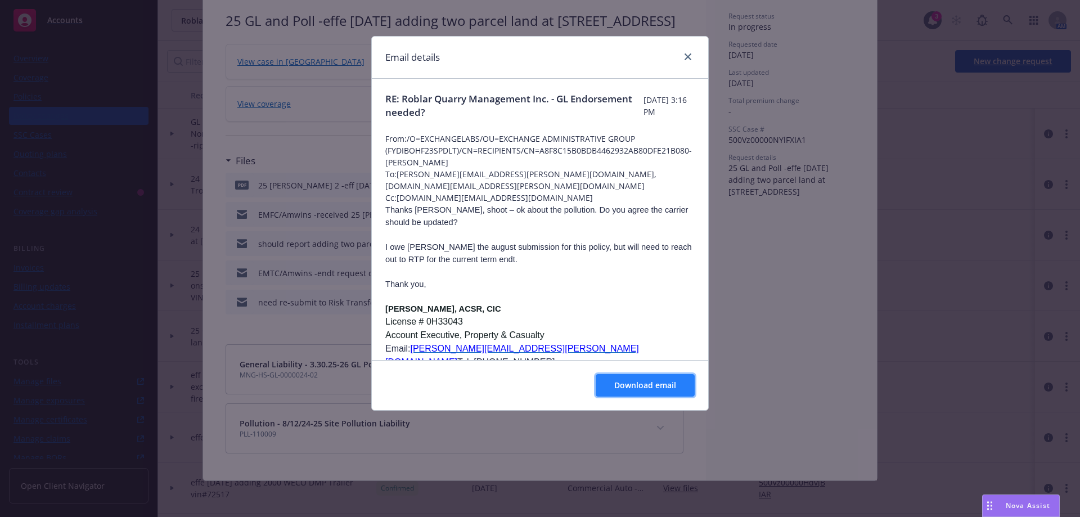
click at [630, 385] on span "Download email" at bounding box center [645, 385] width 62 height 11
click at [692, 52] on link "close" at bounding box center [687, 56] width 13 height 13
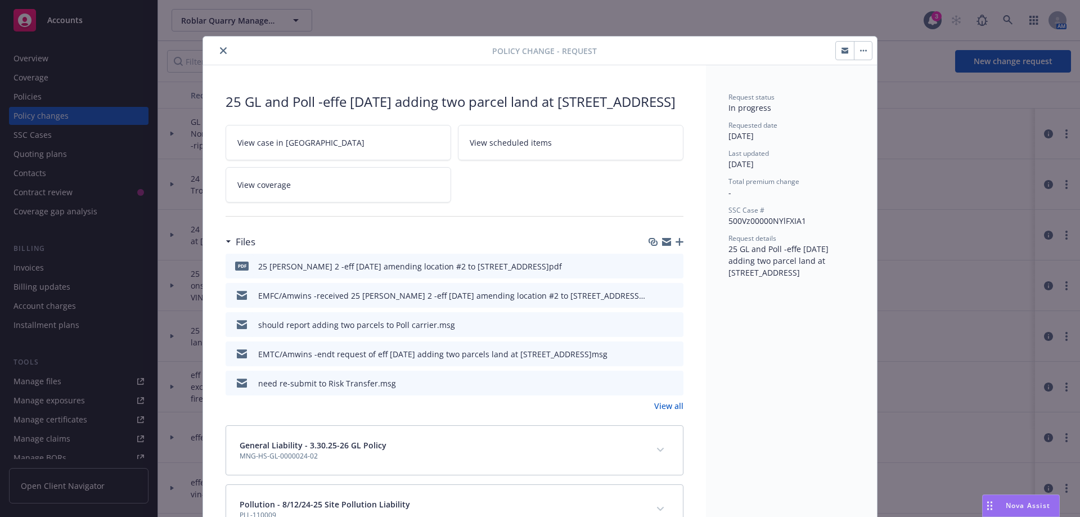
click at [217, 52] on button "close" at bounding box center [223, 50] width 13 height 13
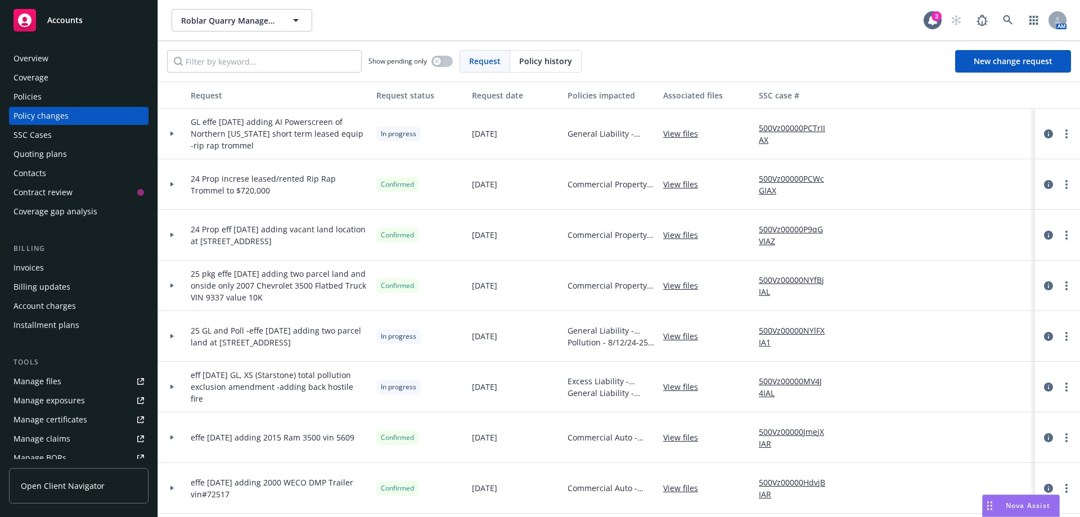
click at [34, 159] on div "Quoting plans" at bounding box center [39, 154] width 53 height 18
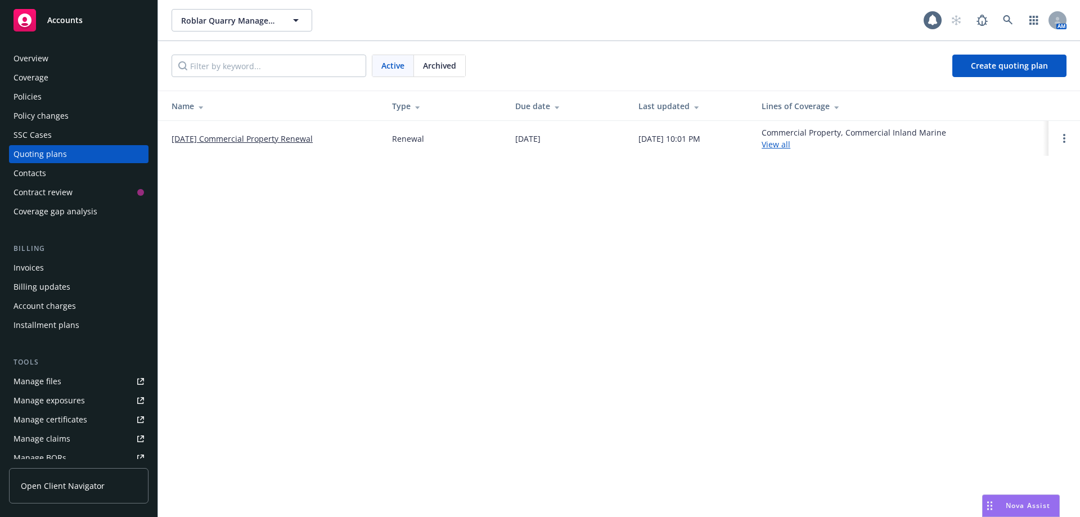
click at [440, 68] on span "Archived" at bounding box center [439, 66] width 33 height 12
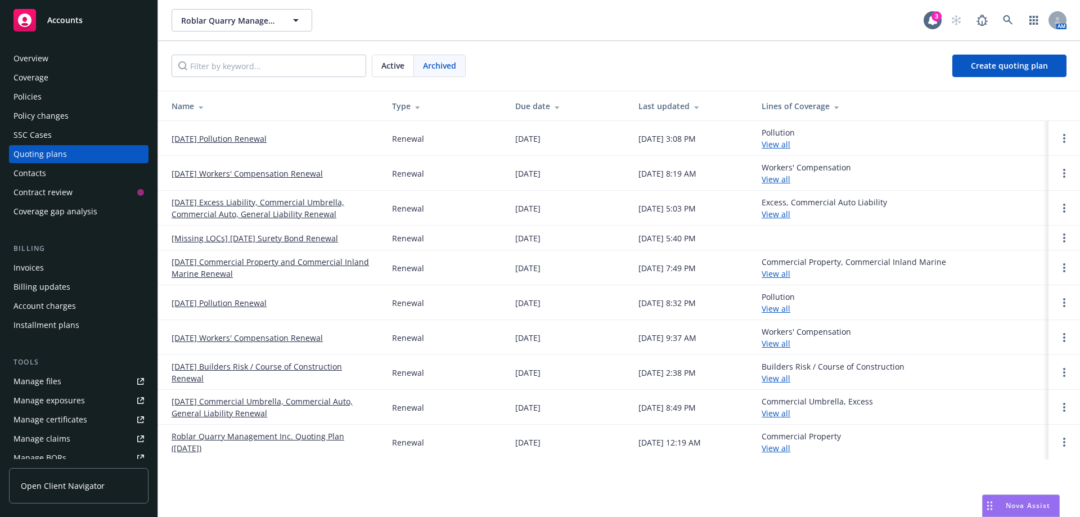
click at [219, 143] on link "[DATE] Pollution Renewal" at bounding box center [219, 139] width 95 height 12
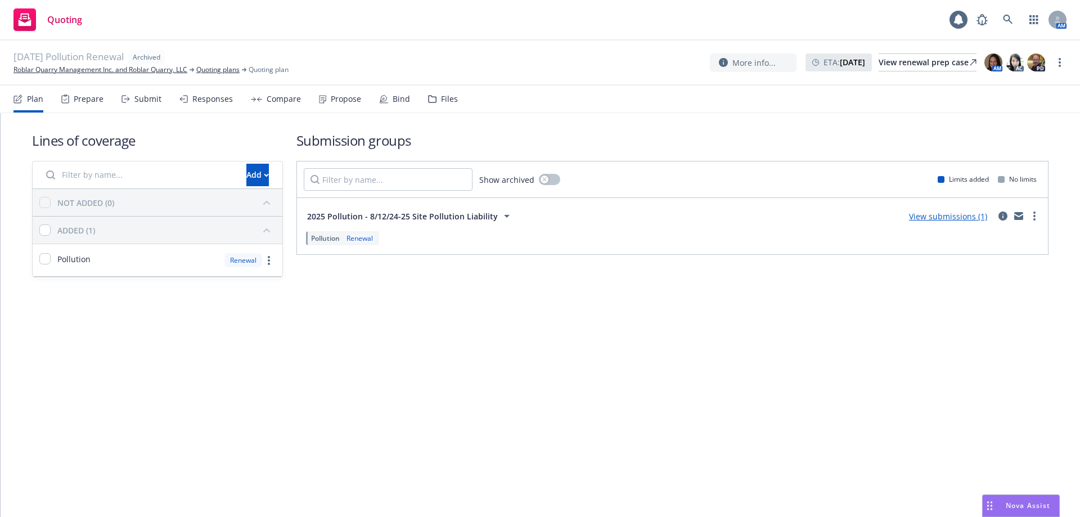
click at [442, 98] on div "Files" at bounding box center [449, 98] width 17 height 9
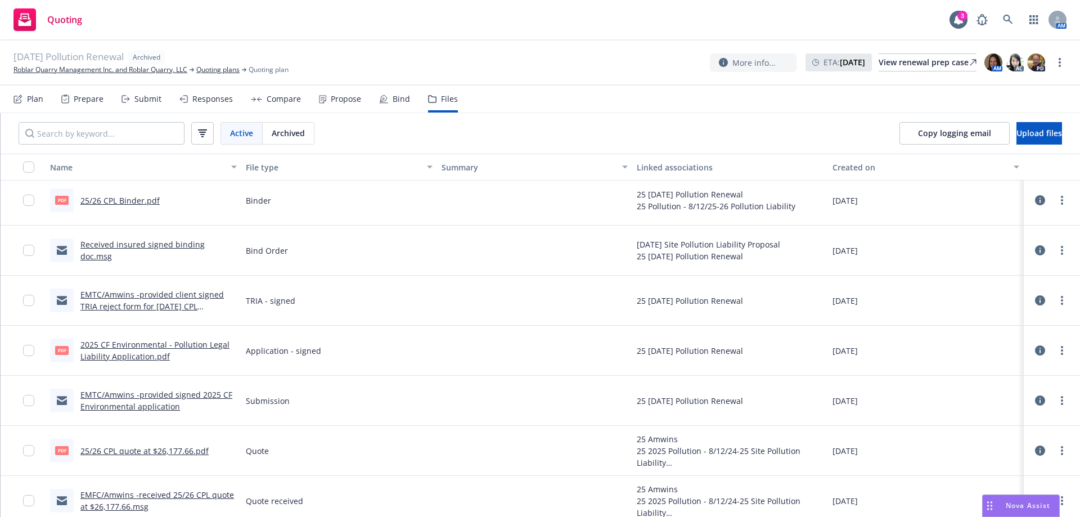
scroll to position [112, 0]
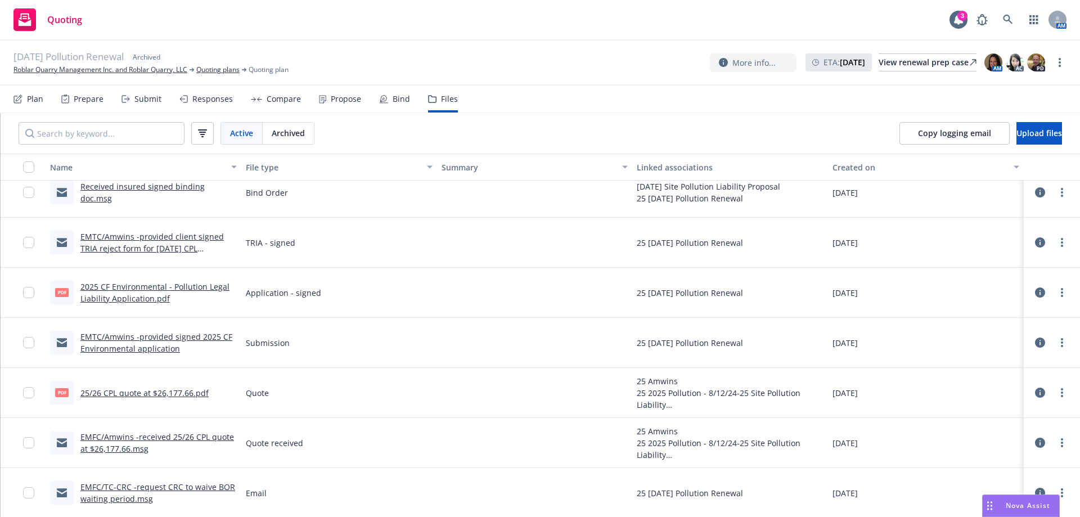
click at [133, 290] on link "2025 CF Environmental - Pollution Legal Liability Application.pdf" at bounding box center [154, 292] width 149 height 22
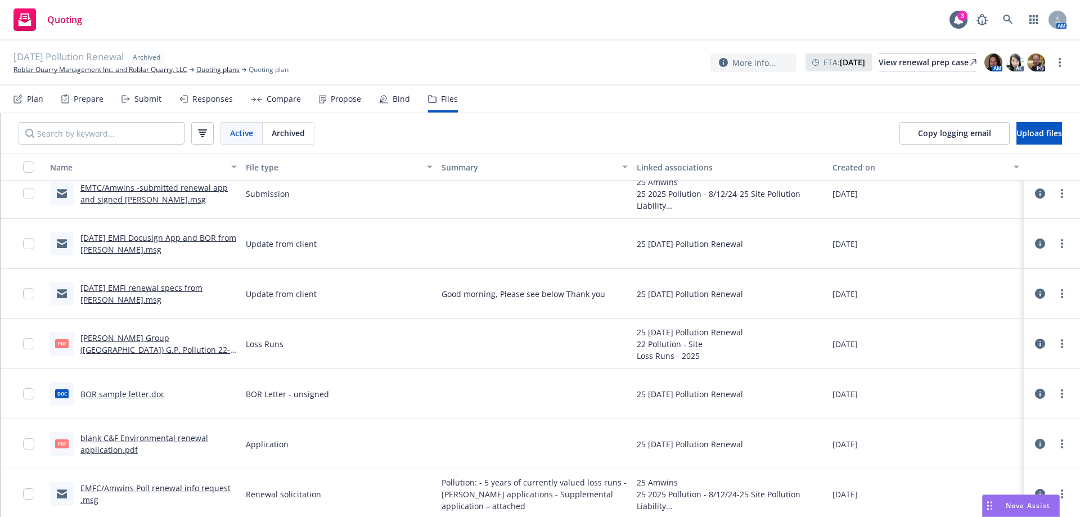
scroll to position [501, 0]
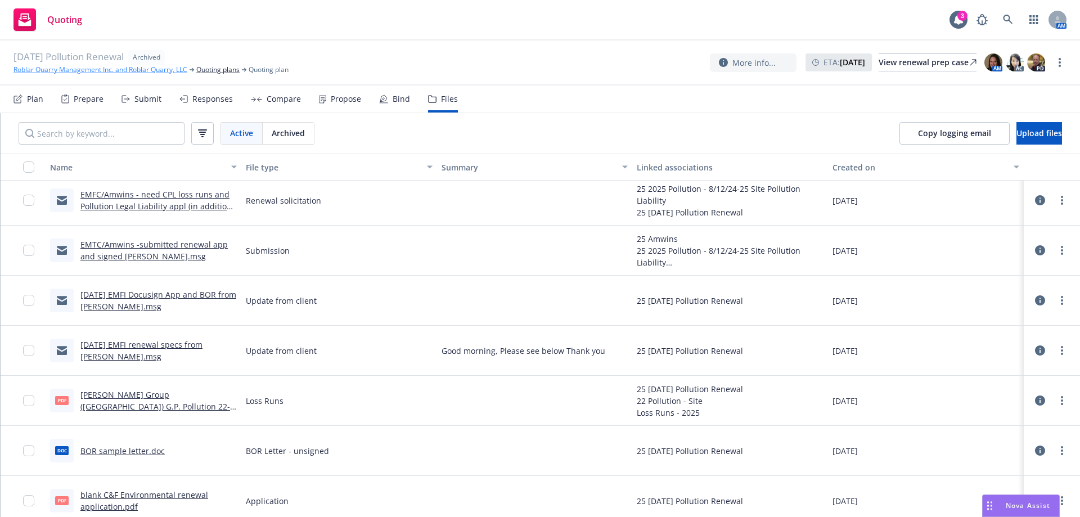
click at [85, 72] on link "Roblar Quarry Management Inc. and Roblar Quarry, LLC" at bounding box center [100, 70] width 174 height 10
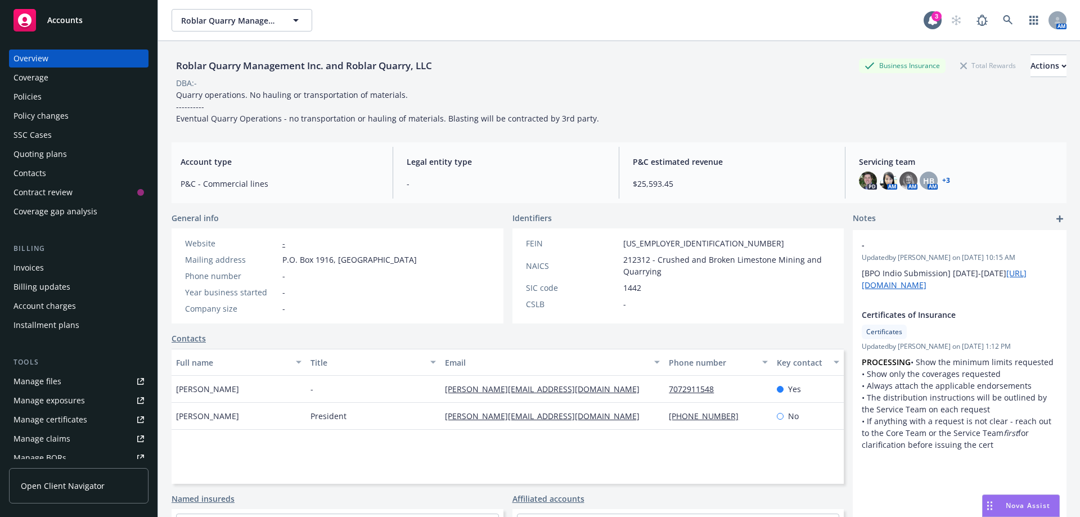
click at [30, 99] on div "Policies" at bounding box center [27, 97] width 28 height 18
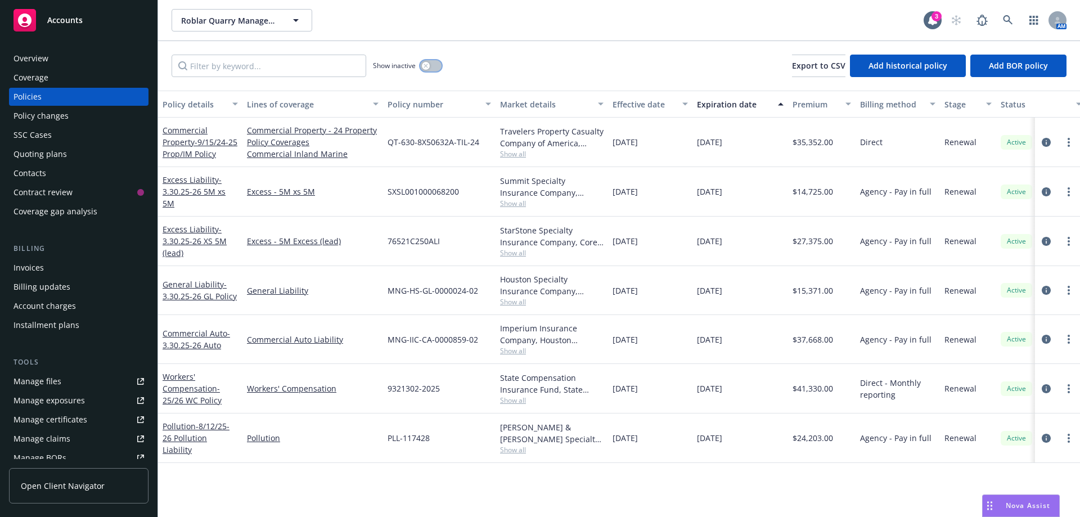
click at [434, 65] on button "button" at bounding box center [430, 65] width 21 height 11
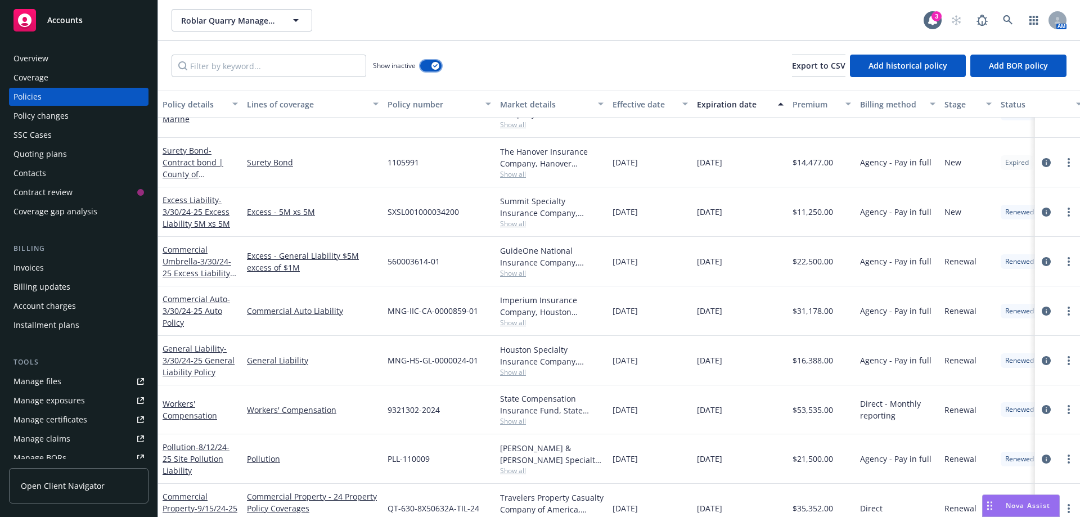
scroll to position [619, 0]
click at [1042, 459] on icon "circleInformation" at bounding box center [1046, 458] width 9 height 9
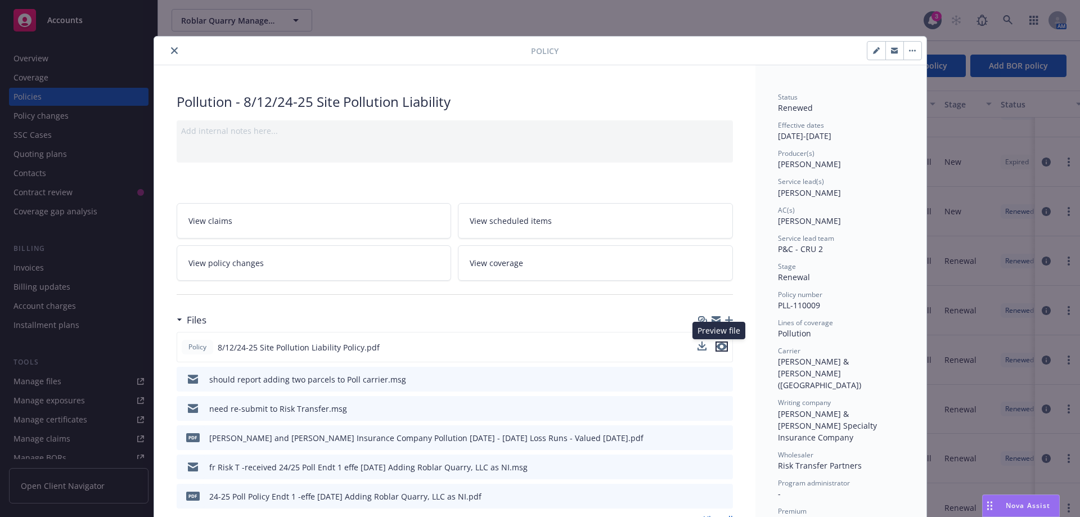
click at [719, 349] on icon "preview file" at bounding box center [722, 347] width 10 height 8
click at [170, 54] on button "close" at bounding box center [174, 50] width 13 height 13
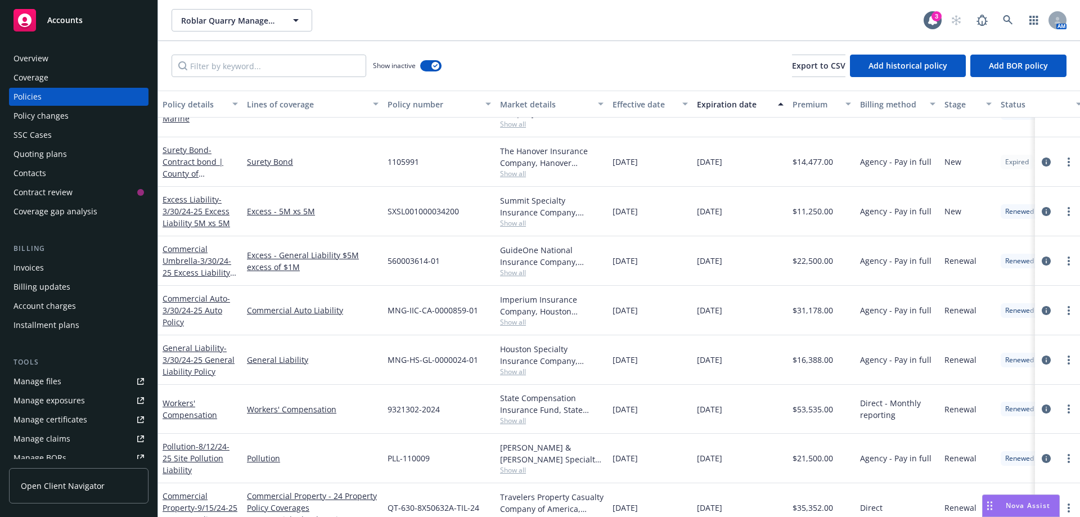
click at [34, 159] on div "Quoting plans" at bounding box center [39, 154] width 53 height 18
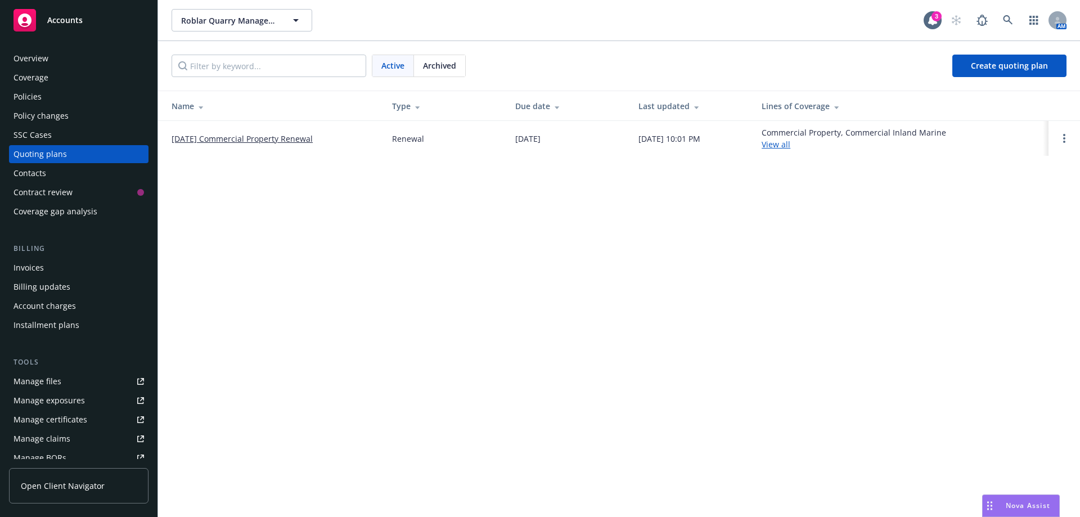
drag, startPoint x: 442, startPoint y: 69, endPoint x: 433, endPoint y: 70, distance: 9.1
click at [442, 69] on span "Archived" at bounding box center [439, 66] width 33 height 12
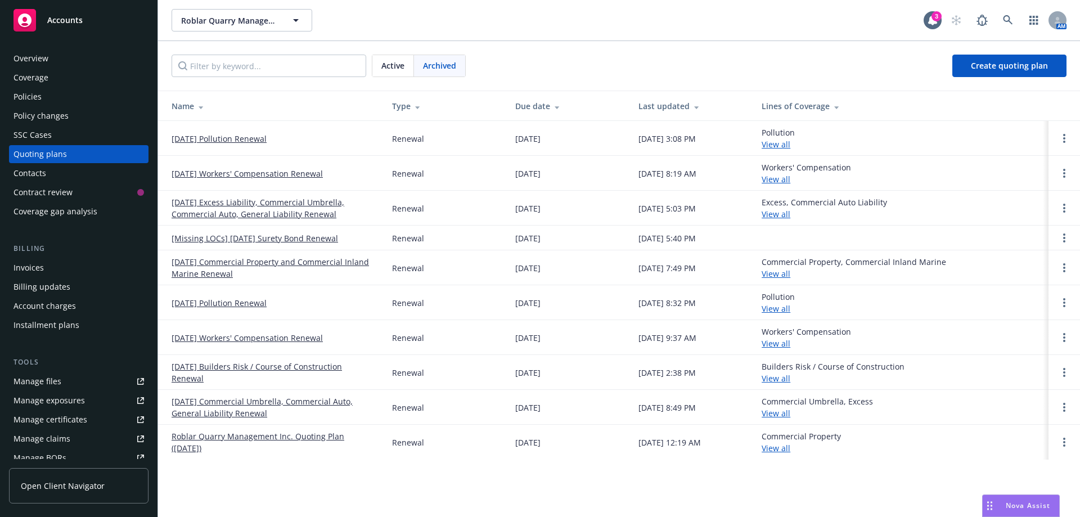
click at [36, 98] on div "Policies" at bounding box center [27, 97] width 28 height 18
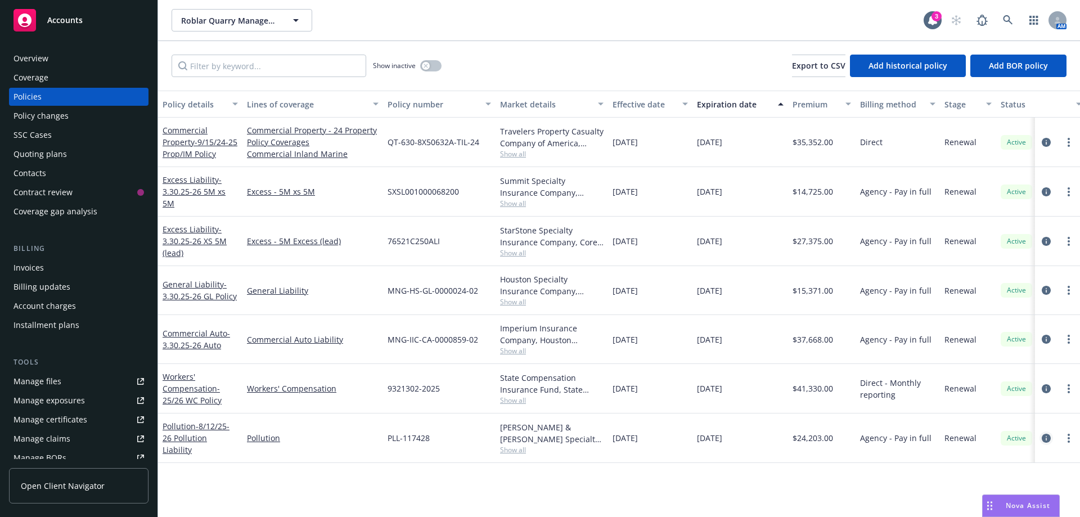
click at [1044, 435] on icon "circleInformation" at bounding box center [1046, 438] width 9 height 9
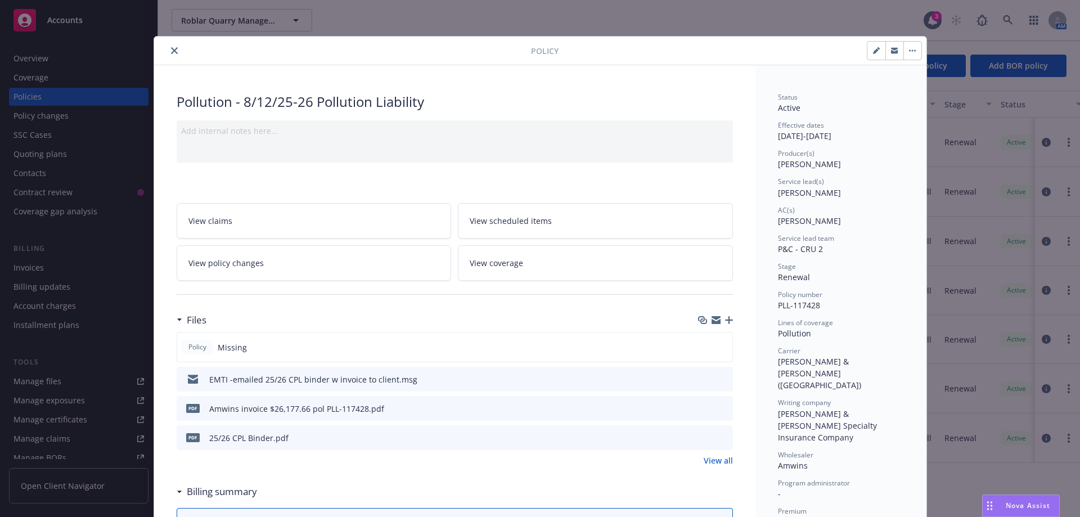
click at [168, 54] on button "close" at bounding box center [174, 50] width 13 height 13
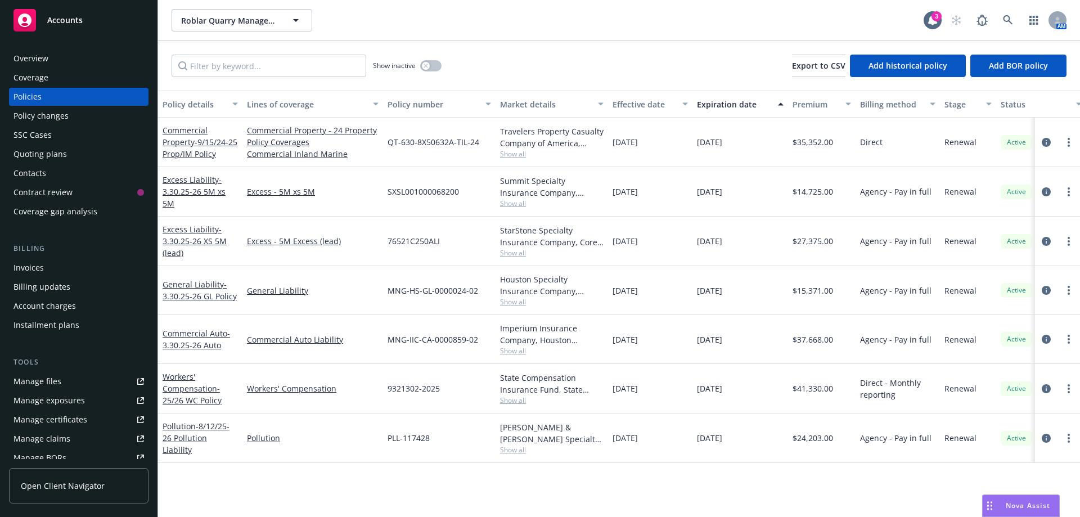
click at [36, 119] on div "Policy changes" at bounding box center [40, 116] width 55 height 18
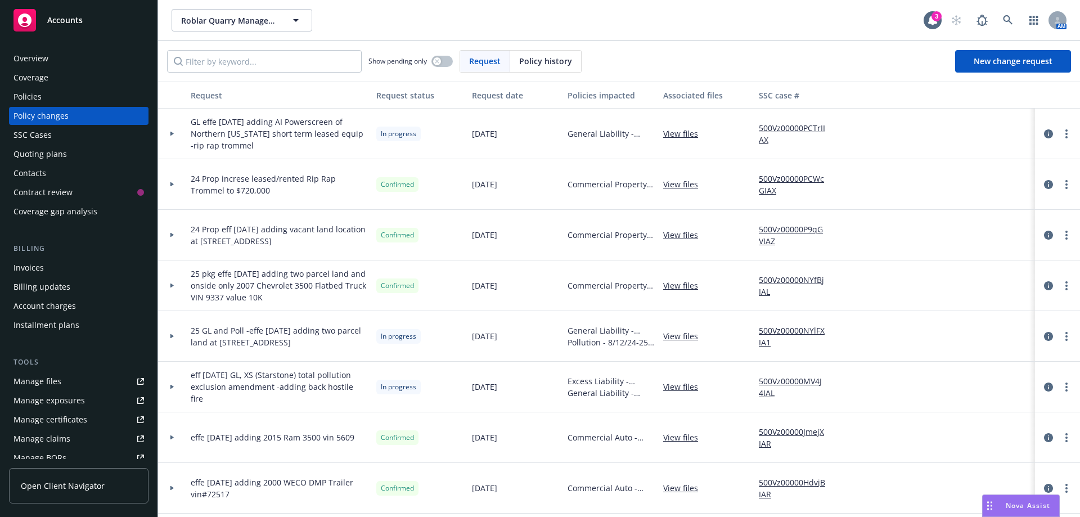
drag, startPoint x: 1060, startPoint y: 136, endPoint x: 1053, endPoint y: 141, distance: 8.4
click at [1060, 136] on link "more" at bounding box center [1066, 133] width 13 height 13
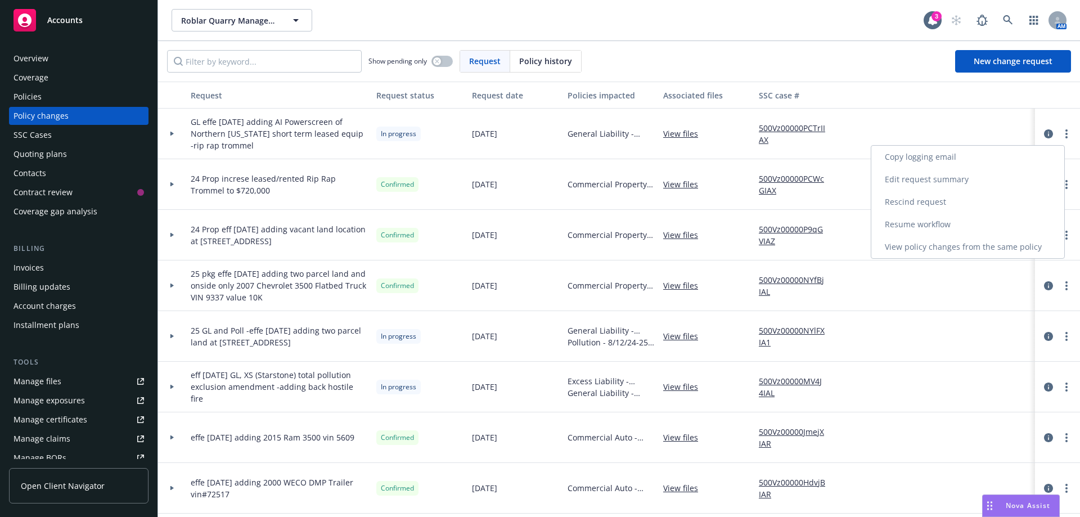
click at [944, 222] on link "Resume workflow" at bounding box center [967, 224] width 193 height 22
